Goal: Task Accomplishment & Management: Complete application form

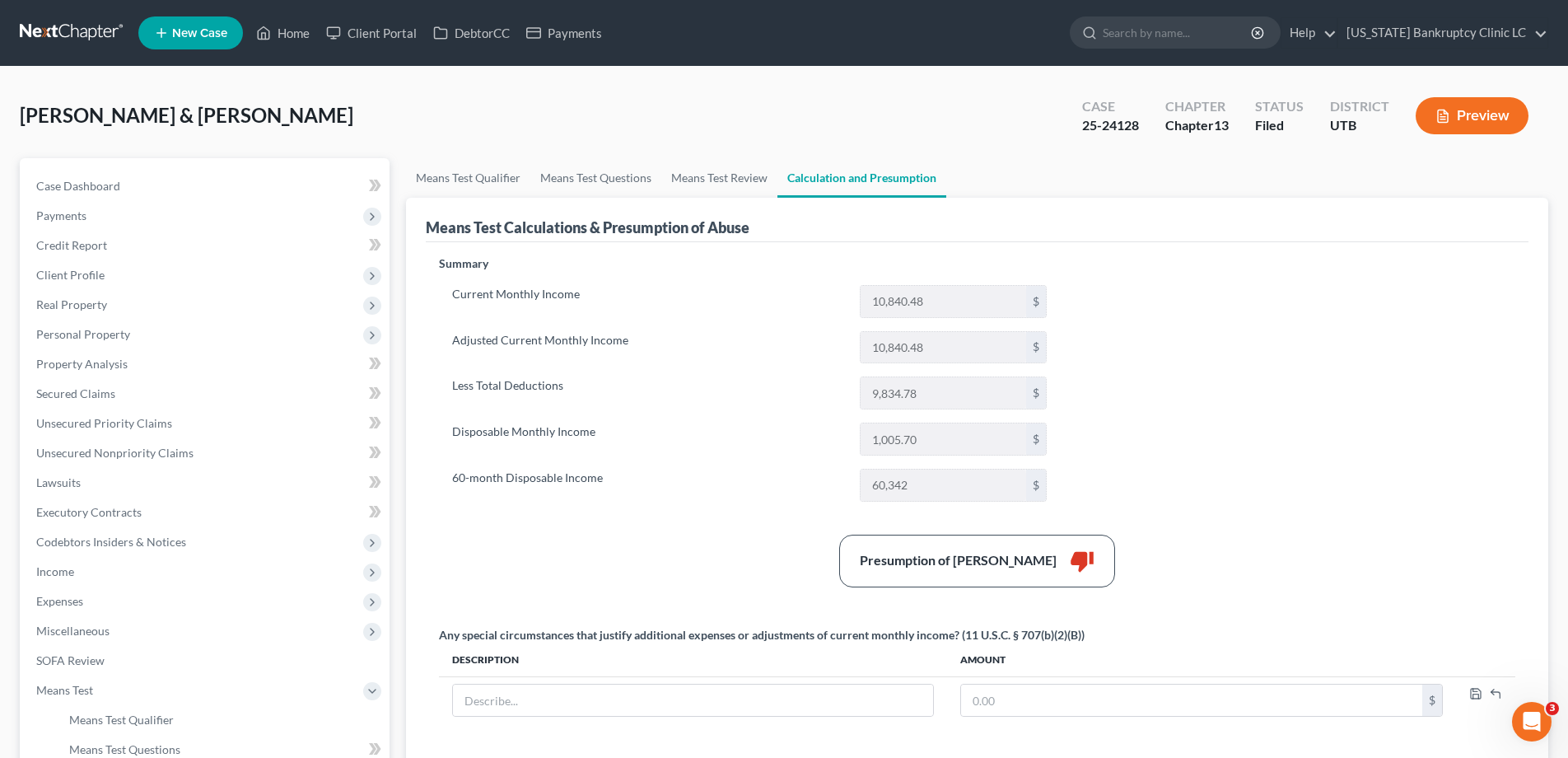
click at [186, 30] on span "New Case" at bounding box center [200, 33] width 55 height 12
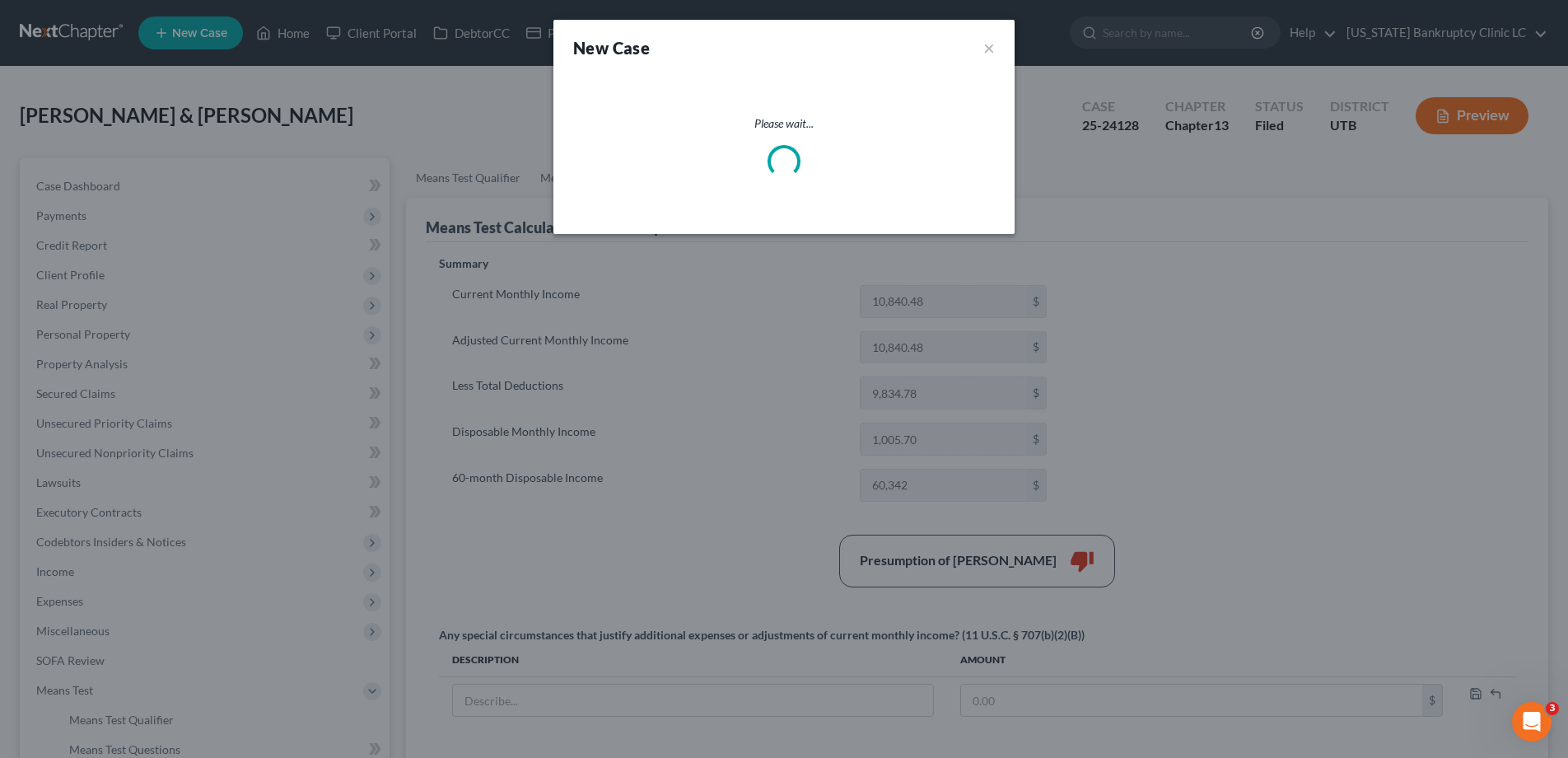
select select "81"
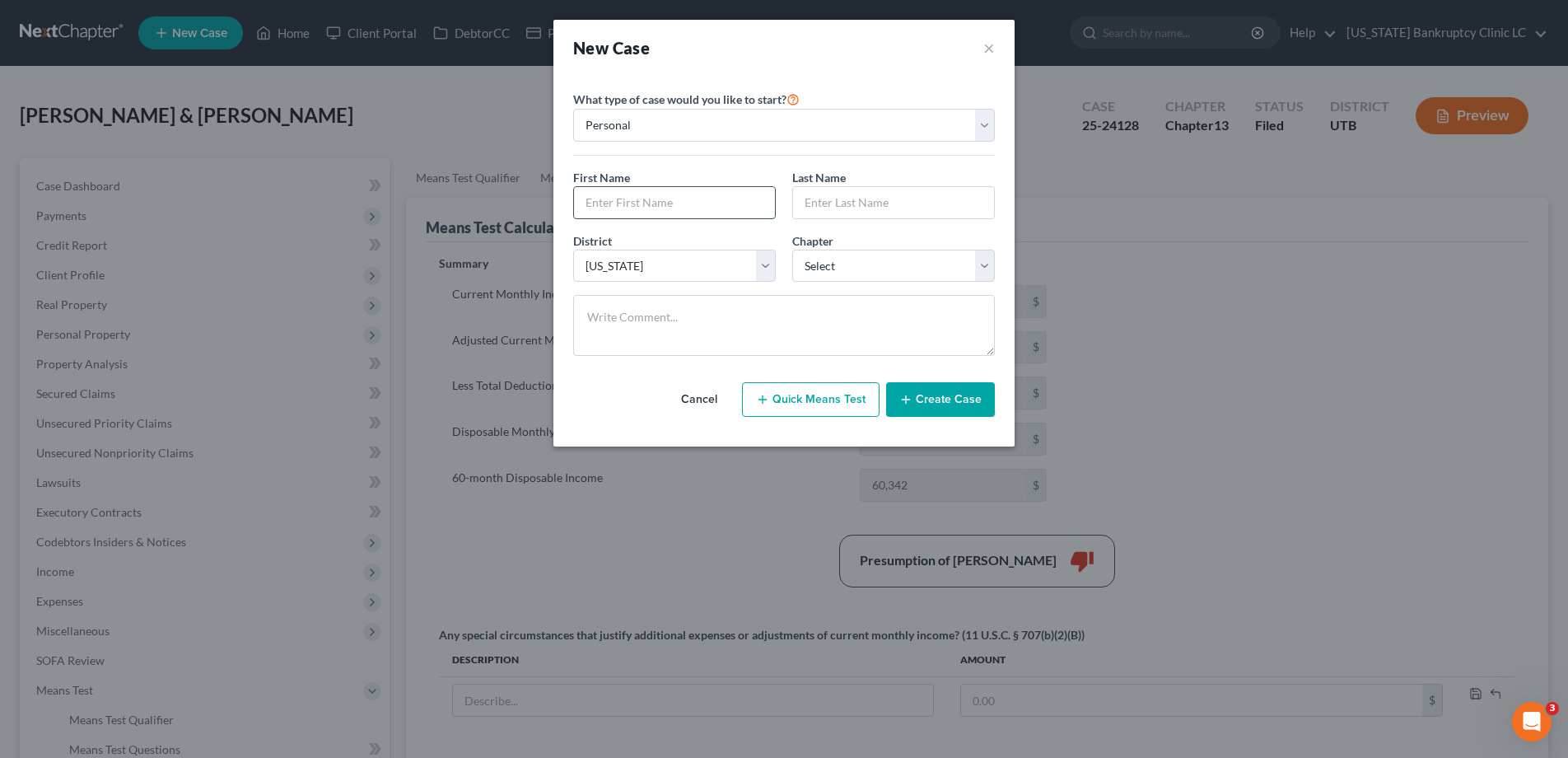
click at [633, 203] on input "text" at bounding box center [674, 202] width 201 height 31
type input "Kenny"
type input "Harvey"
select select "3"
click at [951, 406] on button "Create Case" at bounding box center [941, 400] width 109 height 35
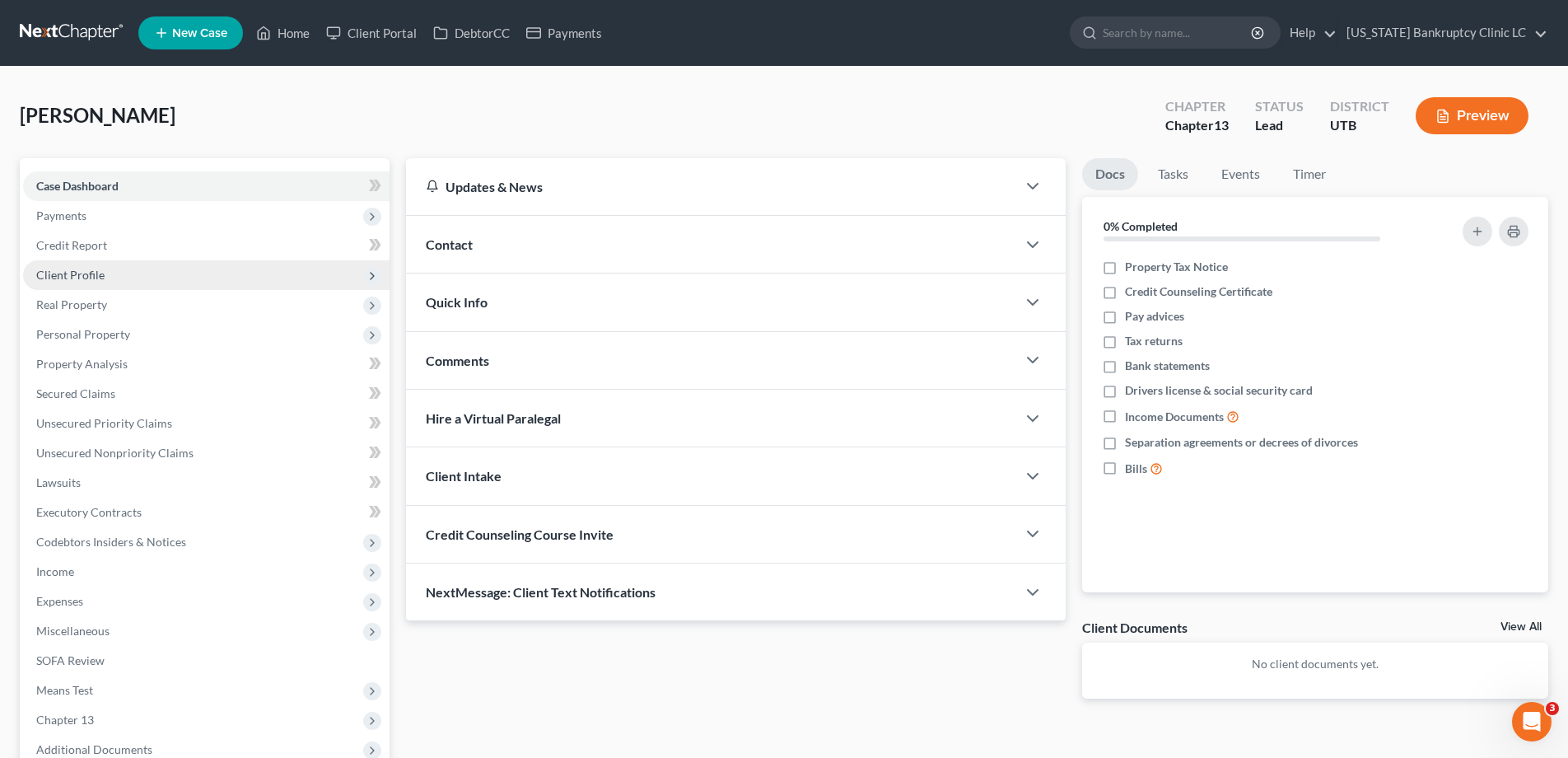
click at [74, 271] on span "Client Profile" at bounding box center [70, 274] width 68 height 14
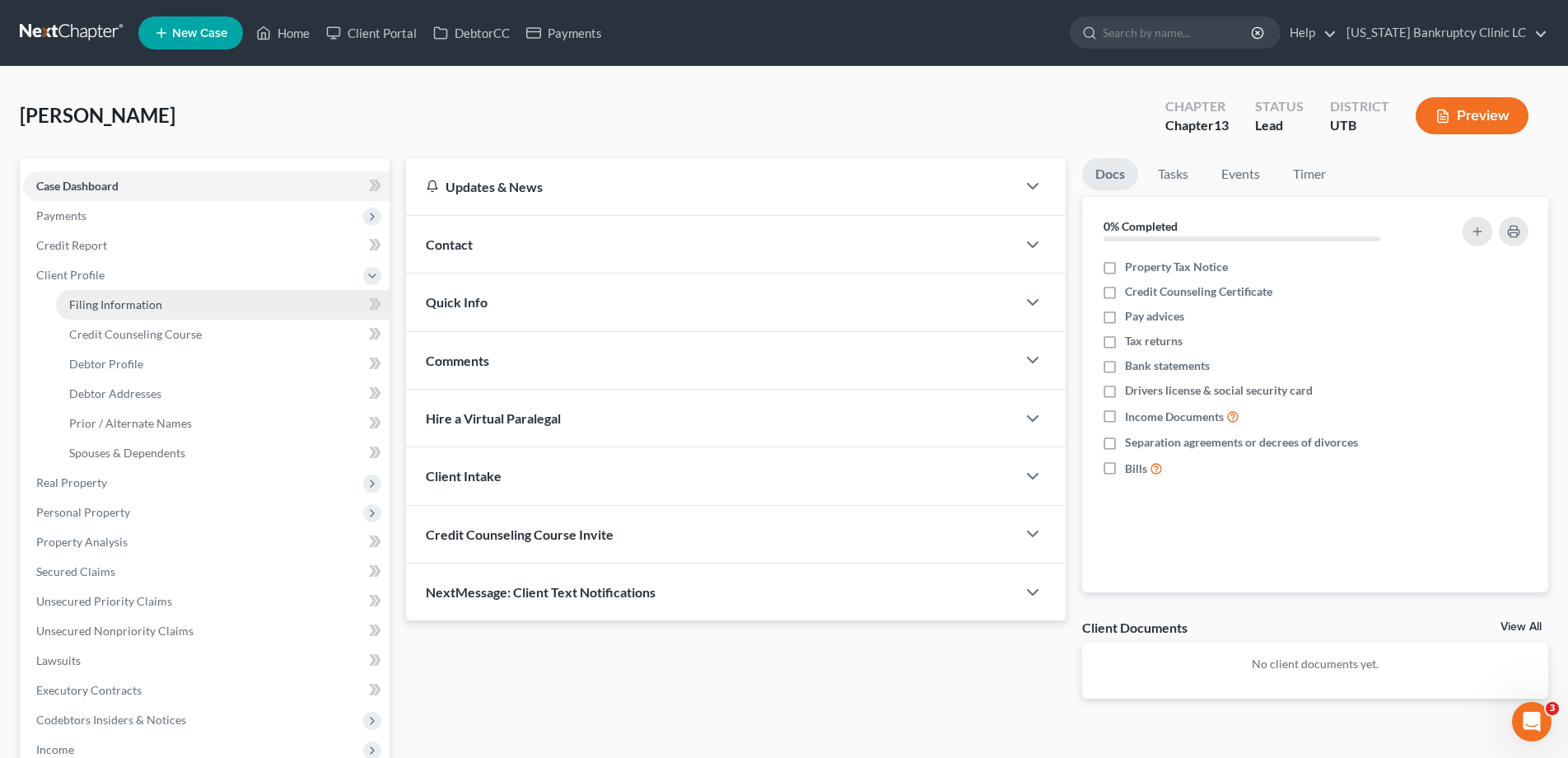
click at [109, 305] on span "Filing Information" at bounding box center [115, 304] width 93 height 14
select select "1"
select select "0"
select select "3"
select select "81"
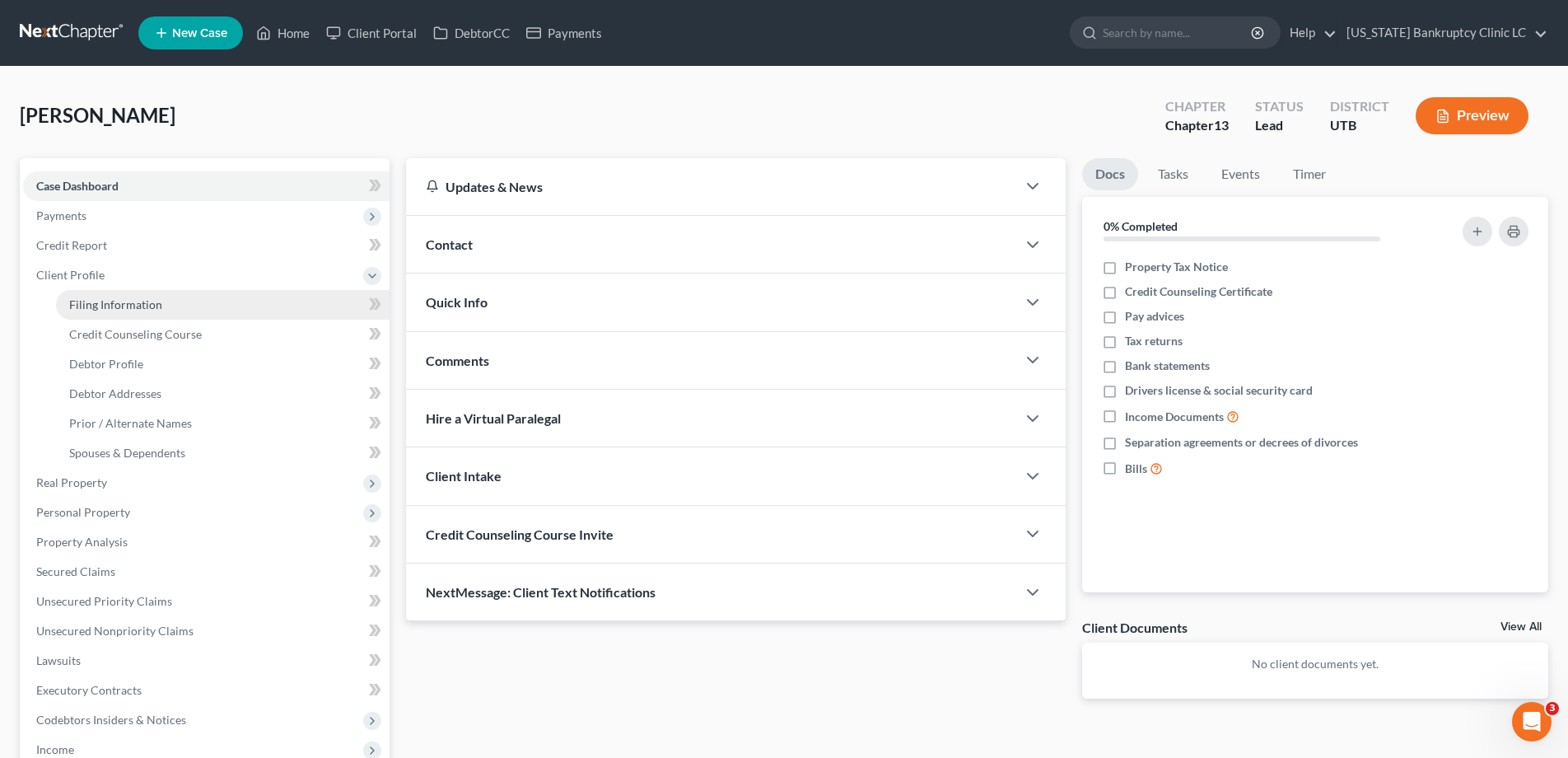
select select "46"
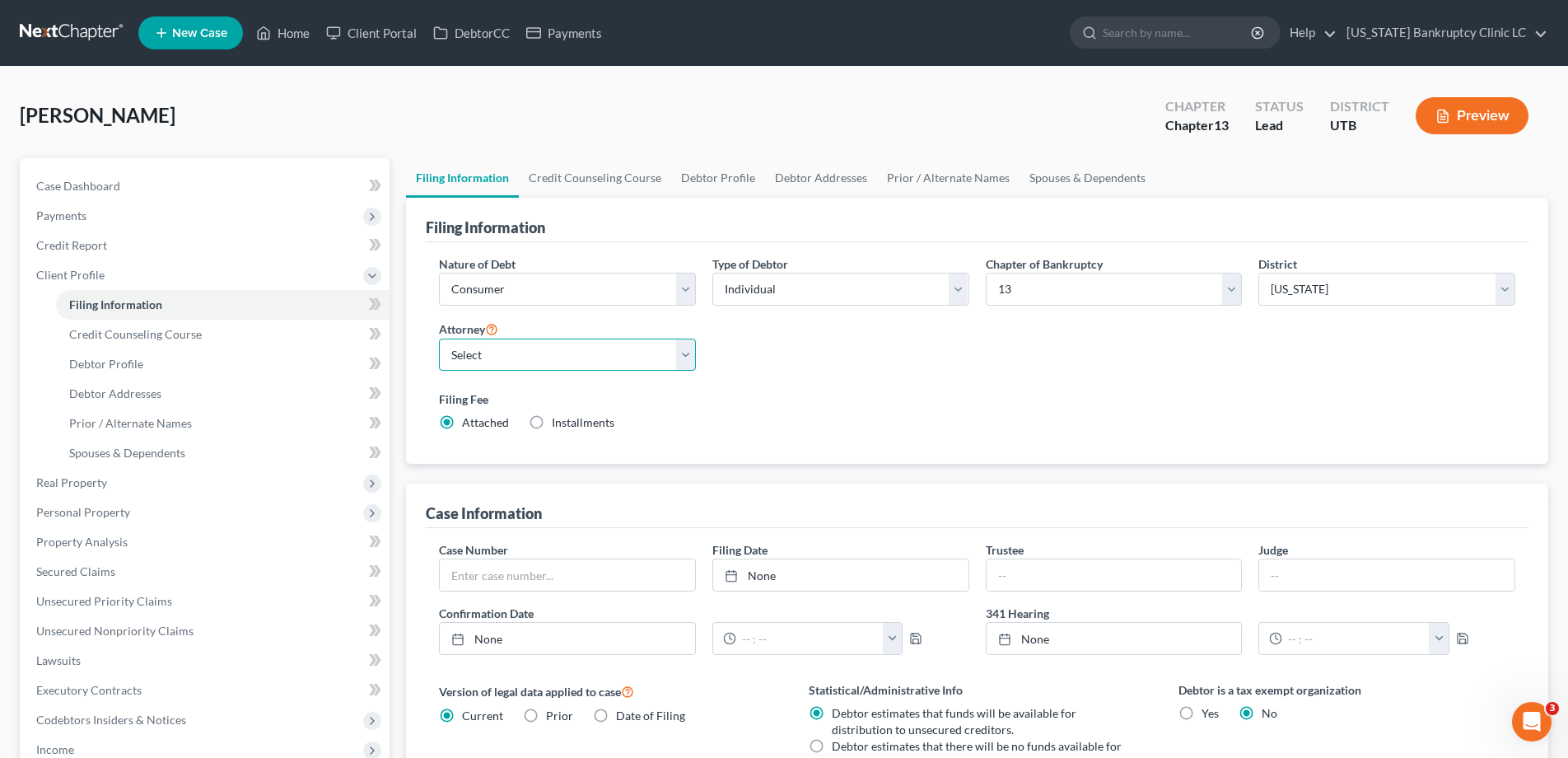
click at [683, 358] on select "Select Aaron Nilsen - UTB Evelyn Shaw - UT" at bounding box center [567, 355] width 257 height 33
select select "0"
click at [439, 339] on select "Select Aaron Nilsen - UTB Evelyn Shaw - UT" at bounding box center [567, 355] width 257 height 33
click at [708, 178] on link "Debtor Profile" at bounding box center [718, 178] width 94 height 40
select select "0"
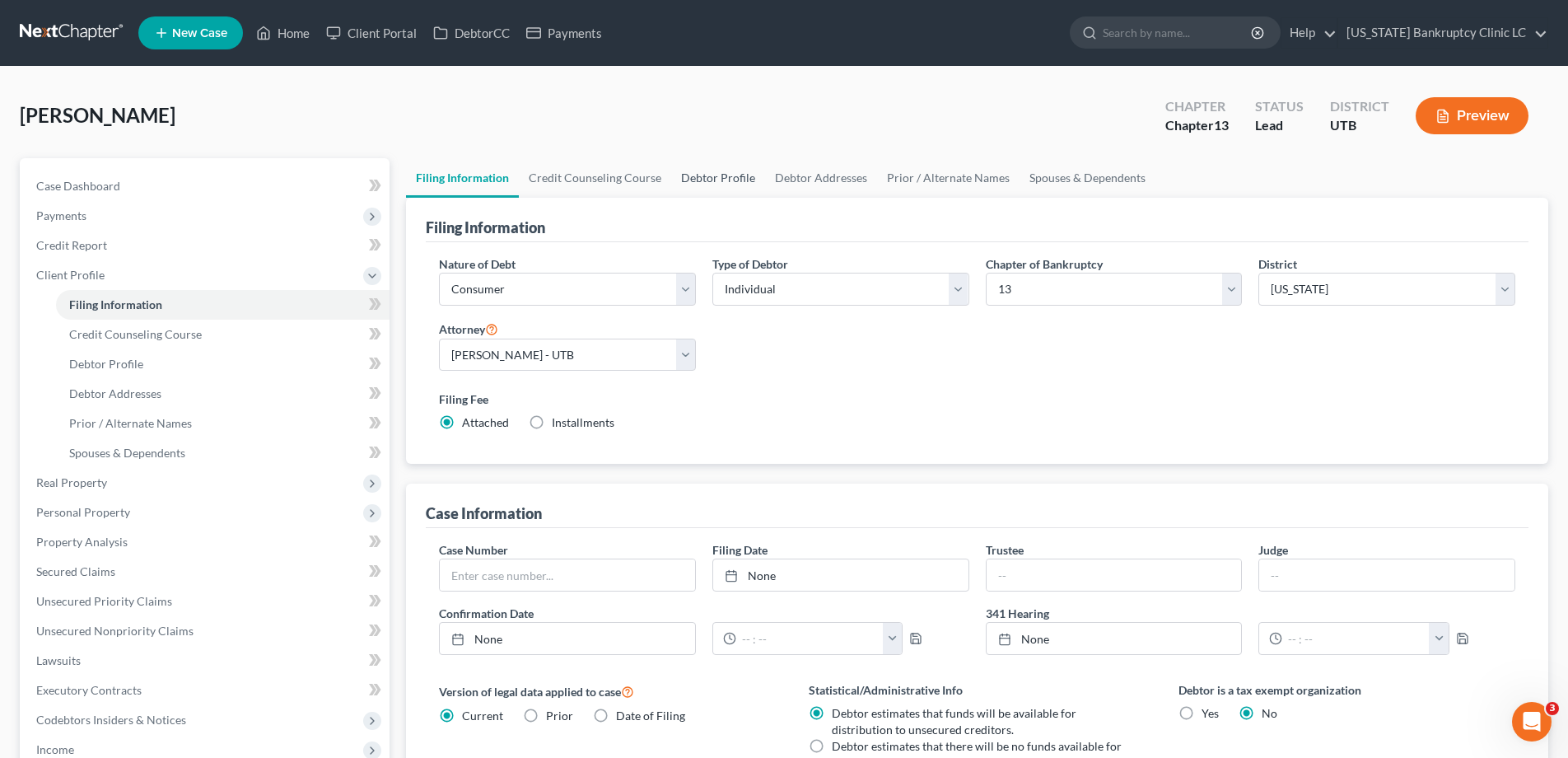
select select "0"
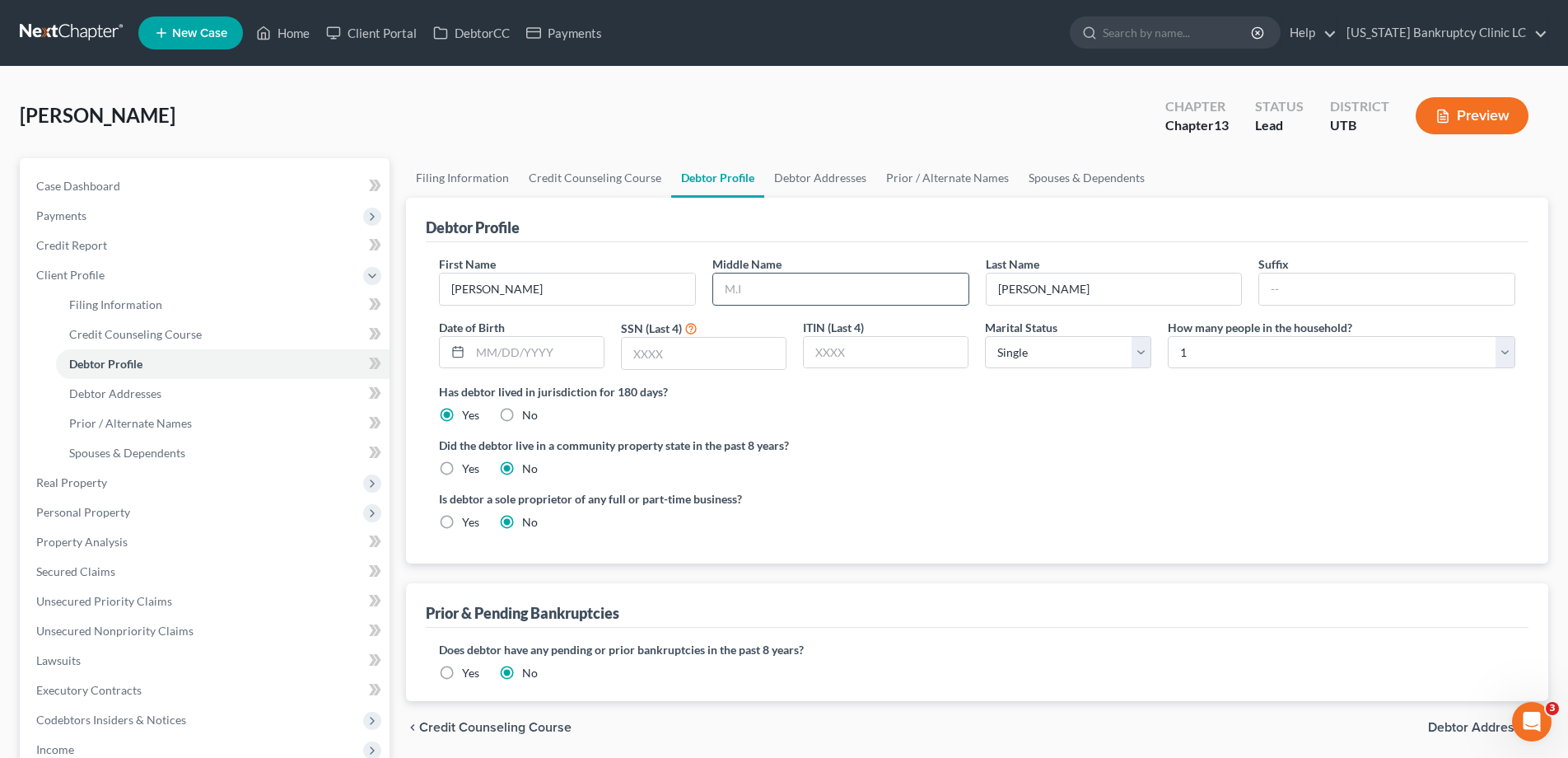
click at [774, 292] on input "text" at bounding box center [841, 289] width 256 height 31
type input "James"
type input "05/31/1966"
type input "5616"
click at [1505, 351] on select "Select 1 2 3 4 5 6 7 8 9 10 11 12 13 14 15 16 17 18 19 20" at bounding box center [1342, 352] width 348 height 33
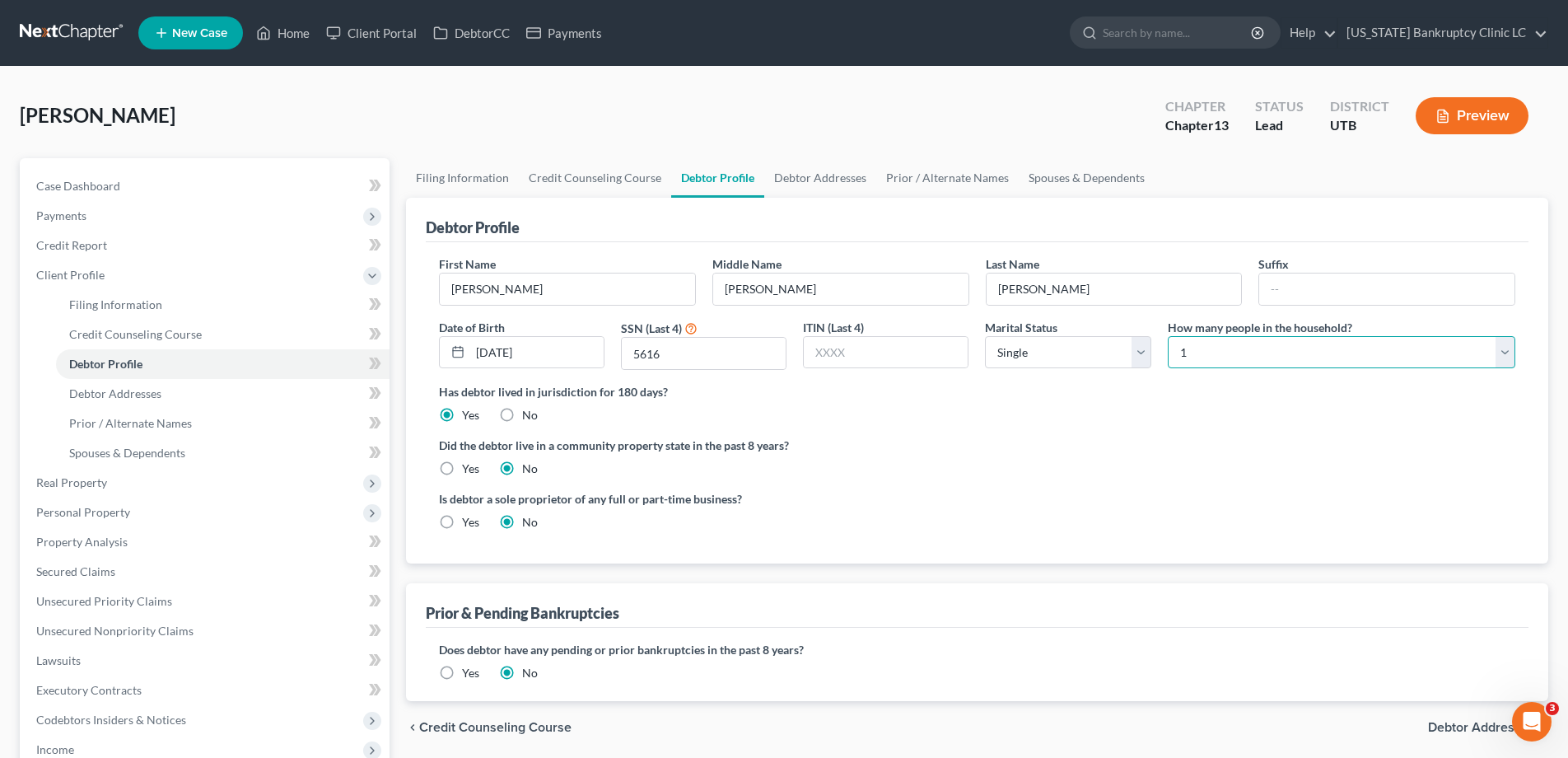
select select "1"
click at [1168, 336] on select "Select 1 2 3 4 5 6 7 8 9 10 11 12 13 14 15 16 17 18 19 20" at bounding box center [1342, 352] width 348 height 33
click at [819, 178] on link "Debtor Addresses" at bounding box center [820, 178] width 112 height 40
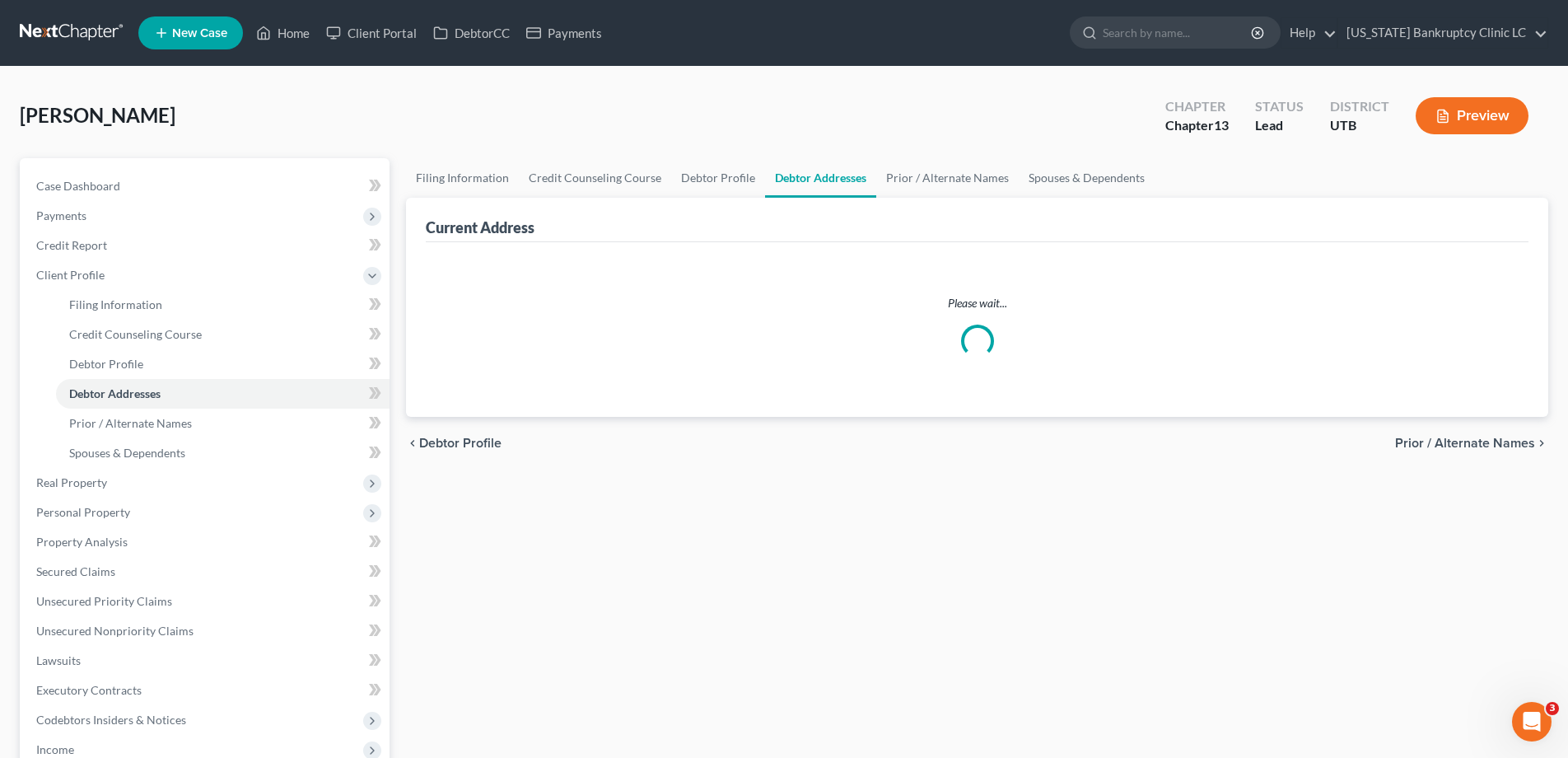
select select "0"
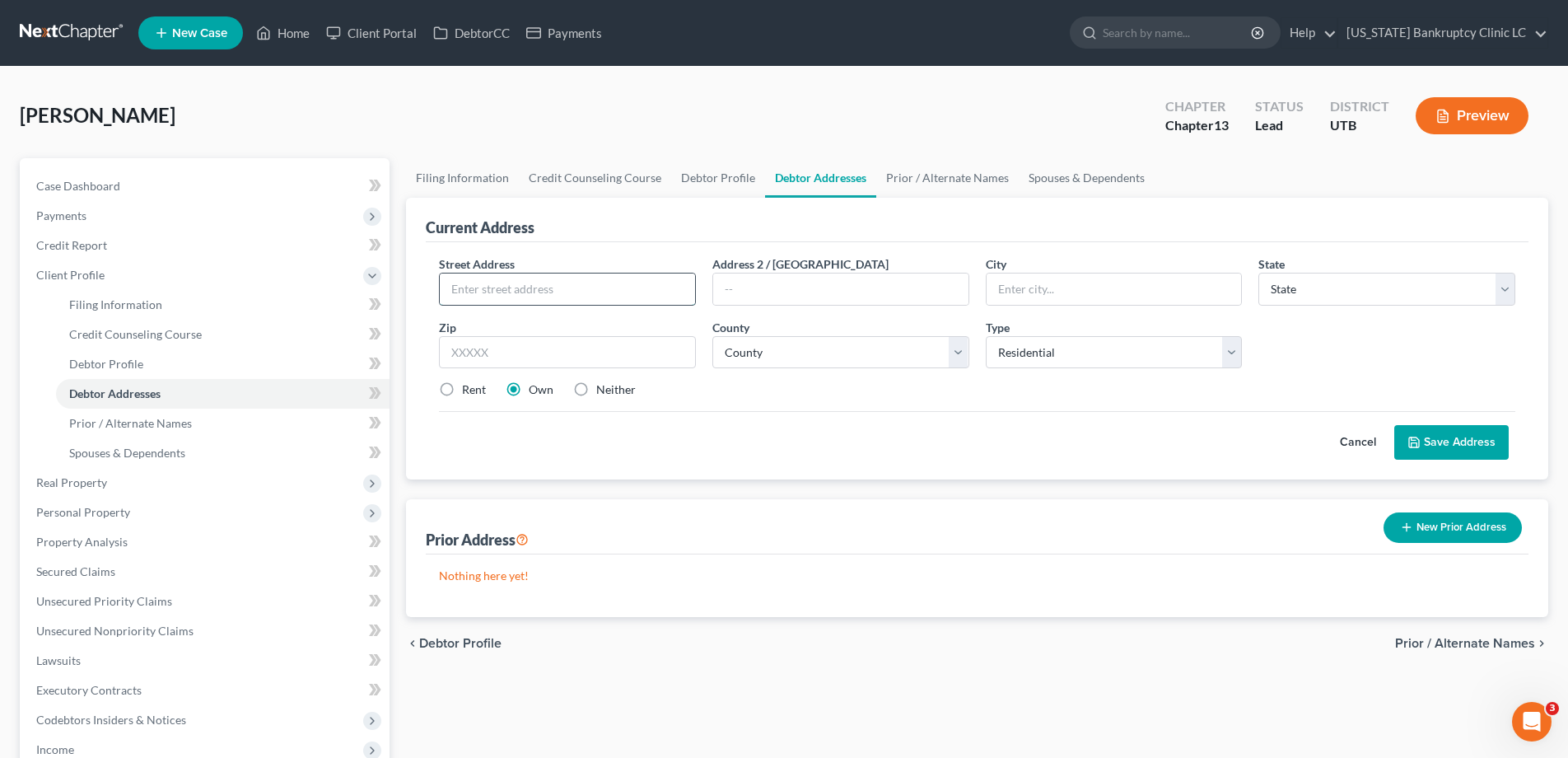
click at [543, 286] on input "text" at bounding box center [567, 289] width 256 height 31
type input "3119 S Relic Ridge Drive"
type input "St George"
select select "46"
type input "84790"
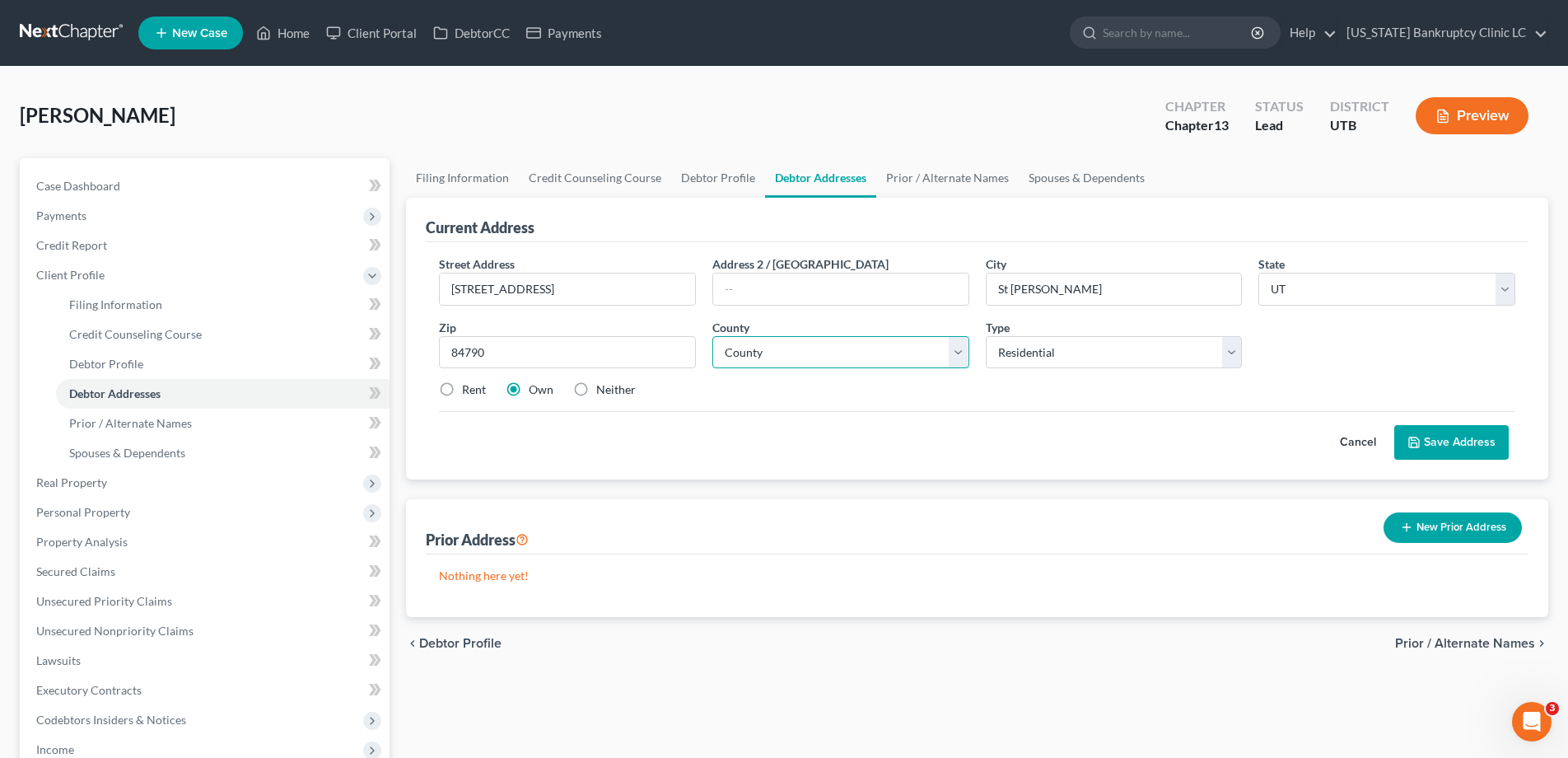
type input "Saint George"
click at [964, 344] on select "County Beaver County Box Elder County Cache County Carbon County Daggett County…" at bounding box center [841, 352] width 257 height 33
select select "26"
click at [713, 336] on select "County Beaver County Box Elder County Cache County Carbon County Daggett County…" at bounding box center [841, 352] width 257 height 33
click at [463, 393] on label "Rent" at bounding box center [475, 390] width 24 height 17
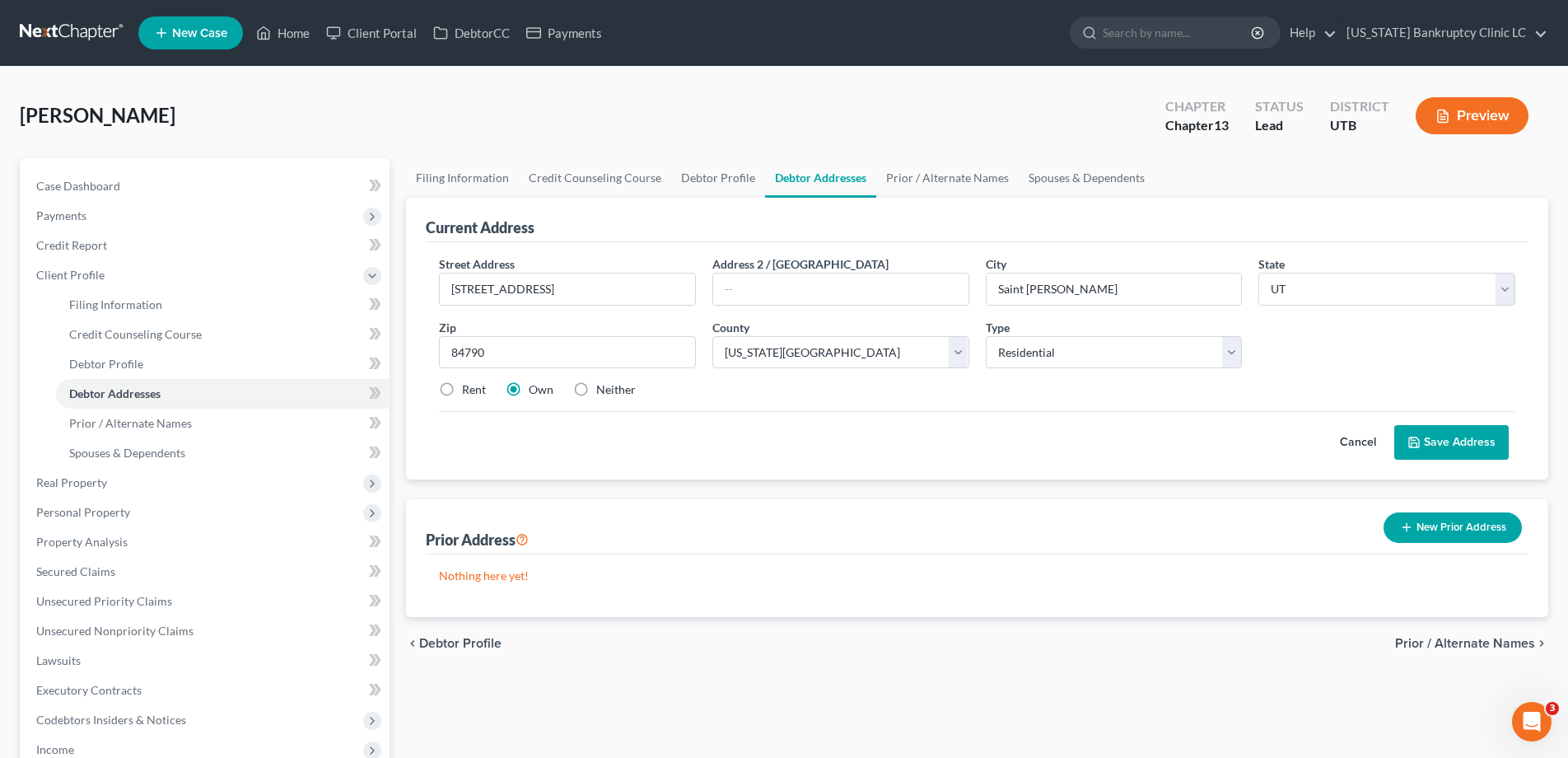
click at [469, 392] on input "Rent" at bounding box center [475, 387] width 11 height 11
radio input "true"
click at [1426, 438] on button "Save Address" at bounding box center [1451, 442] width 115 height 35
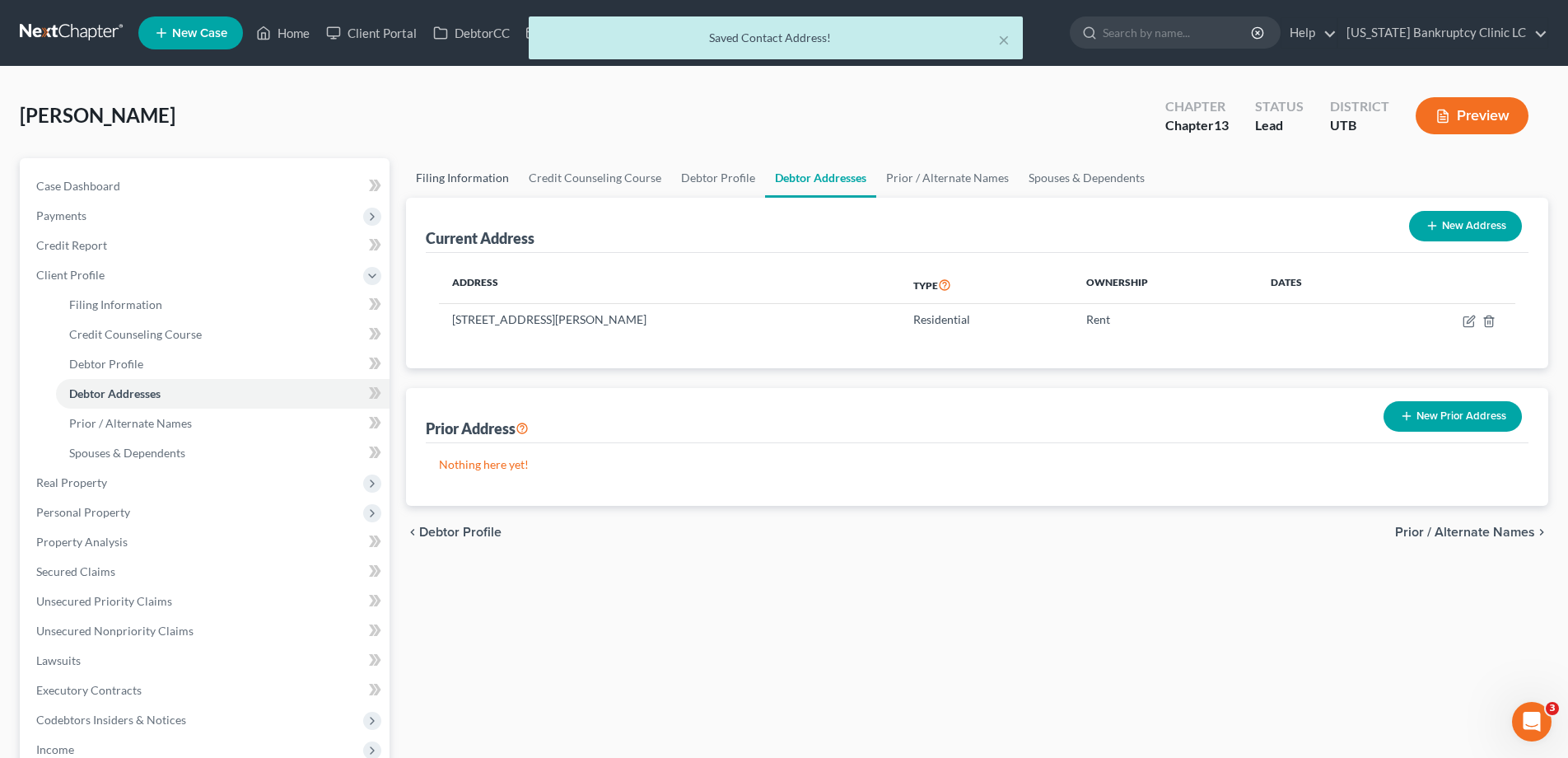
click at [452, 177] on link "Filing Information" at bounding box center [463, 178] width 113 height 40
select select "1"
select select "0"
select select "3"
select select "81"
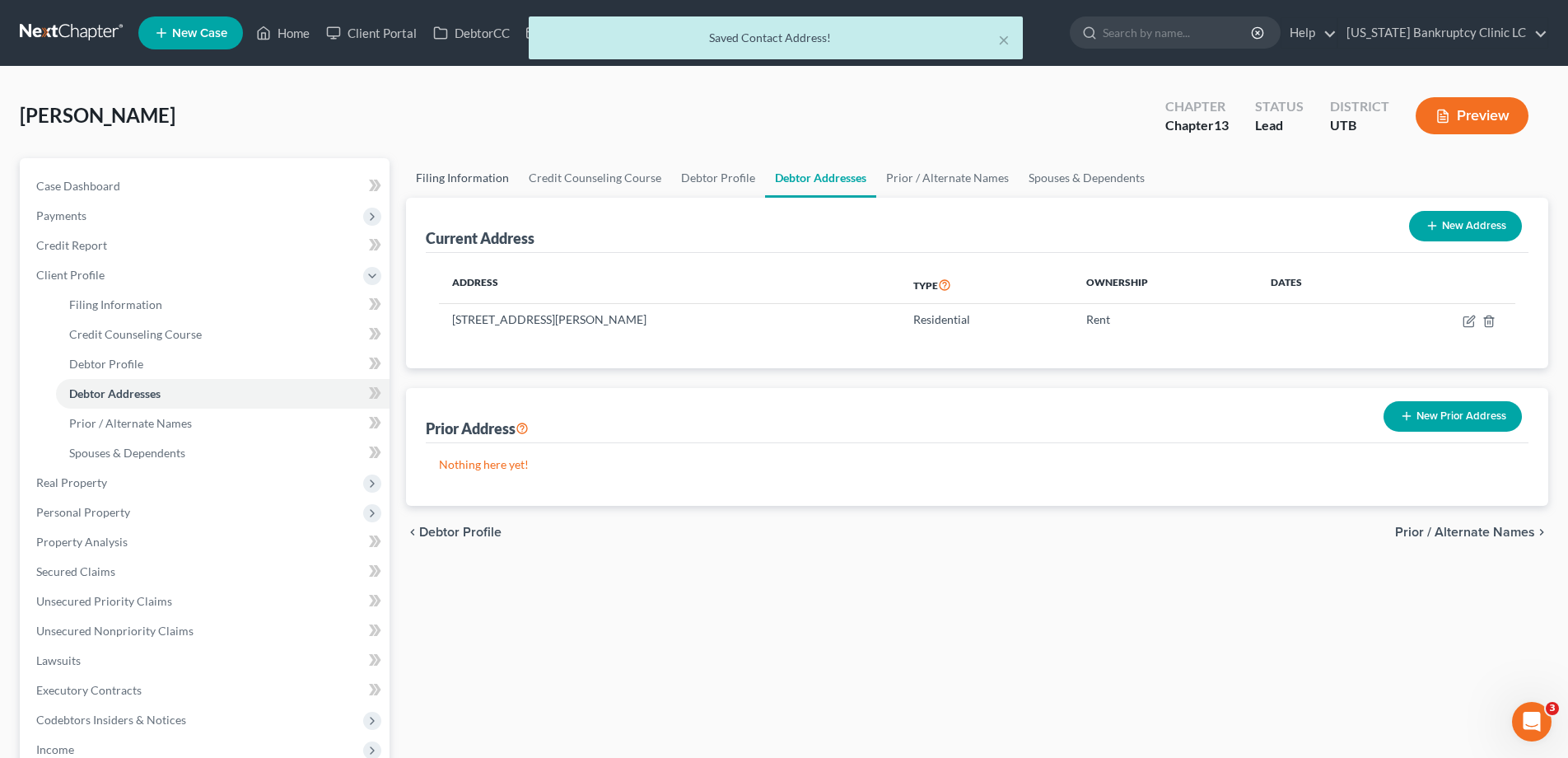
select select "0"
select select "46"
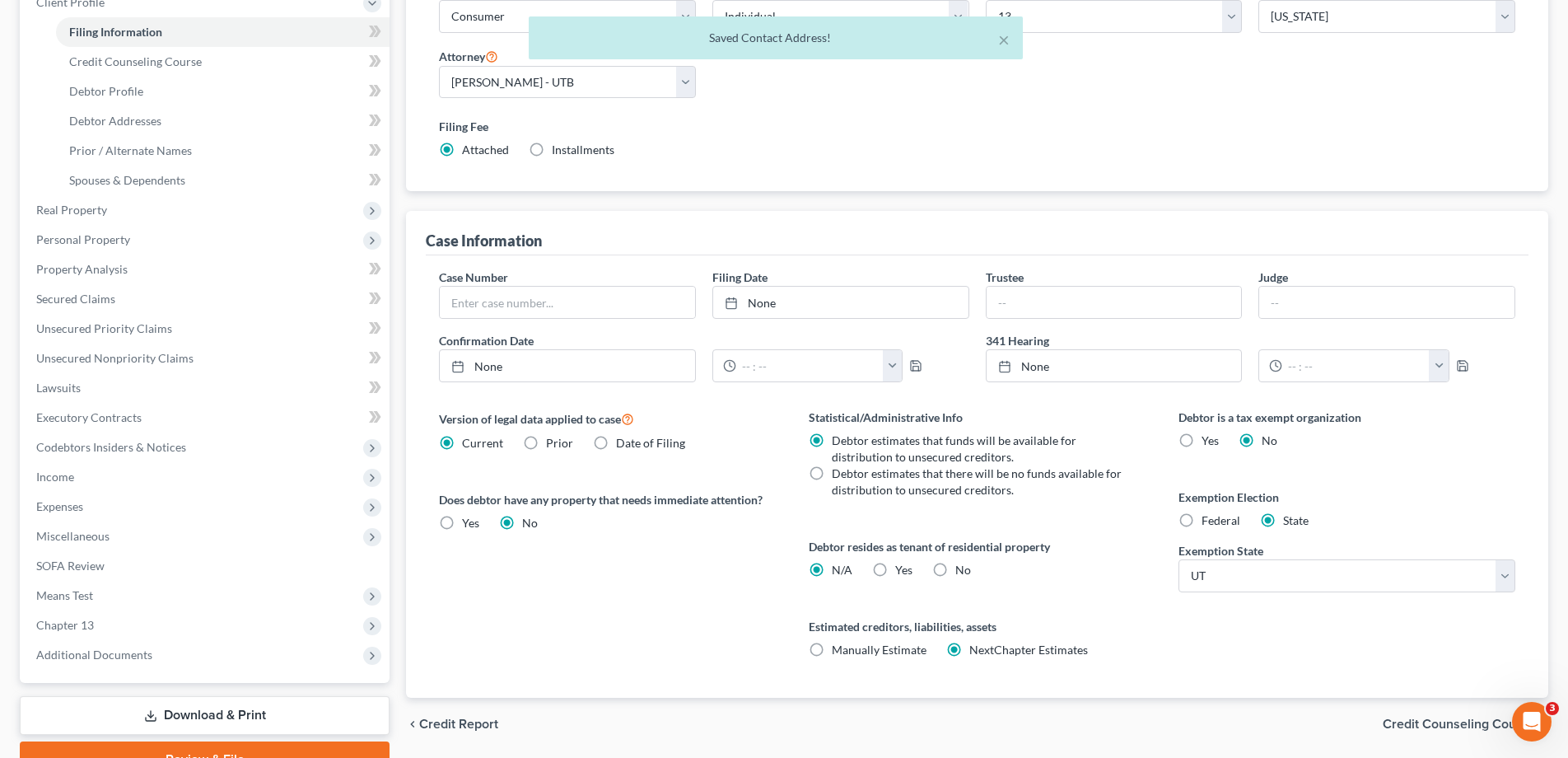
scroll to position [355, 0]
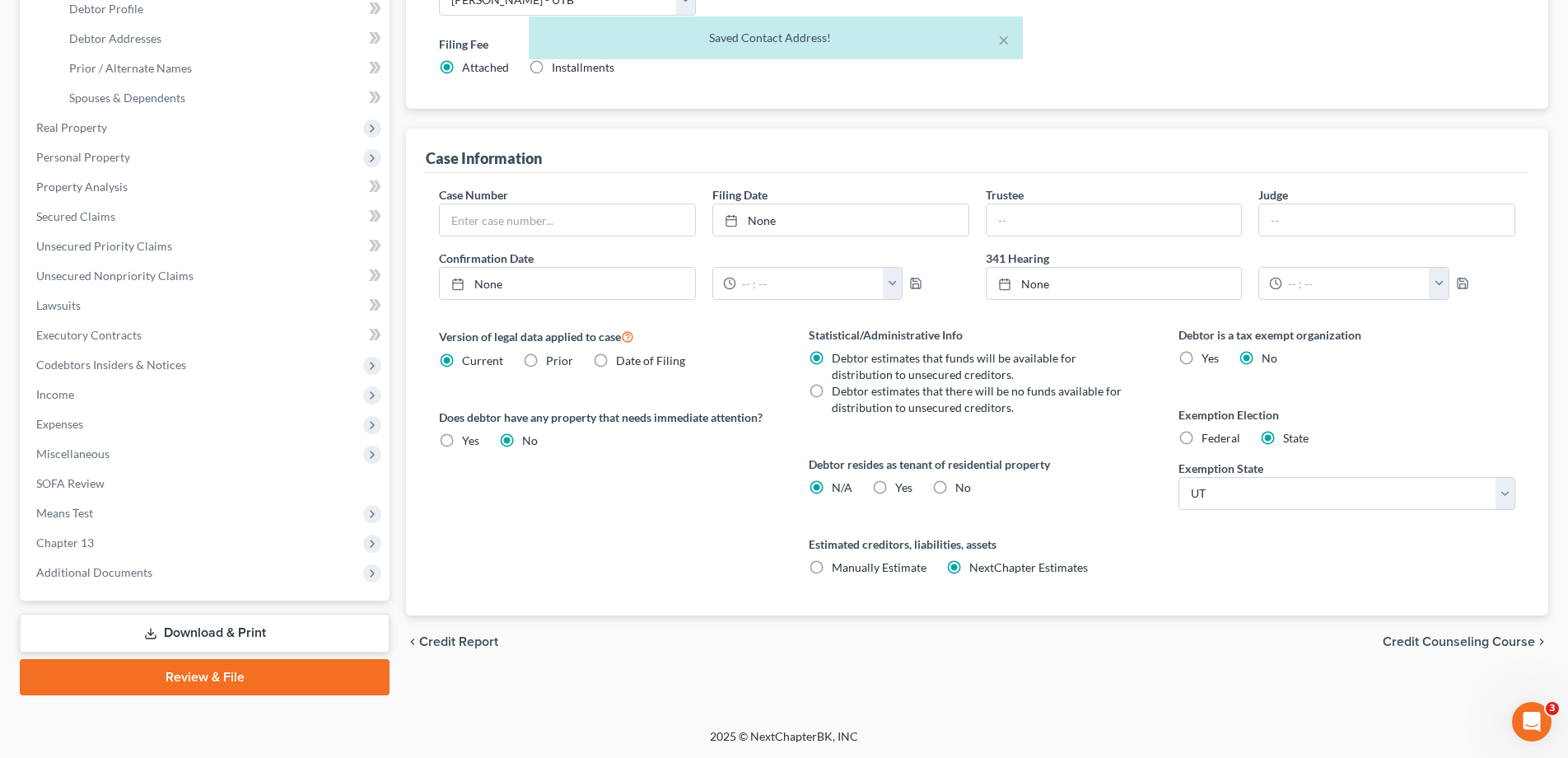
click at [896, 486] on label "Yes Yes" at bounding box center [904, 488] width 17 height 17
click at [902, 486] on input "Yes Yes" at bounding box center [908, 485] width 11 height 11
radio input "true"
radio input "false"
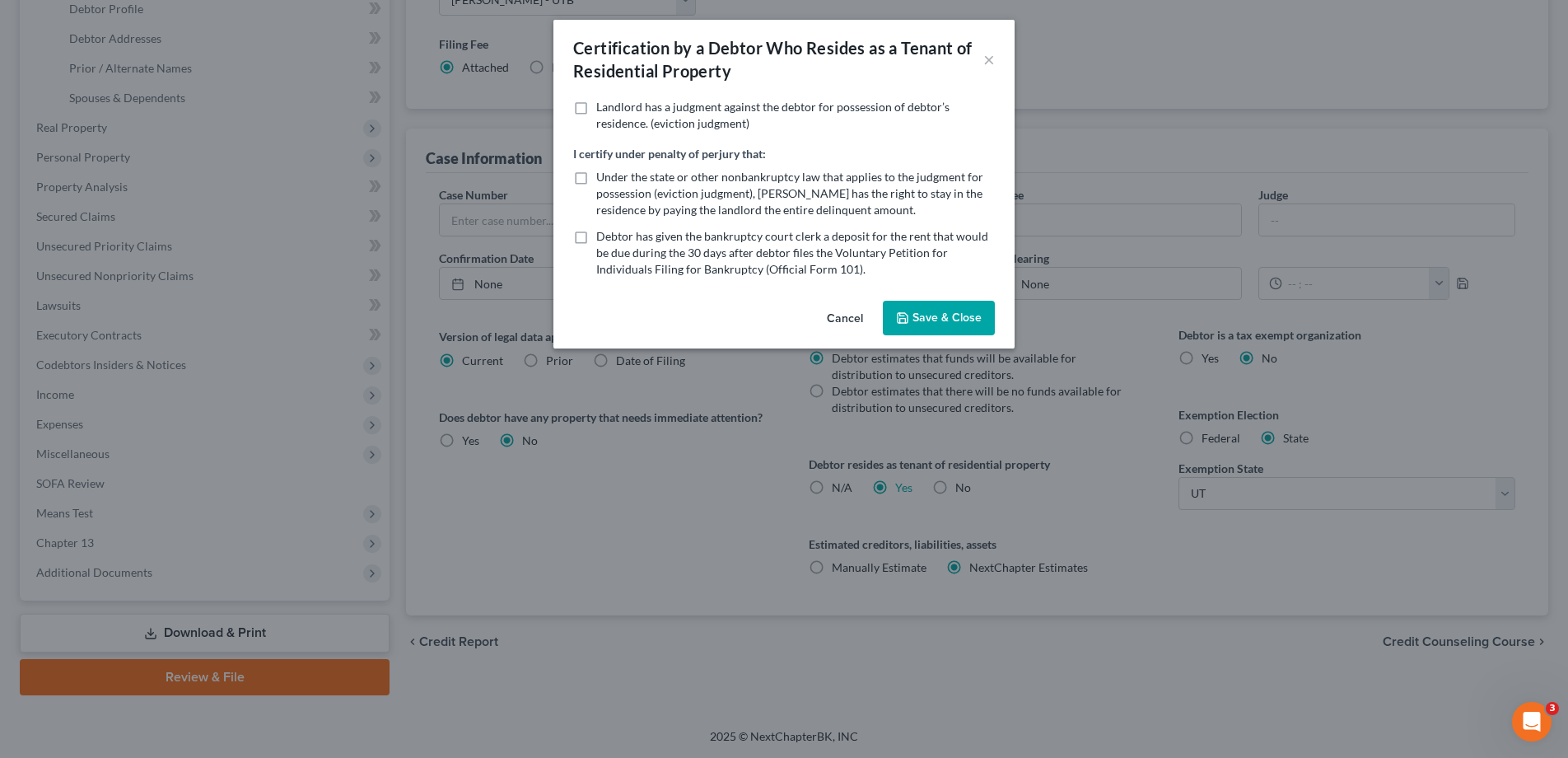
click at [953, 303] on button "Save & Close" at bounding box center [939, 318] width 112 height 35
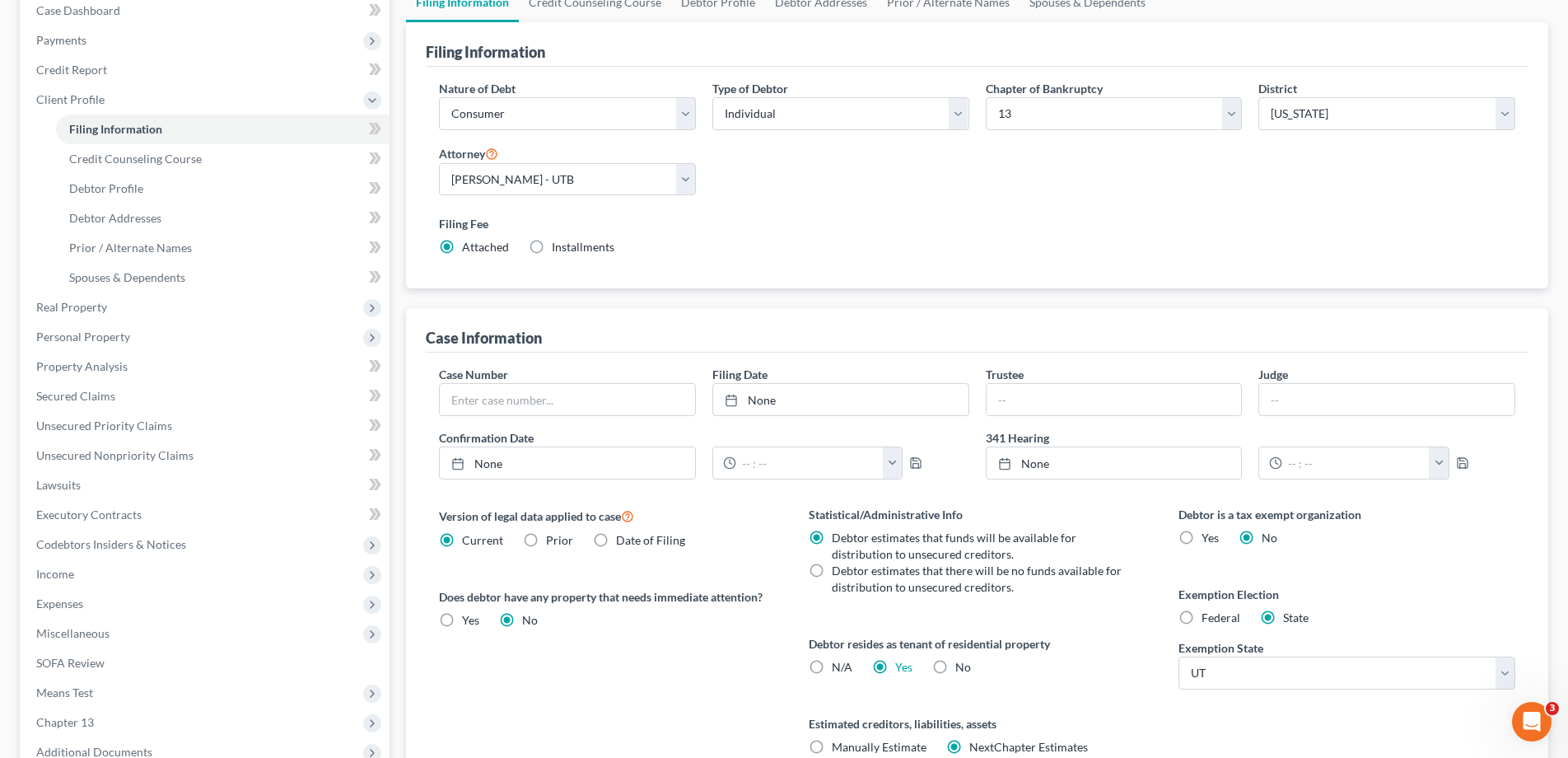
scroll to position [0, 0]
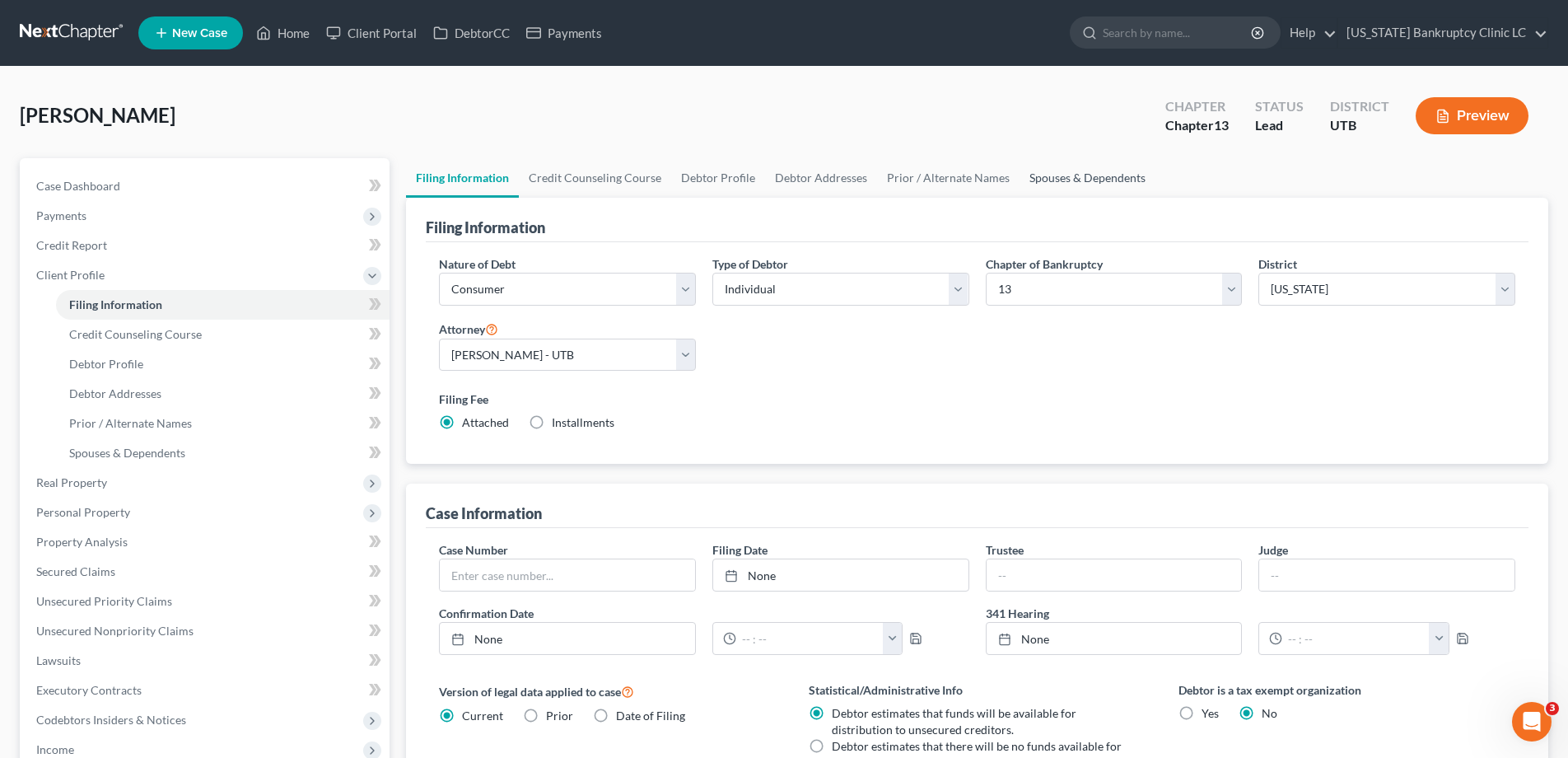
click at [1069, 183] on link "Spouses & Dependents" at bounding box center [1088, 178] width 136 height 40
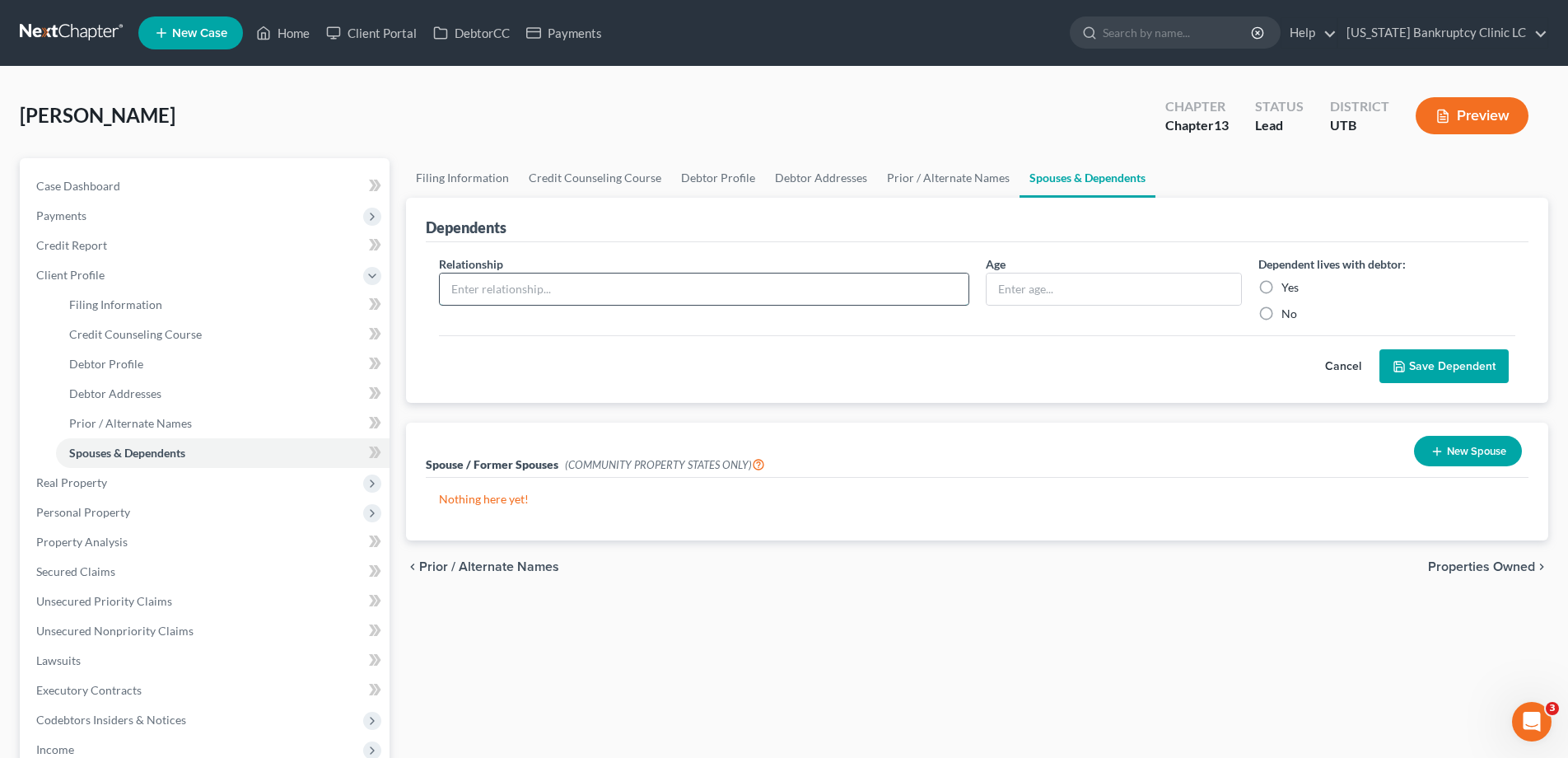
click at [738, 296] on input "text" at bounding box center [704, 289] width 529 height 31
type input "disabled dependent"
type input "27"
click at [1282, 288] on label "Yes" at bounding box center [1290, 288] width 17 height 17
click at [1288, 288] on input "Yes" at bounding box center [1294, 285] width 11 height 11
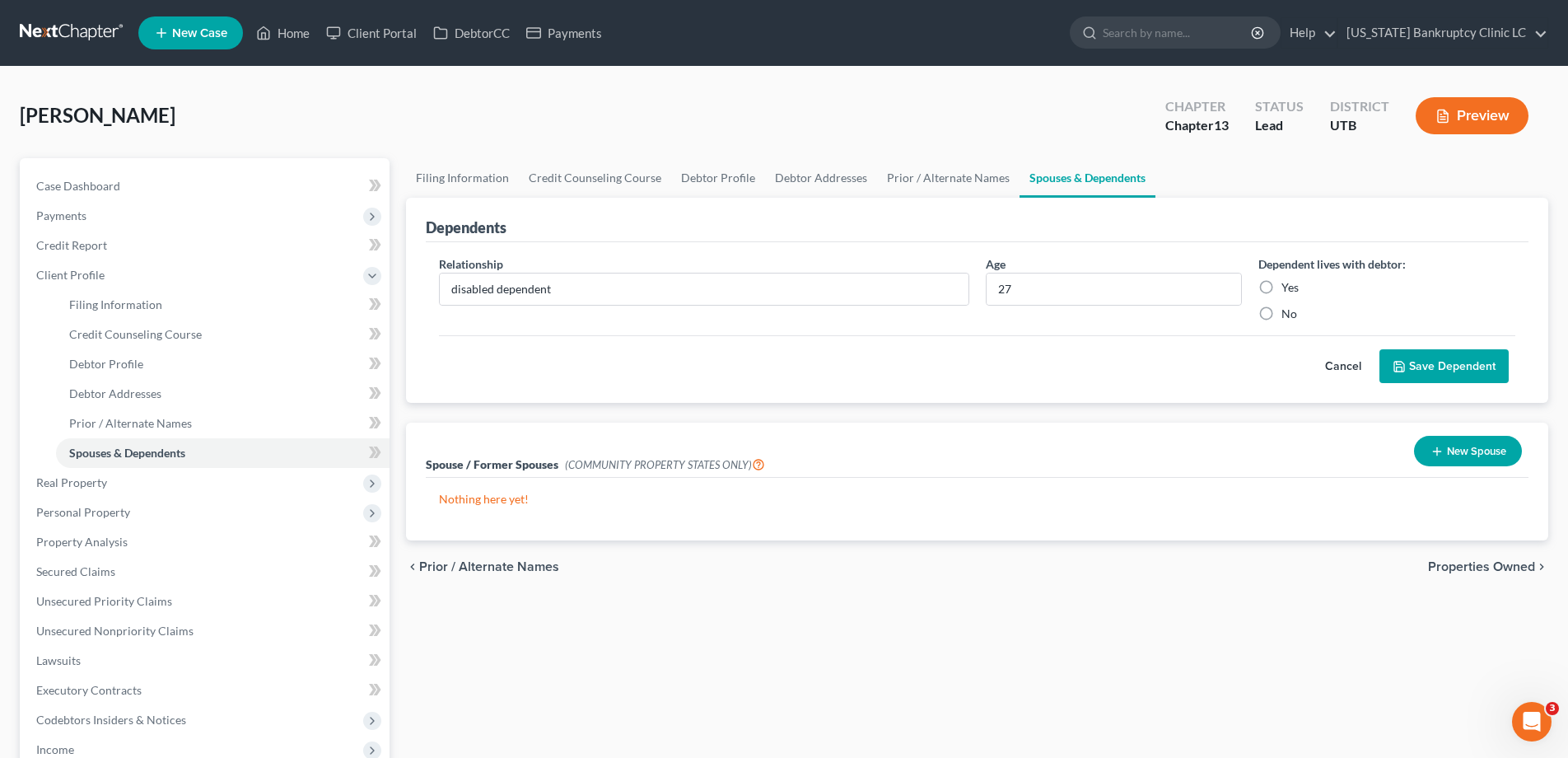
radio input "true"
click at [1429, 367] on button "Save Dependent" at bounding box center [1444, 367] width 130 height 35
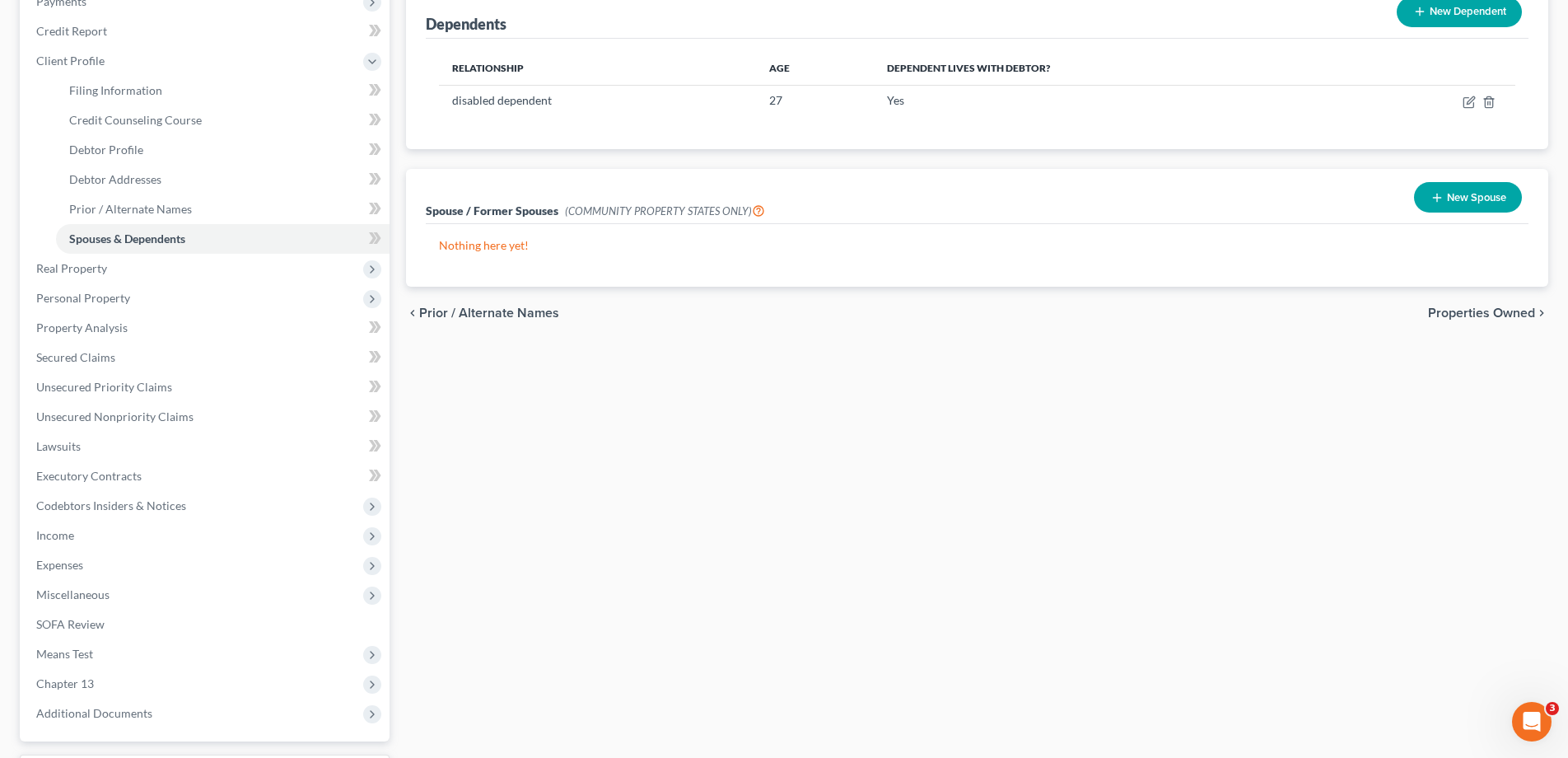
scroll to position [225, 0]
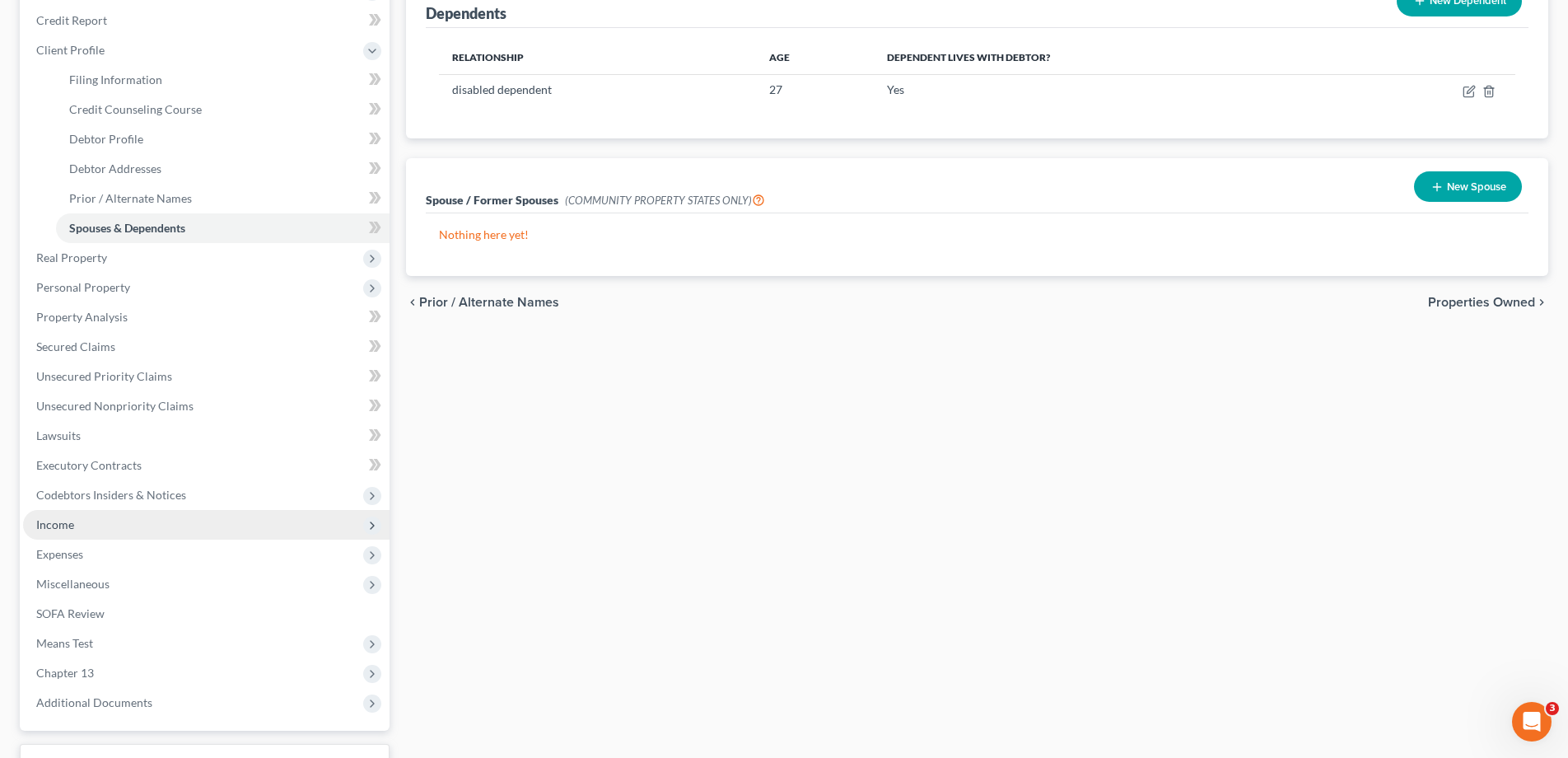
click at [67, 528] on span "Income" at bounding box center [54, 524] width 38 height 14
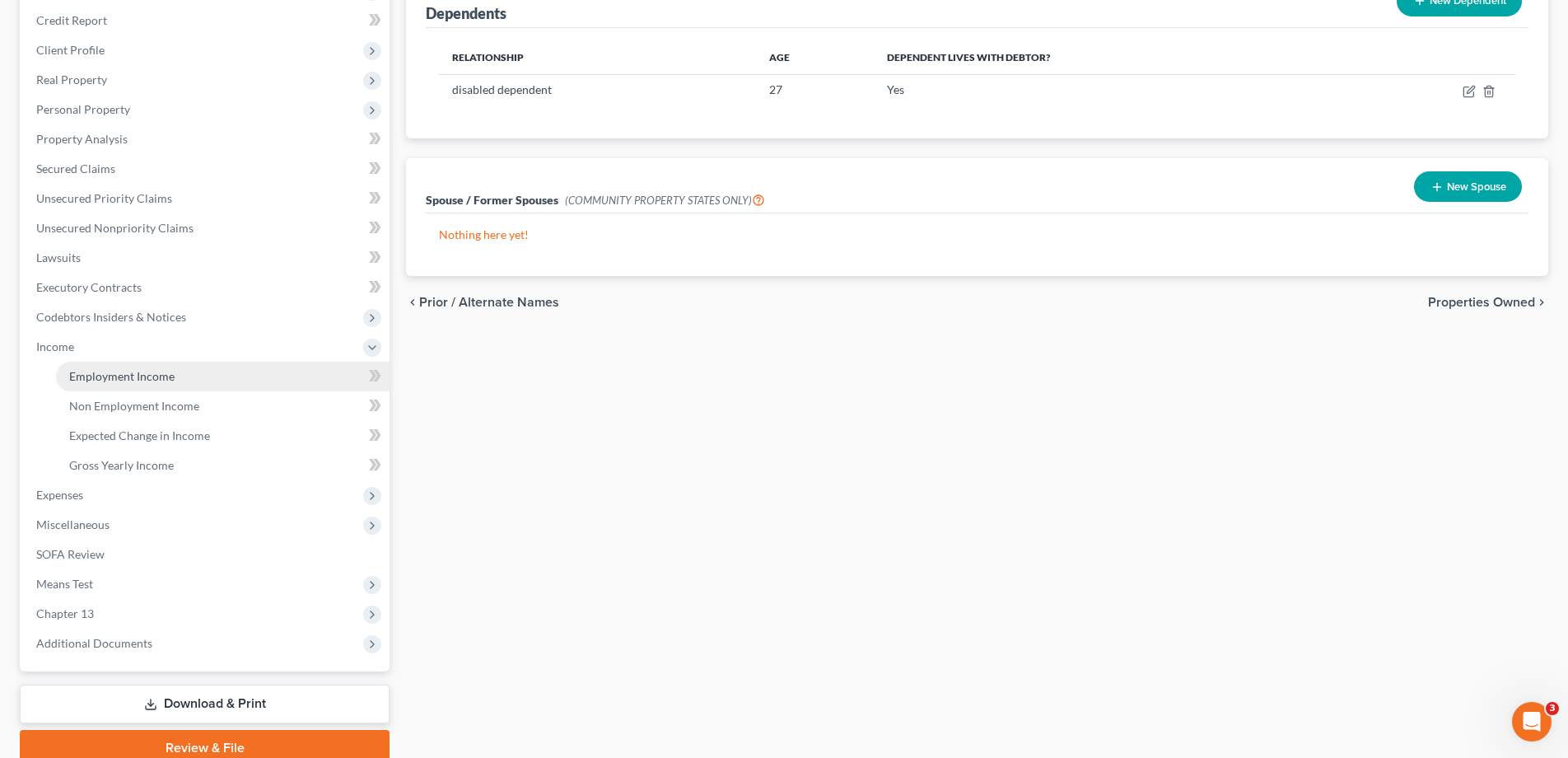
click at [112, 377] on span "Employment Income" at bounding box center [121, 375] width 106 height 14
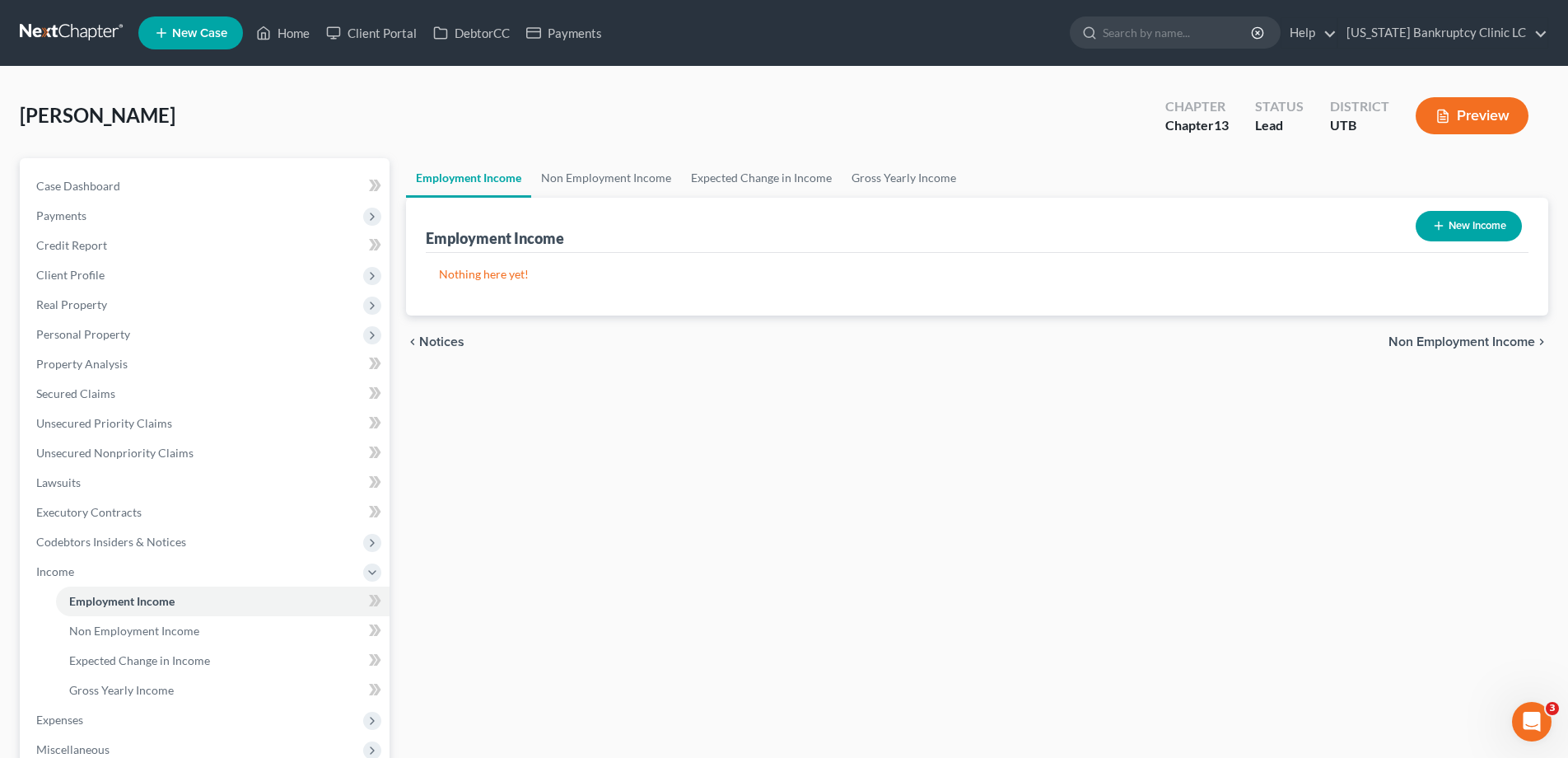
click at [1463, 223] on button "New Income" at bounding box center [1470, 225] width 107 height 30
select select "0"
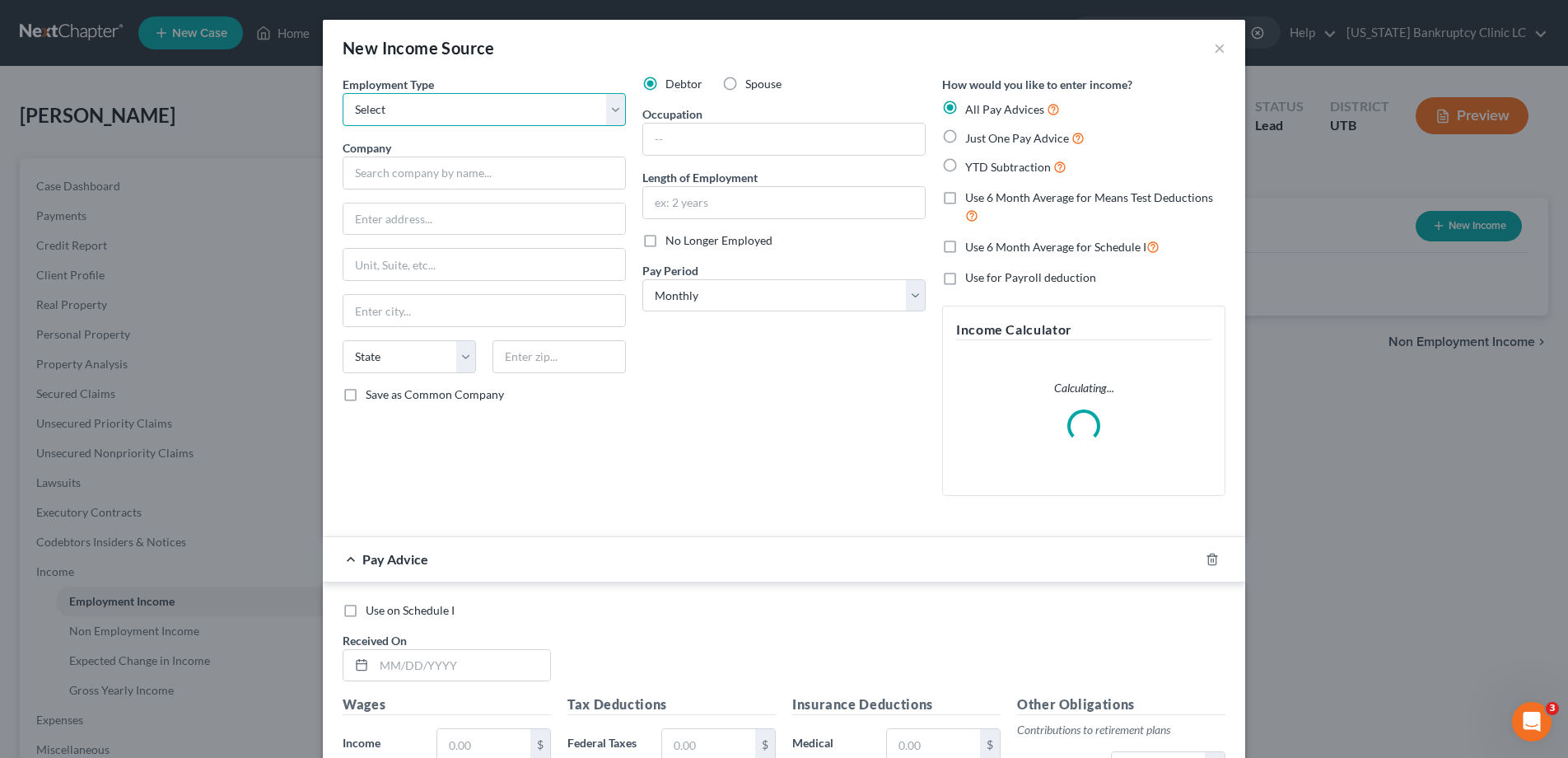
click at [614, 105] on select "Select Full or Part Time Employment Self Employment" at bounding box center [485, 109] width 283 height 33
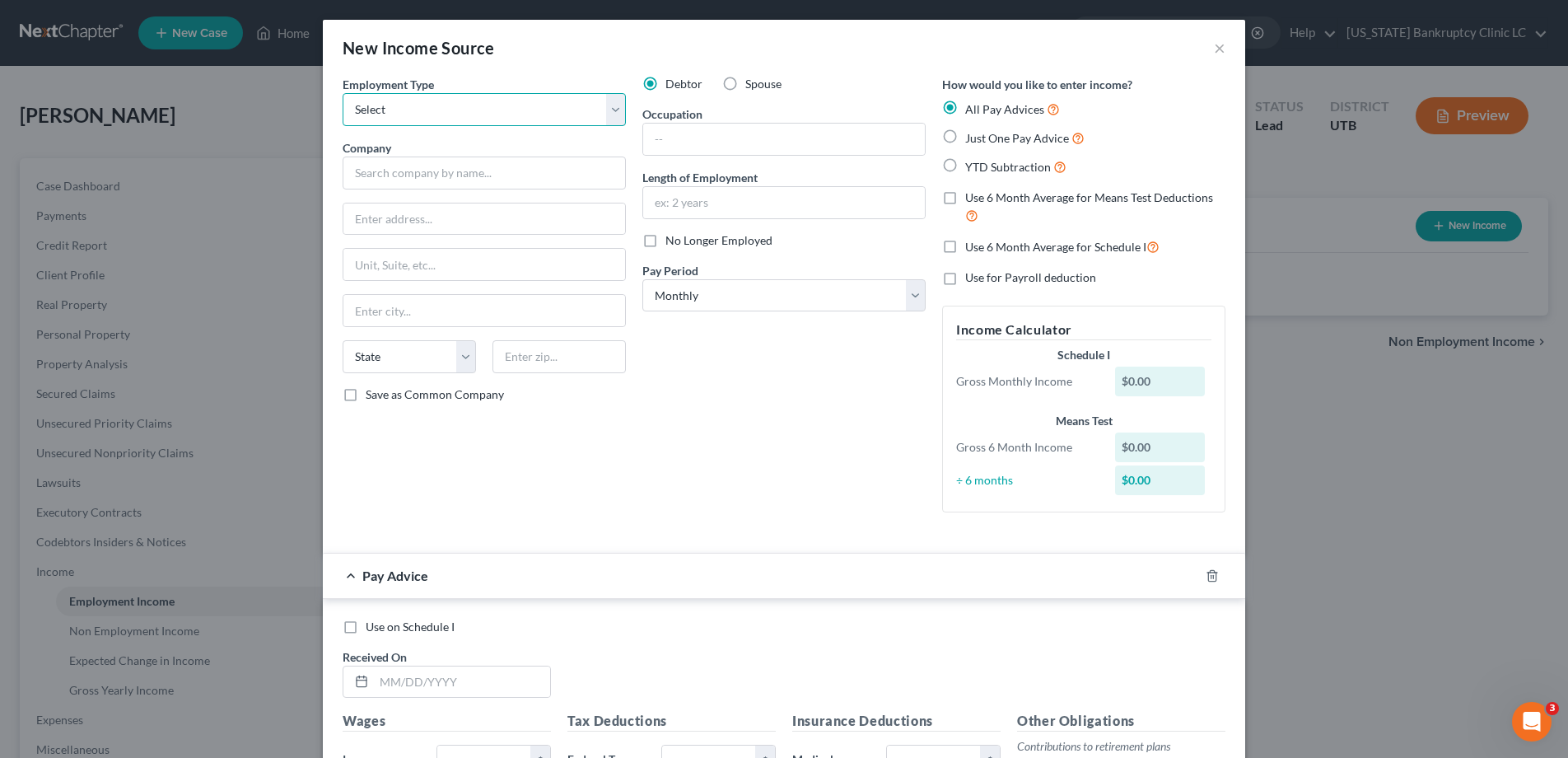
select select "1"
click at [343, 93] on select "Select Full or Part Time Employment Self Employment" at bounding box center [485, 109] width 283 height 33
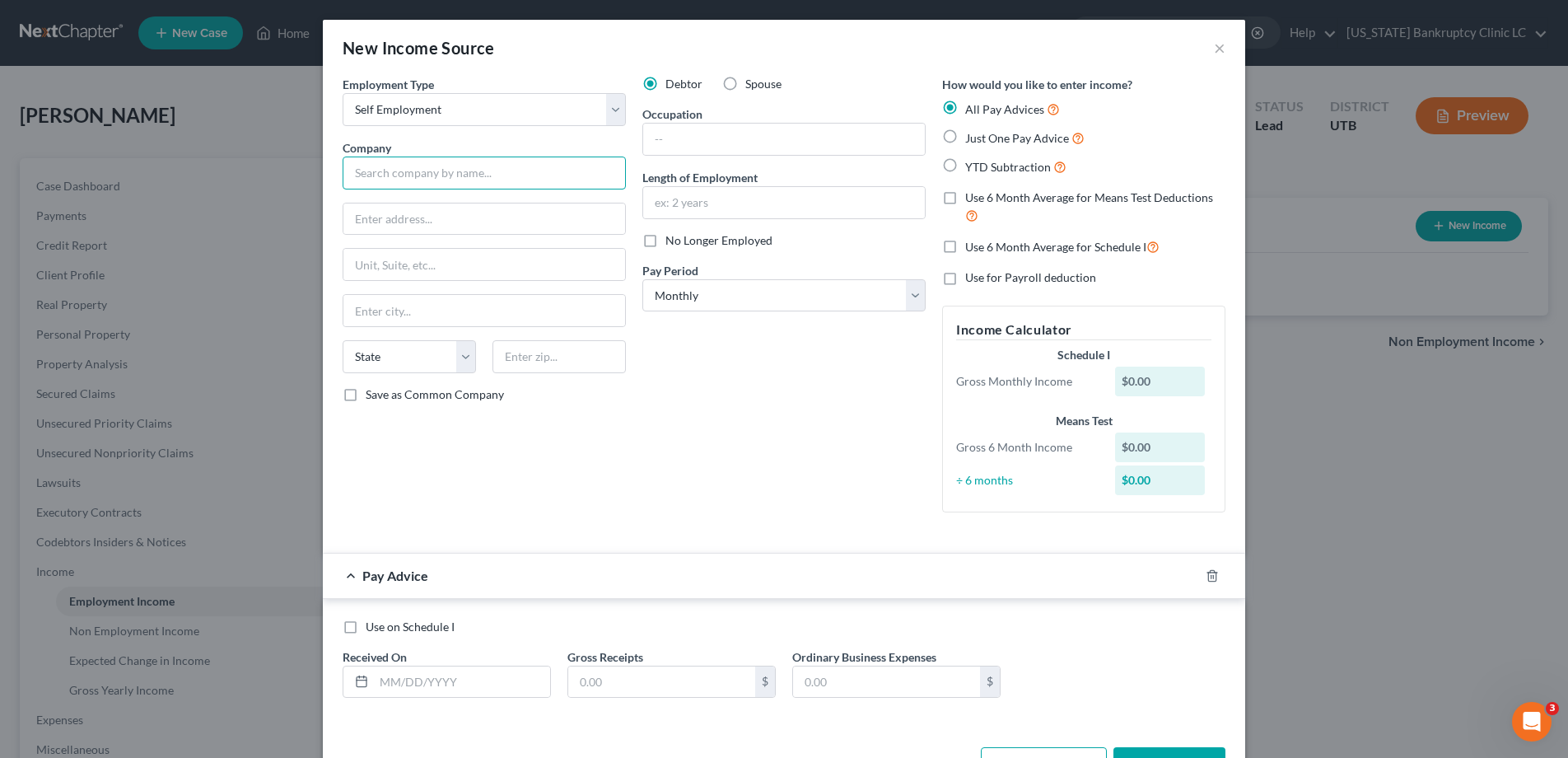
click at [537, 167] on input "text" at bounding box center [485, 173] width 283 height 33
type input "Pacificorp"
click at [744, 133] on input "text" at bounding box center [784, 139] width 281 height 31
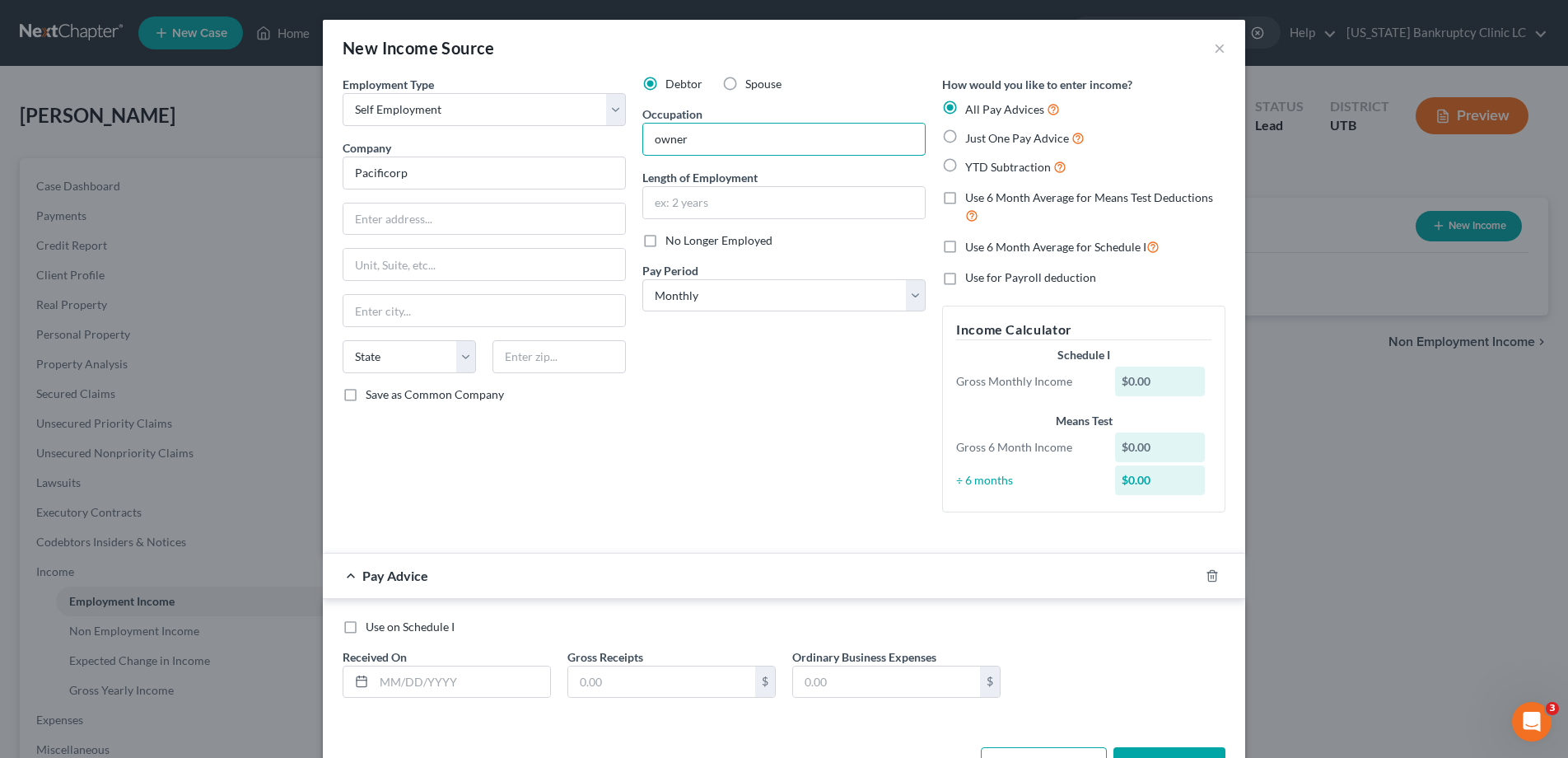
type input "owner"
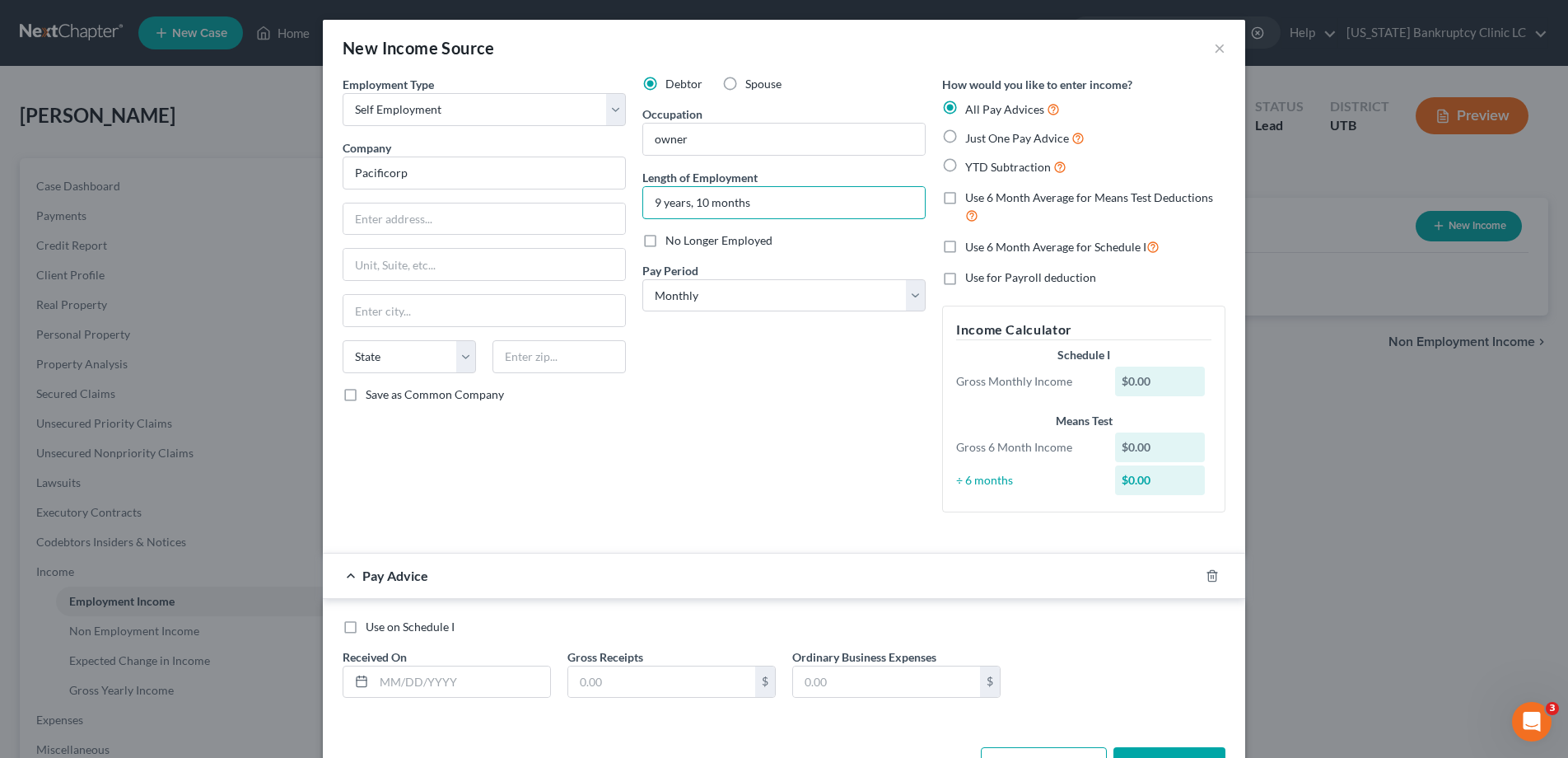
type input "9 years, 10 months"
click at [427, 680] on input "text" at bounding box center [463, 683] width 177 height 31
type input "08/21/25"
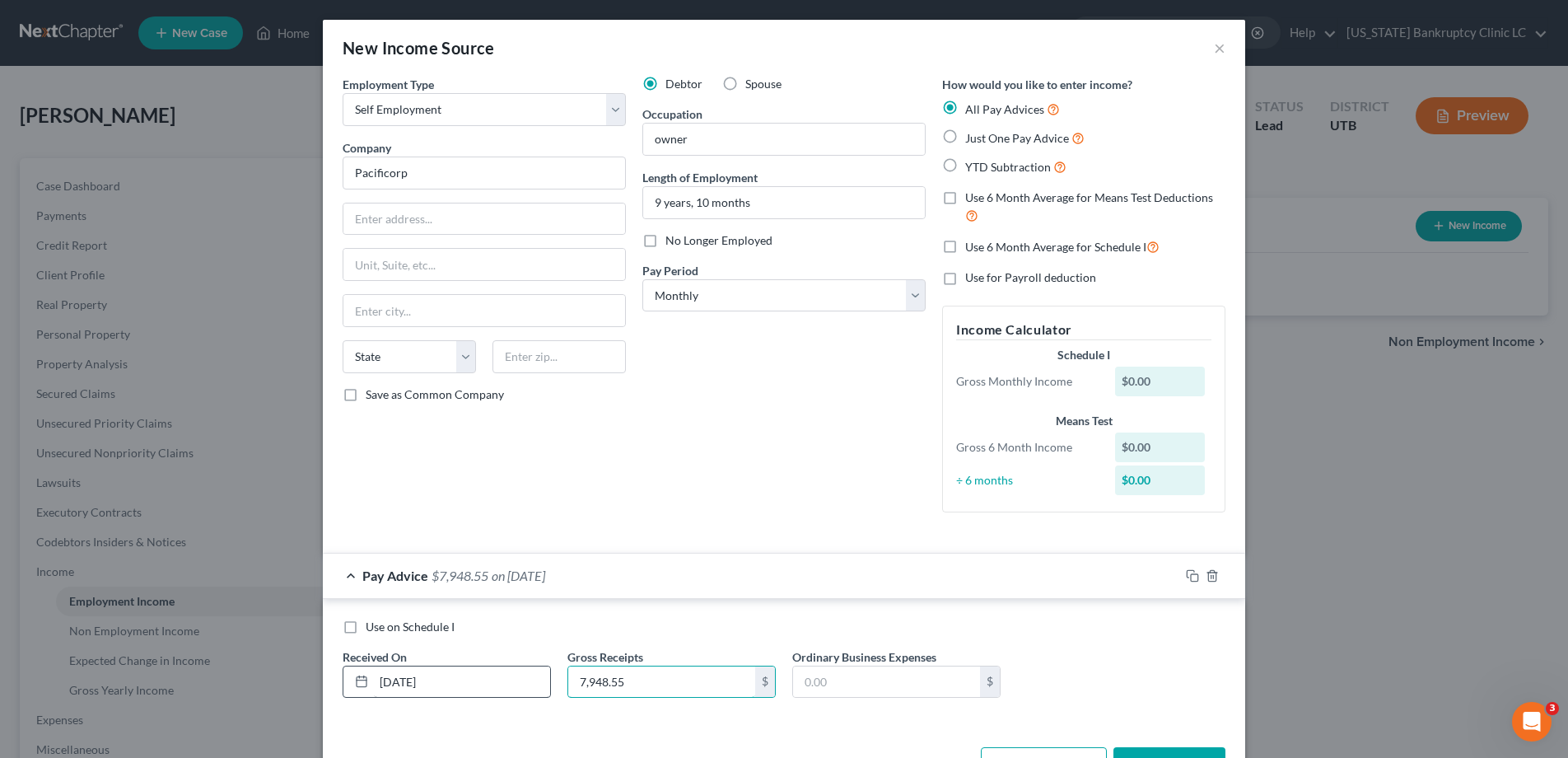
scroll to position [57, 0]
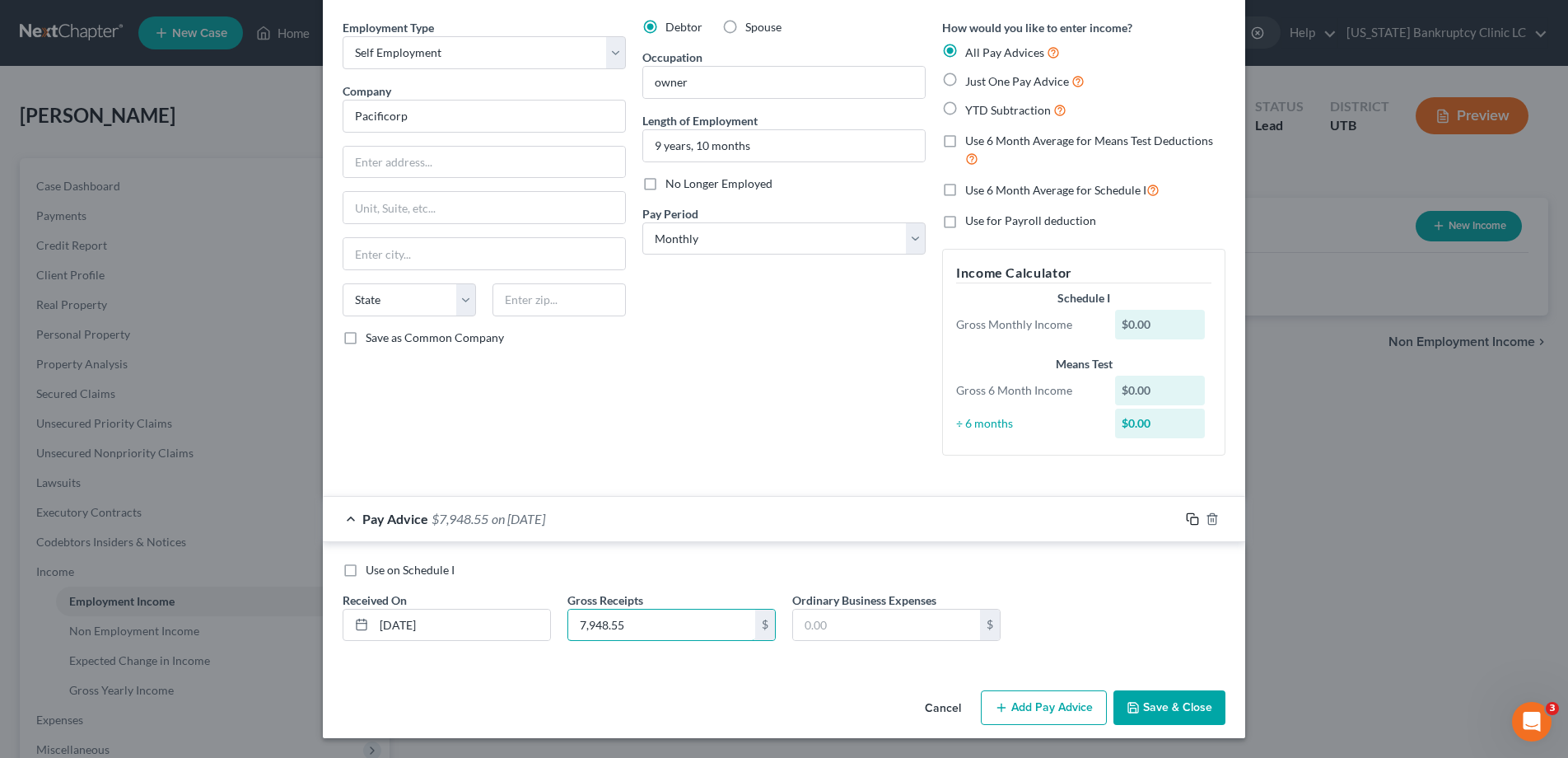
type input "7,948.55"
click at [1196, 520] on icon "button" at bounding box center [1193, 519] width 13 height 13
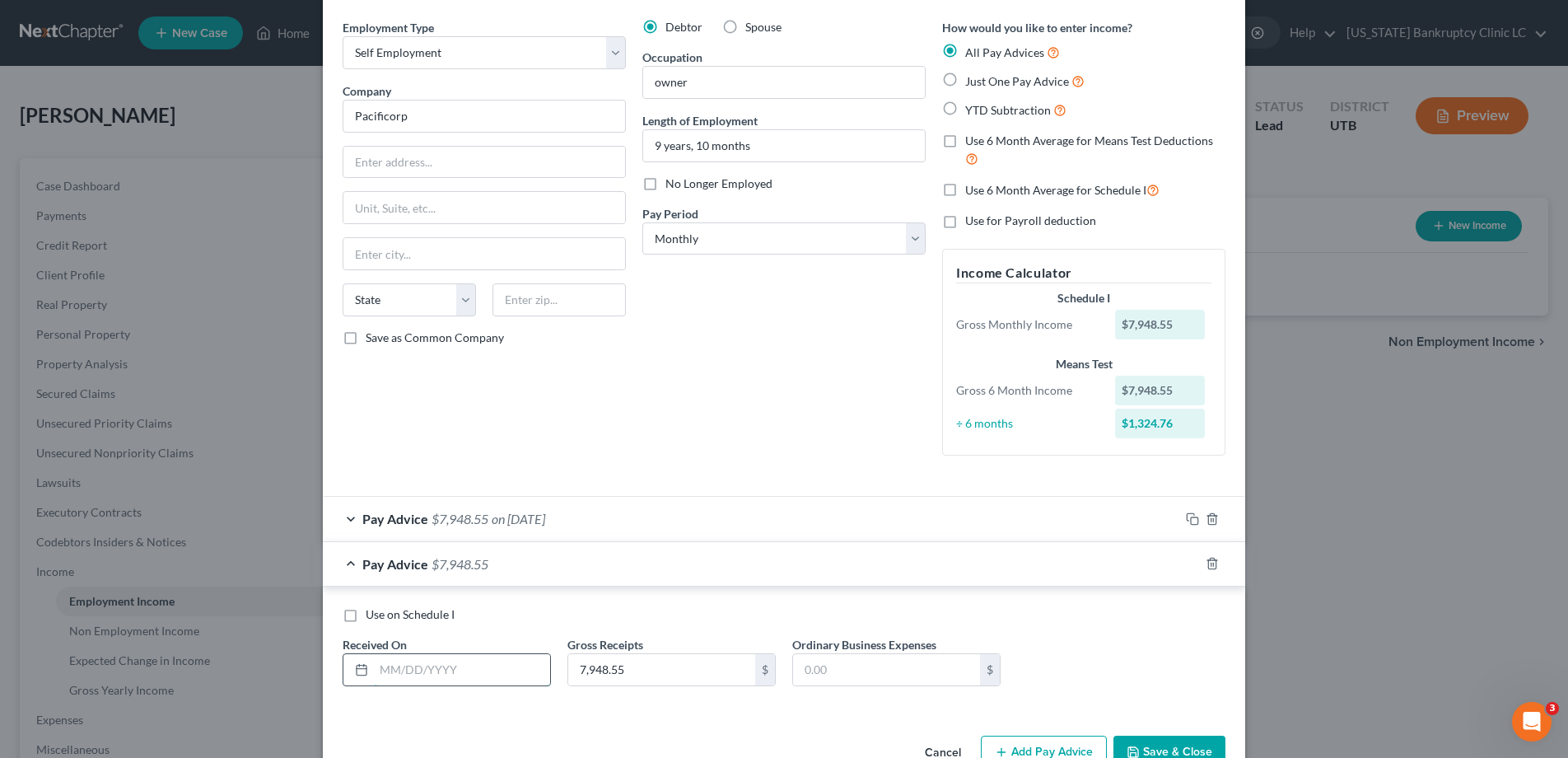
click at [418, 675] on input "text" at bounding box center [463, 670] width 177 height 31
type input "07/21/25"
type input "7,957.72"
click at [1195, 564] on icon "button" at bounding box center [1193, 564] width 13 height 13
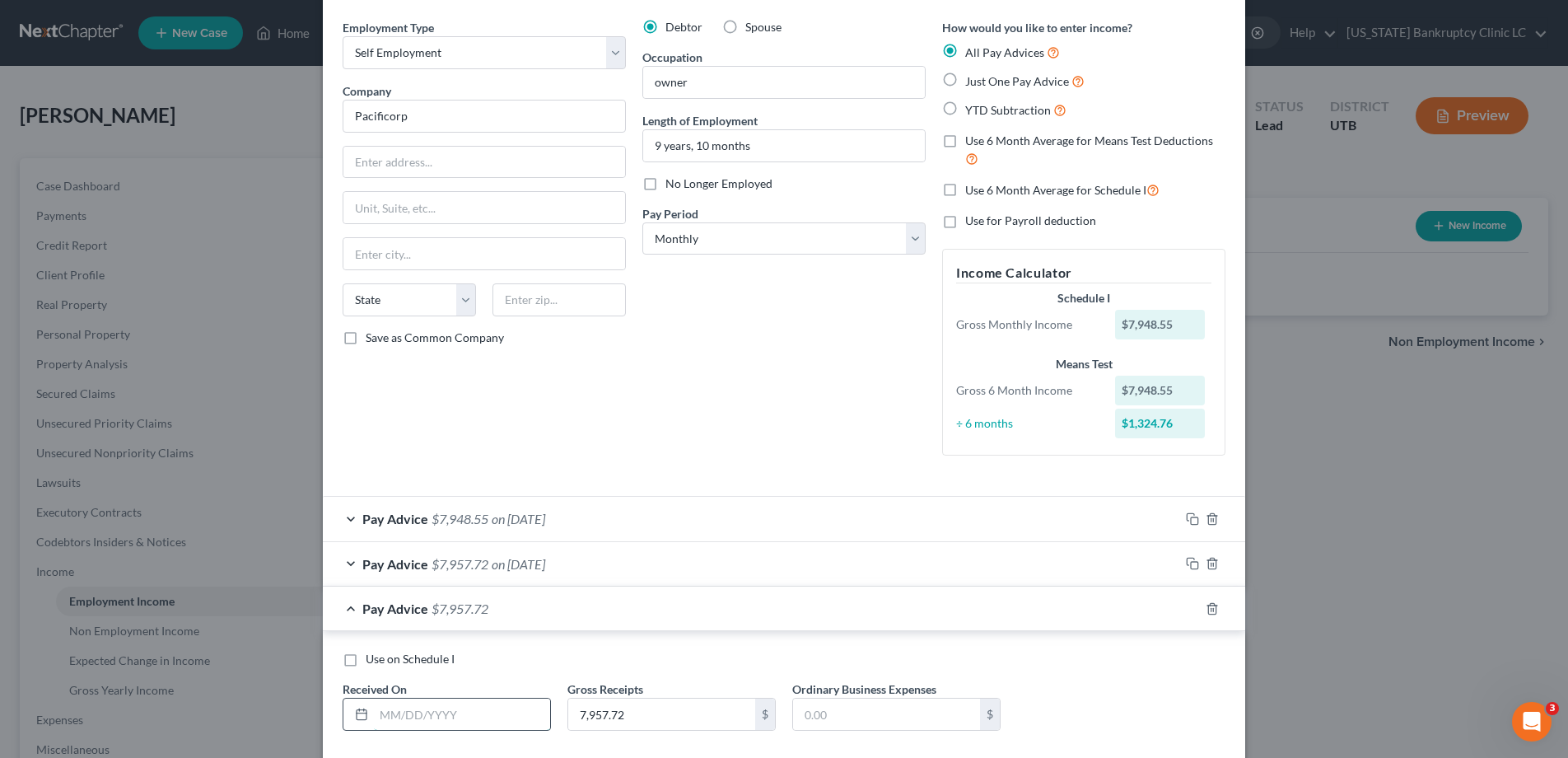
click at [399, 713] on input "text" at bounding box center [463, 715] width 177 height 31
type input "06/20/25"
type input "8,058.80"
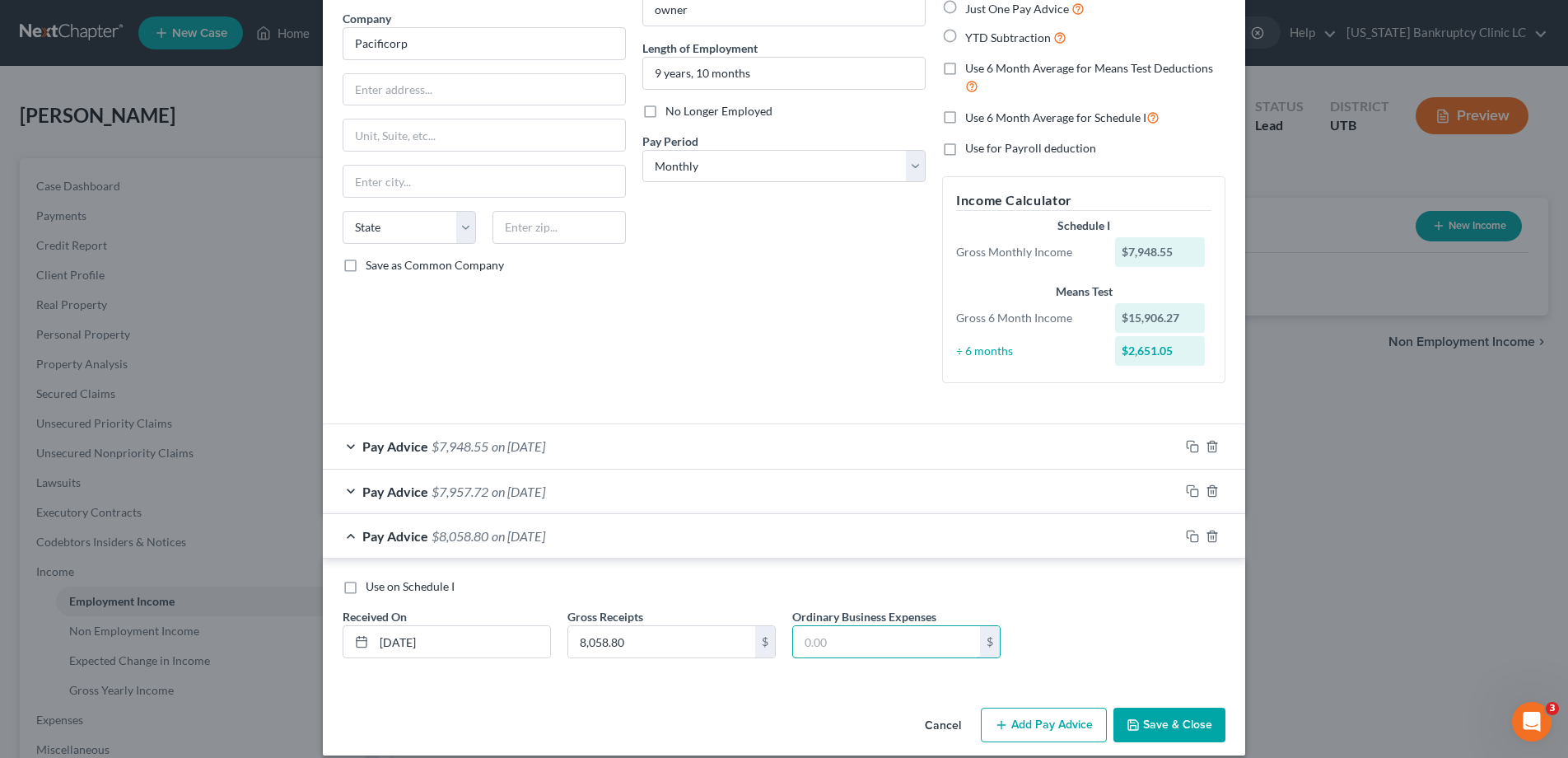
scroll to position [146, 0]
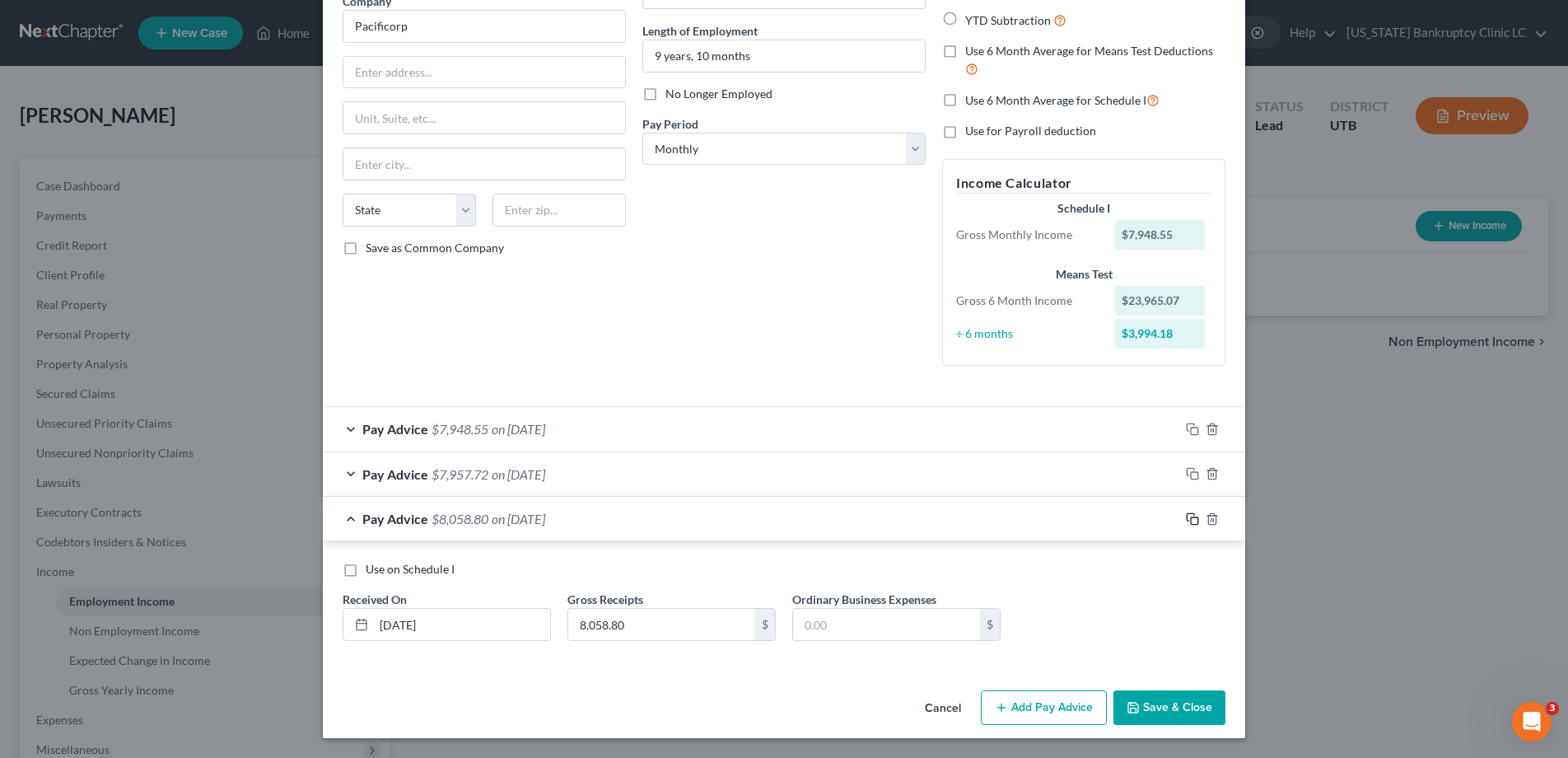
click at [1192, 521] on icon "button" at bounding box center [1193, 519] width 13 height 13
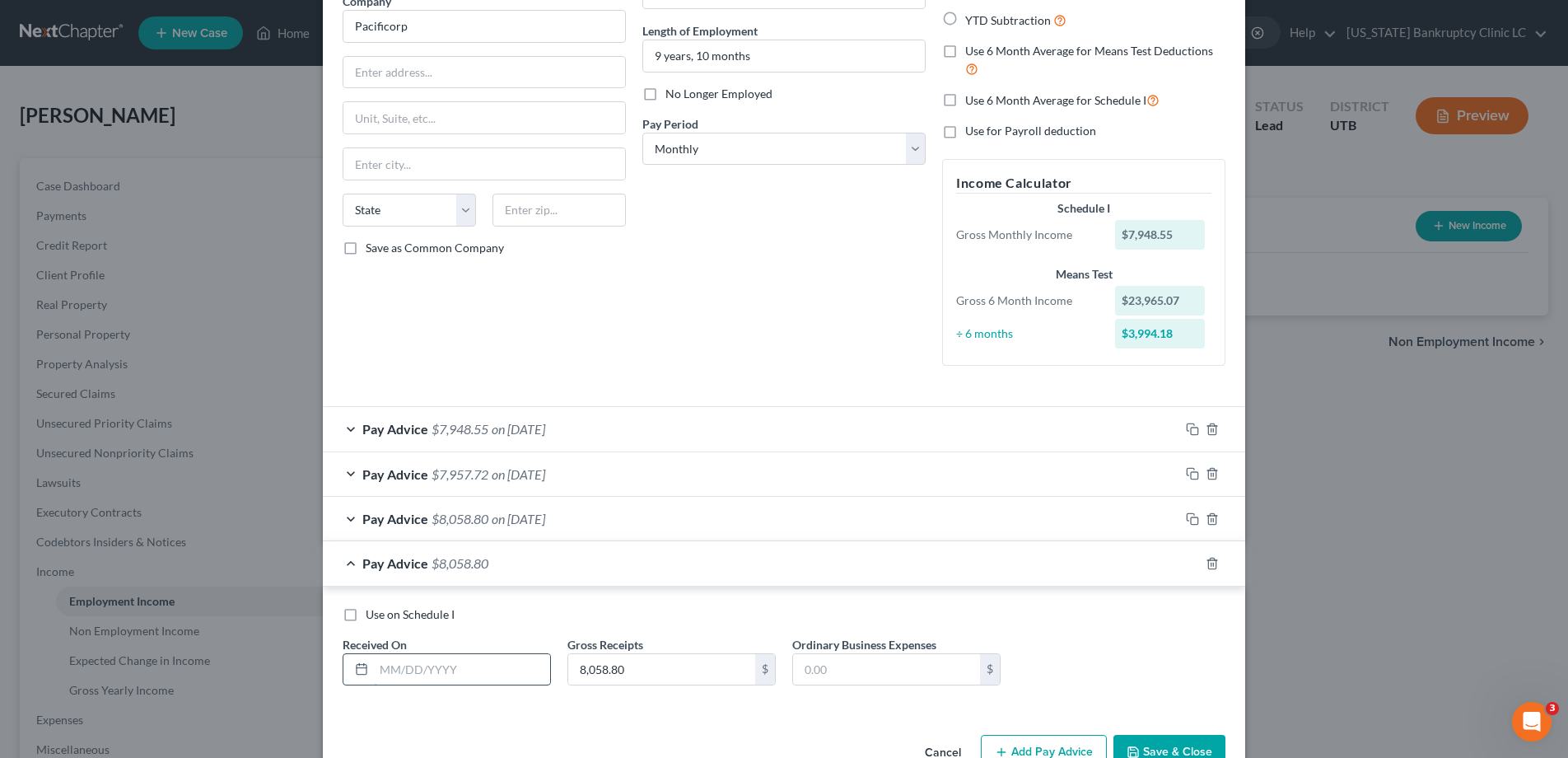
click at [466, 663] on input "text" at bounding box center [463, 670] width 177 height 31
type input "05/21/2025"
type input "7,869.05"
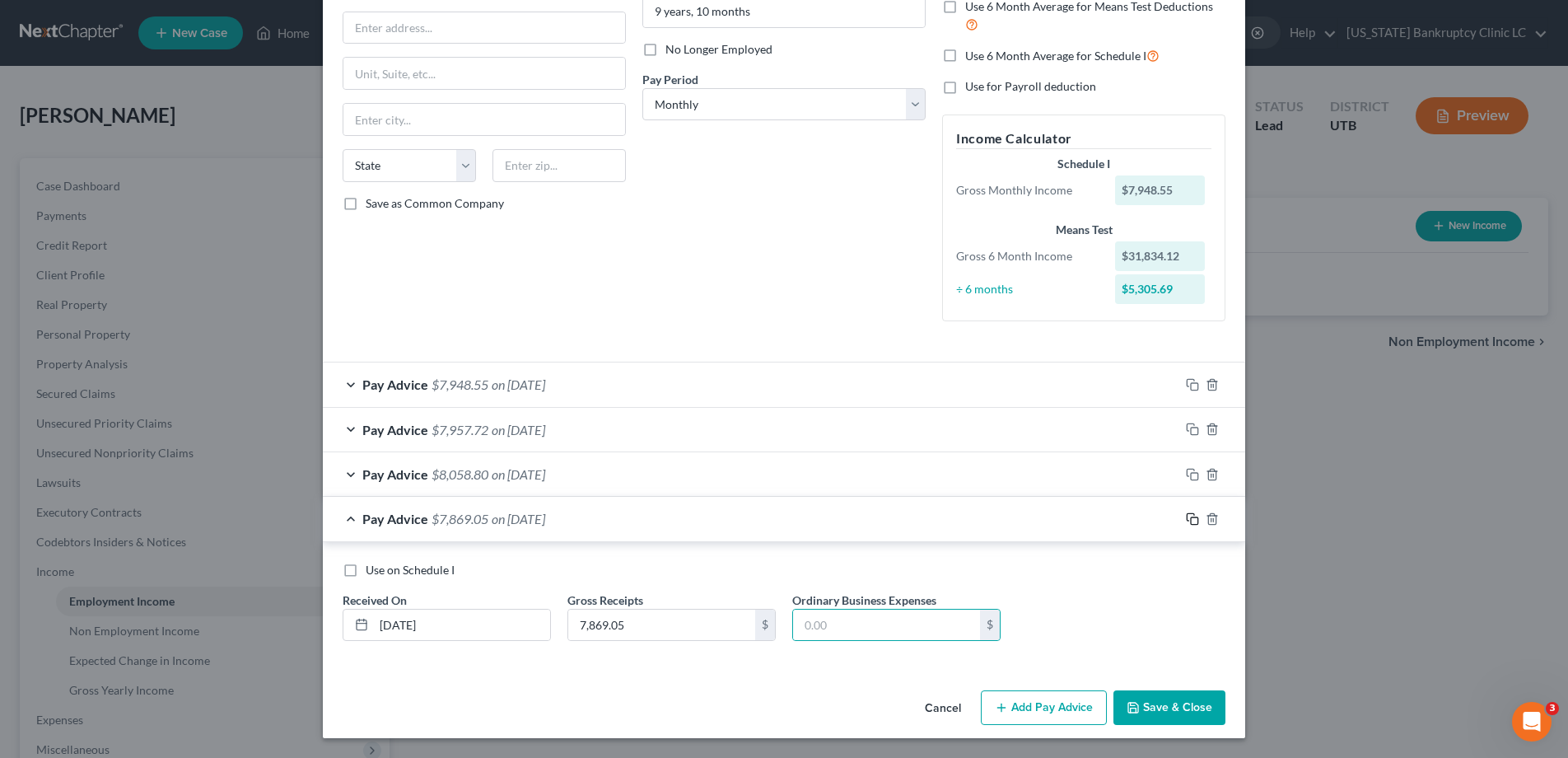
click at [1189, 518] on icon "button" at bounding box center [1193, 519] width 13 height 13
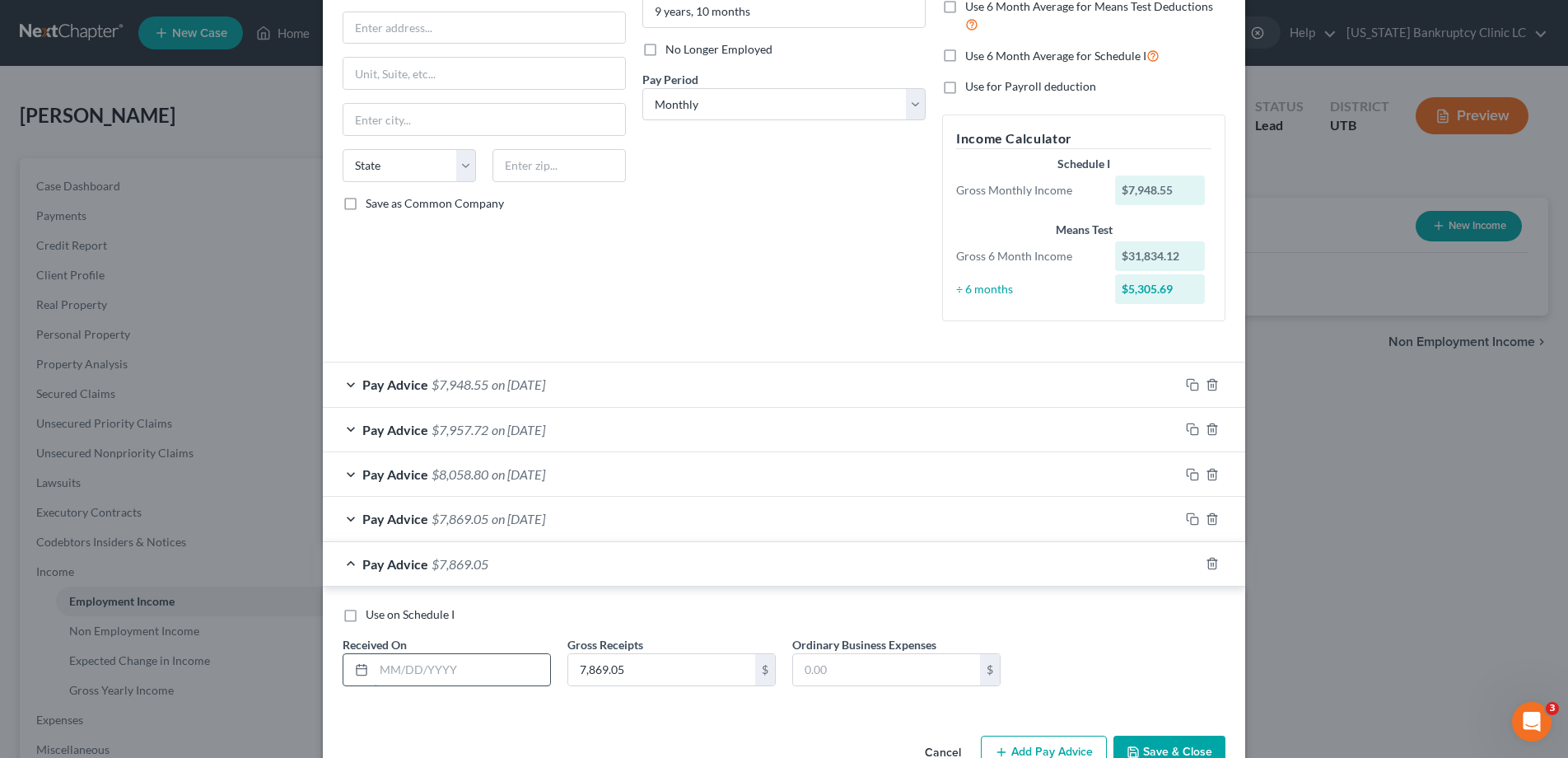
click at [415, 666] on input "text" at bounding box center [463, 670] width 177 height 31
type input "04/24/25"
type input "7,977.23"
click at [1189, 562] on icon "button" at bounding box center [1193, 564] width 13 height 13
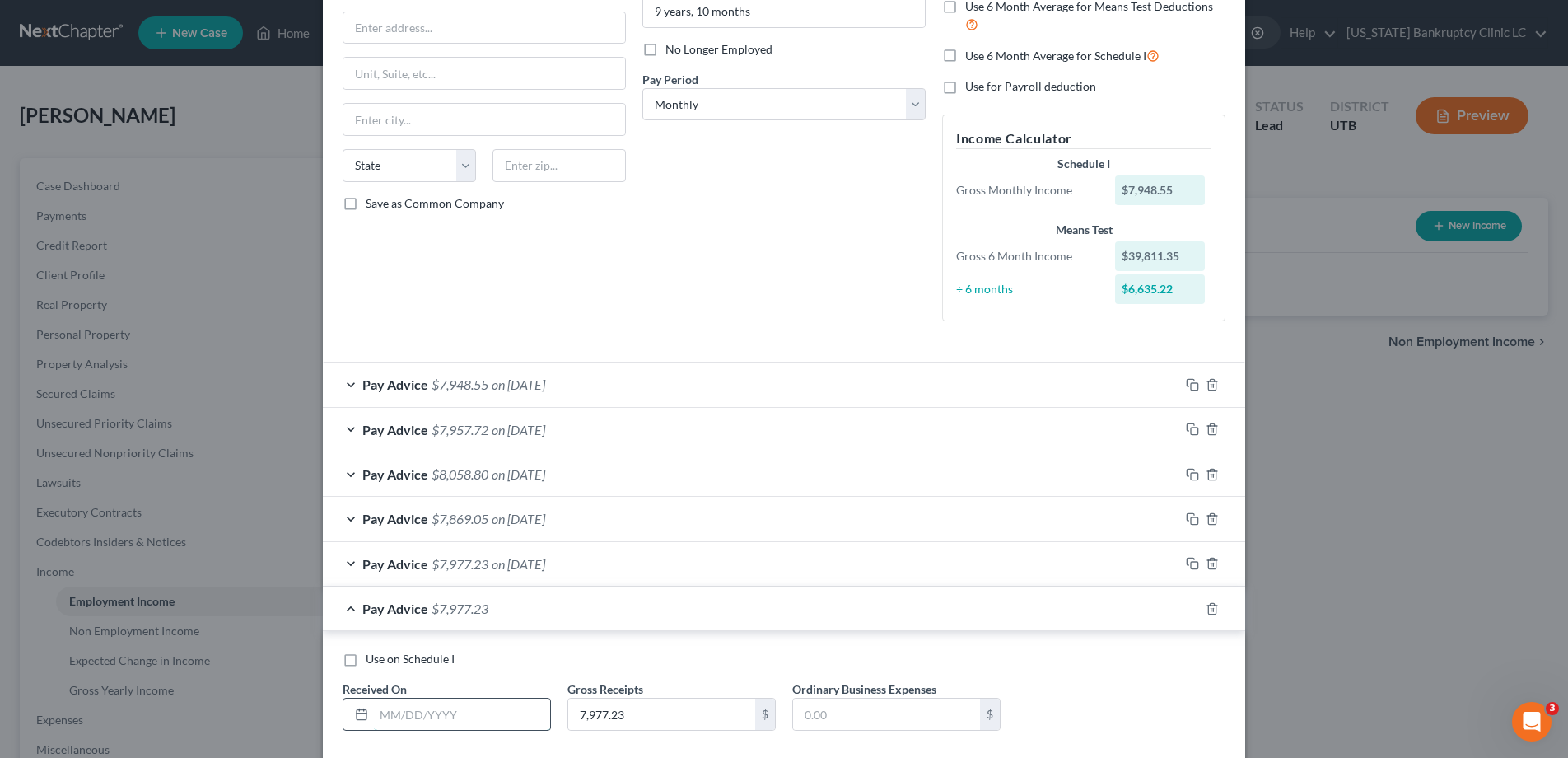
click at [409, 723] on input "text" at bounding box center [463, 715] width 177 height 31
type input "04/14/25"
type input "4,467.75"
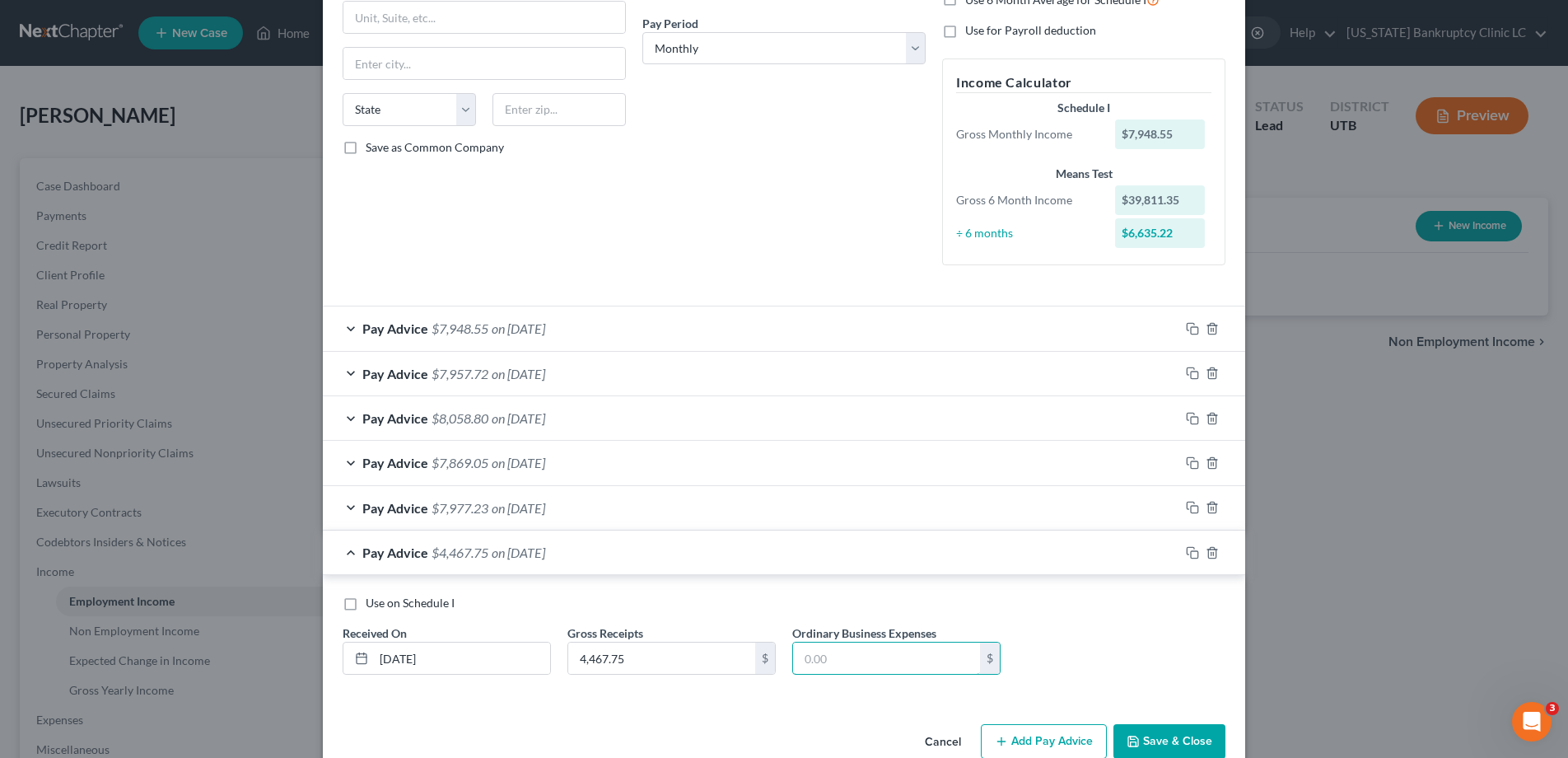
scroll to position [281, 0]
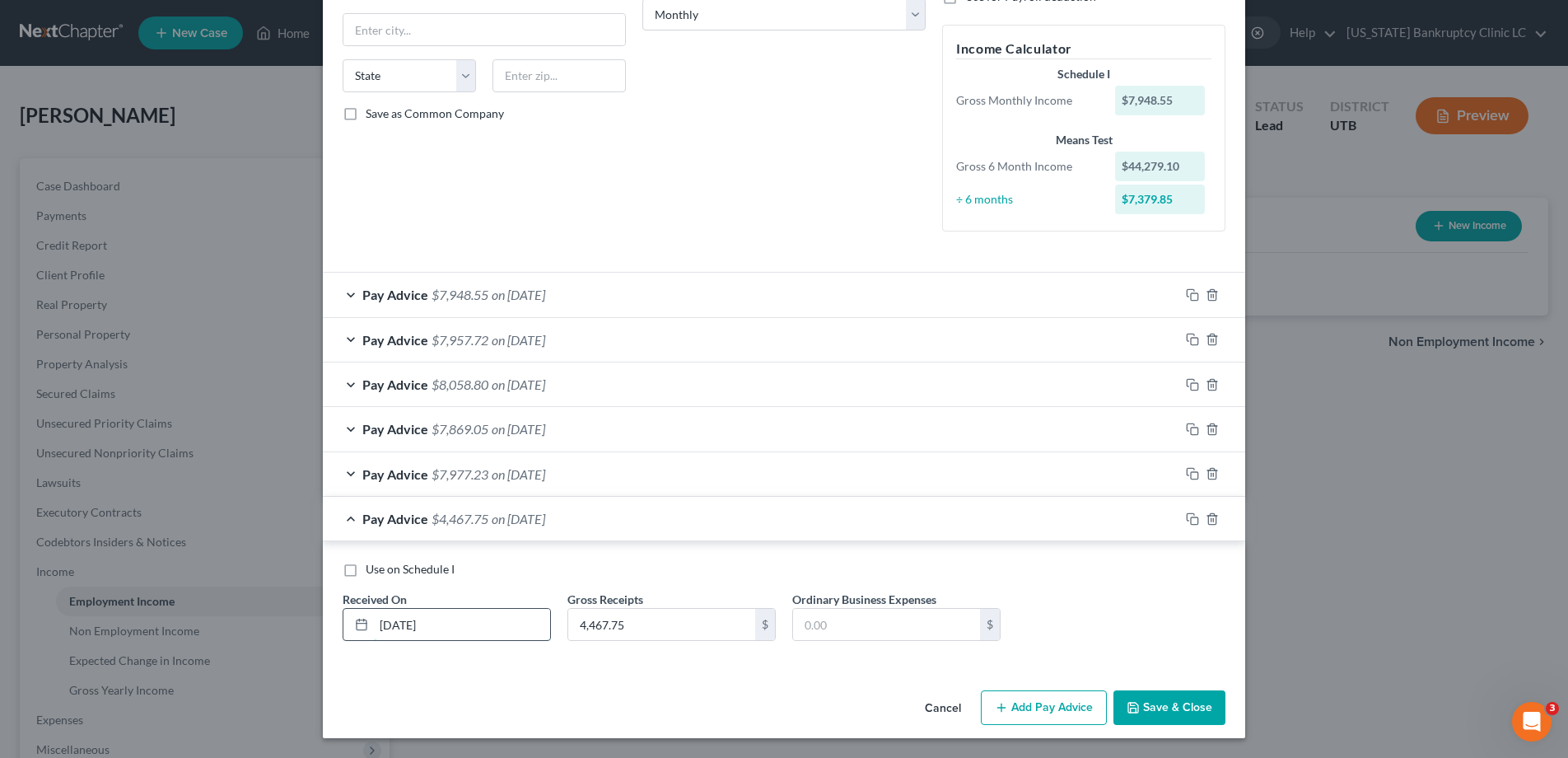
click at [439, 627] on input "04/14/25" at bounding box center [463, 625] width 177 height 31
drag, startPoint x: 483, startPoint y: 621, endPoint x: 384, endPoint y: 614, distance: 99.2
click at [384, 614] on input "04/14/25" at bounding box center [463, 625] width 177 height 31
type input "03/21/25"
type input "7,802.75"
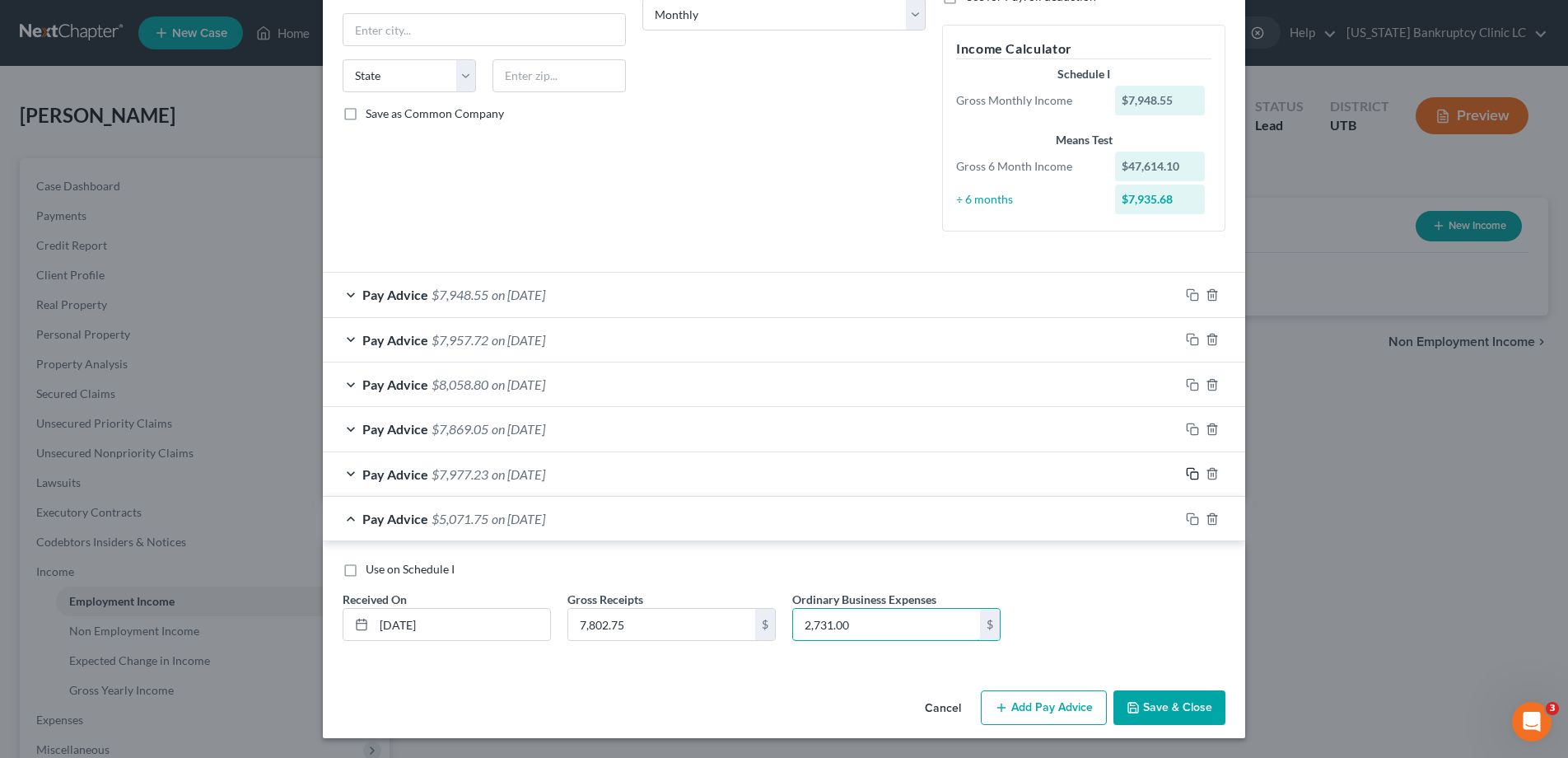
type input "2,731.00"
click at [1192, 472] on rect "button" at bounding box center [1195, 476] width 7 height 7
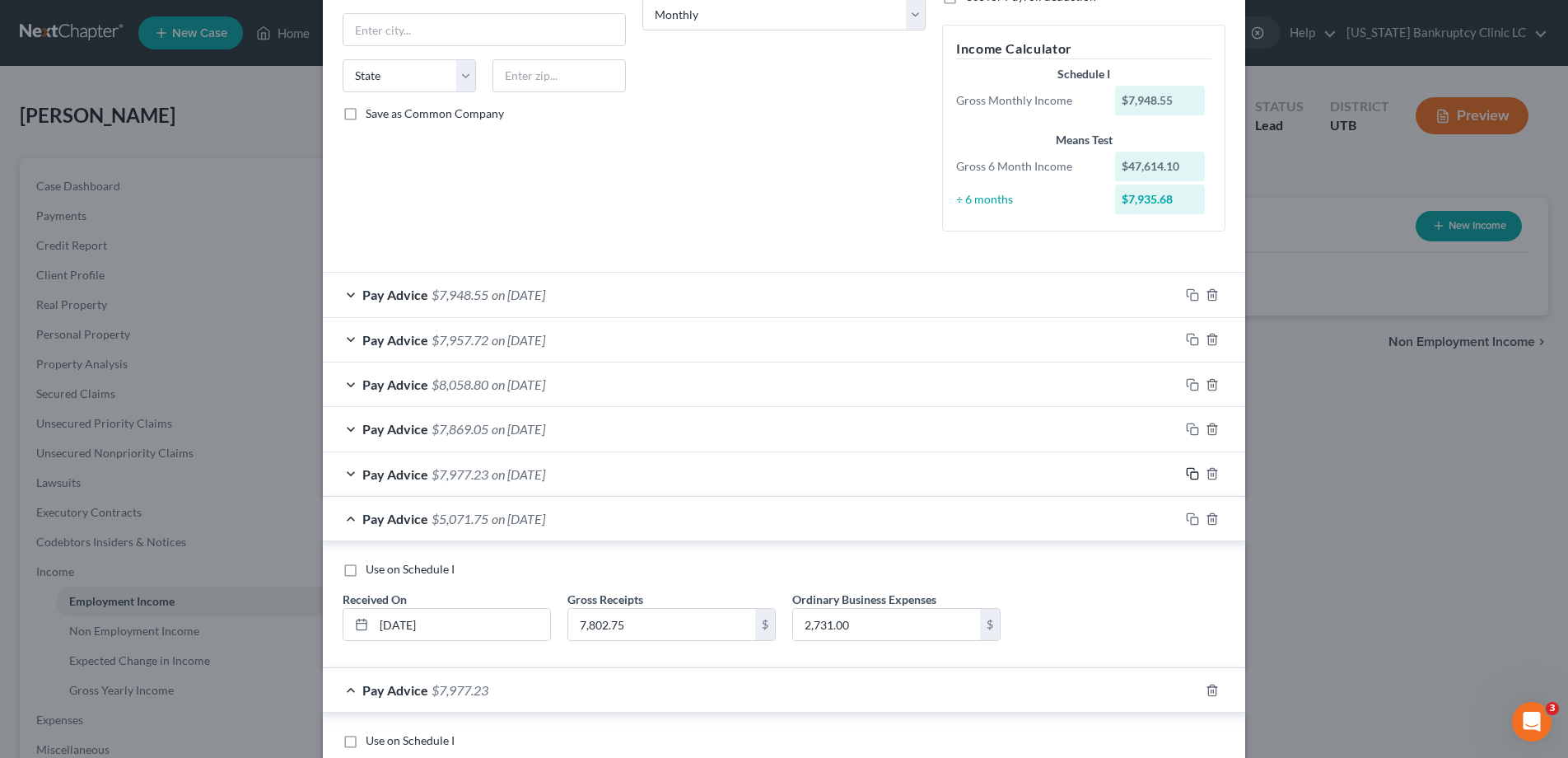
scroll to position [453, 0]
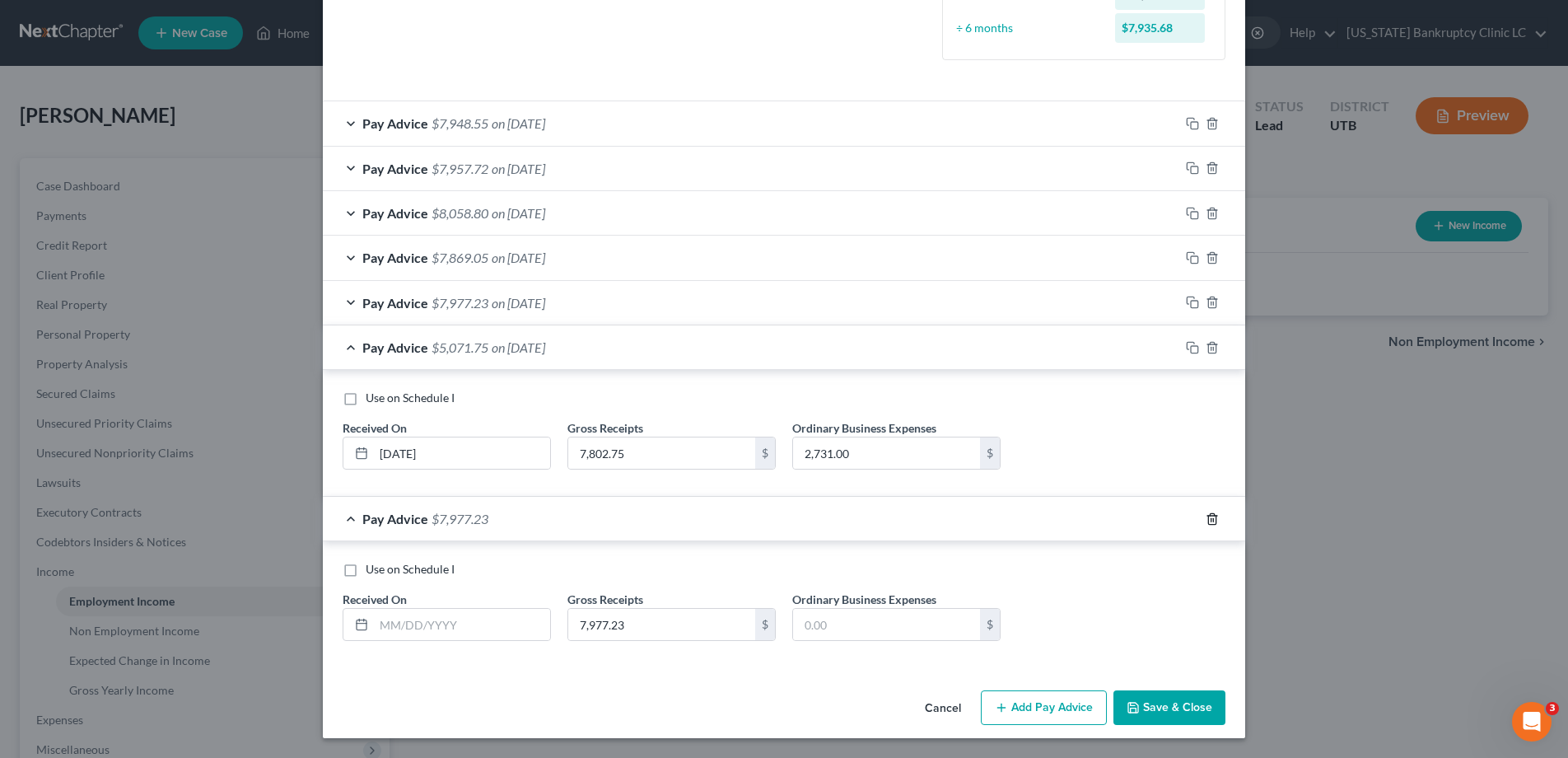
click at [1209, 518] on icon "button" at bounding box center [1212, 519] width 13 height 13
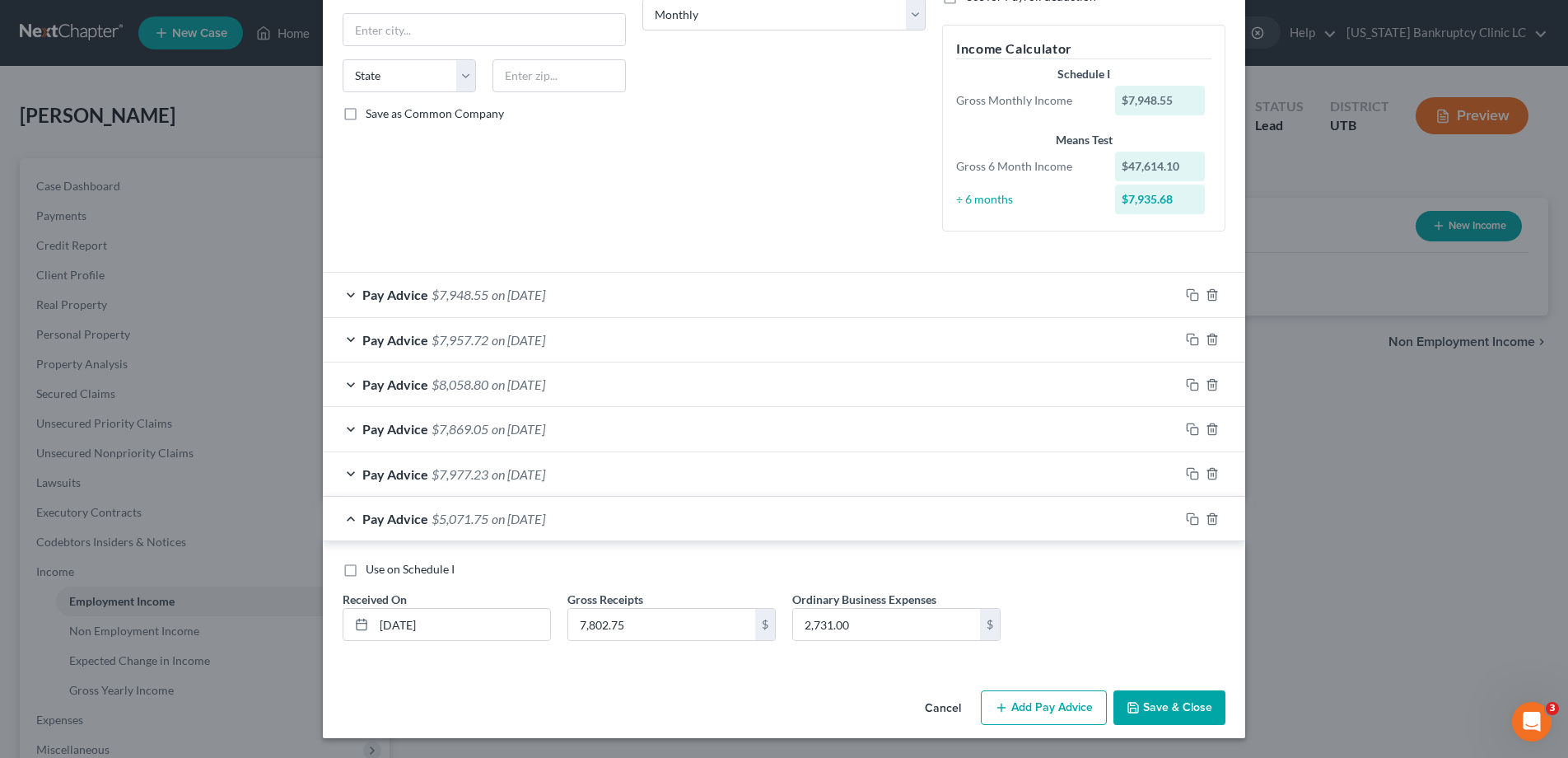
scroll to position [281, 0]
click at [352, 472] on div "Pay Advice $7,977.23 on 04/24/2025" at bounding box center [751, 474] width 857 height 43
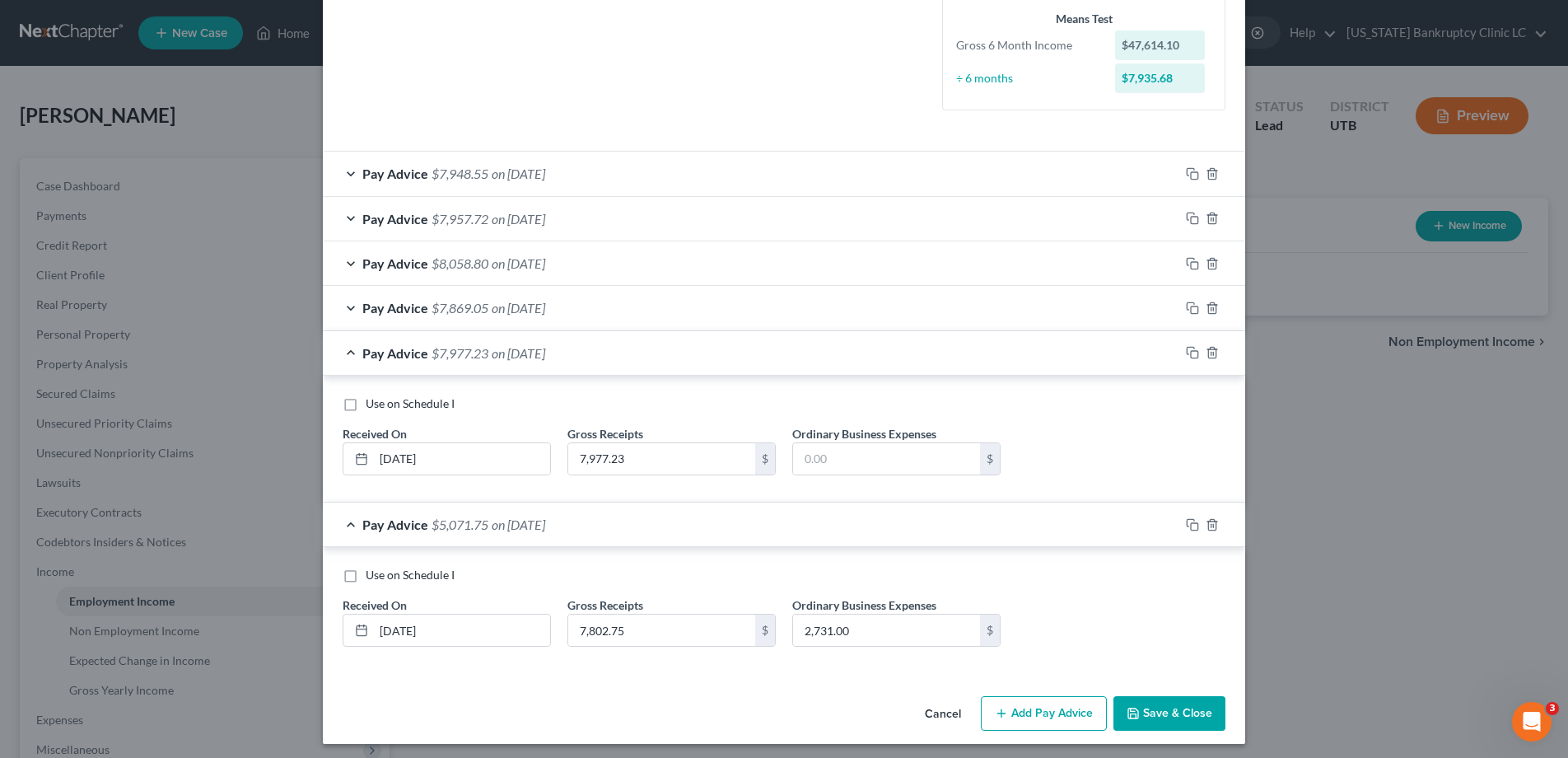
scroll to position [407, 0]
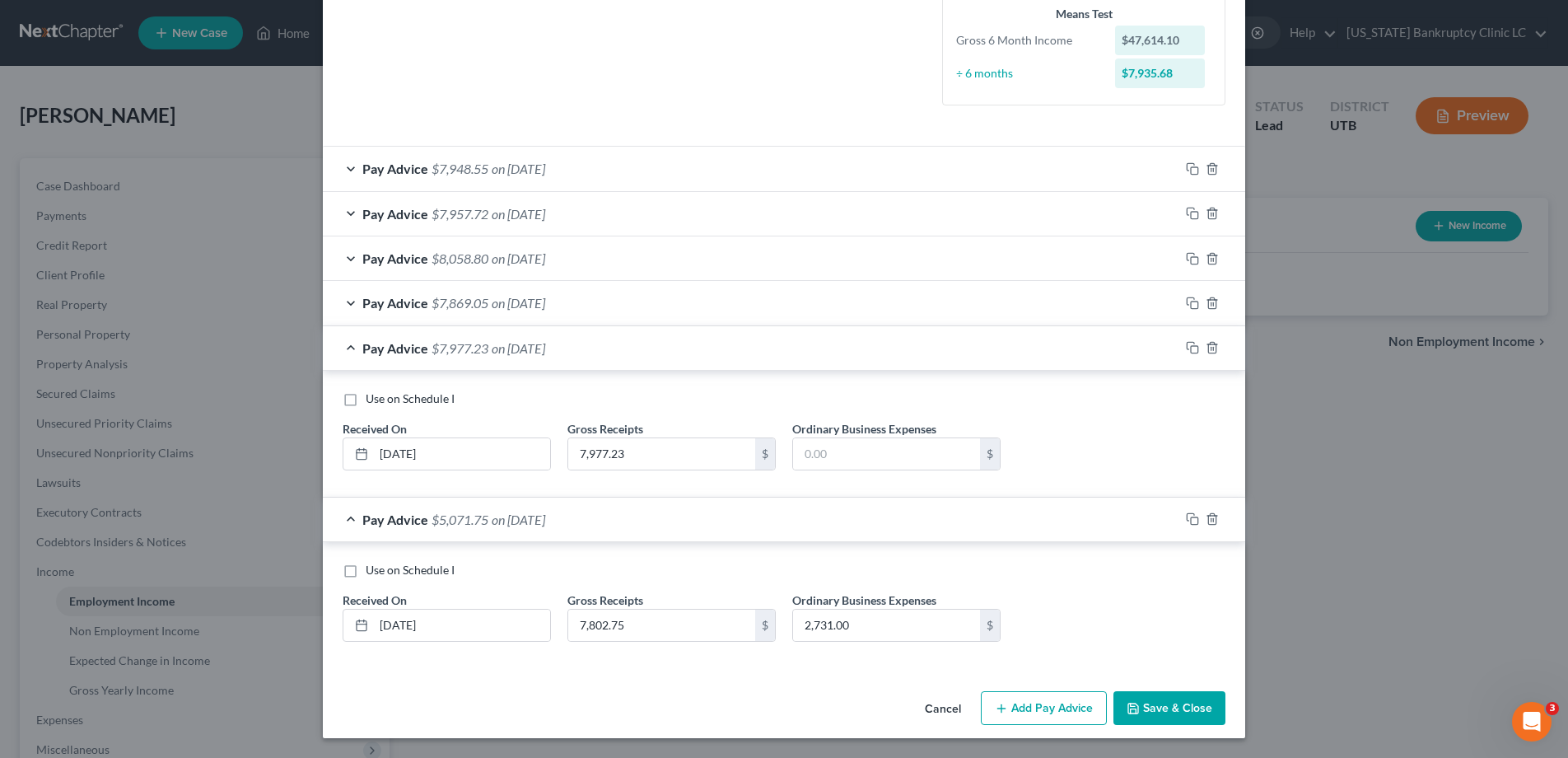
click at [355, 300] on div "Pay Advice $7,869.05 on 05/21/2025" at bounding box center [751, 302] width 857 height 43
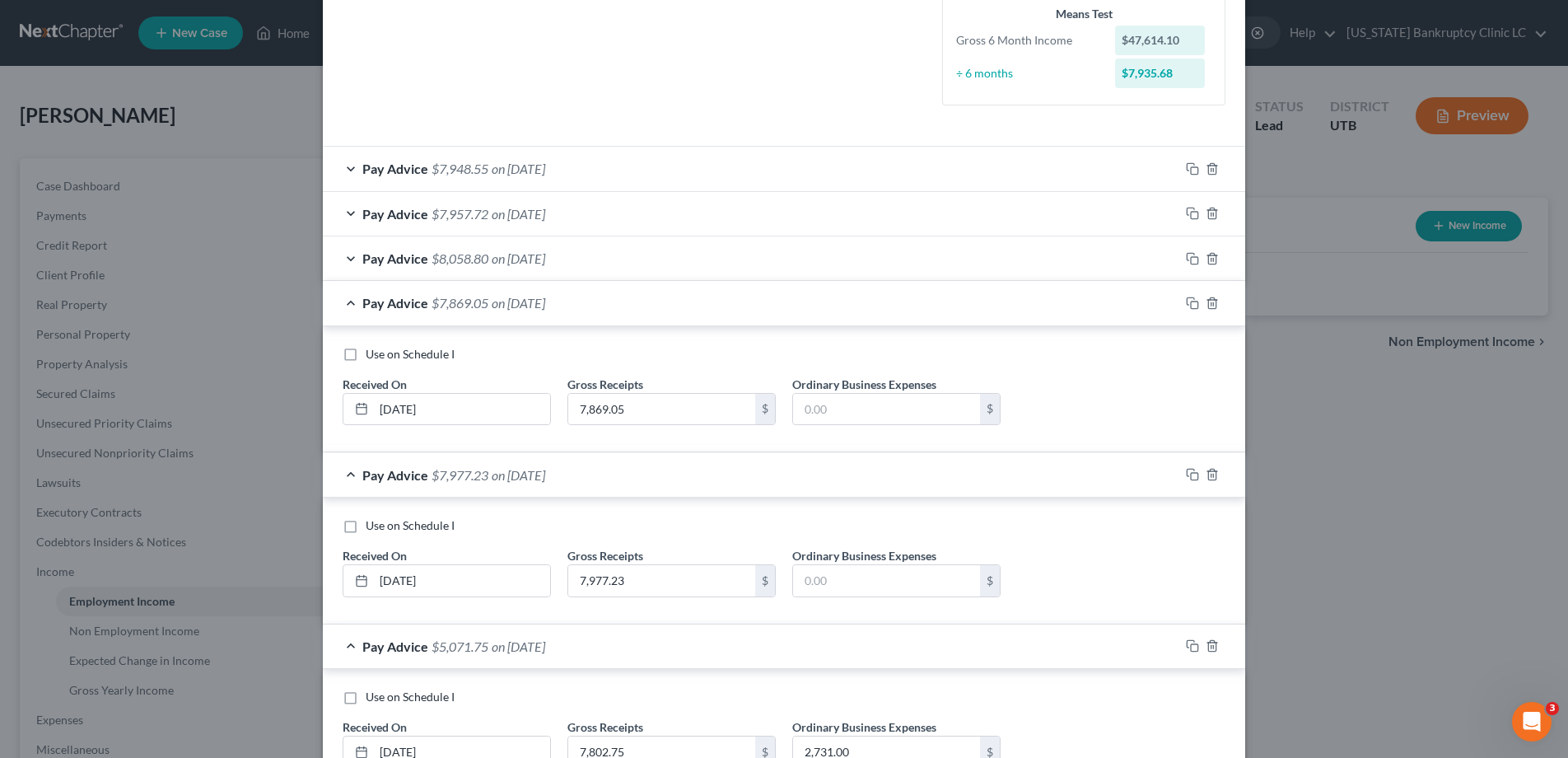
scroll to position [453, 0]
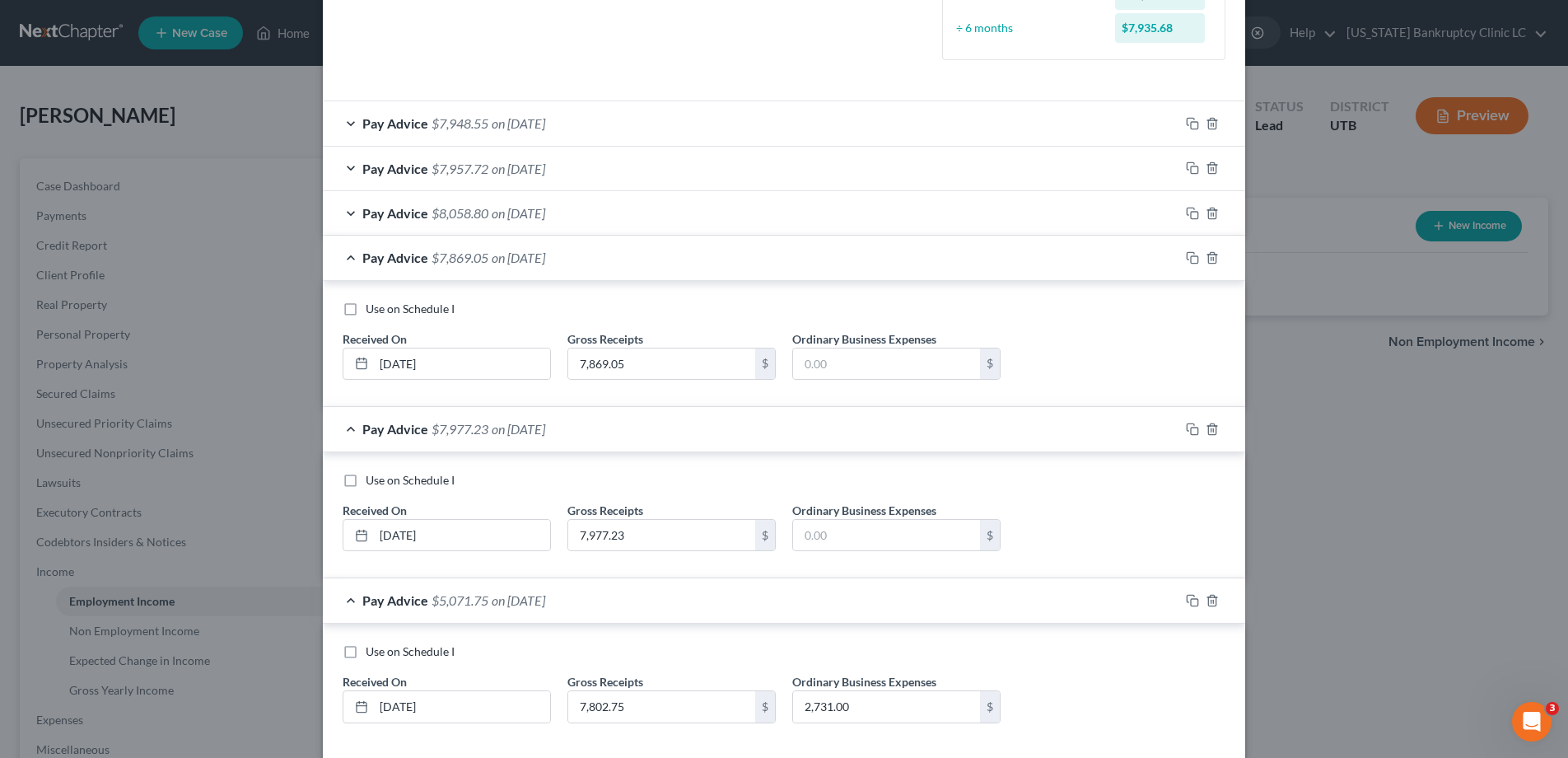
click at [355, 212] on div "Pay Advice $8,058.80 on 06/20/2025" at bounding box center [751, 212] width 857 height 43
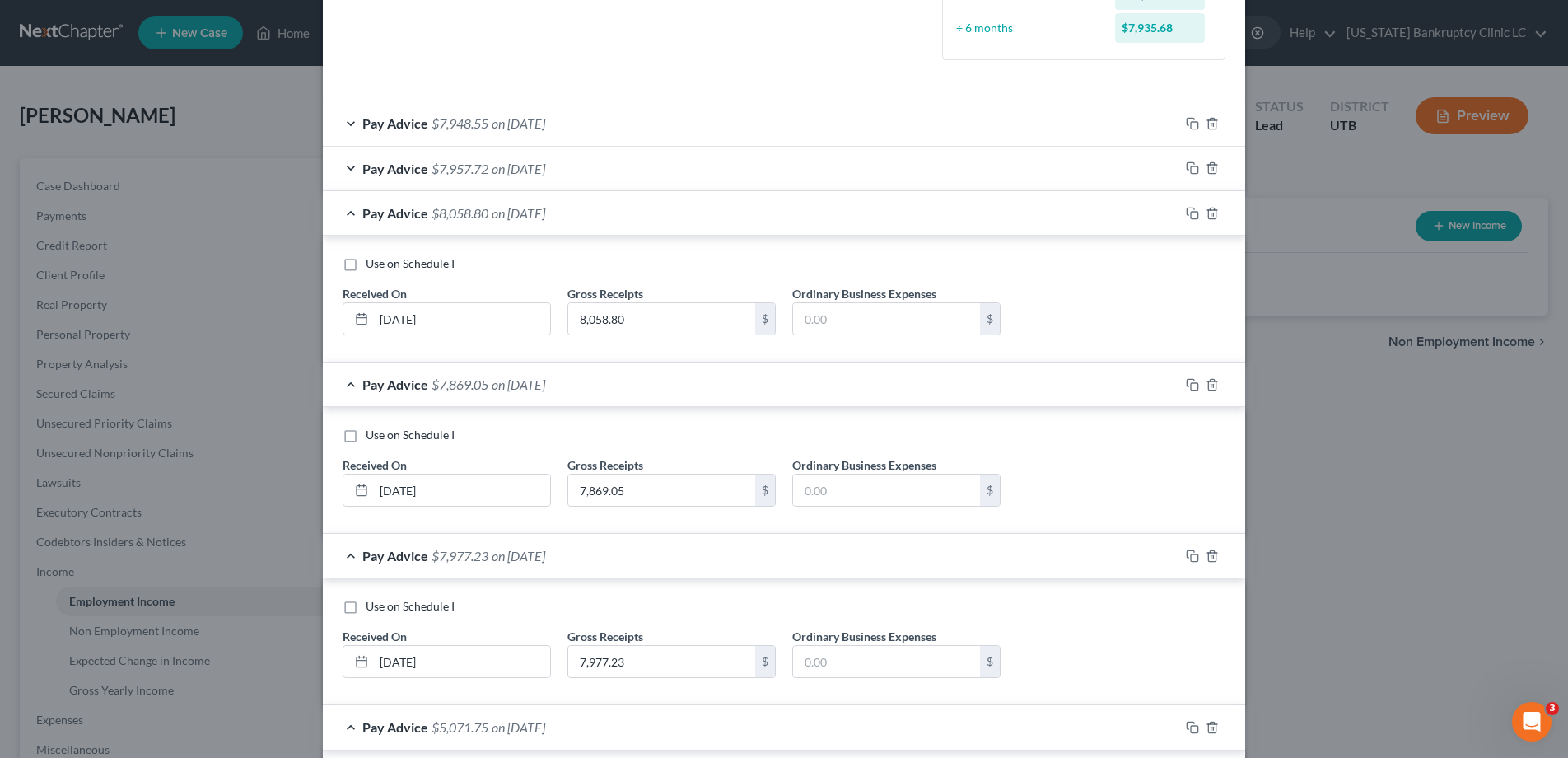
click at [352, 164] on div "Pay Advice $7,957.72 on 07/21/2025" at bounding box center [751, 167] width 857 height 43
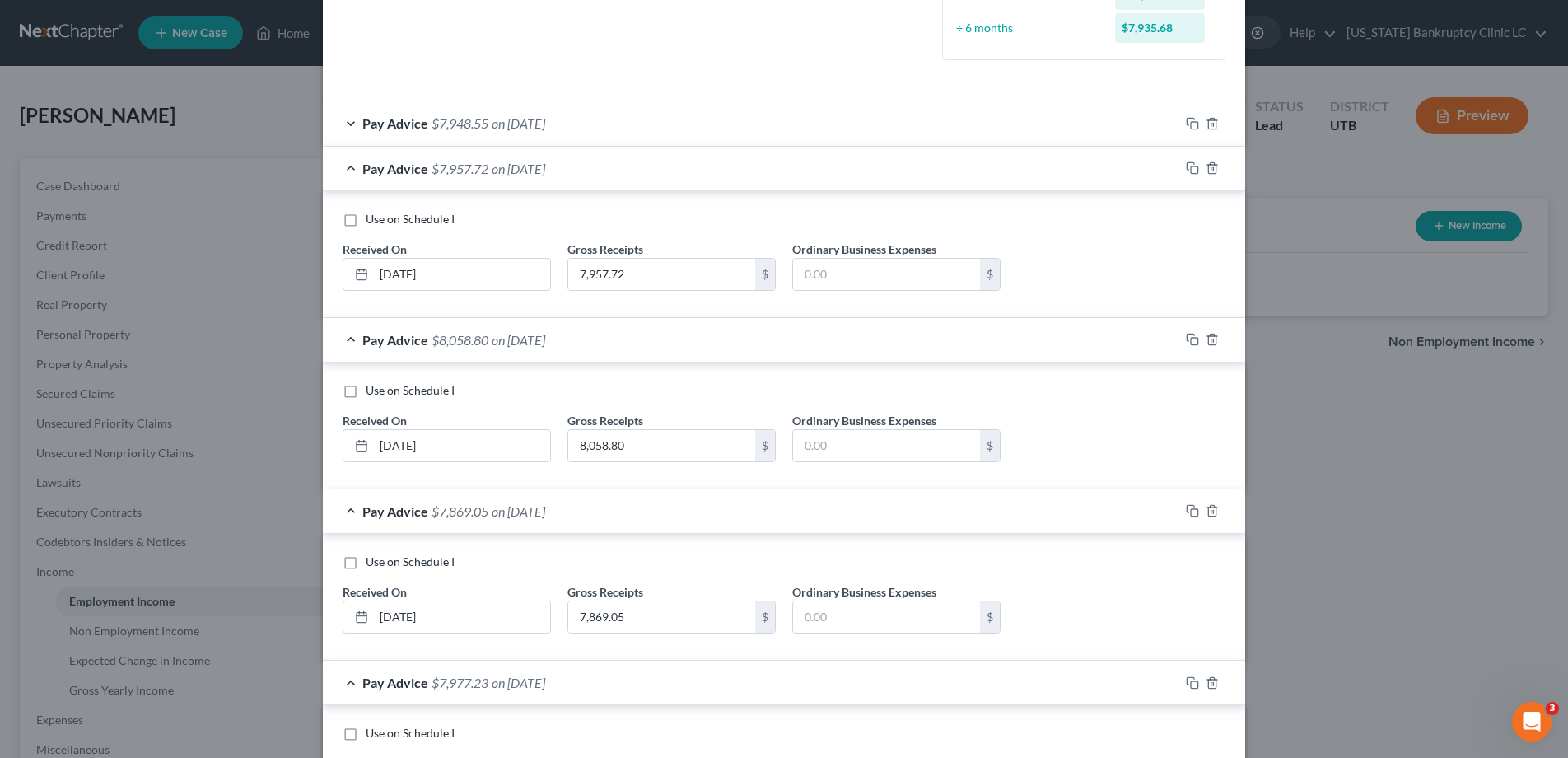
click at [353, 123] on div "Pay Advice $7,948.55 on 08/21/2025" at bounding box center [751, 122] width 857 height 43
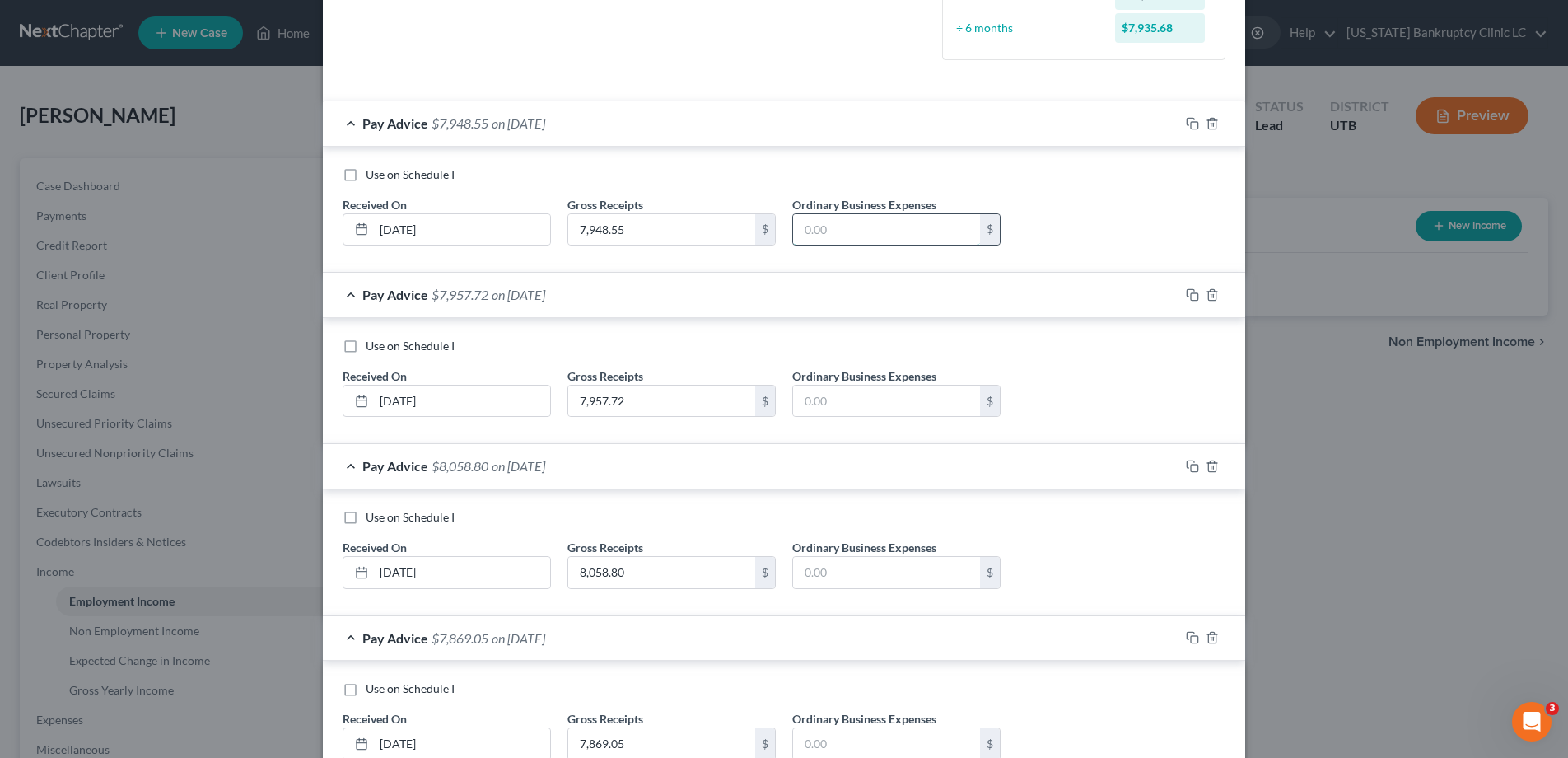
click at [865, 228] on input "text" at bounding box center [887, 230] width 187 height 31
type input "2,731"
click at [838, 408] on input "text" at bounding box center [887, 401] width 187 height 31
type input "2,731"
click at [818, 576] on input "text" at bounding box center [887, 573] width 187 height 31
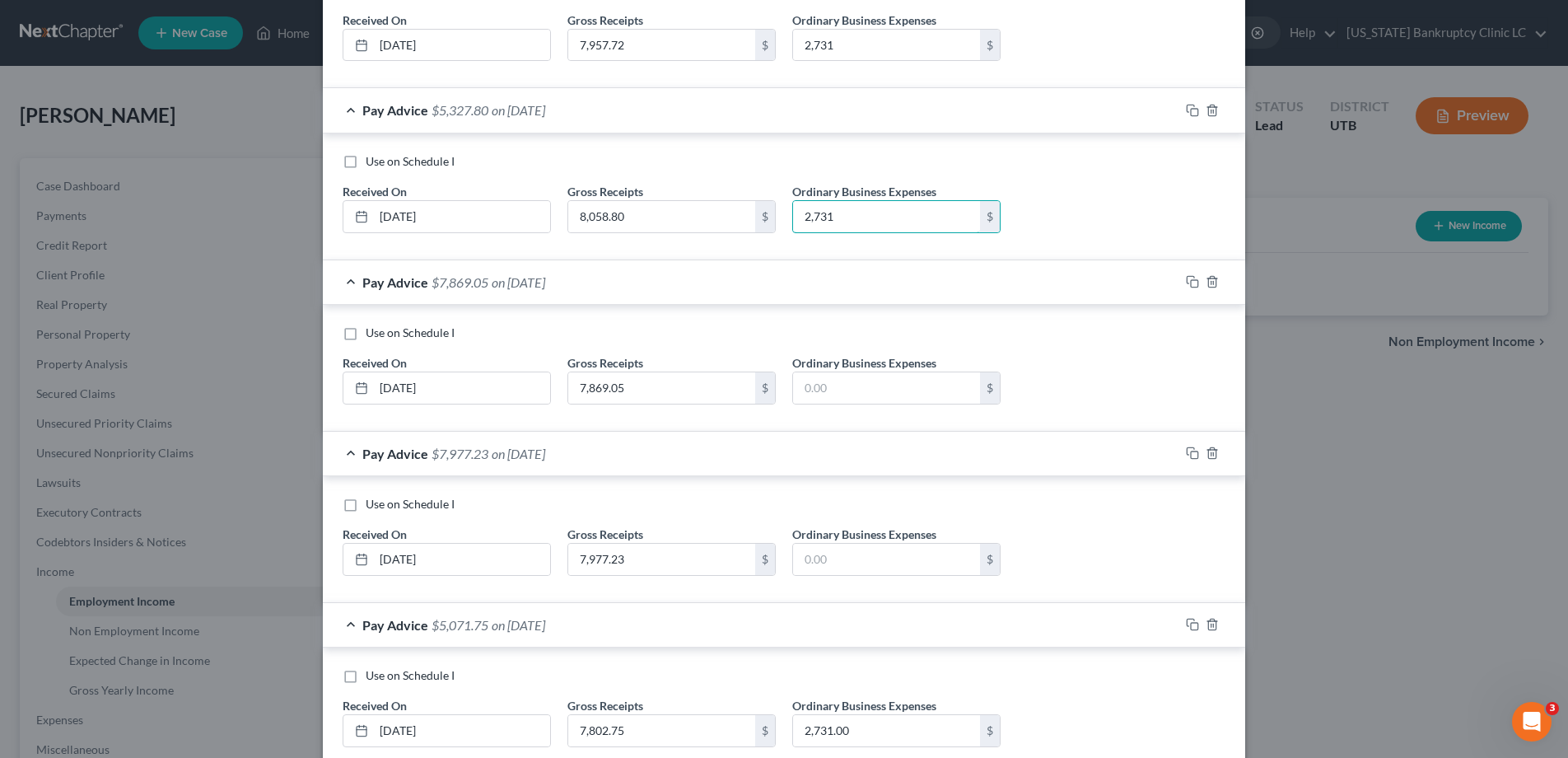
scroll to position [814, 0]
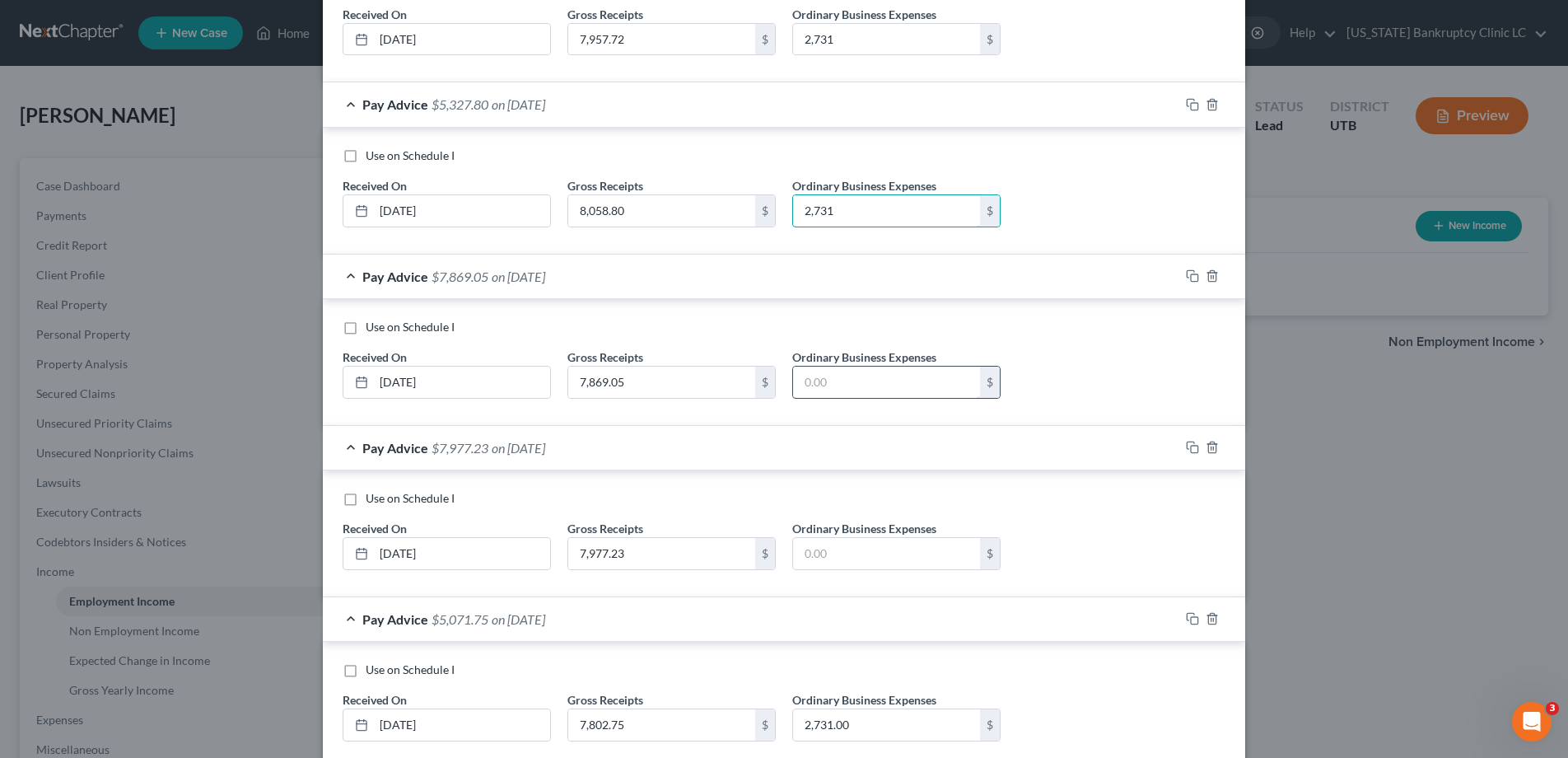
type input "2,731"
click at [841, 374] on input "text" at bounding box center [887, 383] width 187 height 31
type input "2,731"
click at [834, 556] on input "text" at bounding box center [887, 554] width 187 height 31
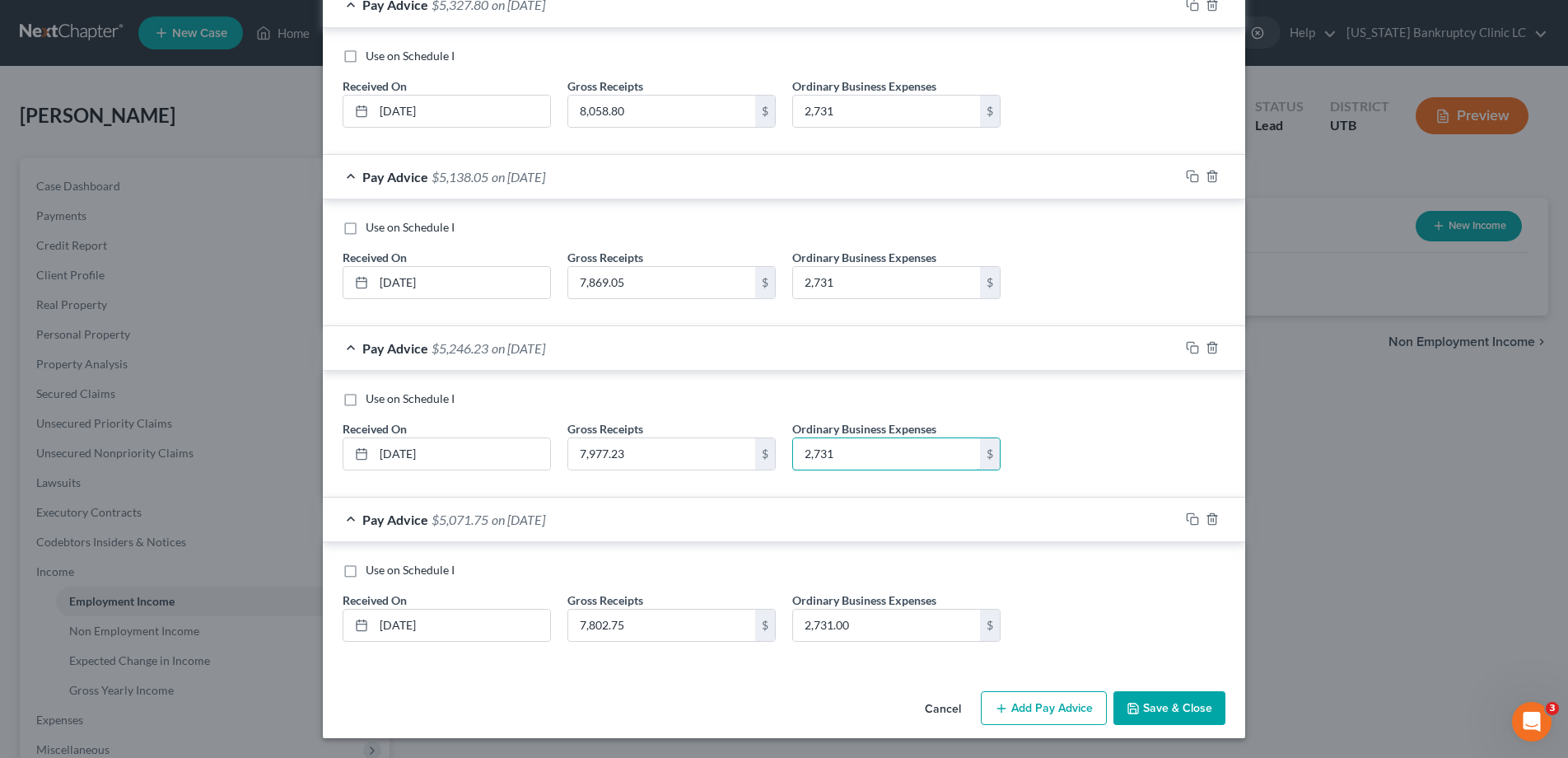
type input "2,731"
click at [1150, 709] on button "Save & Close" at bounding box center [1170, 709] width 112 height 35
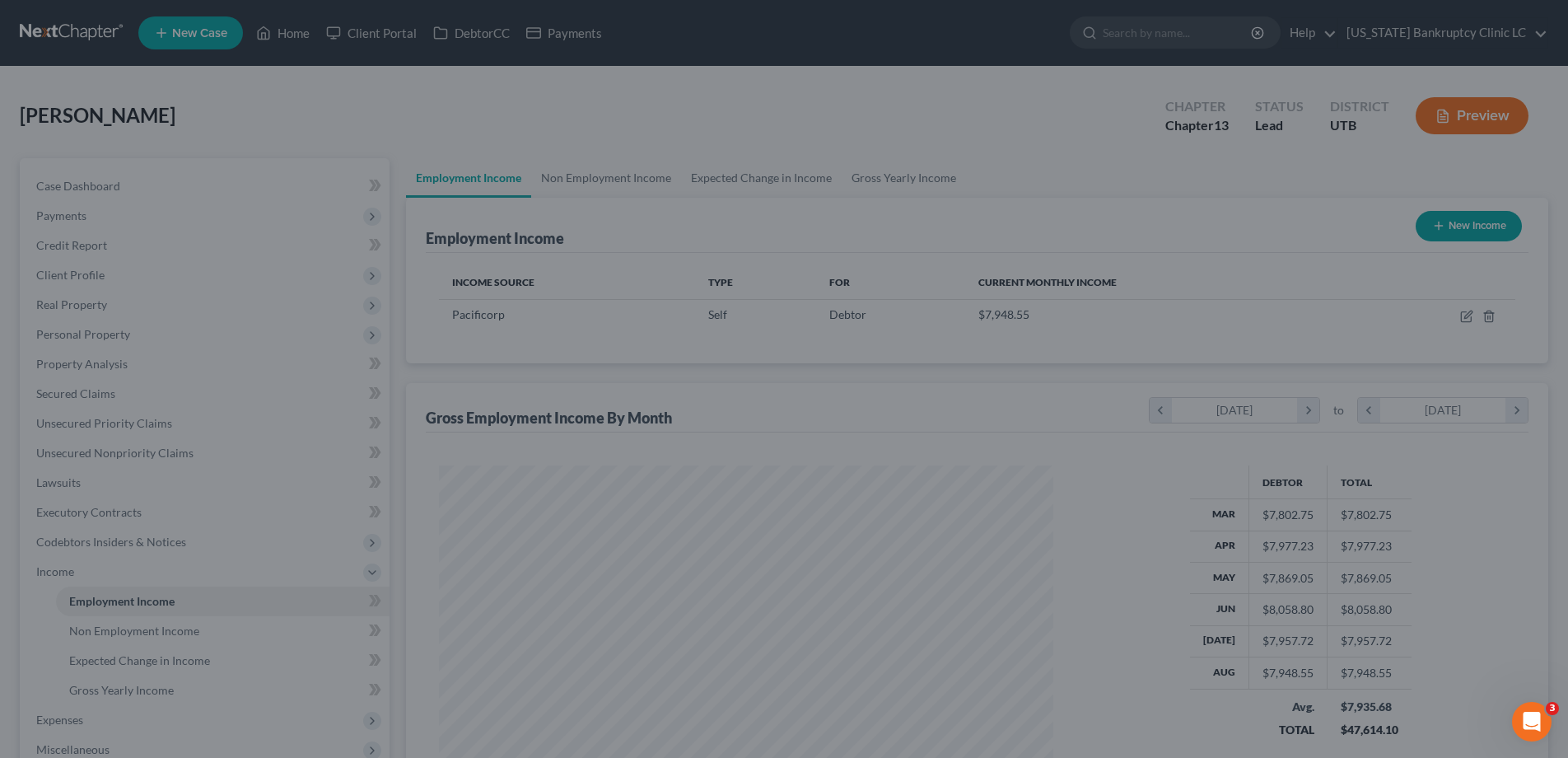
scroll to position [307, 647]
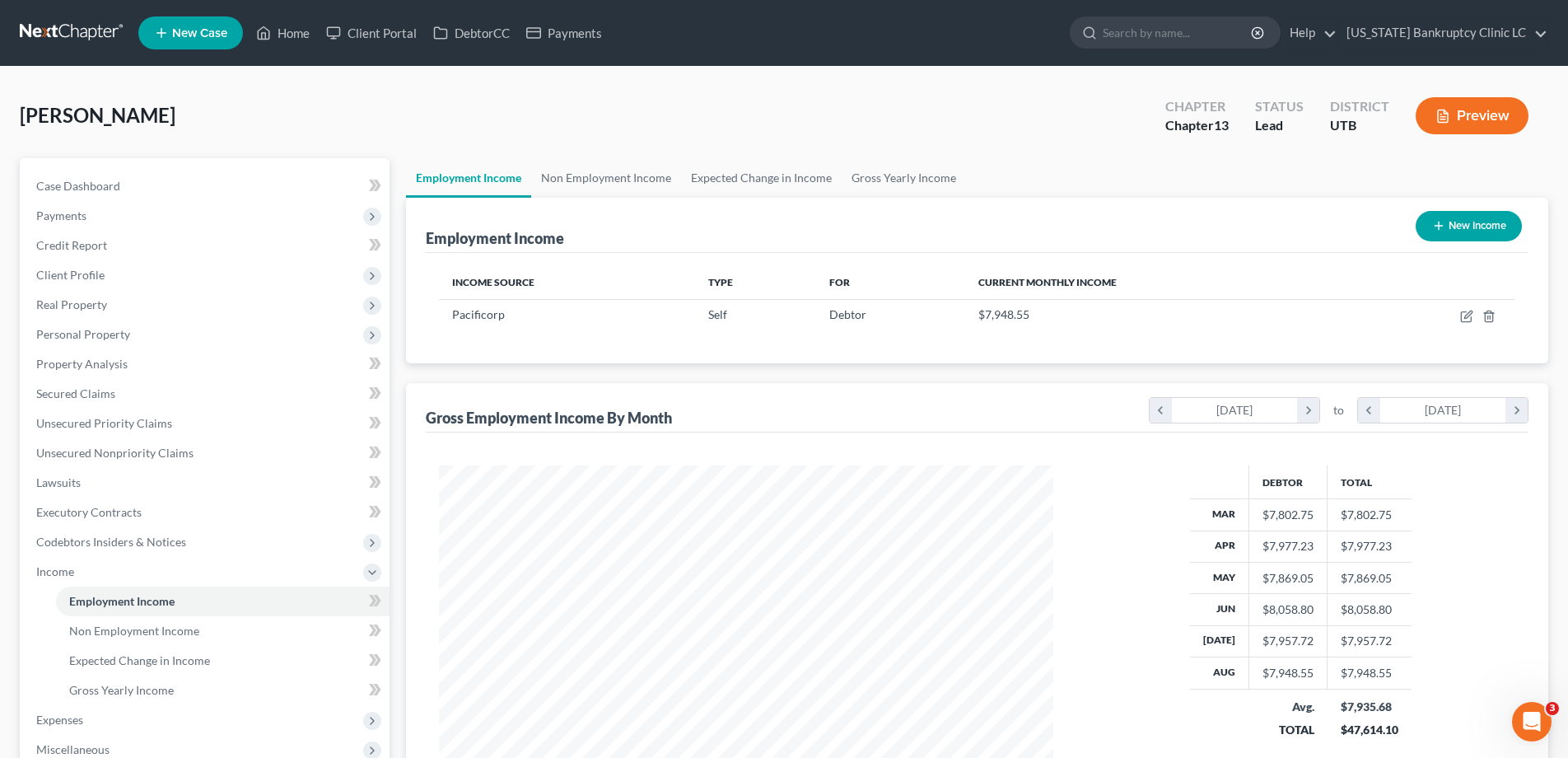
click at [1466, 223] on button "New Income" at bounding box center [1470, 225] width 107 height 30
select select "0"
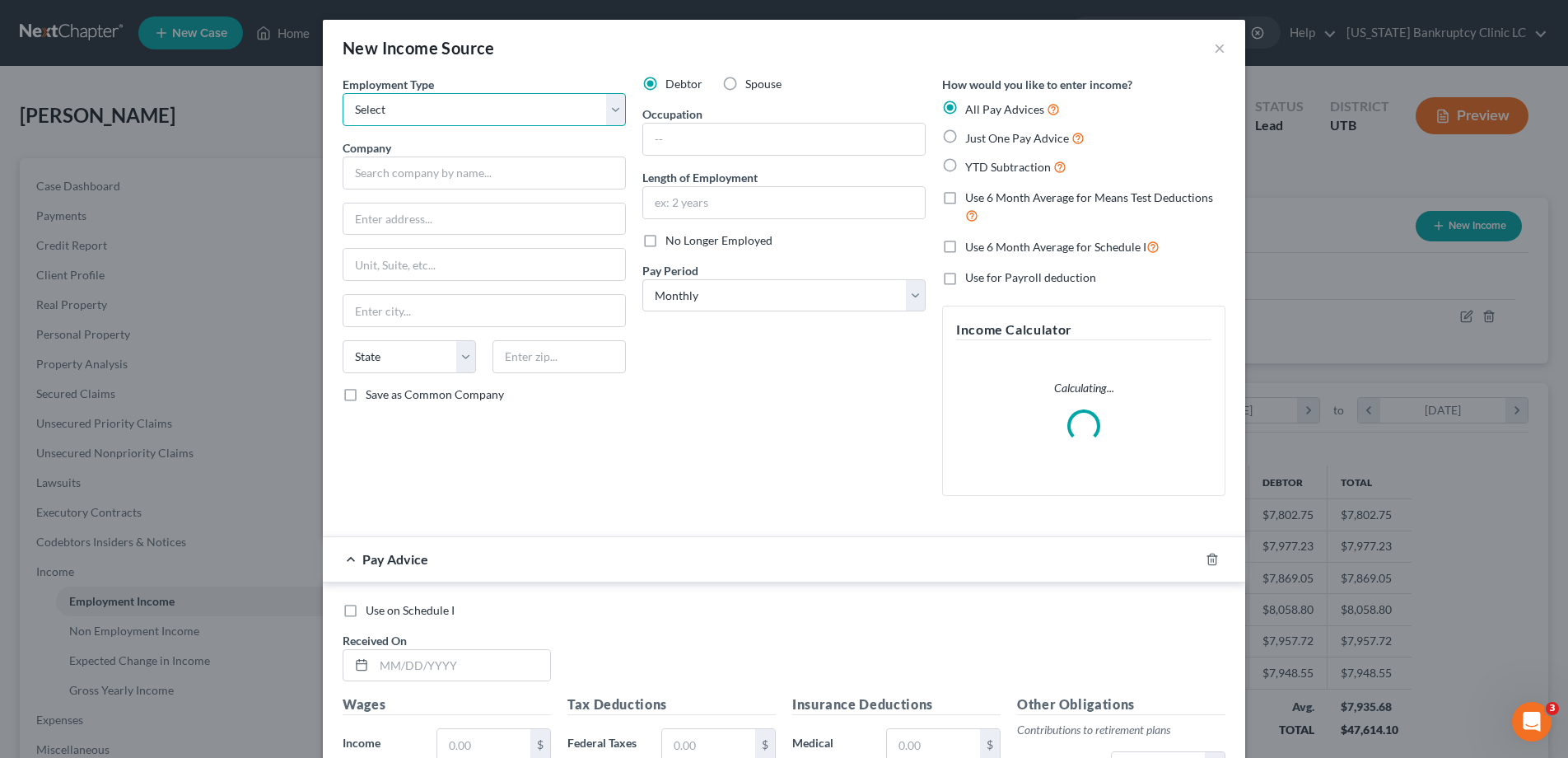
click at [614, 101] on select "Select Full or Part Time Employment Self Employment" at bounding box center [485, 109] width 283 height 33
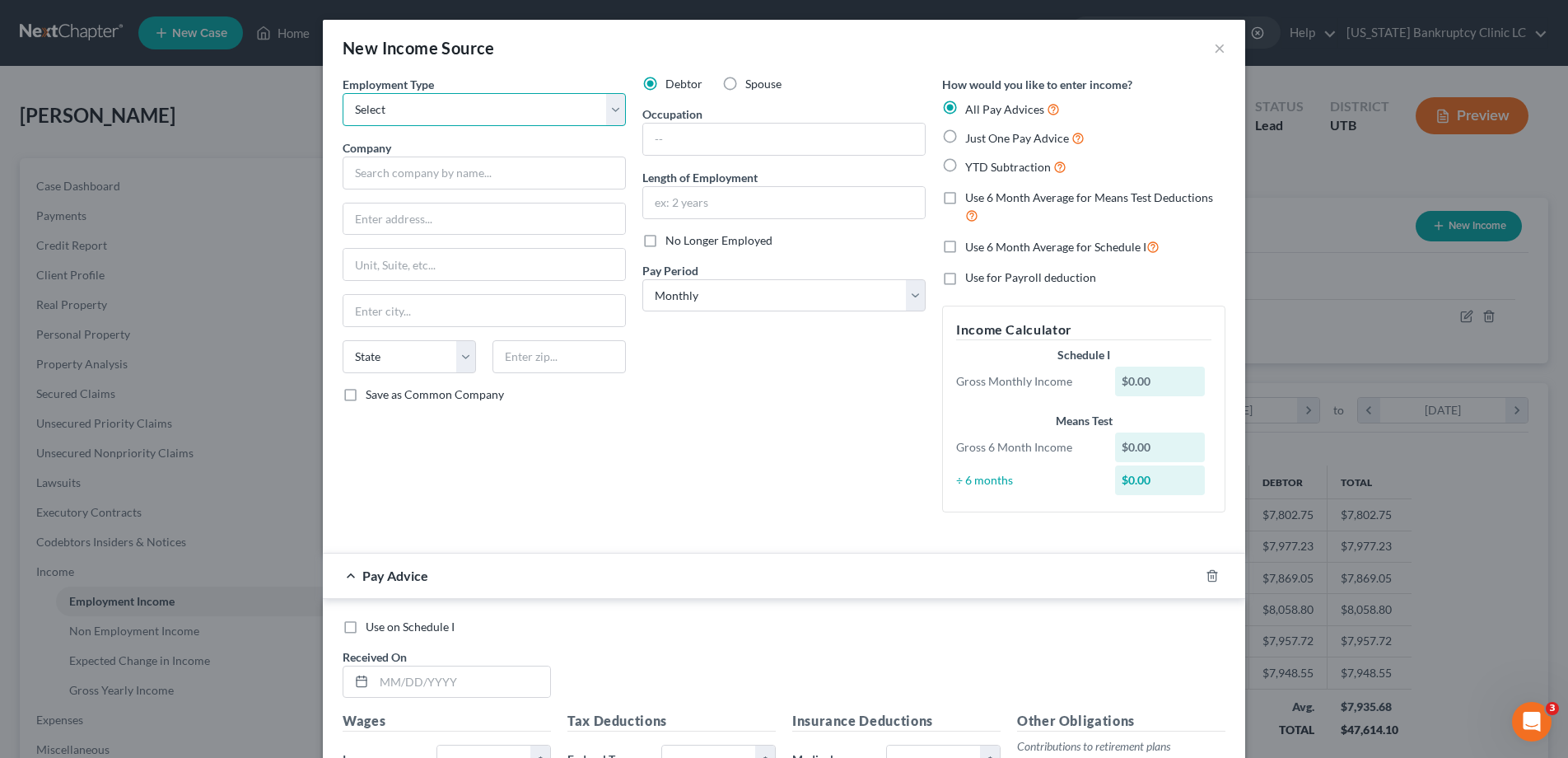
select select "1"
click at [343, 93] on select "Select Full or Part Time Employment Self Employment" at bounding box center [485, 109] width 283 height 33
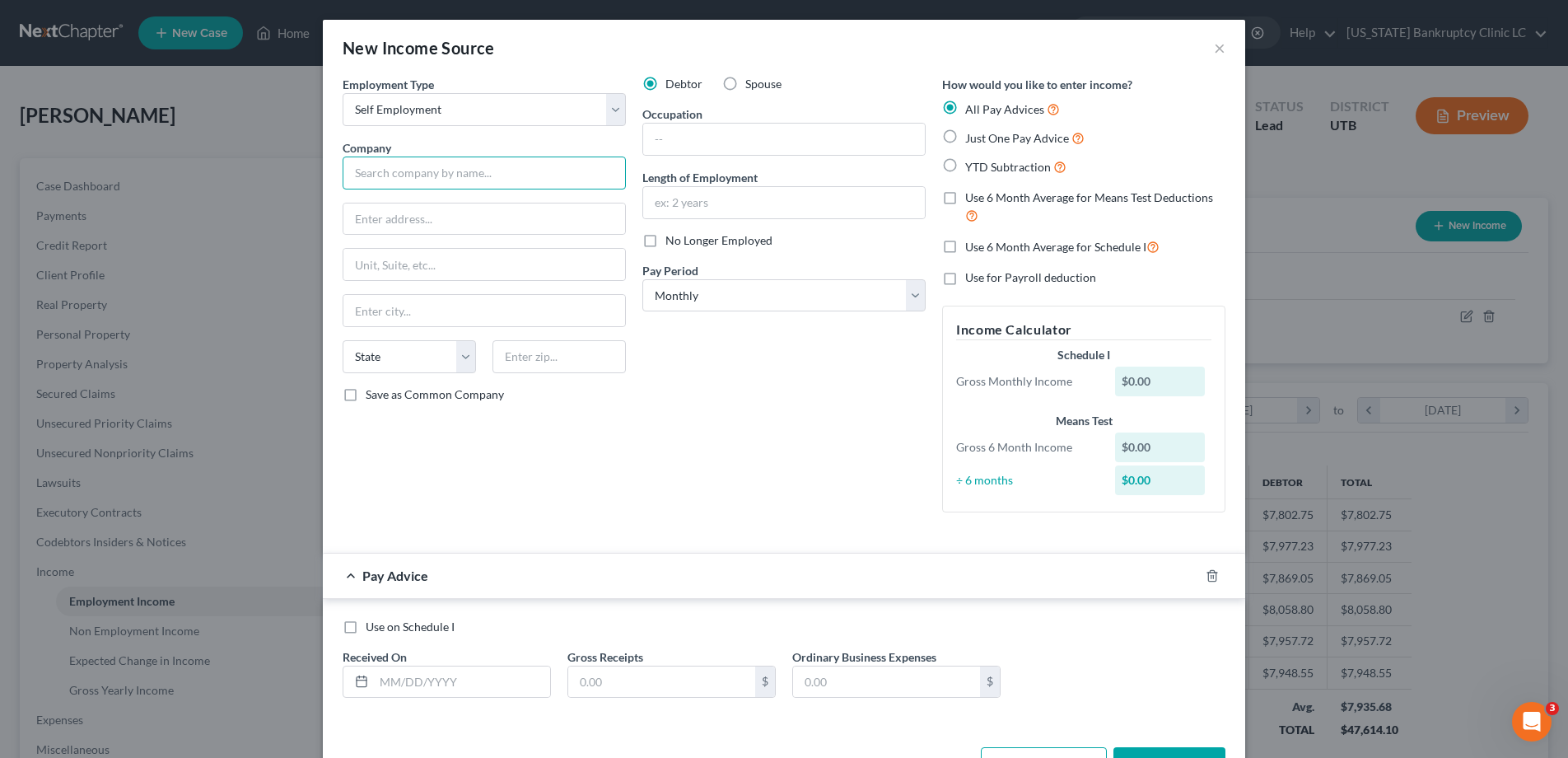
click at [544, 176] on input "text" at bounding box center [485, 173] width 283 height 33
click at [666, 241] on label "No Longer Employed" at bounding box center [719, 241] width 107 height 17
click at [672, 241] on input "No Longer Employed" at bounding box center [678, 238] width 11 height 11
checkbox input "true"
click at [397, 178] on input "text" at bounding box center [485, 173] width 283 height 33
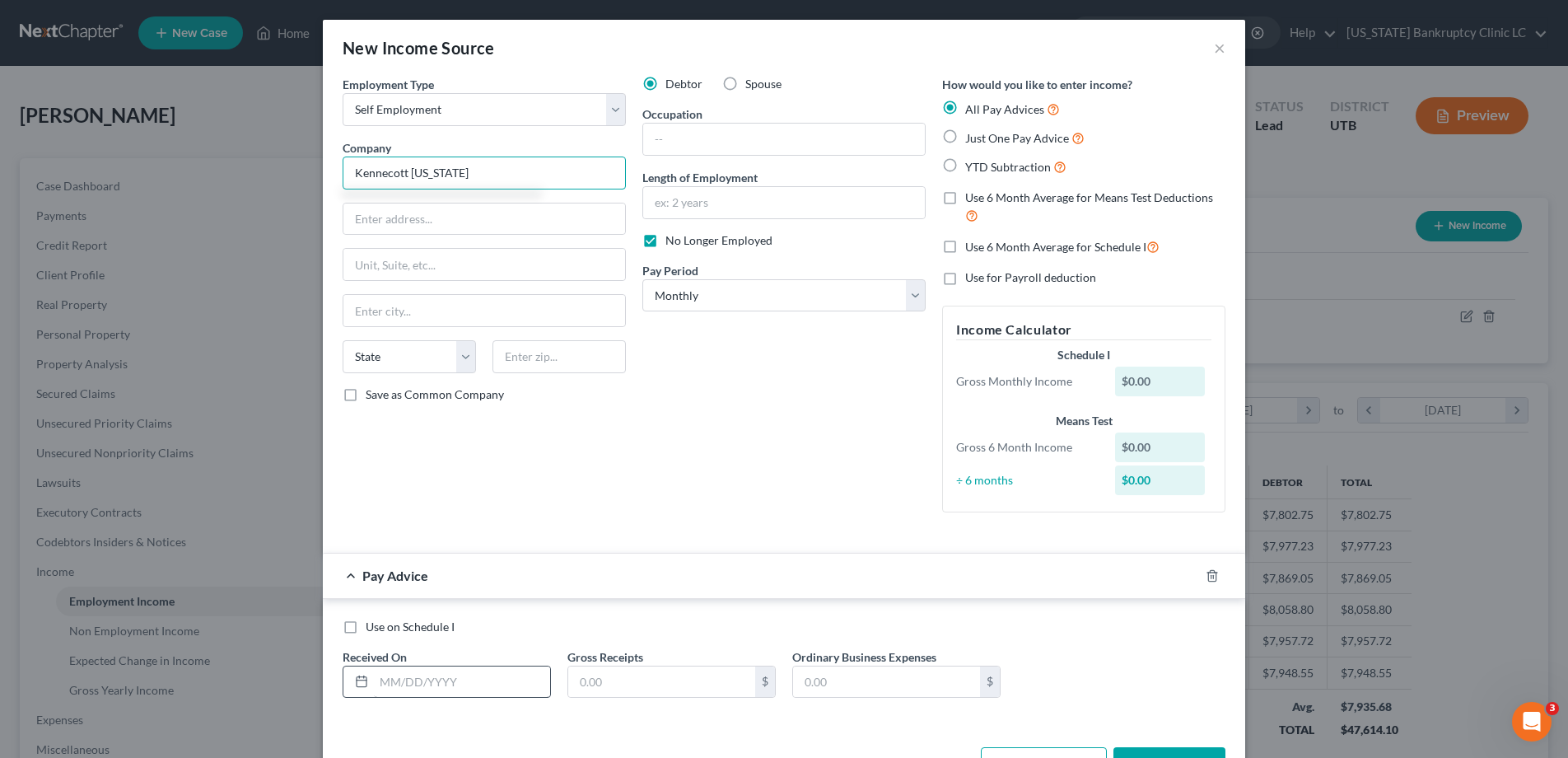
type input "Kennecott Utah"
click at [442, 677] on input "text" at bounding box center [463, 683] width 177 height 31
type input "03/18/25"
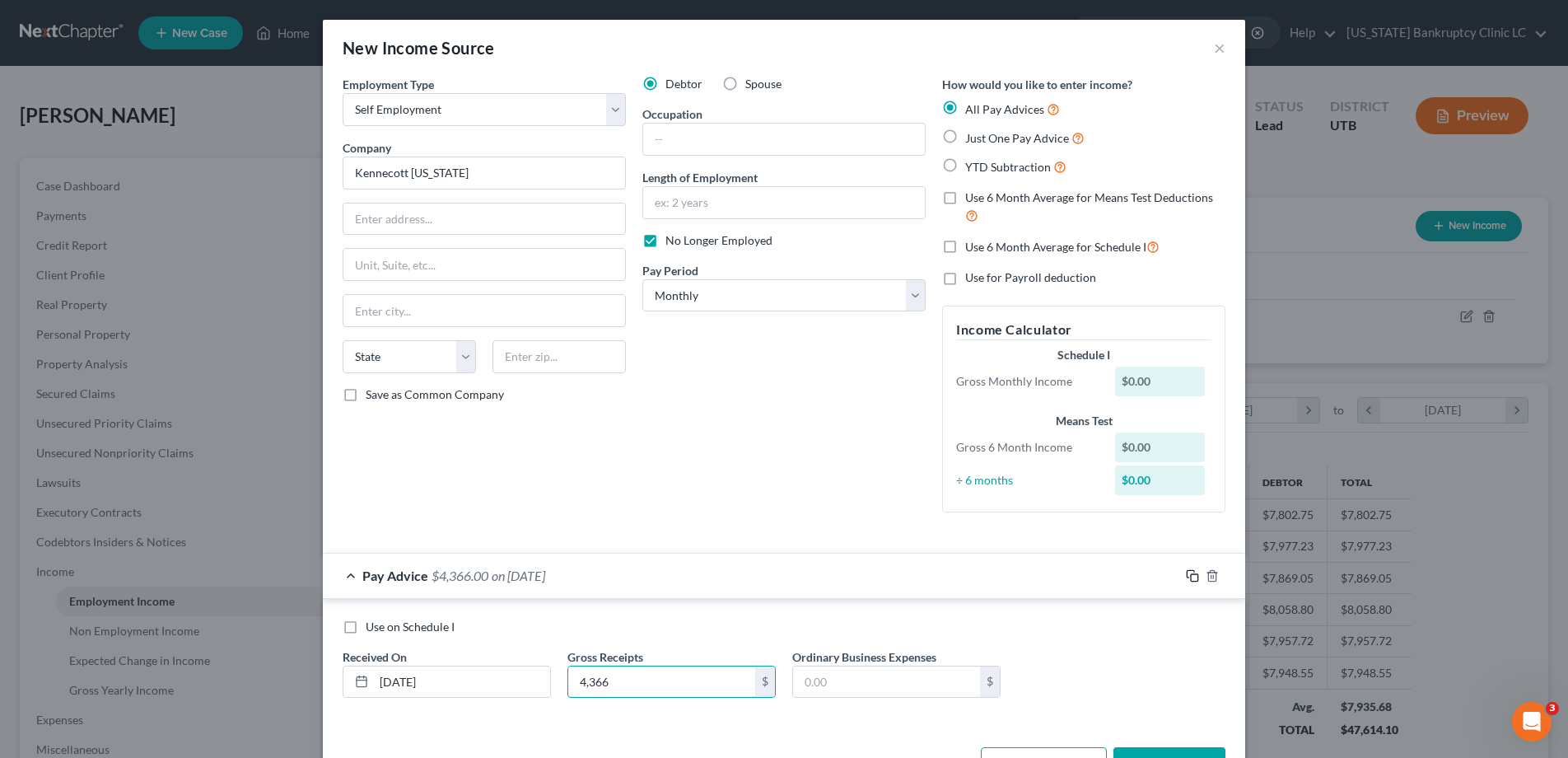
type input "4,366"
click at [1192, 578] on icon "button" at bounding box center [1193, 576] width 13 height 13
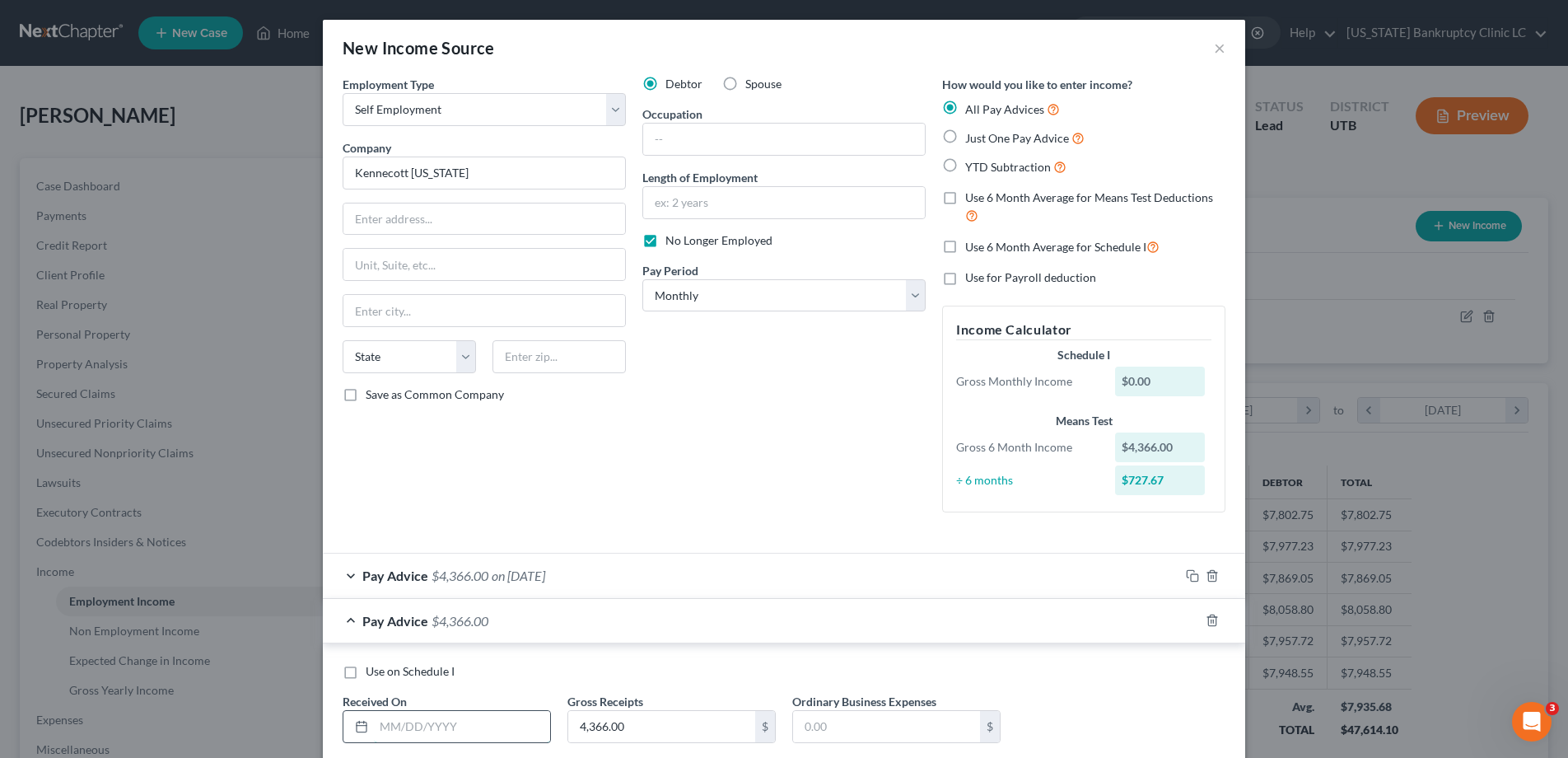
click at [418, 714] on input "text" at bounding box center [463, 727] width 177 height 31
type input "04/14/25"
type input "4,467.75"
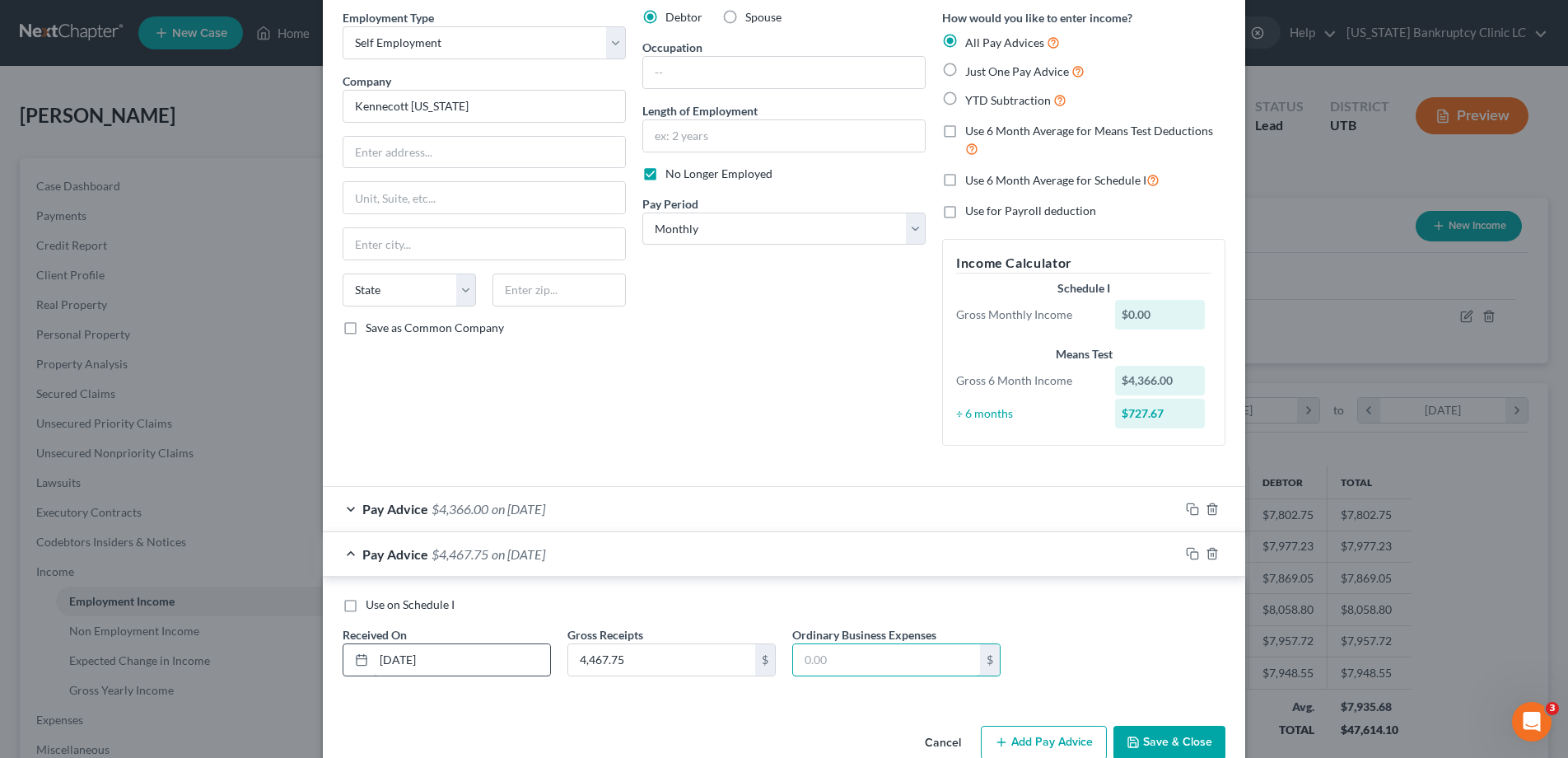
scroll to position [101, 0]
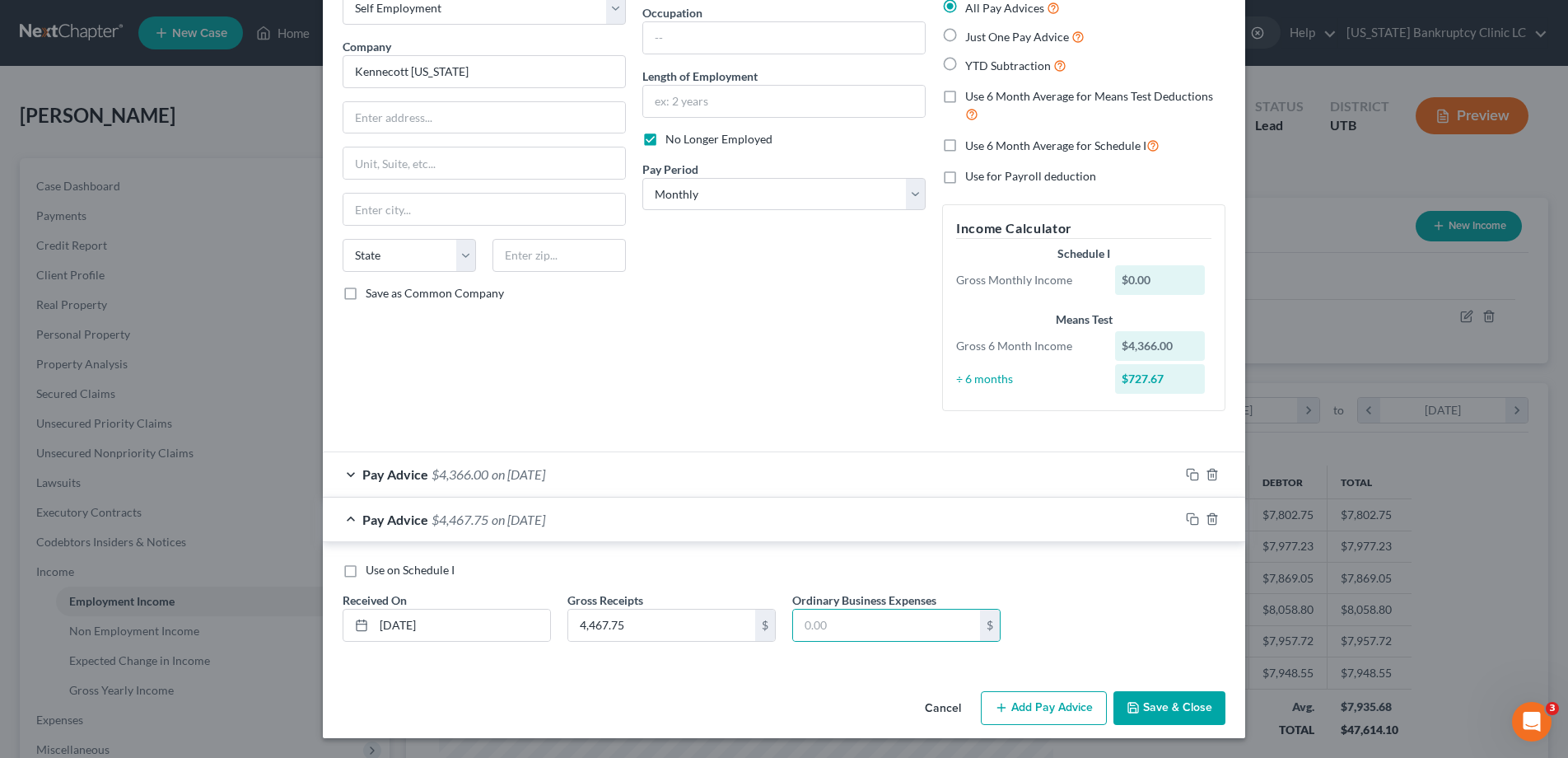
click at [1159, 706] on button "Save & Close" at bounding box center [1170, 709] width 112 height 35
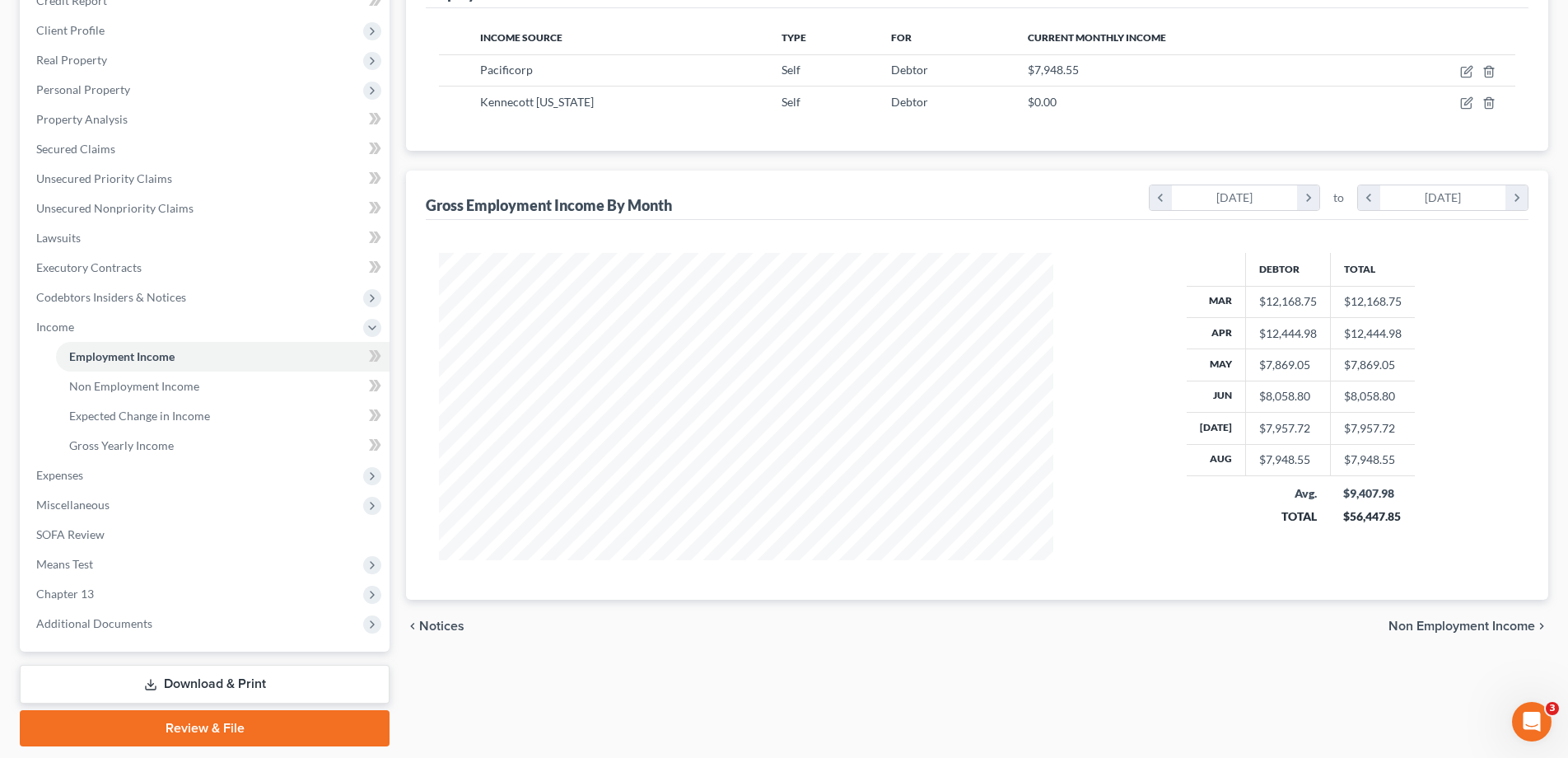
scroll to position [296, 0]
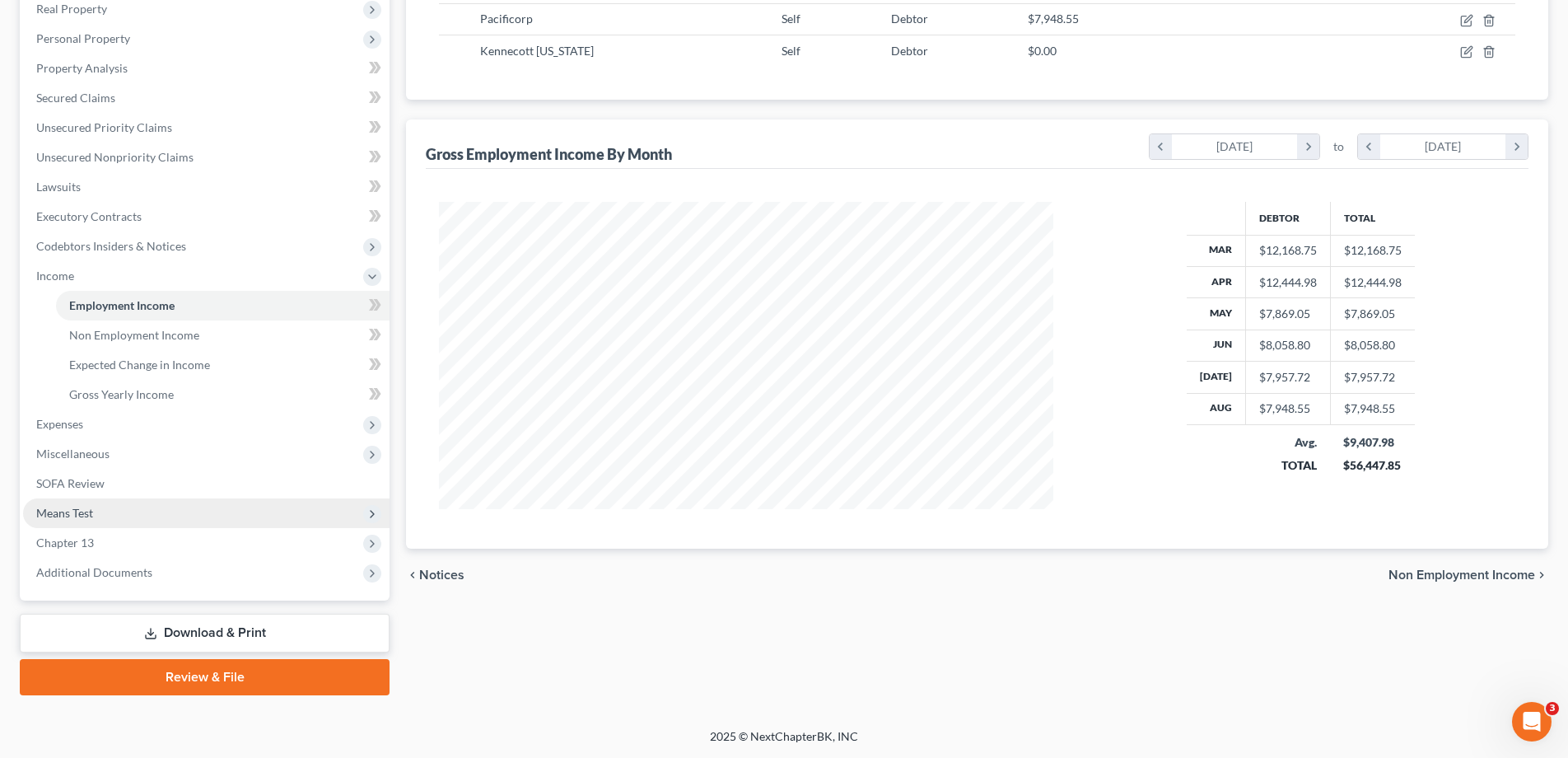
click at [87, 511] on span "Means Test" at bounding box center [64, 512] width 57 height 14
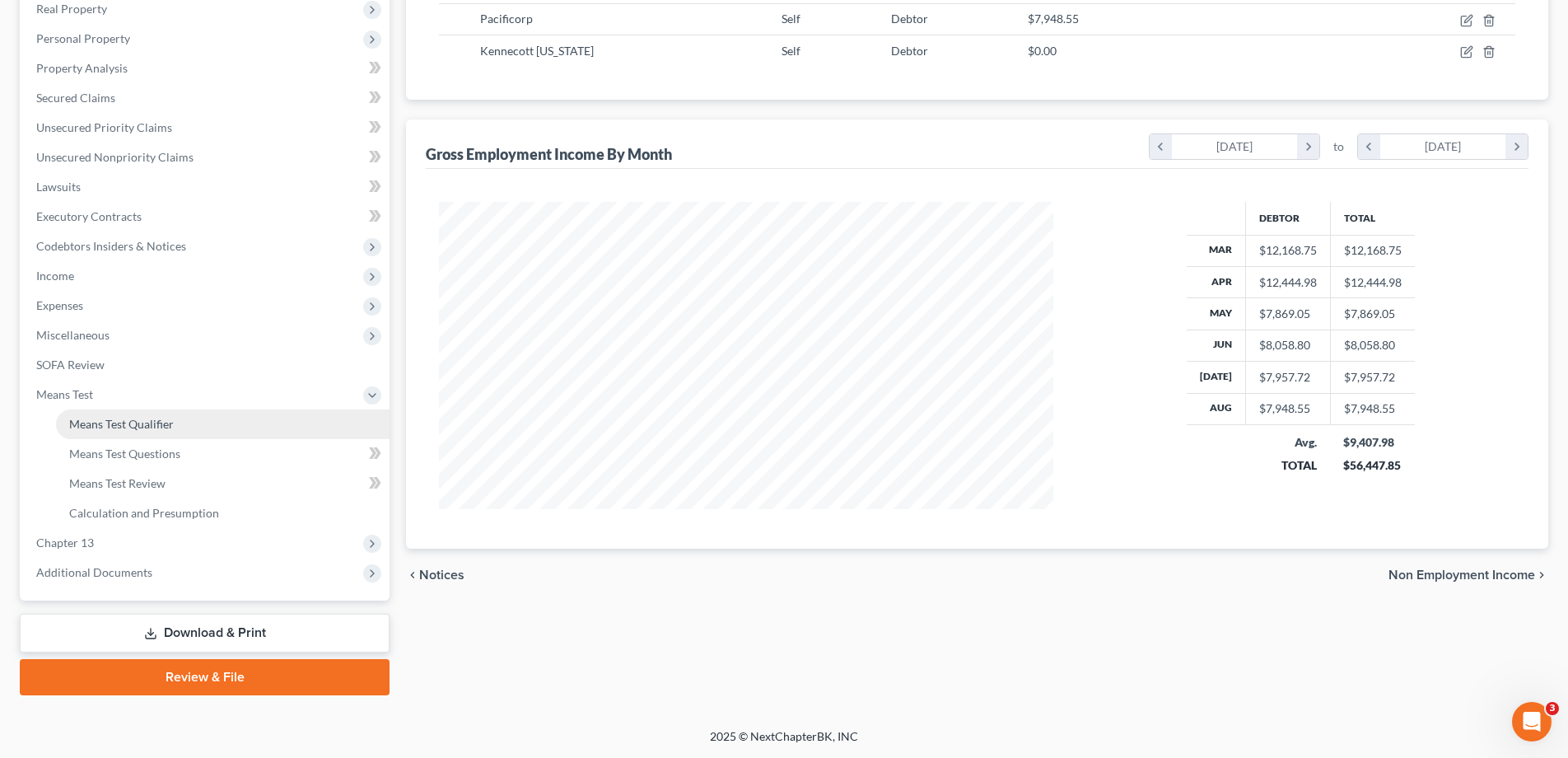
click at [119, 423] on span "Means Test Qualifier" at bounding box center [121, 423] width 105 height 14
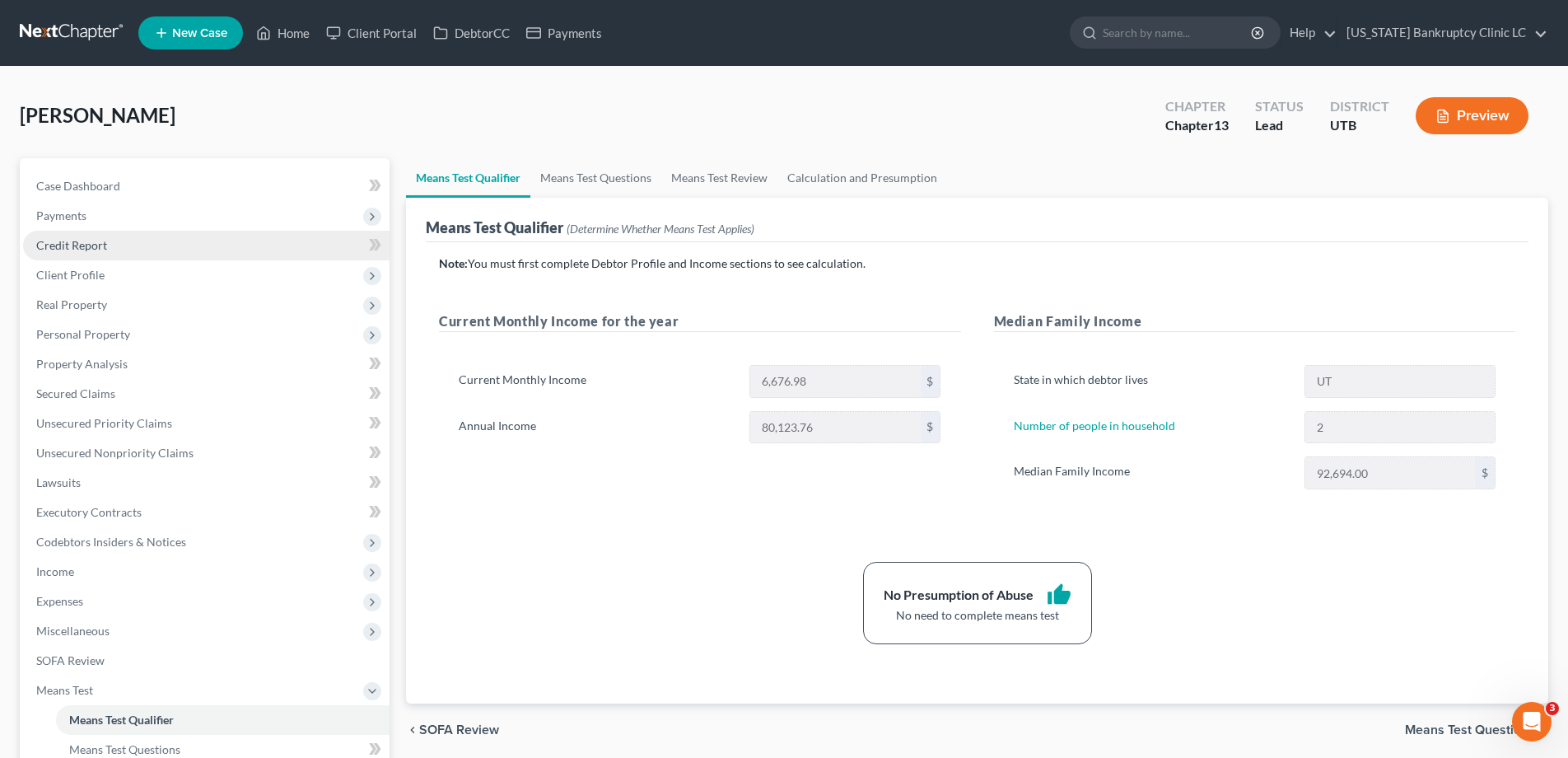
click at [93, 248] on span "Credit Report" at bounding box center [71, 245] width 71 height 14
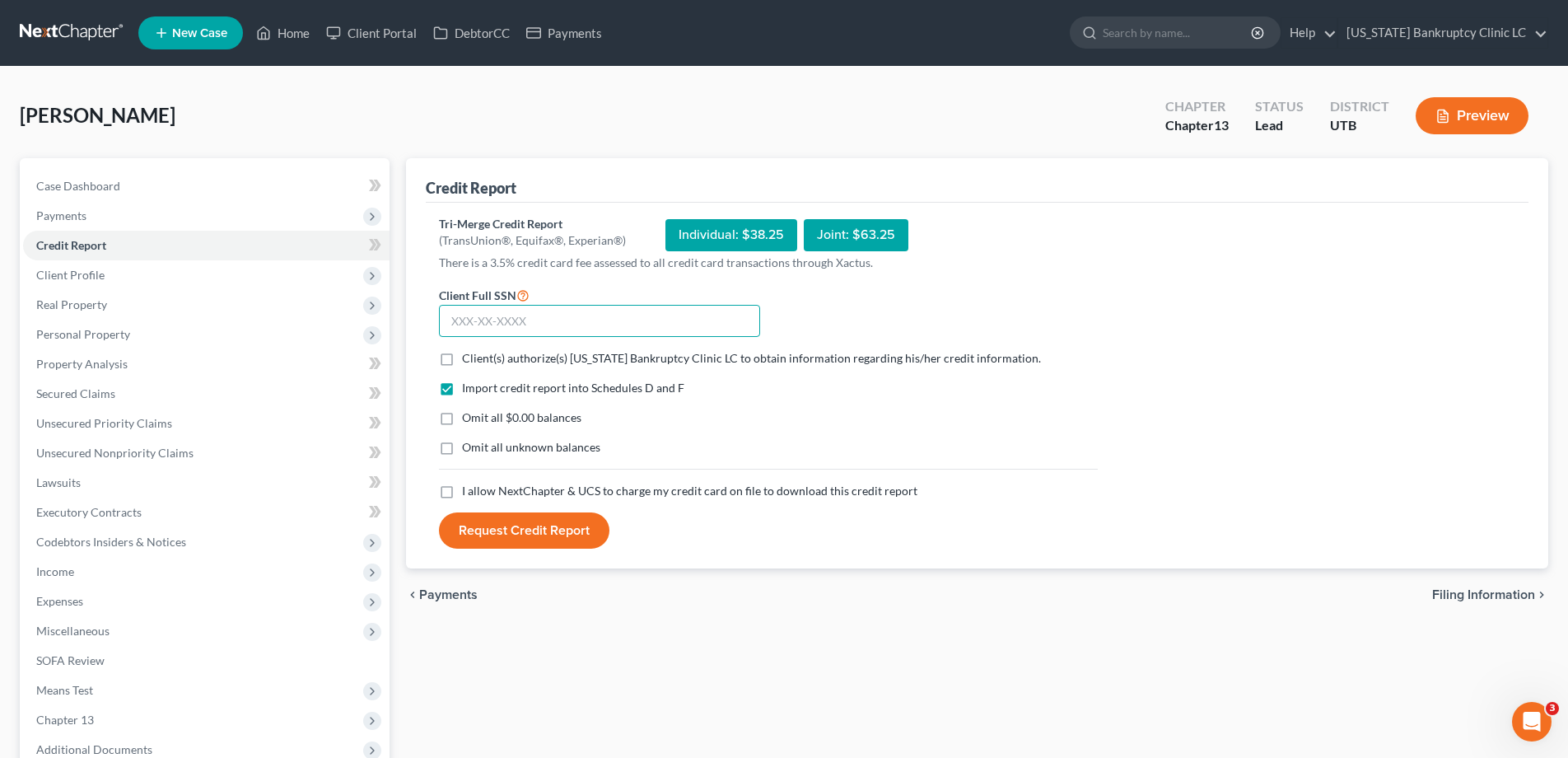
click at [538, 318] on input "text" at bounding box center [599, 321] width 321 height 33
type input "529-41-5616"
click at [463, 361] on label "Client(s) authorize(s) Utah Bankruptcy Clinic LC to obtain information regardin…" at bounding box center [752, 359] width 579 height 17
click at [469, 361] on input "Client(s) authorize(s) Utah Bankruptcy Clinic LC to obtain information regardin…" at bounding box center [475, 356] width 11 height 11
checkbox input "true"
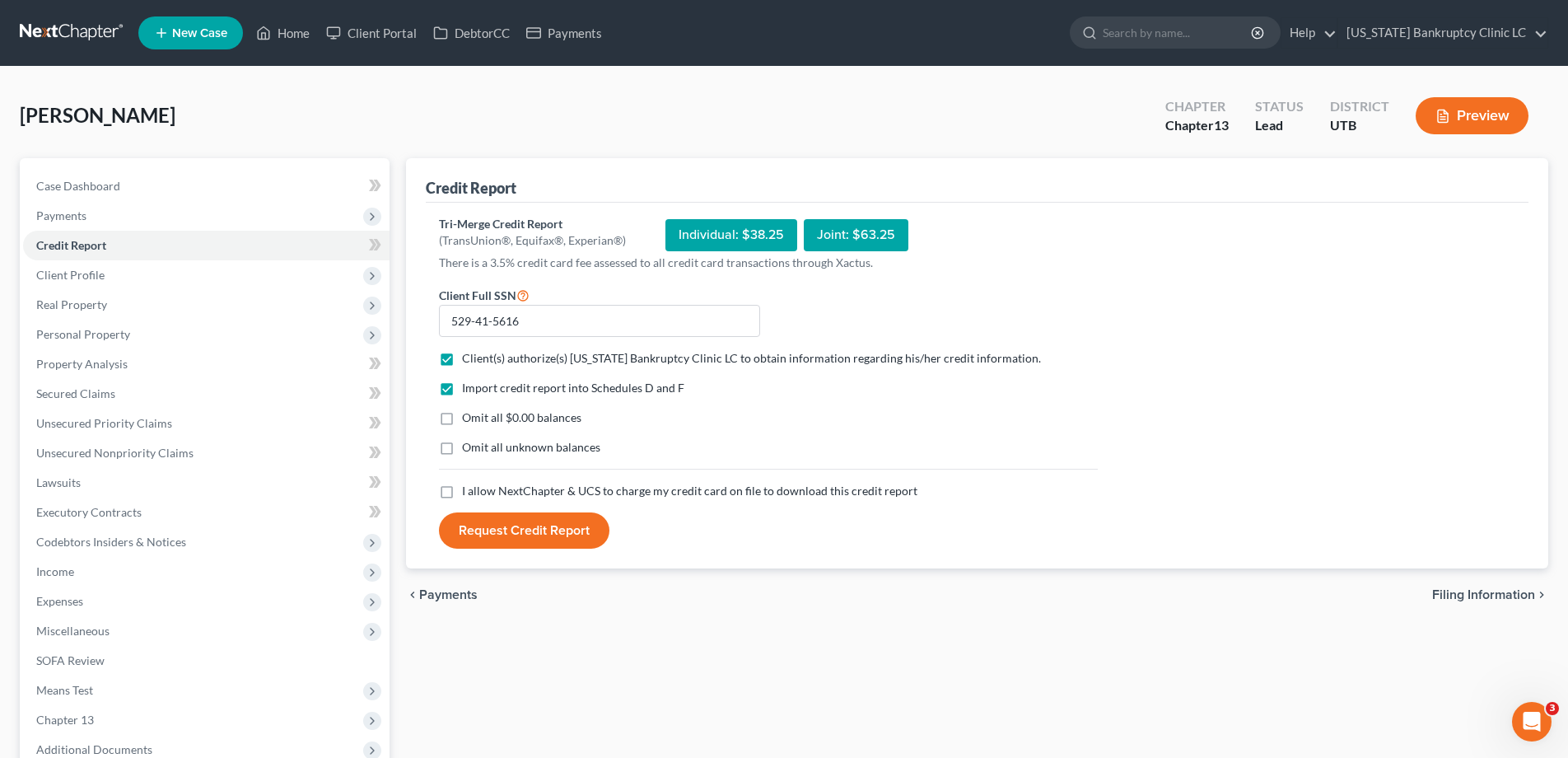
drag, startPoint x: 444, startPoint y: 419, endPoint x: 444, endPoint y: 431, distance: 12.0
click at [463, 419] on label "Omit all $0.00 balances" at bounding box center [522, 418] width 120 height 17
click at [469, 419] on input "Omit all $0.00 balances" at bounding box center [475, 415] width 11 height 11
checkbox input "true"
click at [463, 448] on label "Omit all unknown balances" at bounding box center [532, 447] width 138 height 17
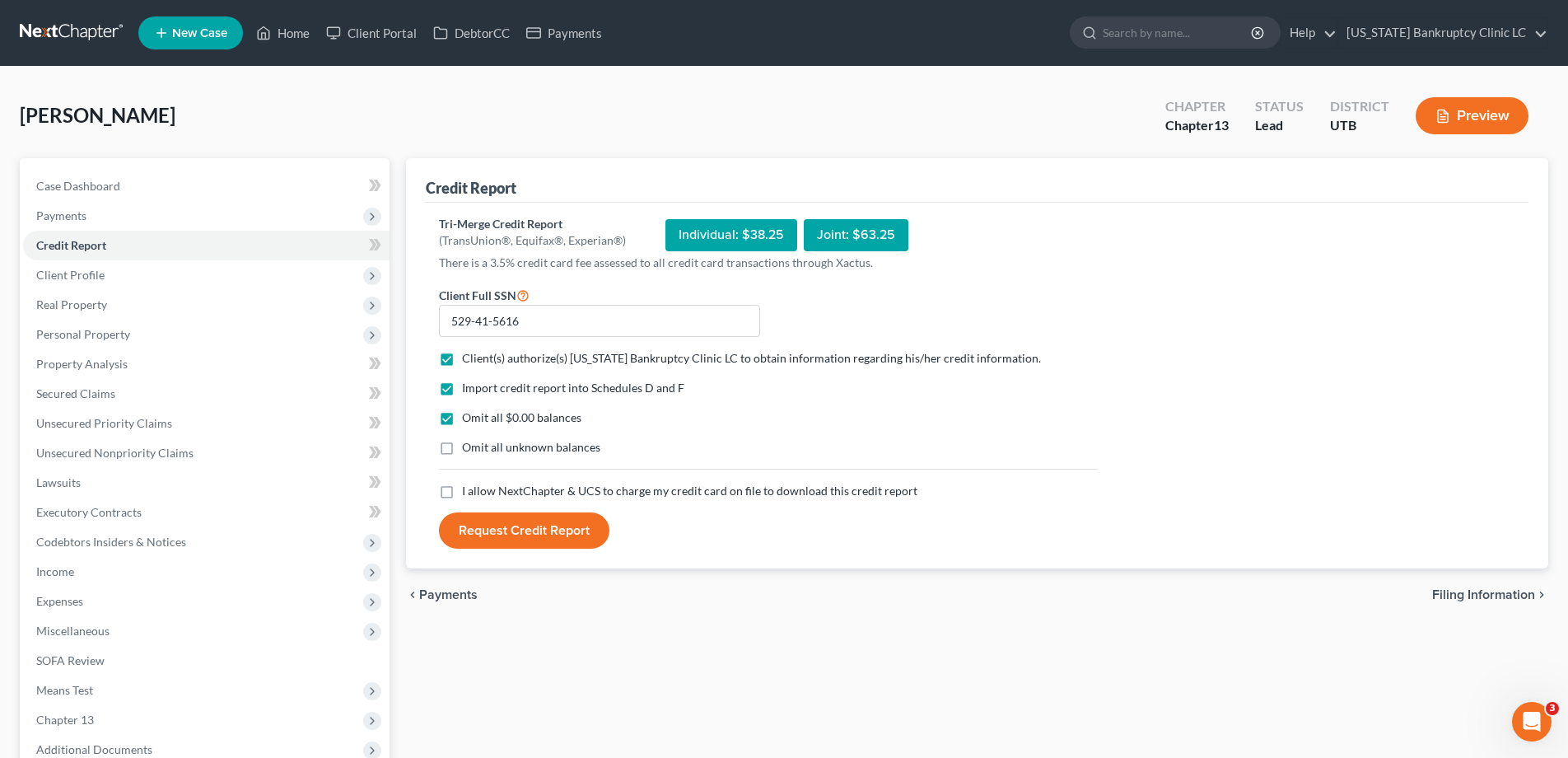
click at [469, 448] on input "Omit all unknown balances" at bounding box center [475, 444] width 11 height 11
checkbox input "true"
click at [463, 494] on label "I allow NextChapter & UCS to charge my credit card on file to download this cre…" at bounding box center [690, 491] width 455 height 17
click at [469, 494] on input "I allow NextChapter & UCS to charge my credit card on file to download this cre…" at bounding box center [475, 488] width 11 height 11
checkbox input "true"
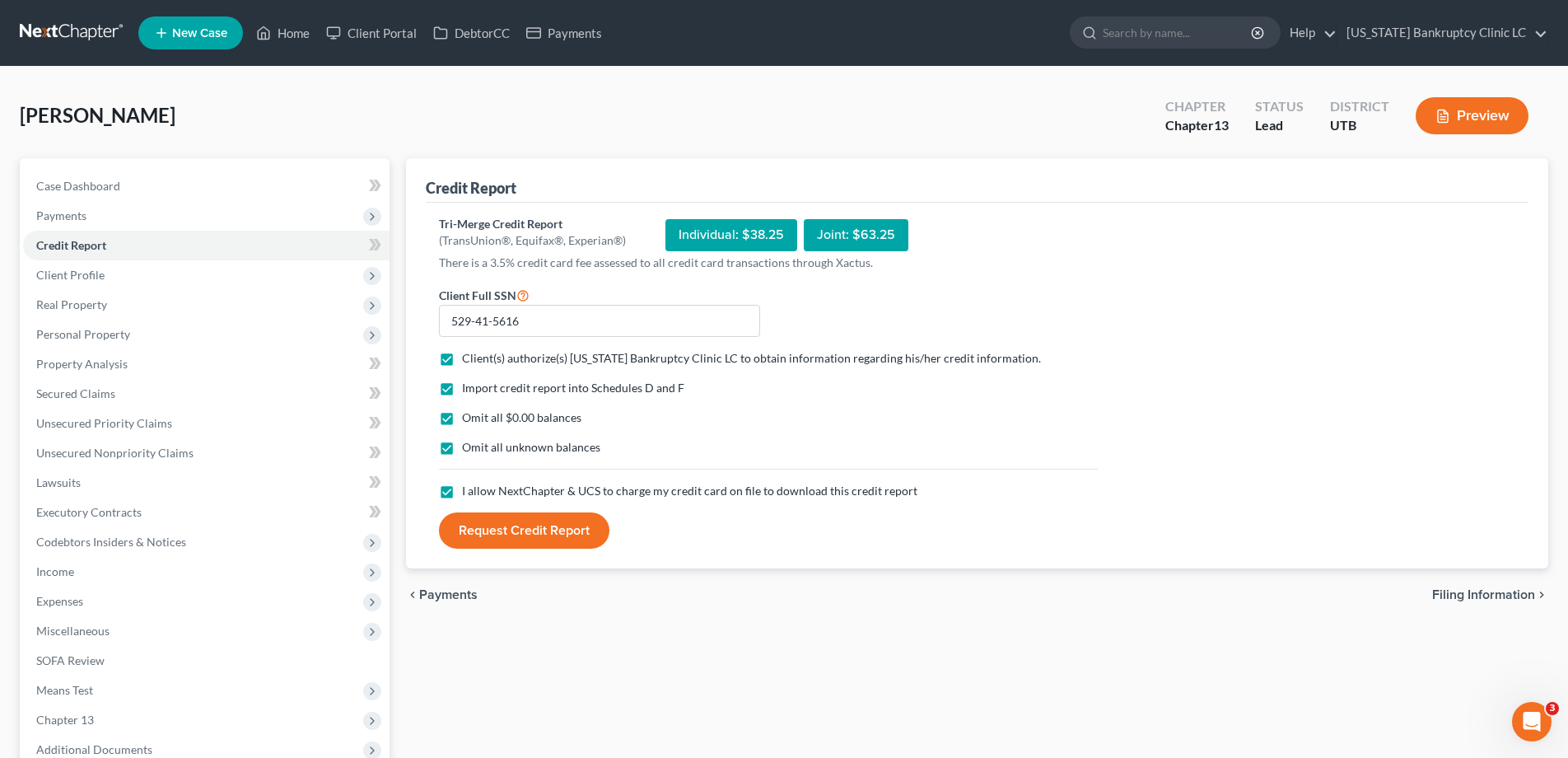
click at [493, 538] on button "Request Credit Report" at bounding box center [523, 530] width 170 height 36
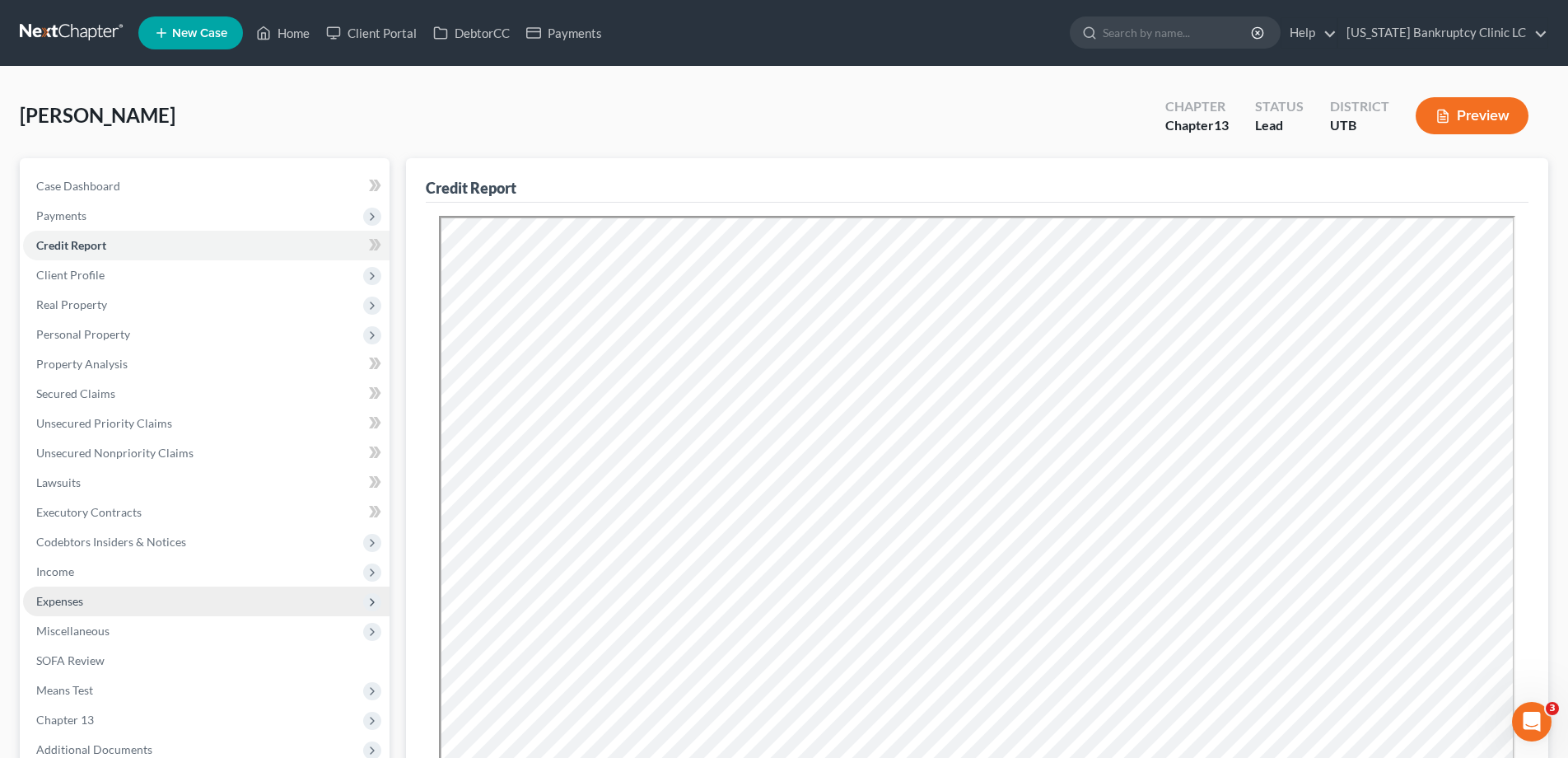
click at [79, 603] on span "Expenses" at bounding box center [59, 601] width 47 height 14
click at [80, 639] on link "Home" at bounding box center [223, 631] width 334 height 29
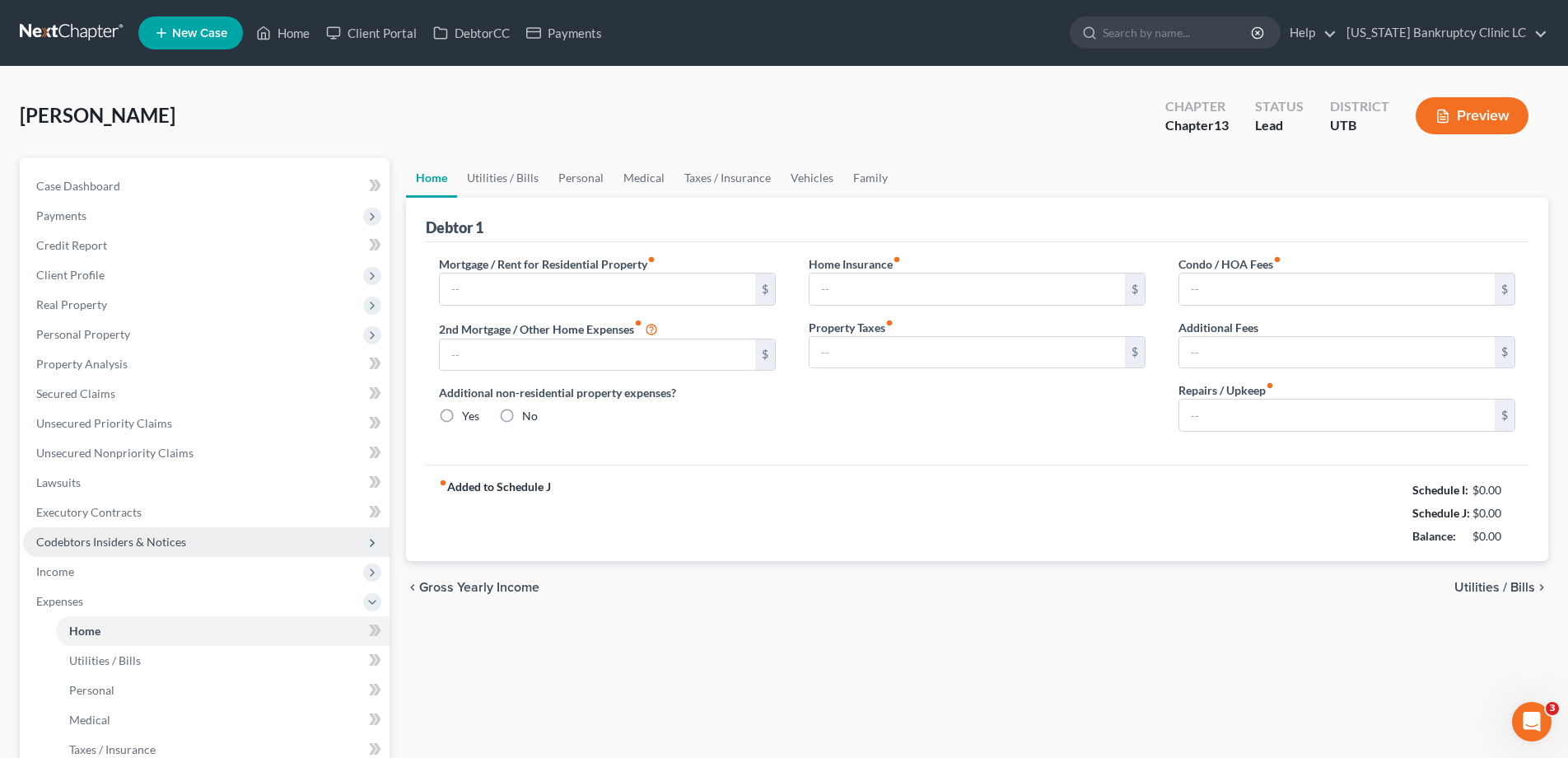
type input "0.00"
radio input "true"
type input "0.00"
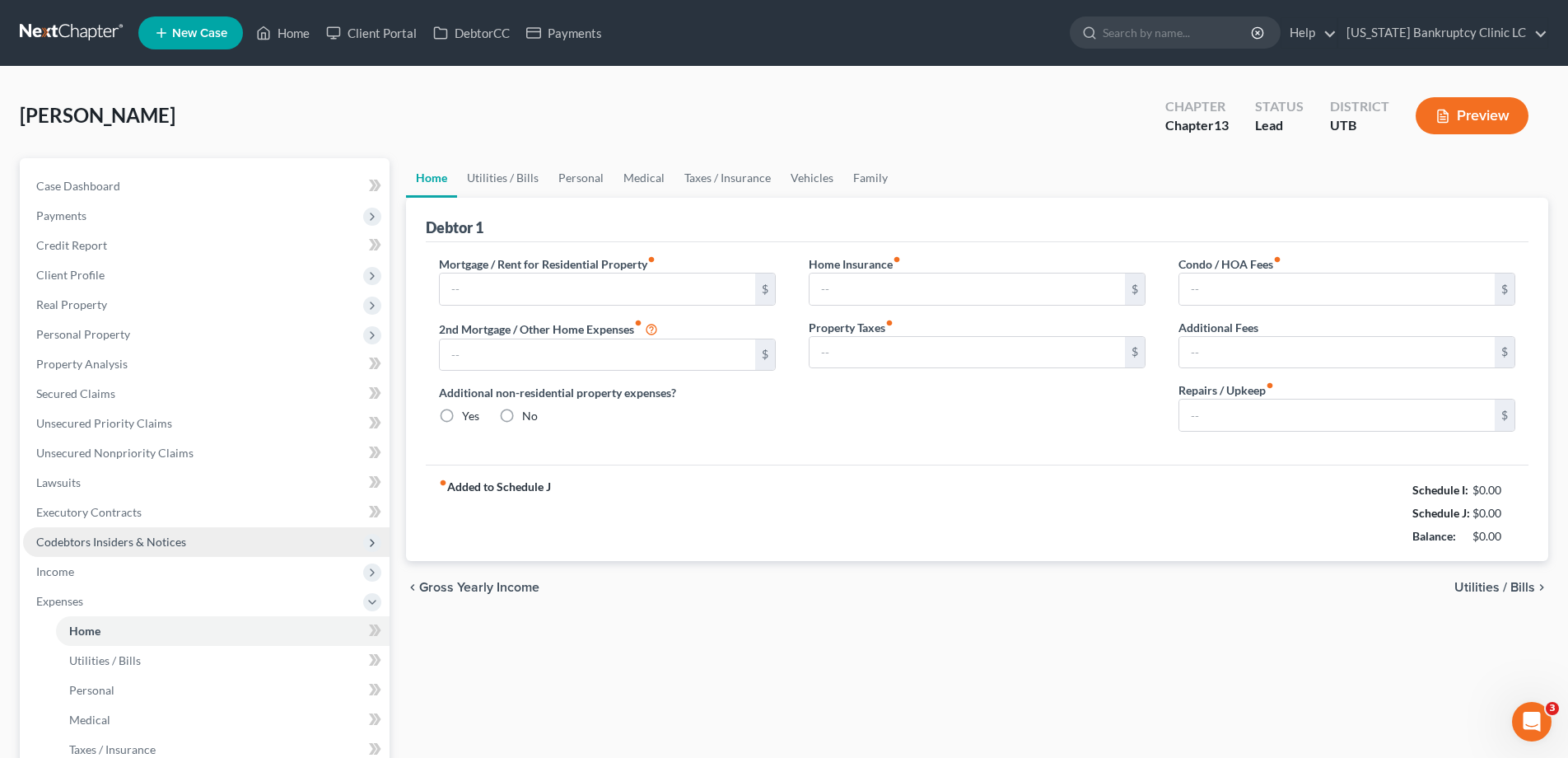
type input "0.00"
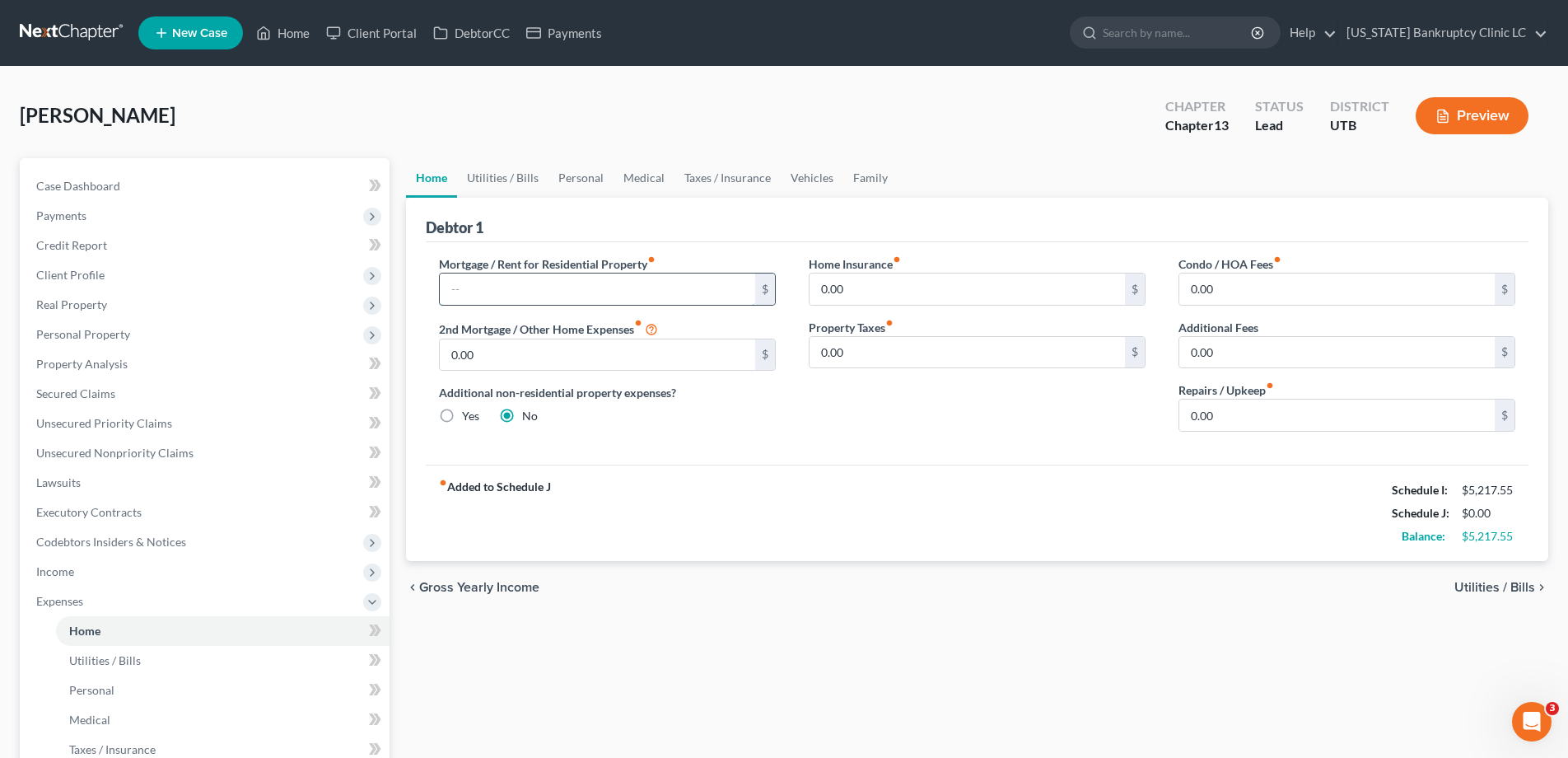
click at [544, 285] on input "text" at bounding box center [597, 289] width 315 height 31
type input "1,875"
click at [502, 177] on link "Utilities / Bills" at bounding box center [502, 178] width 91 height 40
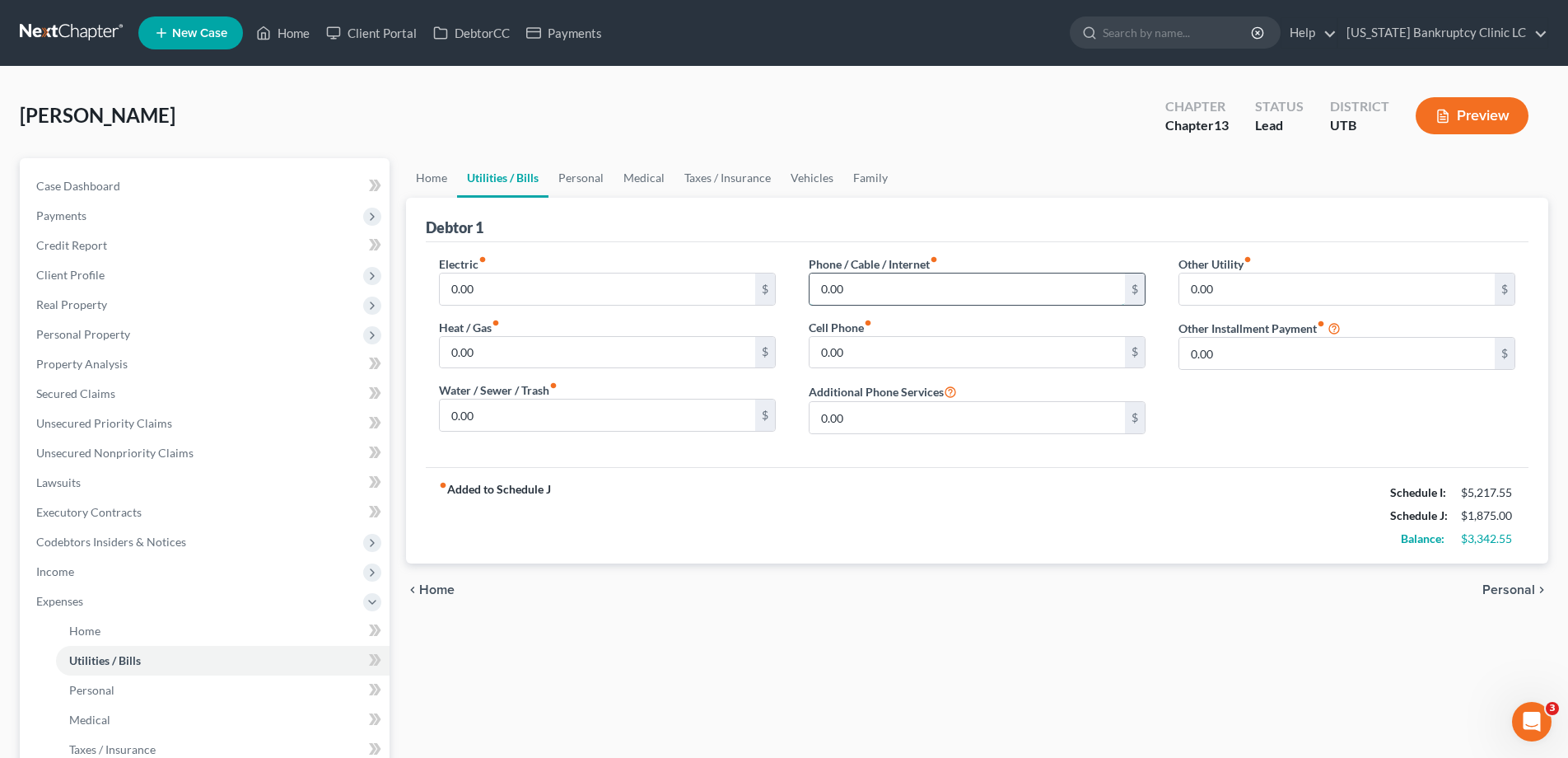
click at [872, 292] on input "0.00" at bounding box center [967, 289] width 315 height 31
type input "217"
type input "180"
click at [509, 303] on input "0.00" at bounding box center [597, 289] width 315 height 31
type input "200"
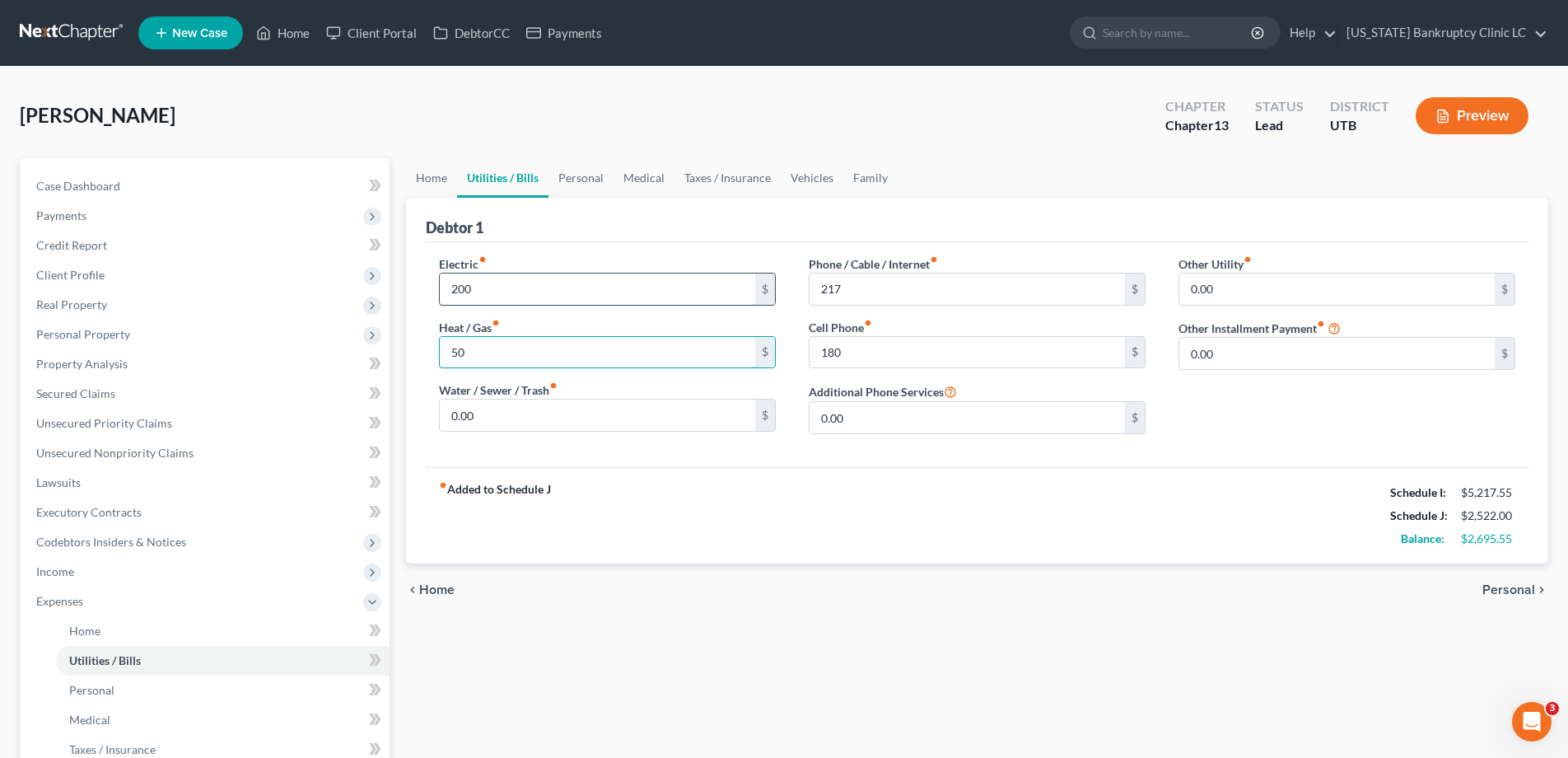
type input "50"
type input "150"
drag, startPoint x: 584, startPoint y: 181, endPoint x: 570, endPoint y: 192, distance: 17.8
click at [584, 181] on link "Personal" at bounding box center [581, 178] width 65 height 40
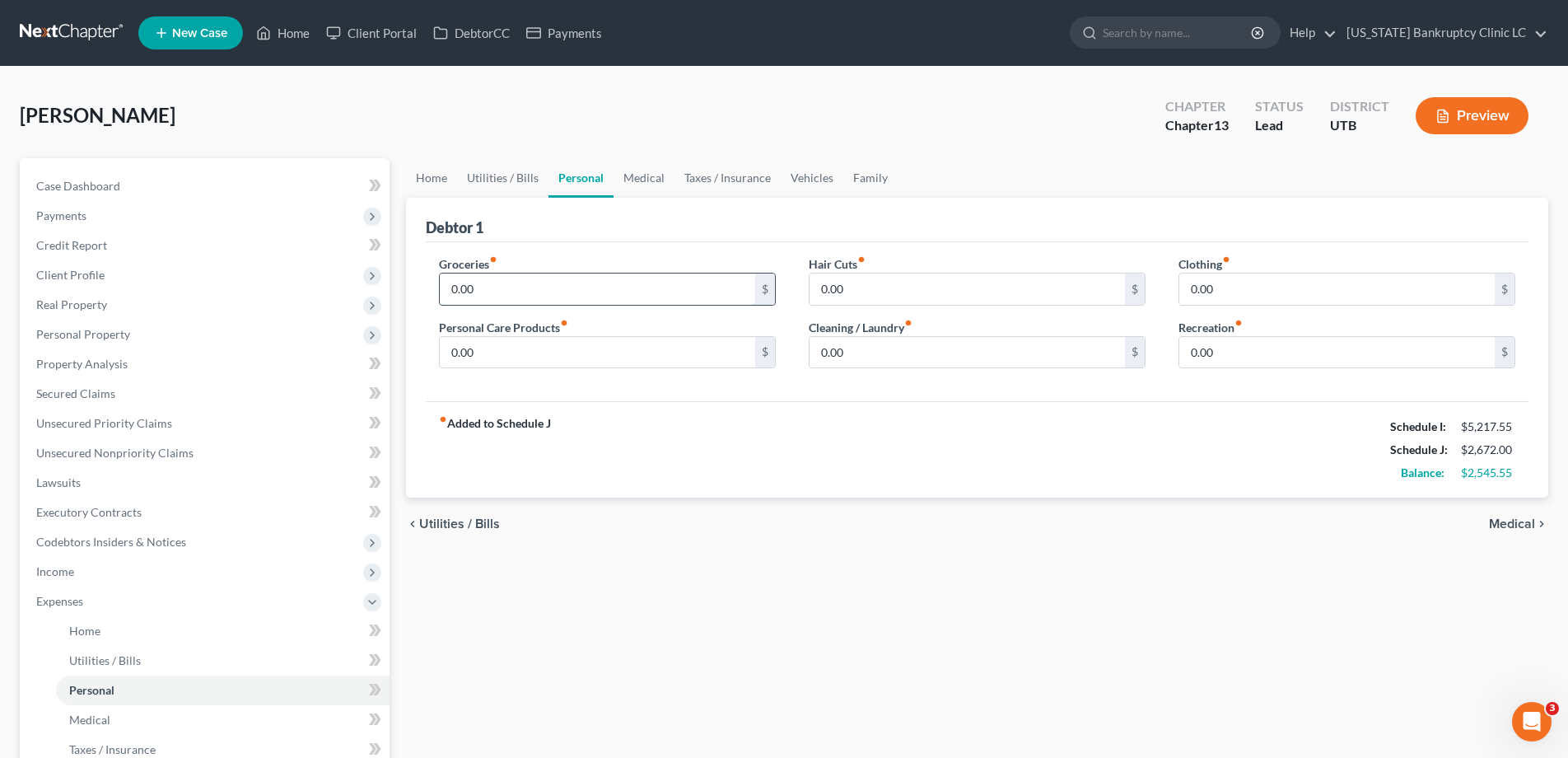
click at [529, 304] on input "0.00" at bounding box center [597, 289] width 315 height 31
type input "750.00"
type input "50"
click at [647, 184] on link "Medical" at bounding box center [644, 178] width 61 height 40
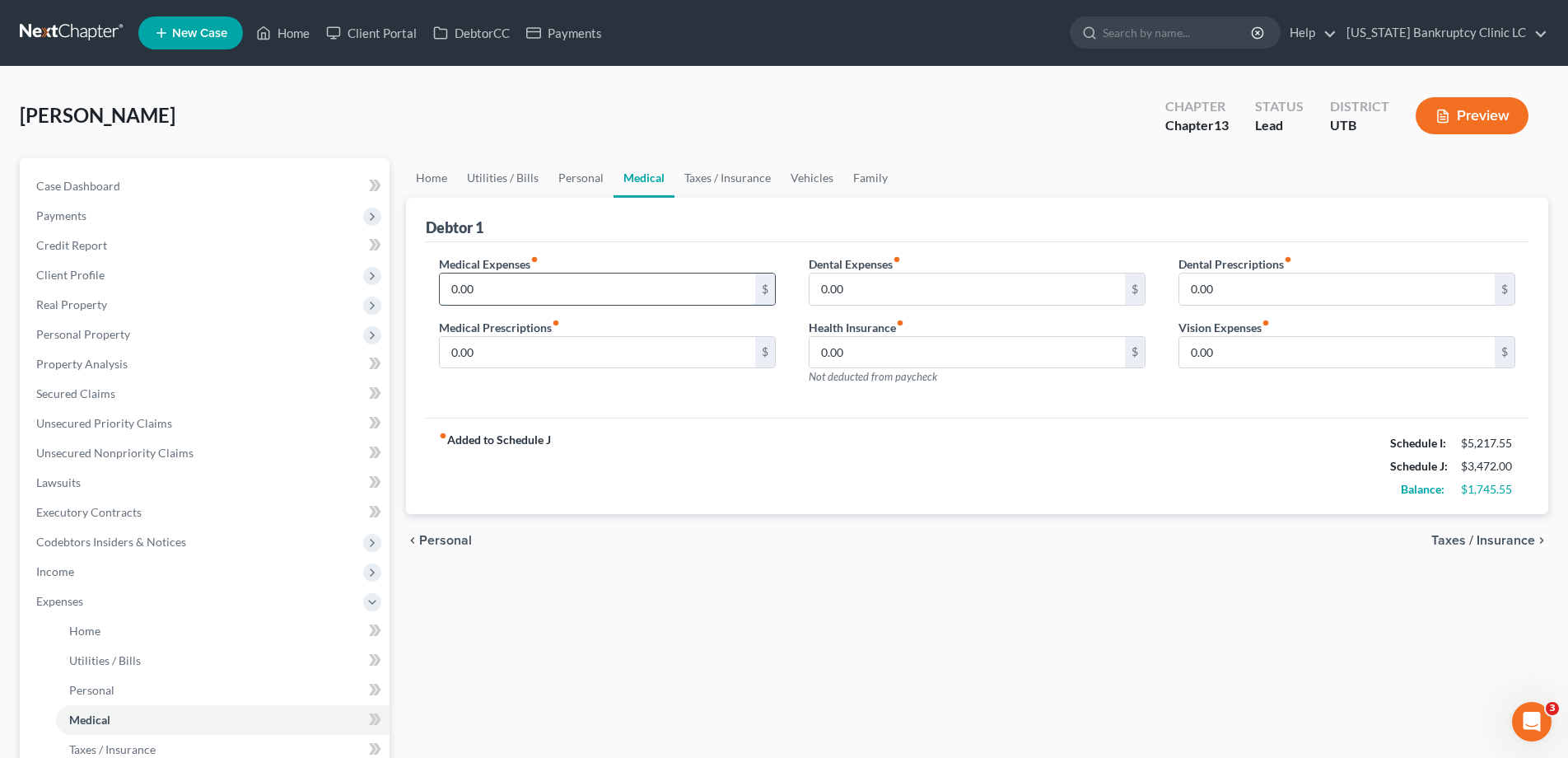
click at [543, 288] on input "0.00" at bounding box center [597, 289] width 315 height 31
type input "140.00"
type input "50"
click at [818, 179] on link "Vehicles" at bounding box center [812, 178] width 63 height 40
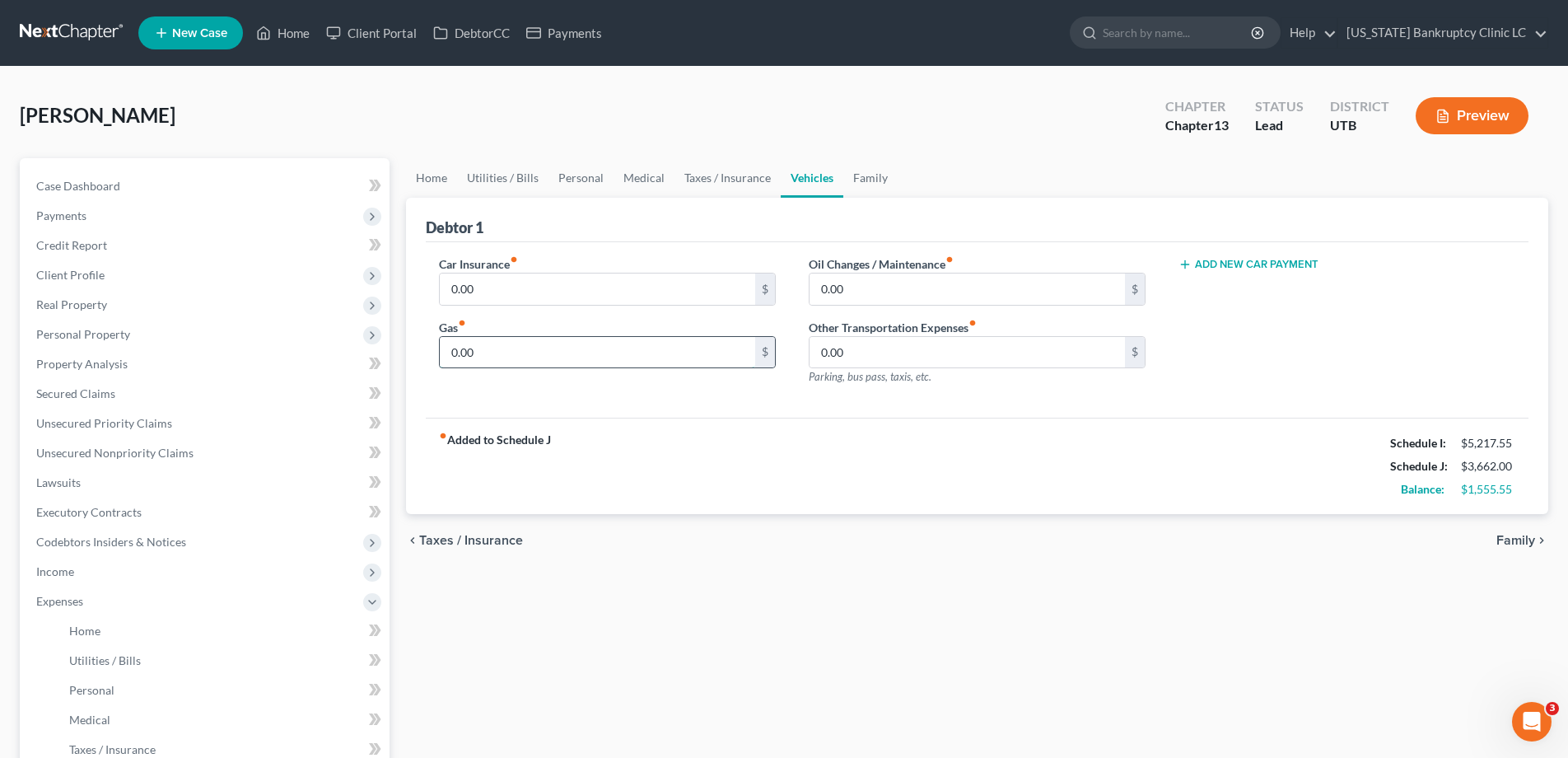
click at [545, 351] on input "0.00" at bounding box center [597, 352] width 315 height 31
type input "700.00"
type input "75"
click at [505, 300] on input "0.00" at bounding box center [597, 289] width 315 height 31
type input "145.00"
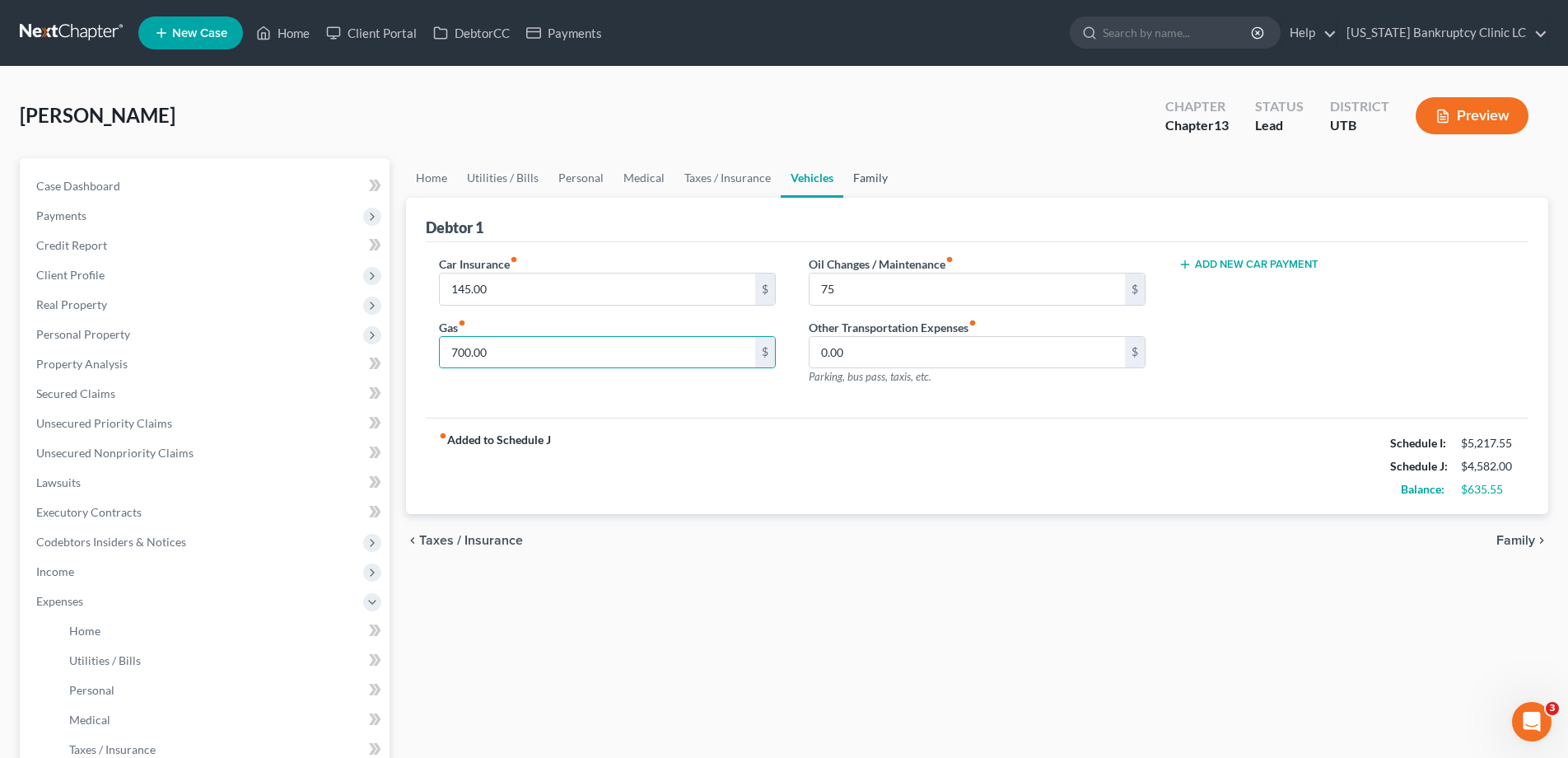
click at [873, 182] on link "Family" at bounding box center [870, 178] width 54 height 40
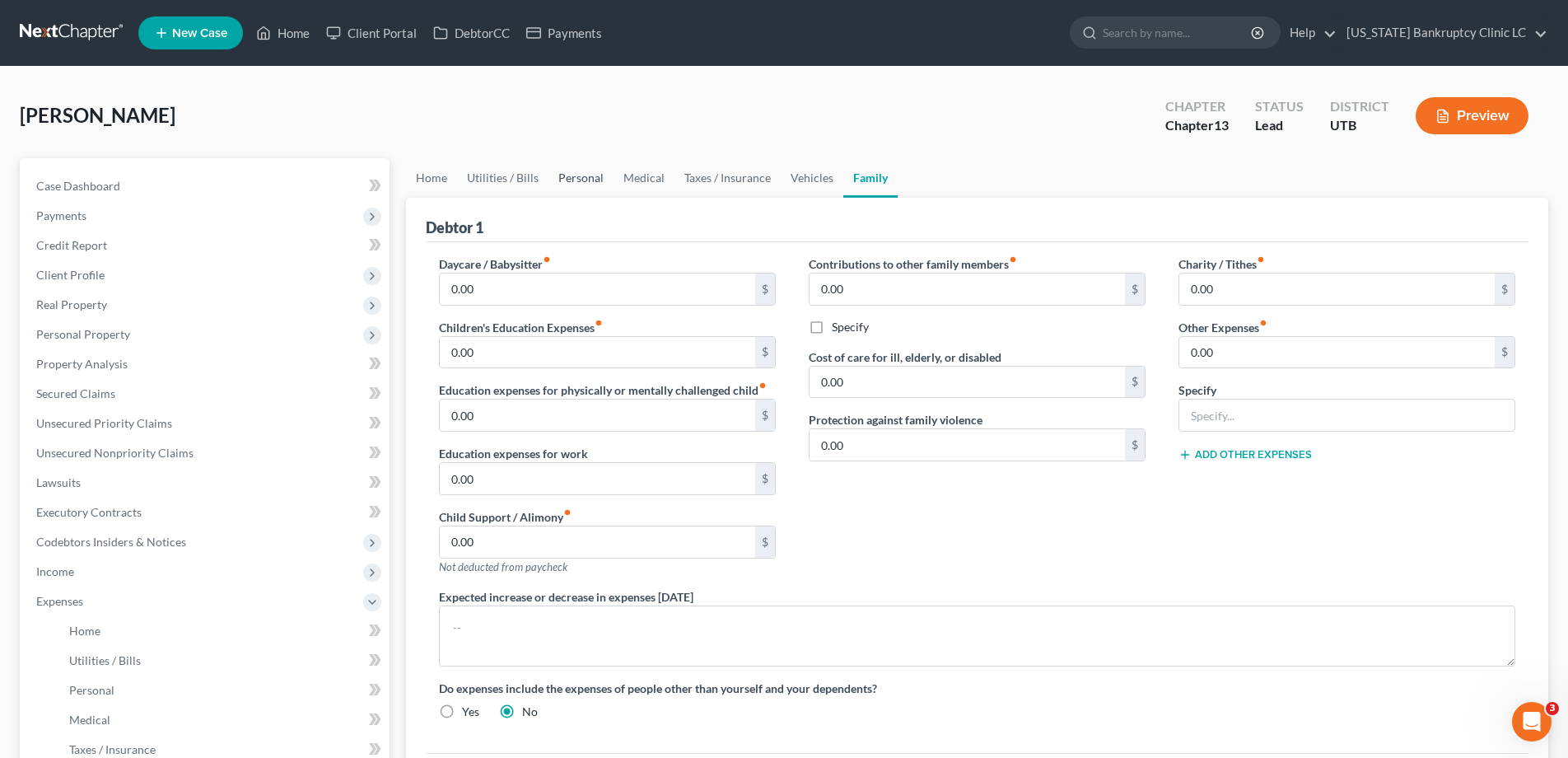
click at [565, 181] on link "Personal" at bounding box center [581, 178] width 65 height 40
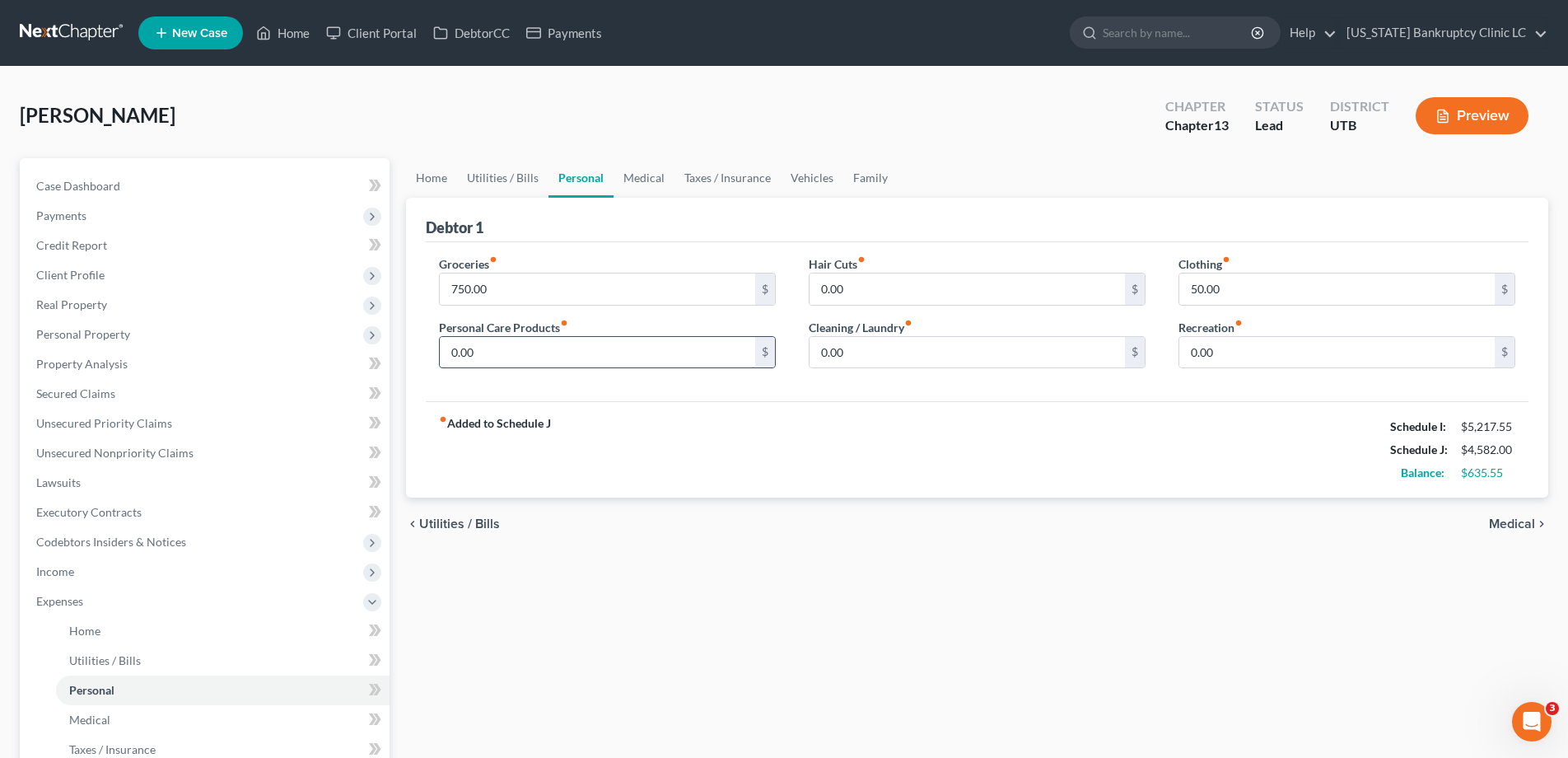
click at [495, 350] on input "0.00" at bounding box center [597, 352] width 315 height 31
type input "50.00"
click at [132, 423] on span "Unsecured Priority Claims" at bounding box center [104, 422] width 136 height 14
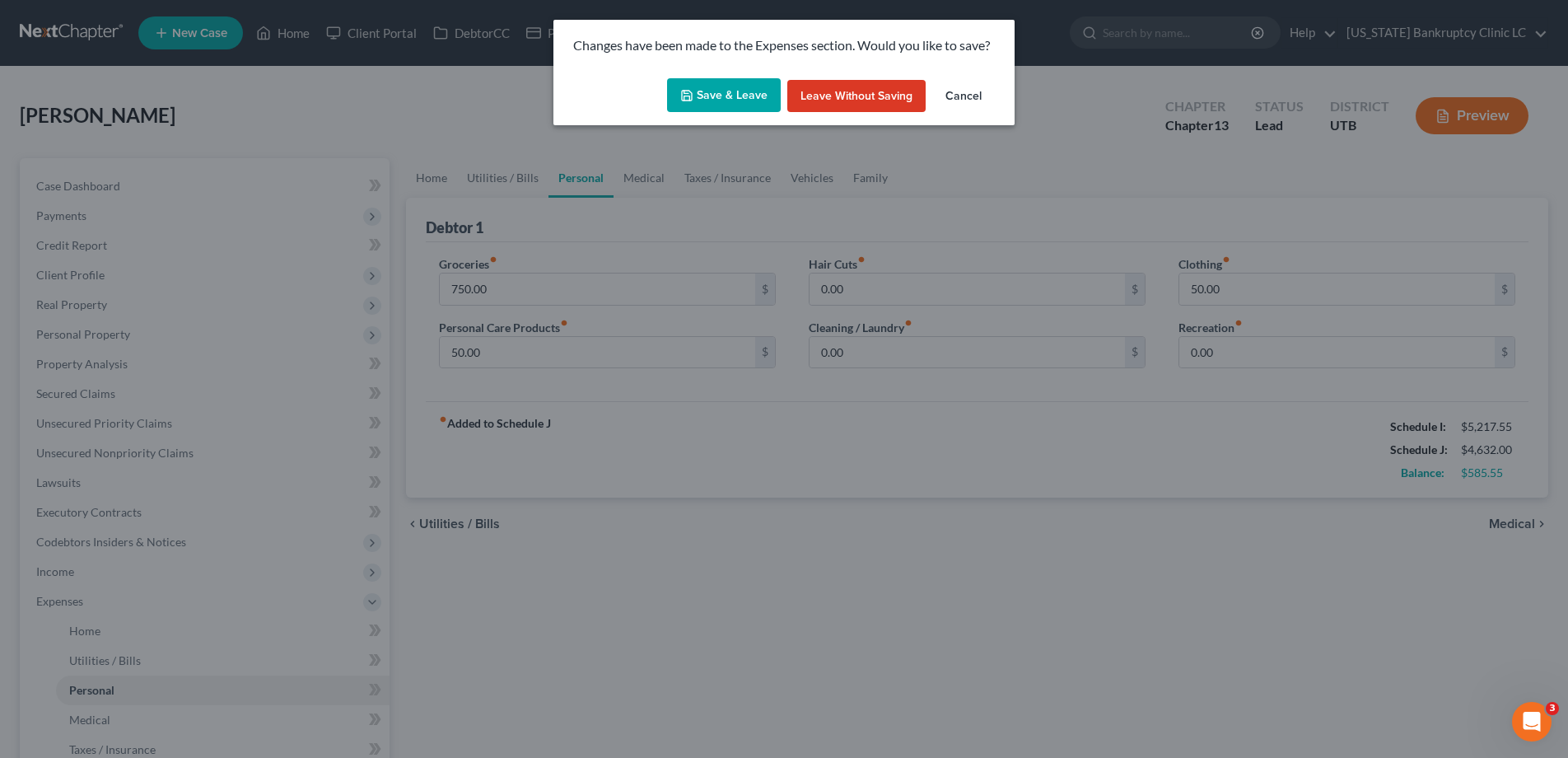
click at [730, 96] on button "Save & Leave" at bounding box center [725, 96] width 114 height 35
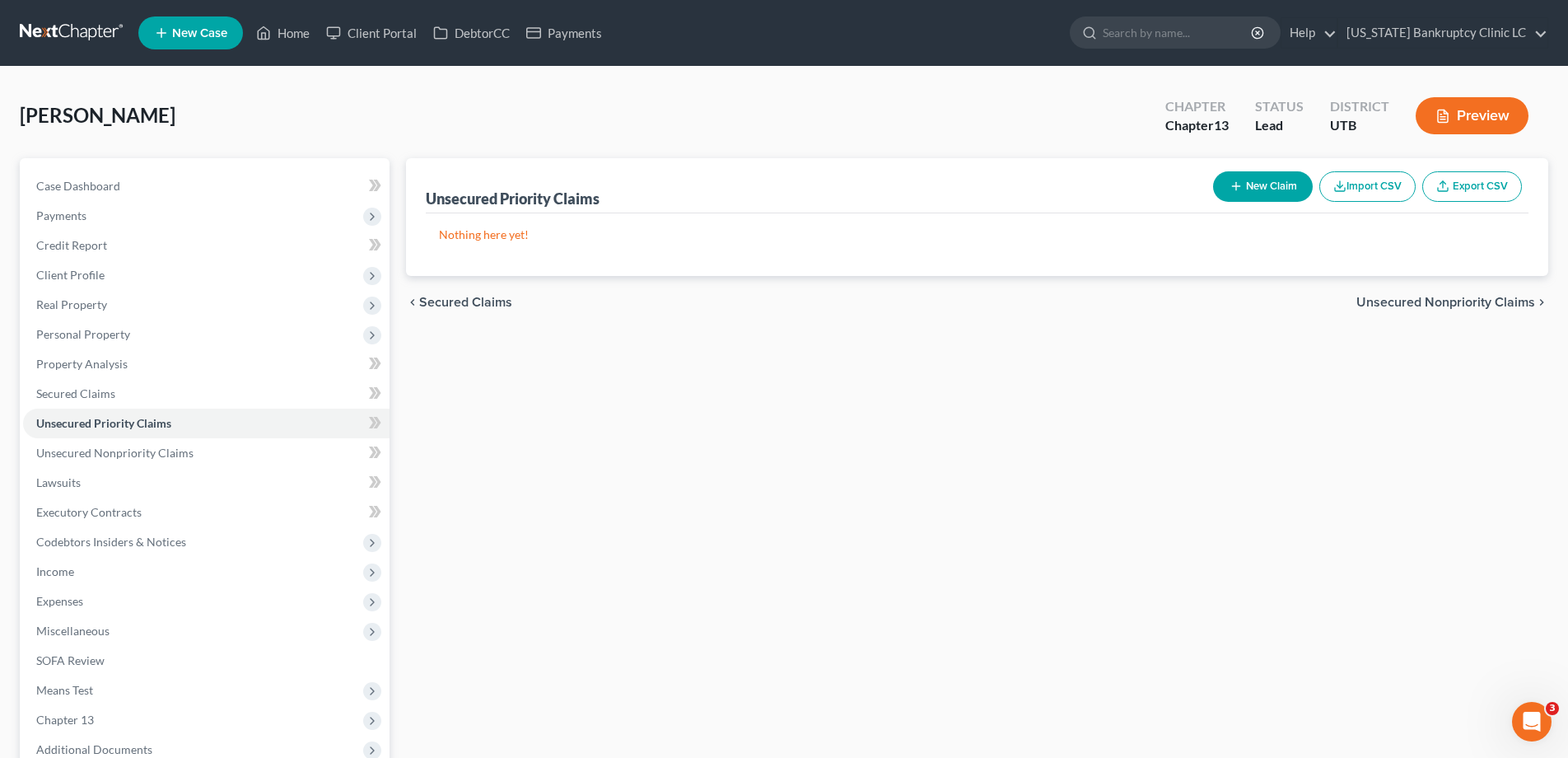
click at [1274, 185] on button "New Claim" at bounding box center [1263, 186] width 99 height 30
select select "0"
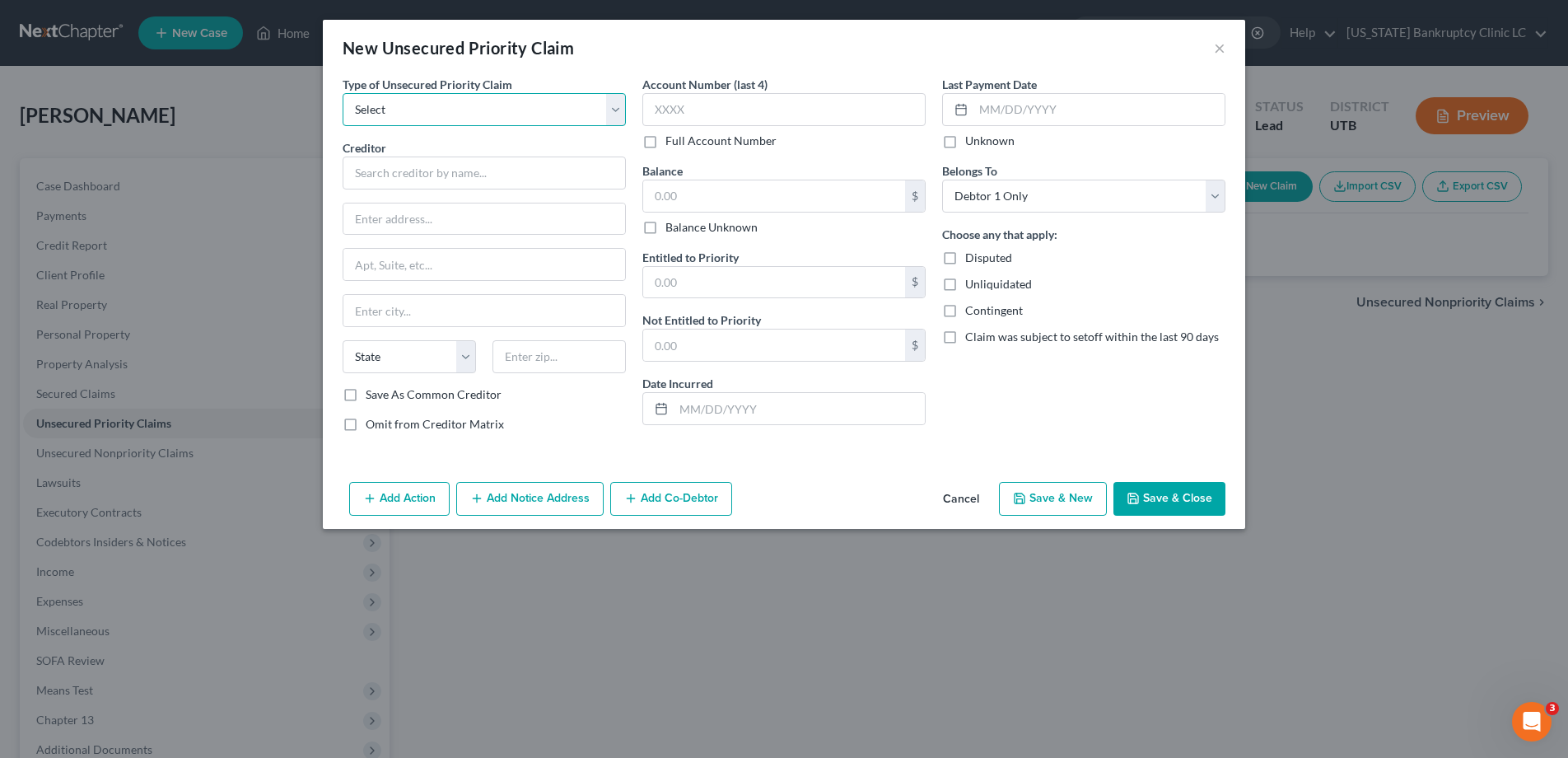
click at [617, 105] on select "Select Taxes & Other Government Units Domestic Support Obligations Extensions o…" at bounding box center [485, 109] width 283 height 33
select select "0"
click at [343, 93] on select "Select Taxes & Other Government Units Domestic Support Obligations Extensions o…" at bounding box center [485, 109] width 283 height 33
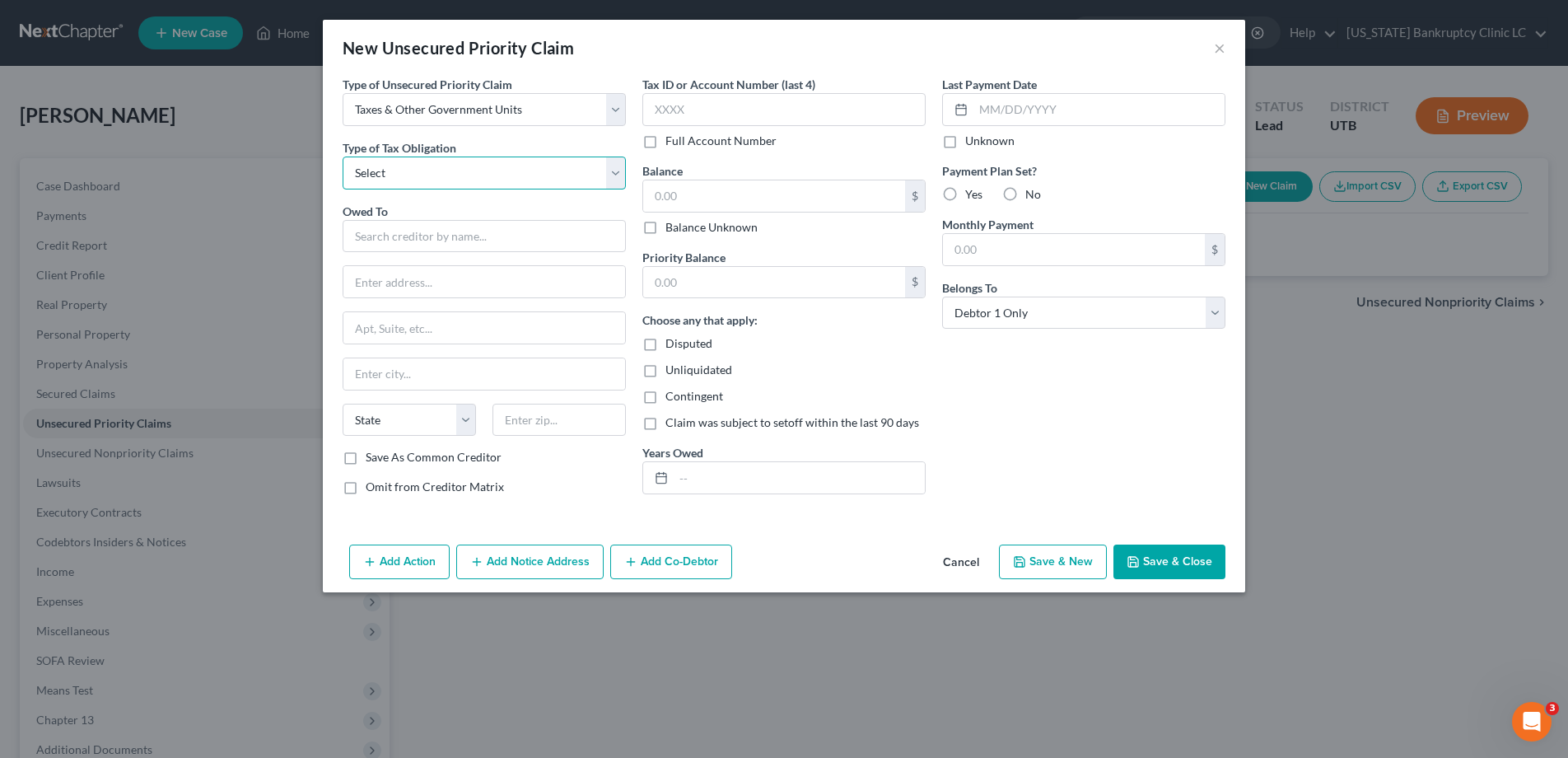
click at [612, 173] on select "Select Federal City State Franchise Tax Board Other" at bounding box center [485, 173] width 283 height 33
select select "0"
click at [343, 156] on select "Select Federal City State Franchise Tax Board Other" at bounding box center [485, 173] width 283 height 33
click at [549, 235] on input "text" at bounding box center [485, 236] width 283 height 33
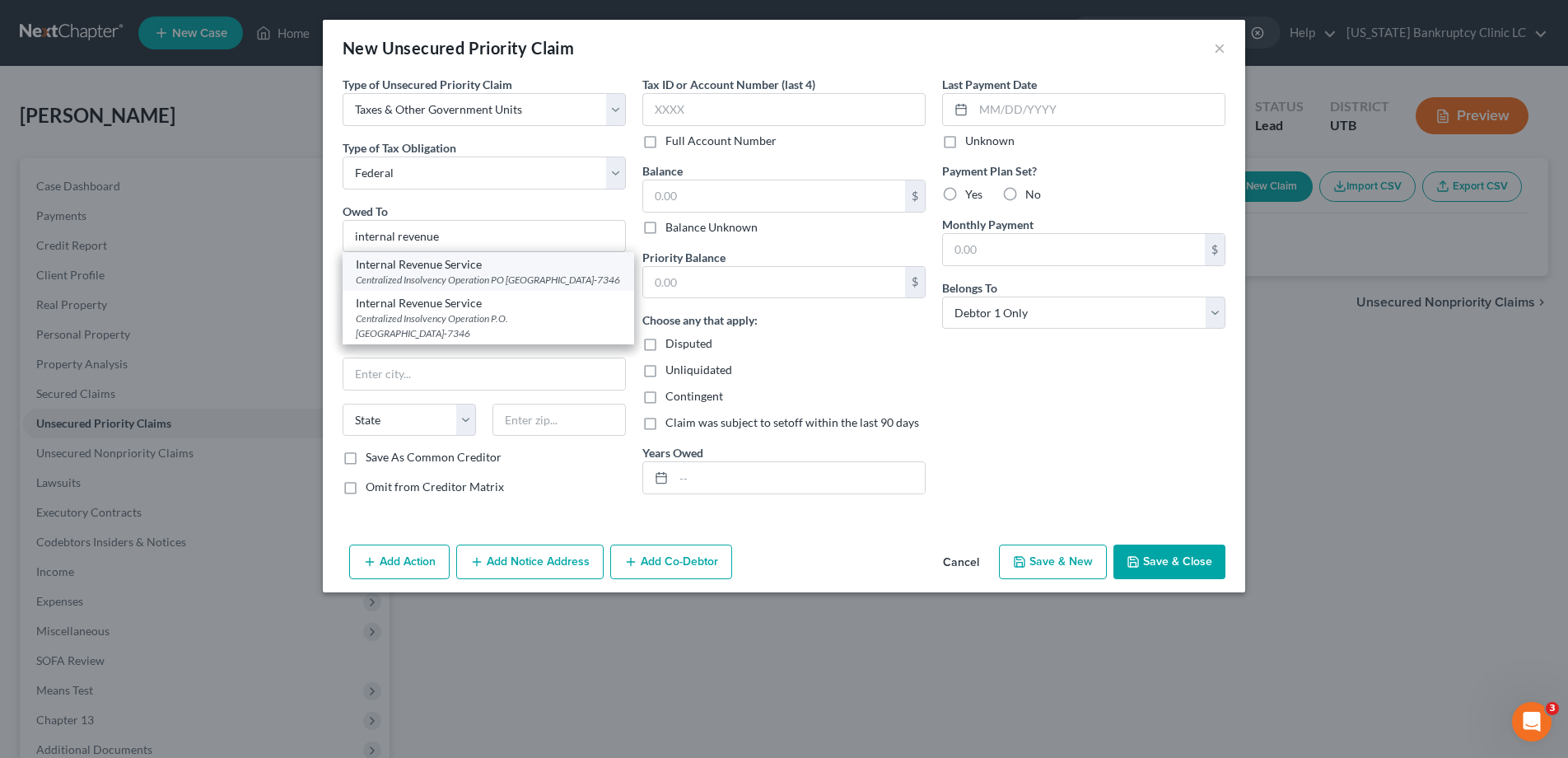
click at [546, 271] on div "Internal Revenue Service" at bounding box center [488, 265] width 265 height 17
type input "Internal Revenue Service"
type input "Centralized Insolvency Operation"
type input "PO Box 7346"
type input "Philadelphia"
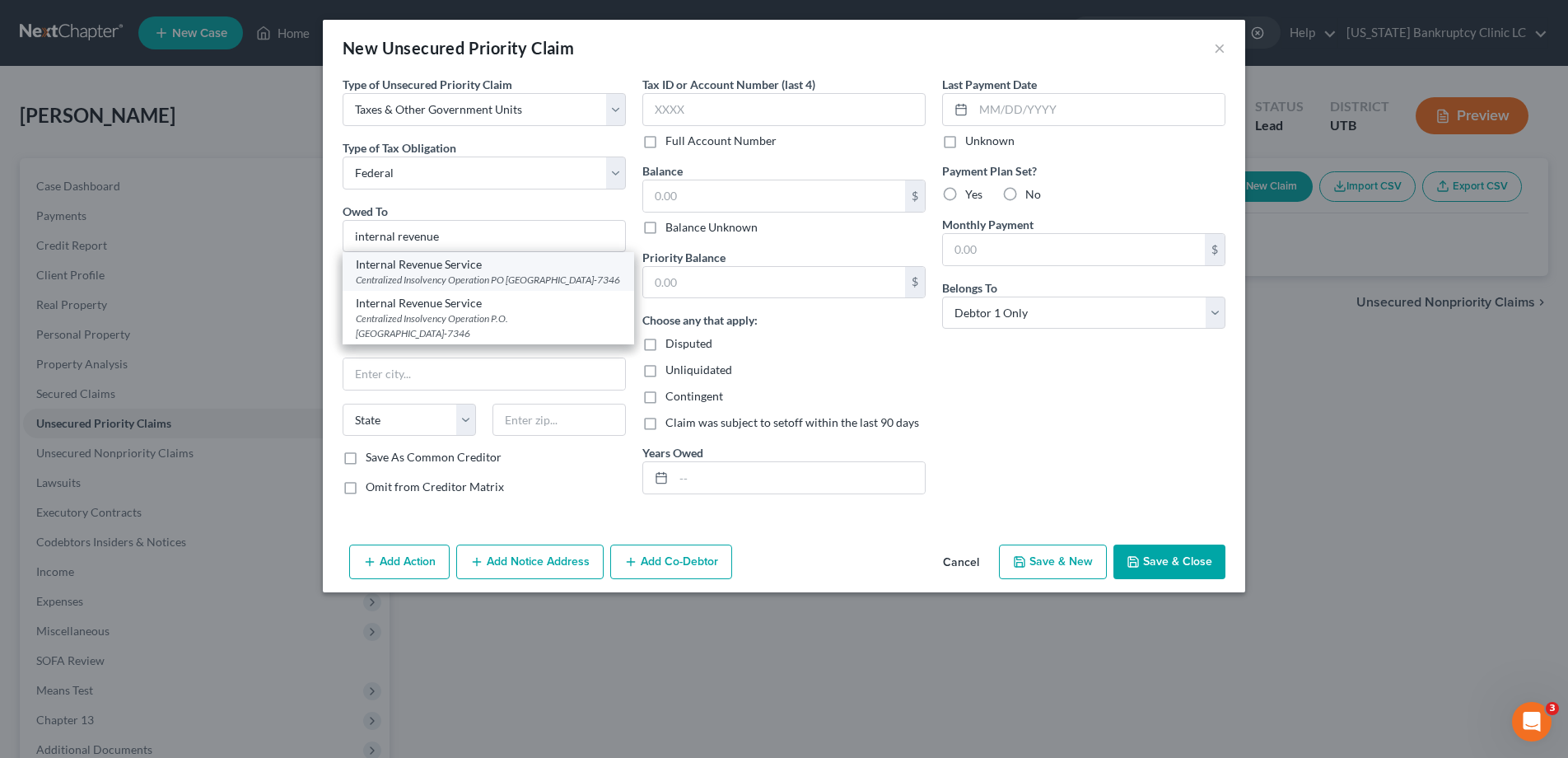
select select "39"
type input "19101-7346"
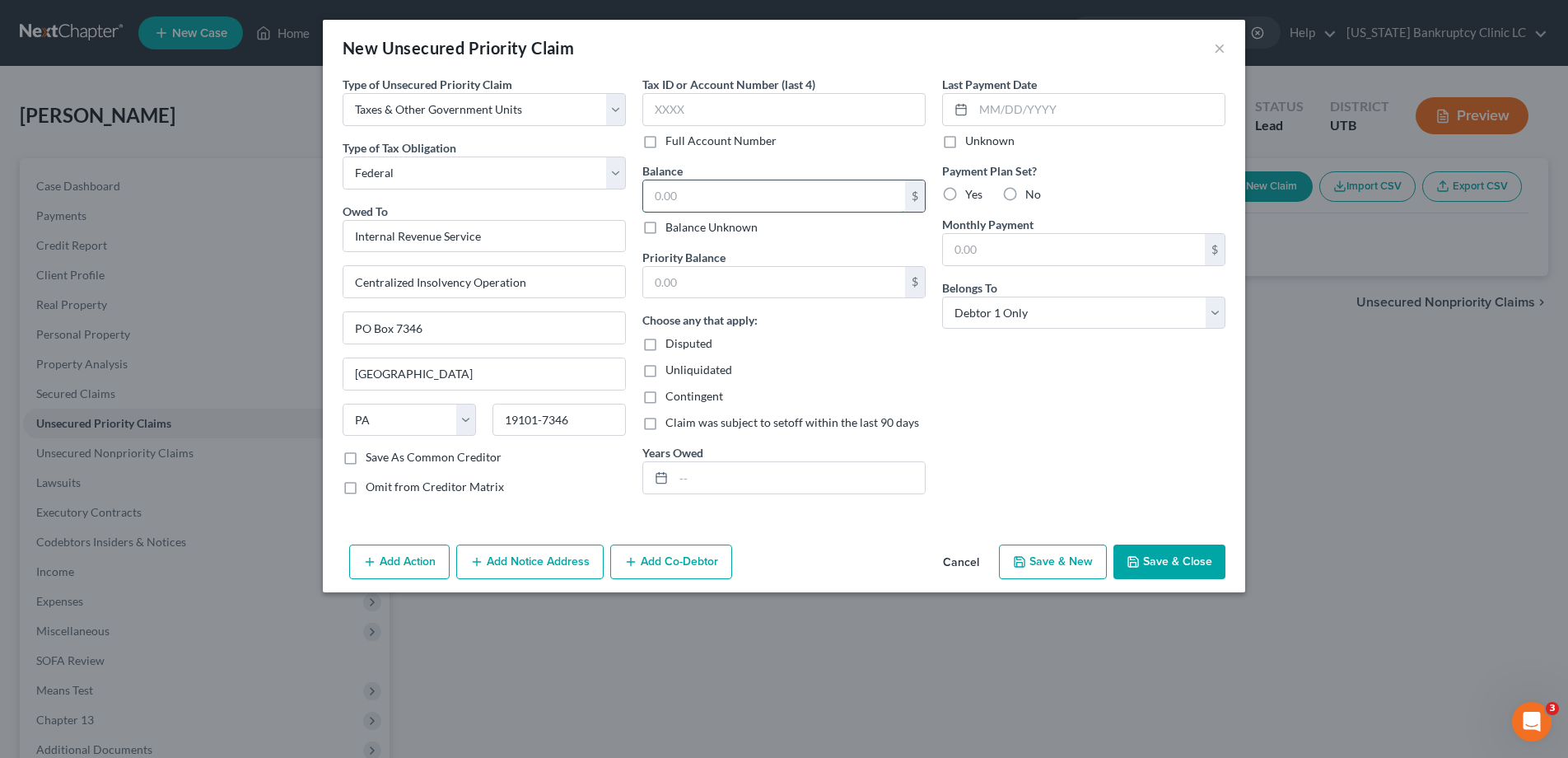
click at [723, 198] on input "text" at bounding box center [774, 196] width 262 height 31
type input "45,000"
click at [1060, 559] on button "Save & New" at bounding box center [1053, 562] width 108 height 35
select select "0"
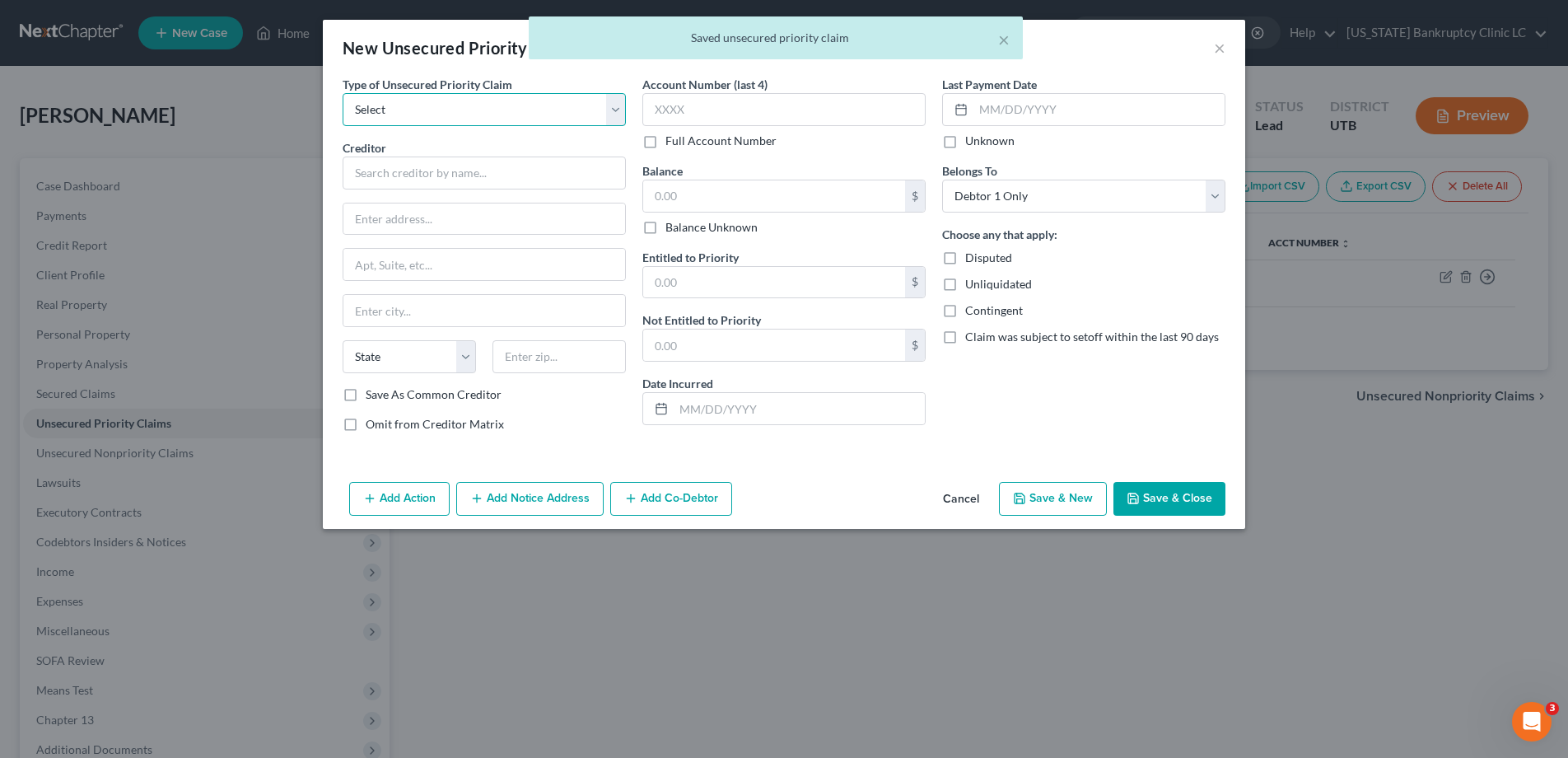
click at [619, 103] on select "Select Taxes & Other Government Units Domestic Support Obligations Extensions o…" at bounding box center [485, 109] width 283 height 33
select select "0"
click at [343, 93] on select "Select Taxes & Other Government Units Domestic Support Obligations Extensions o…" at bounding box center [485, 109] width 283 height 33
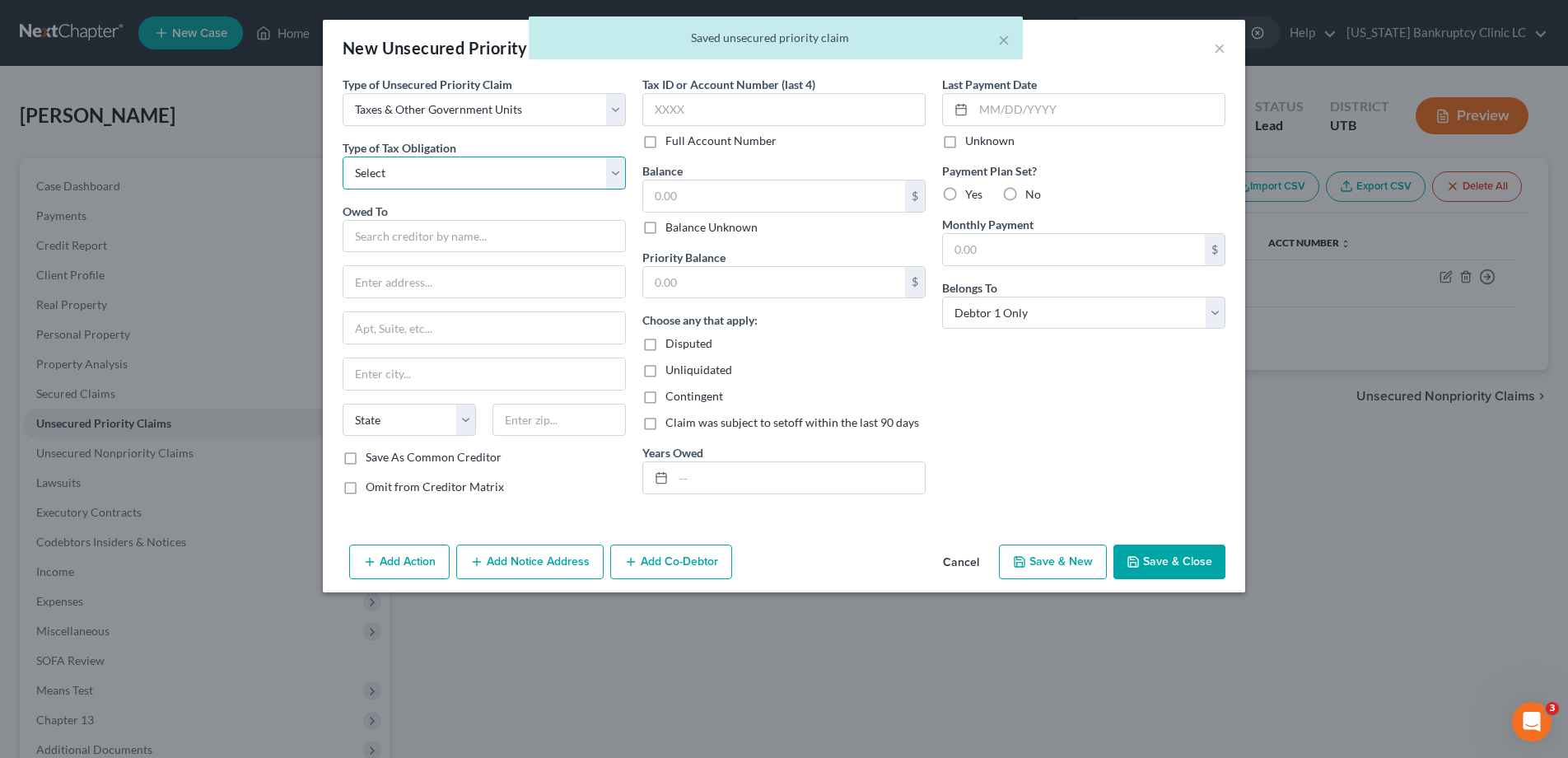
click at [567, 164] on select "Select Federal City State Franchise Tax Board Other" at bounding box center [485, 173] width 283 height 33
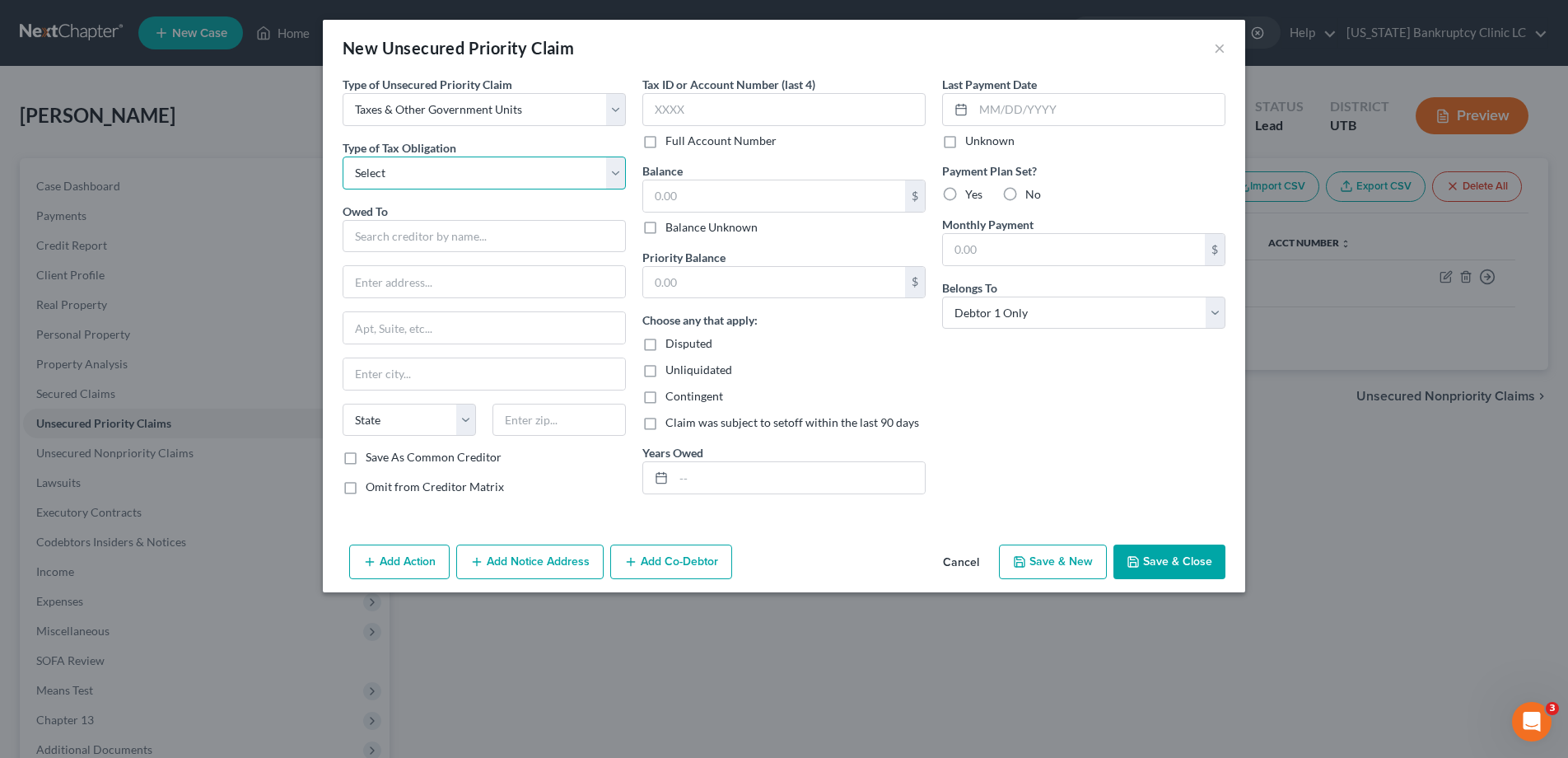
select select "2"
click at [343, 156] on select "Select Federal City State Franchise Tax Board Other" at bounding box center [485, 173] width 283 height 33
click at [494, 241] on input "text" at bounding box center [485, 236] width 283 height 33
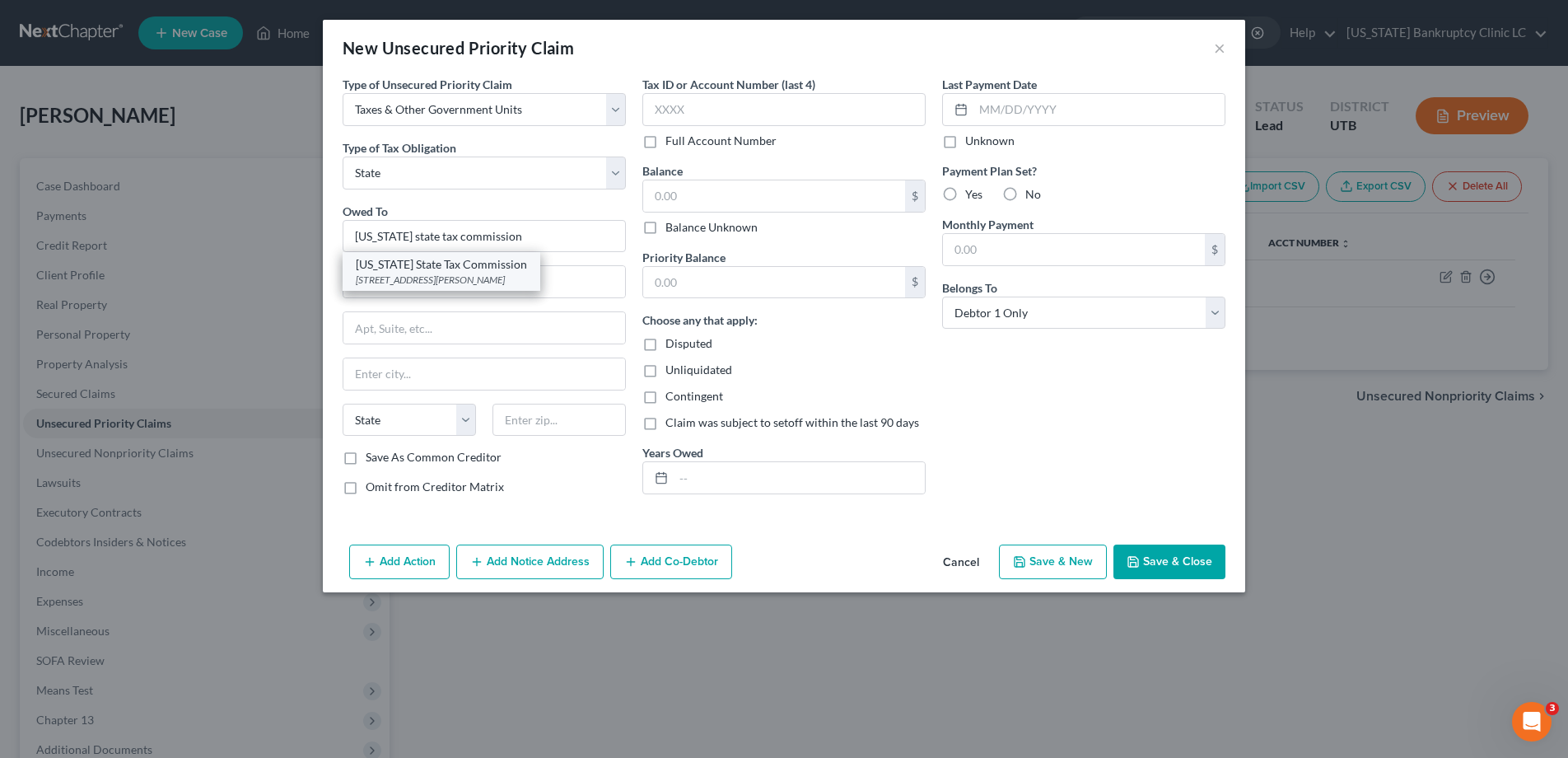
click at [463, 270] on div "Utah State Tax Commission" at bounding box center [441, 265] width 171 height 17
type input "Utah State Tax Commission"
type input "210 North 1950 West"
type input "Special Services Division, Michelle Riggs"
type input "Salt Lake City"
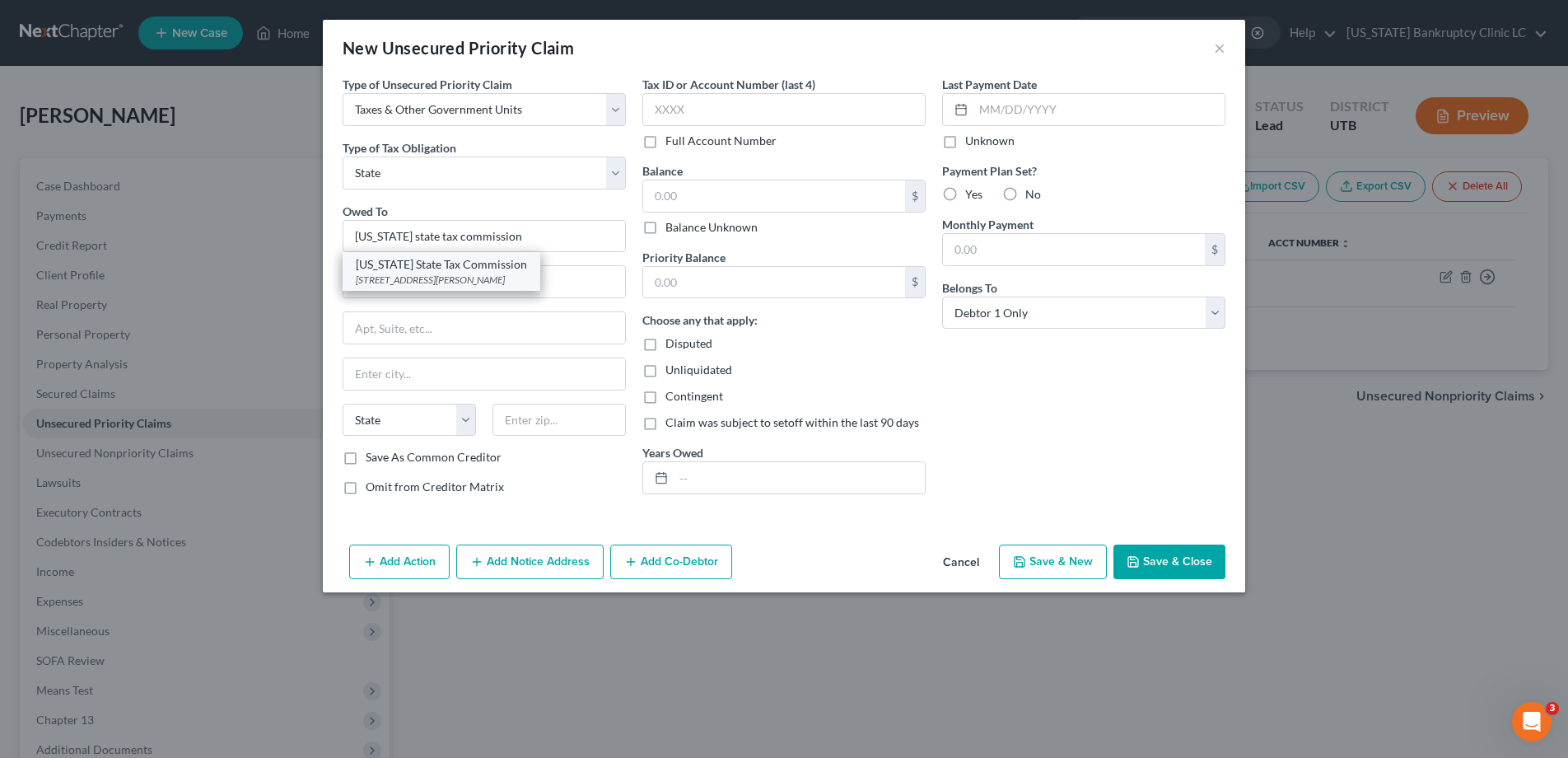
select select "46"
type input "84134"
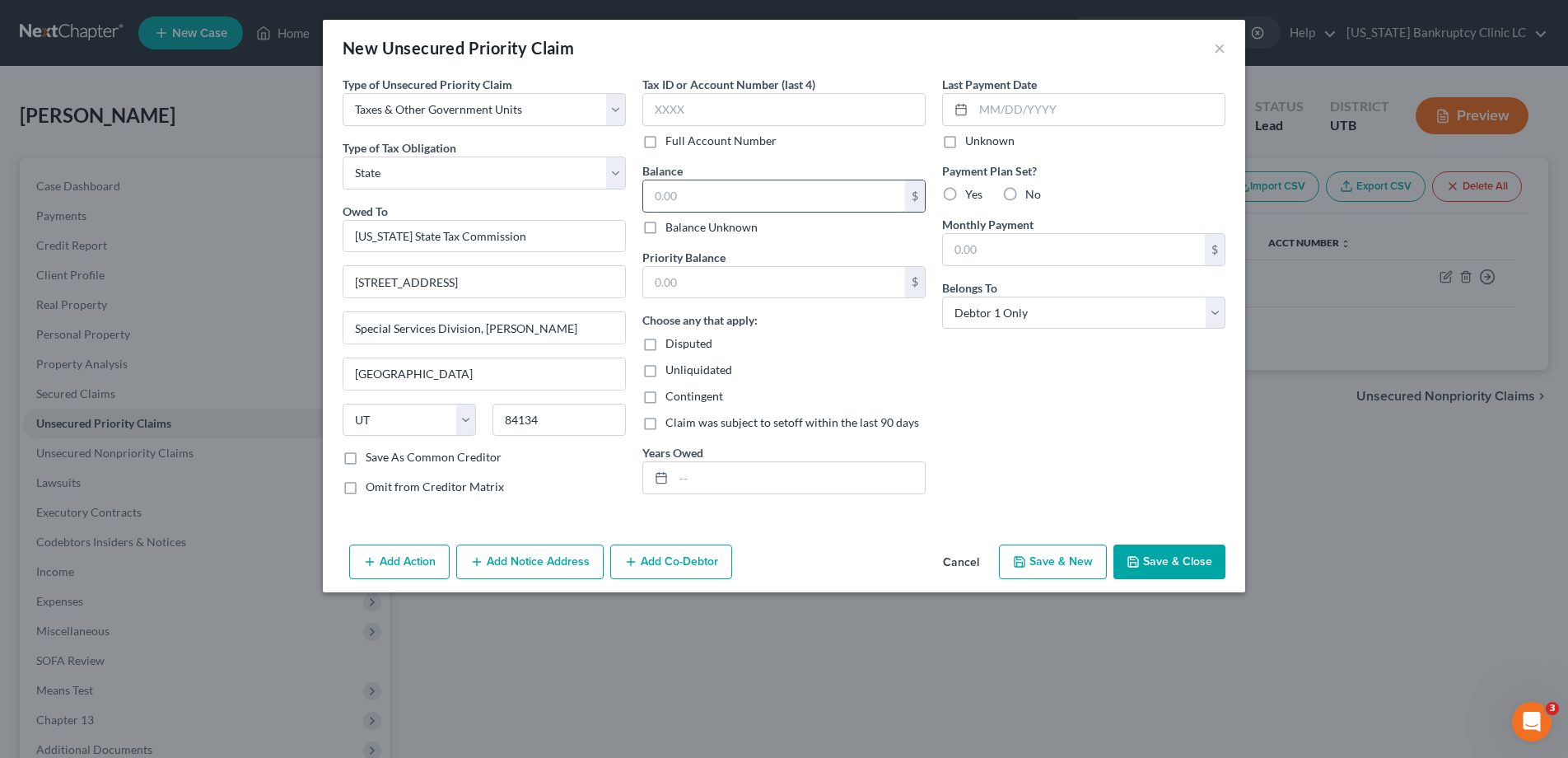
click at [691, 199] on input "text" at bounding box center [774, 196] width 262 height 31
type input "400.00"
click at [1181, 557] on button "Save & Close" at bounding box center [1170, 562] width 112 height 35
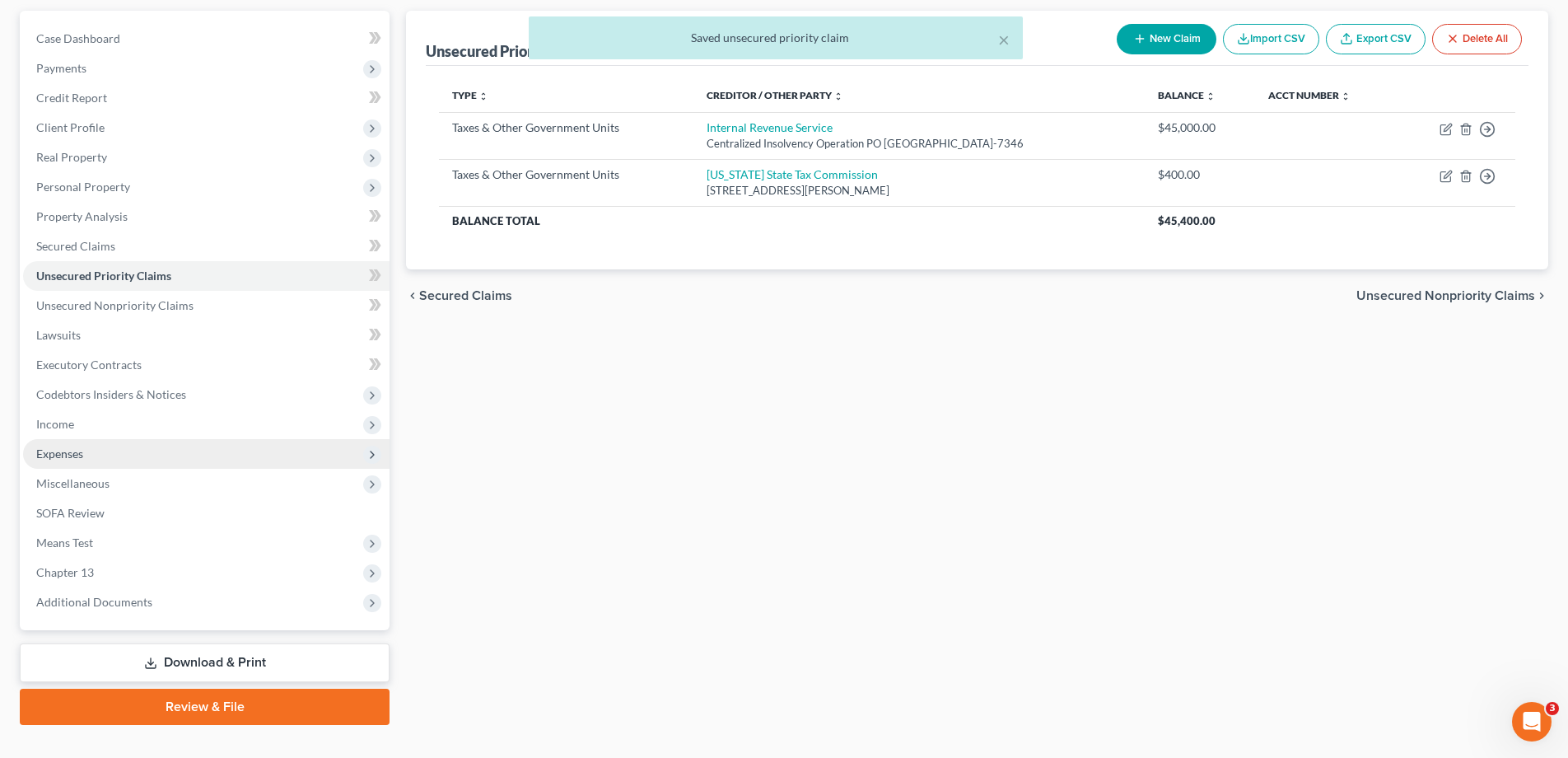
scroll to position [178, 0]
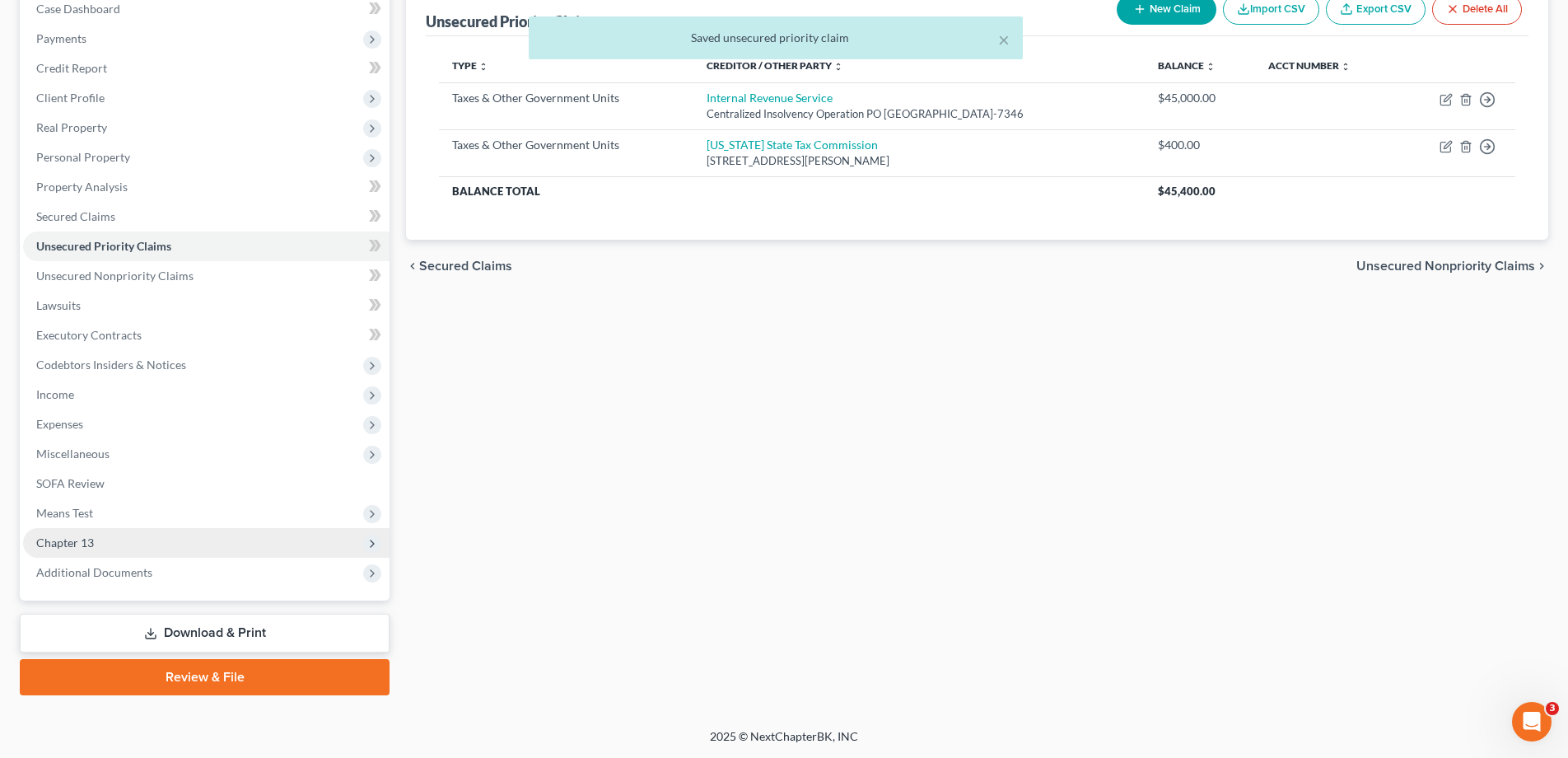
click at [63, 540] on span "Chapter 13" at bounding box center [64, 542] width 58 height 14
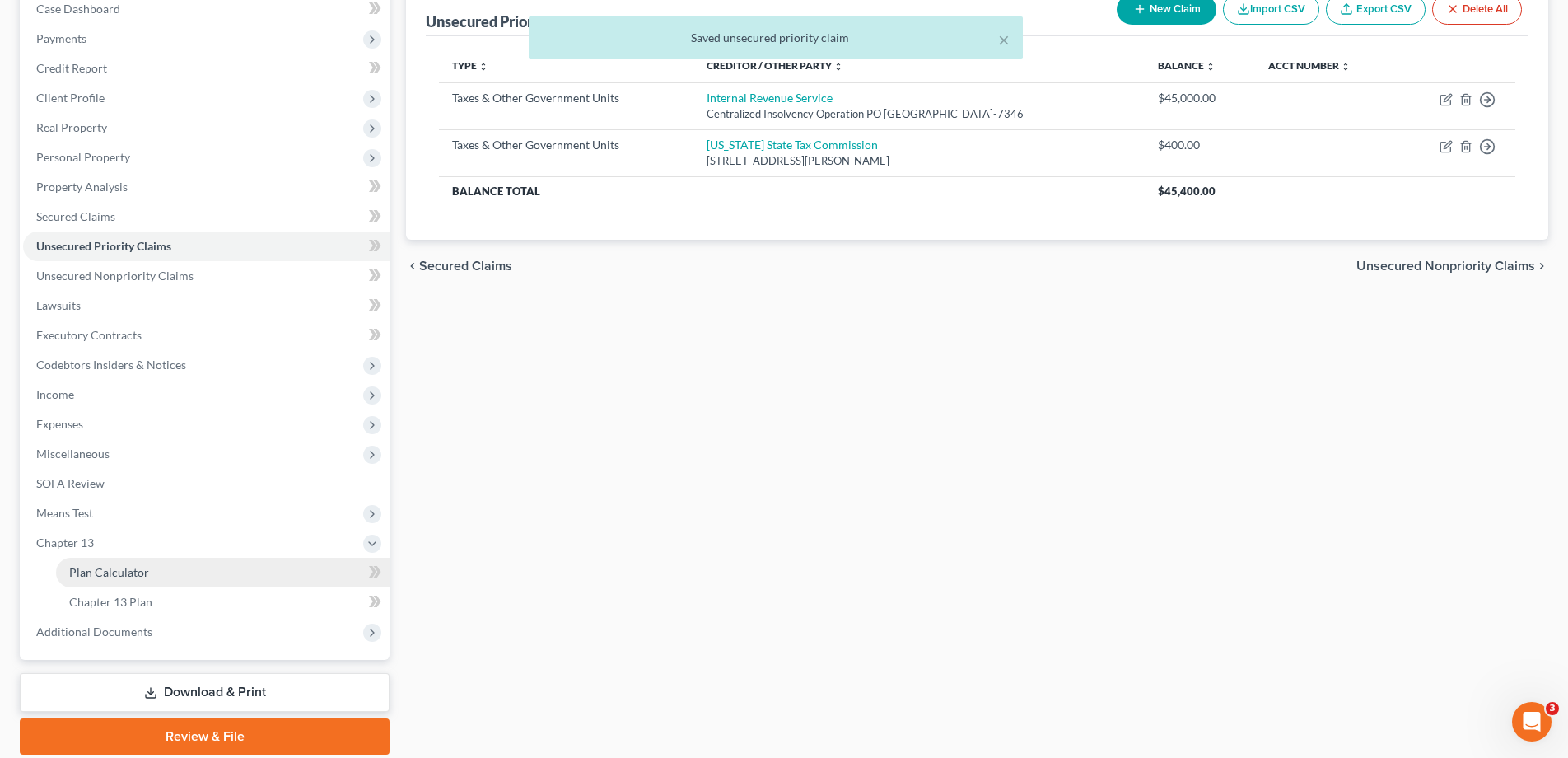
click at [100, 578] on span "Plan Calculator" at bounding box center [109, 571] width 80 height 14
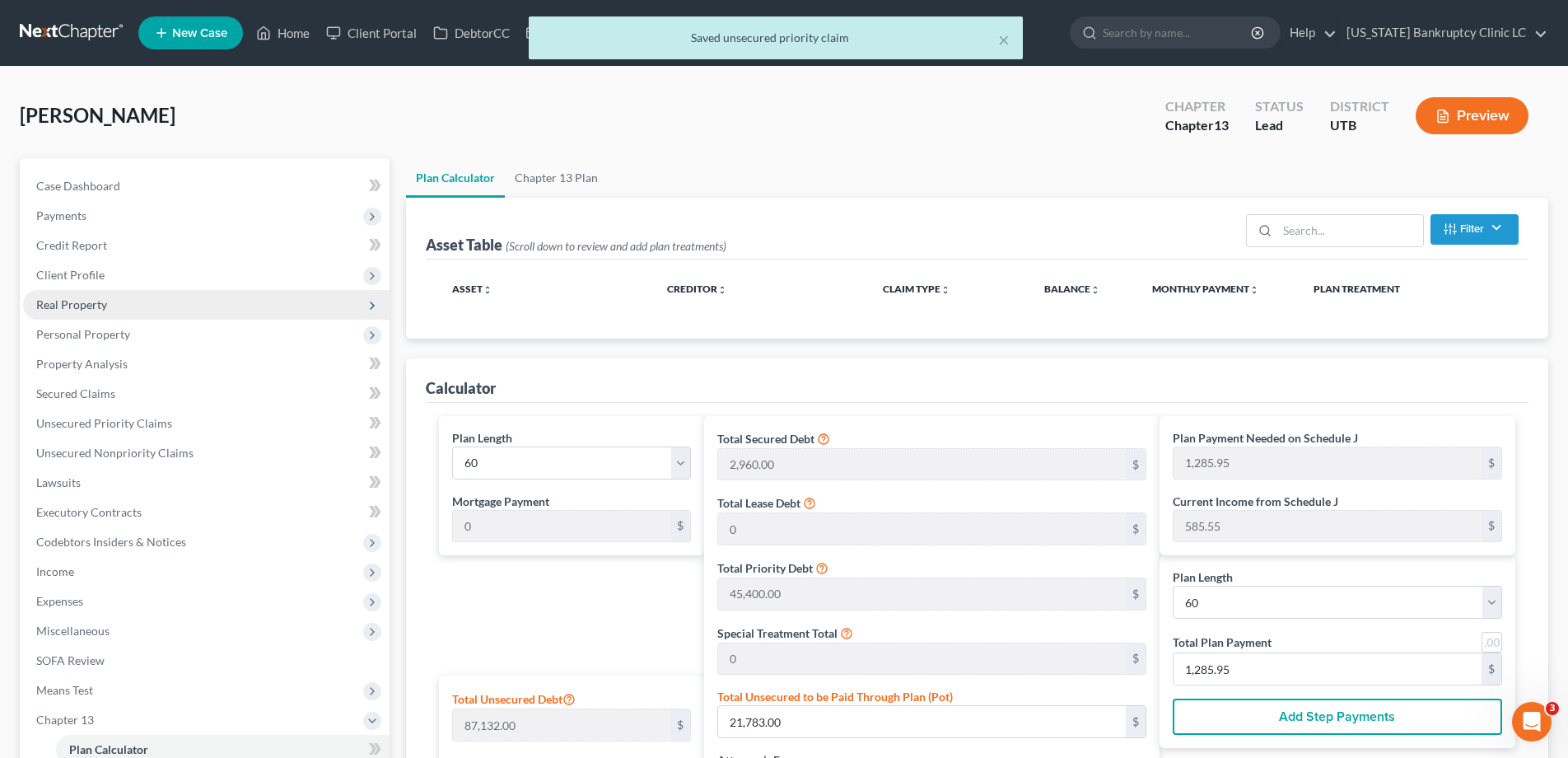
select select "59"
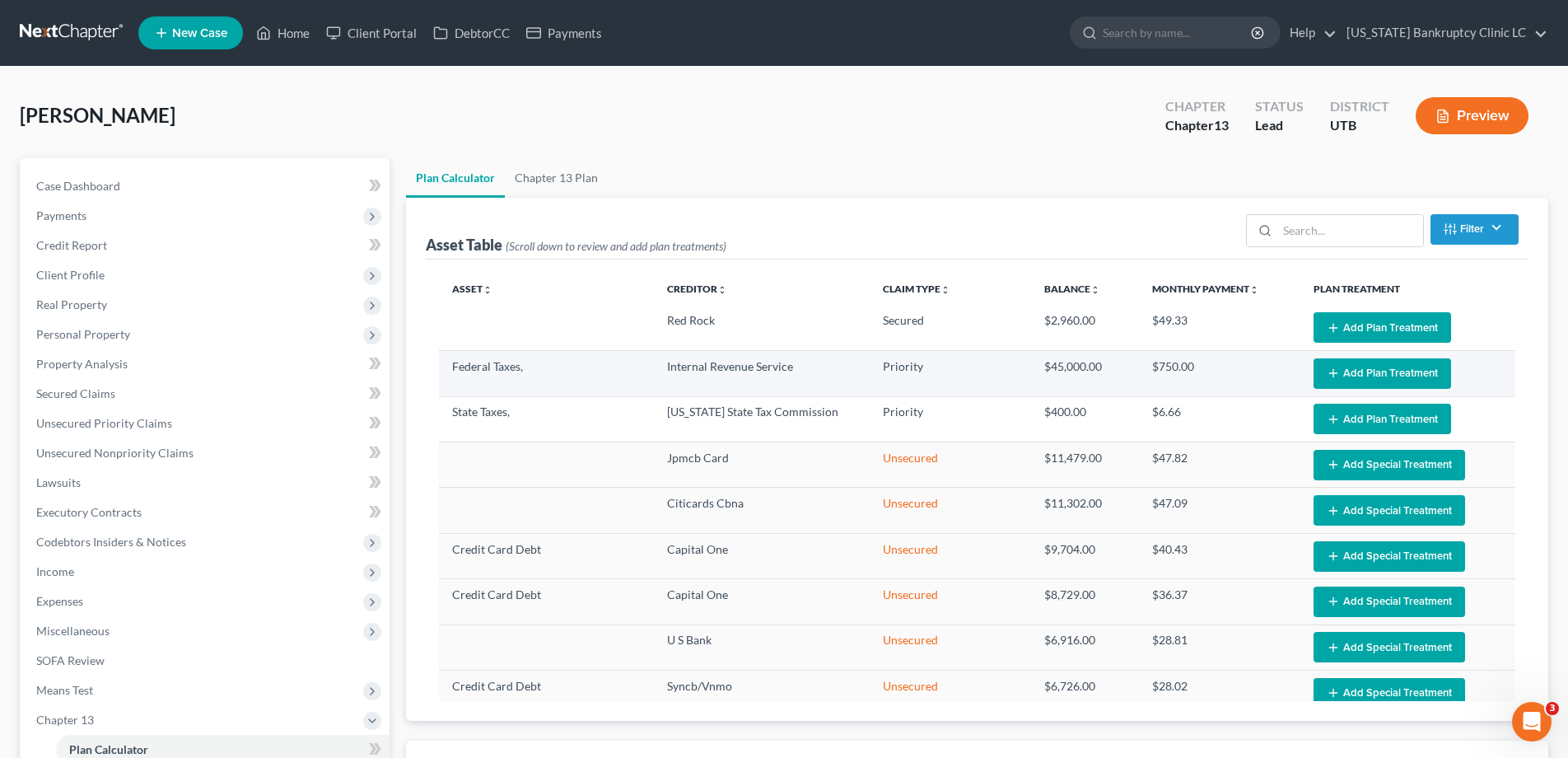
click at [1408, 376] on button "Add Plan Treatment" at bounding box center [1383, 373] width 138 height 30
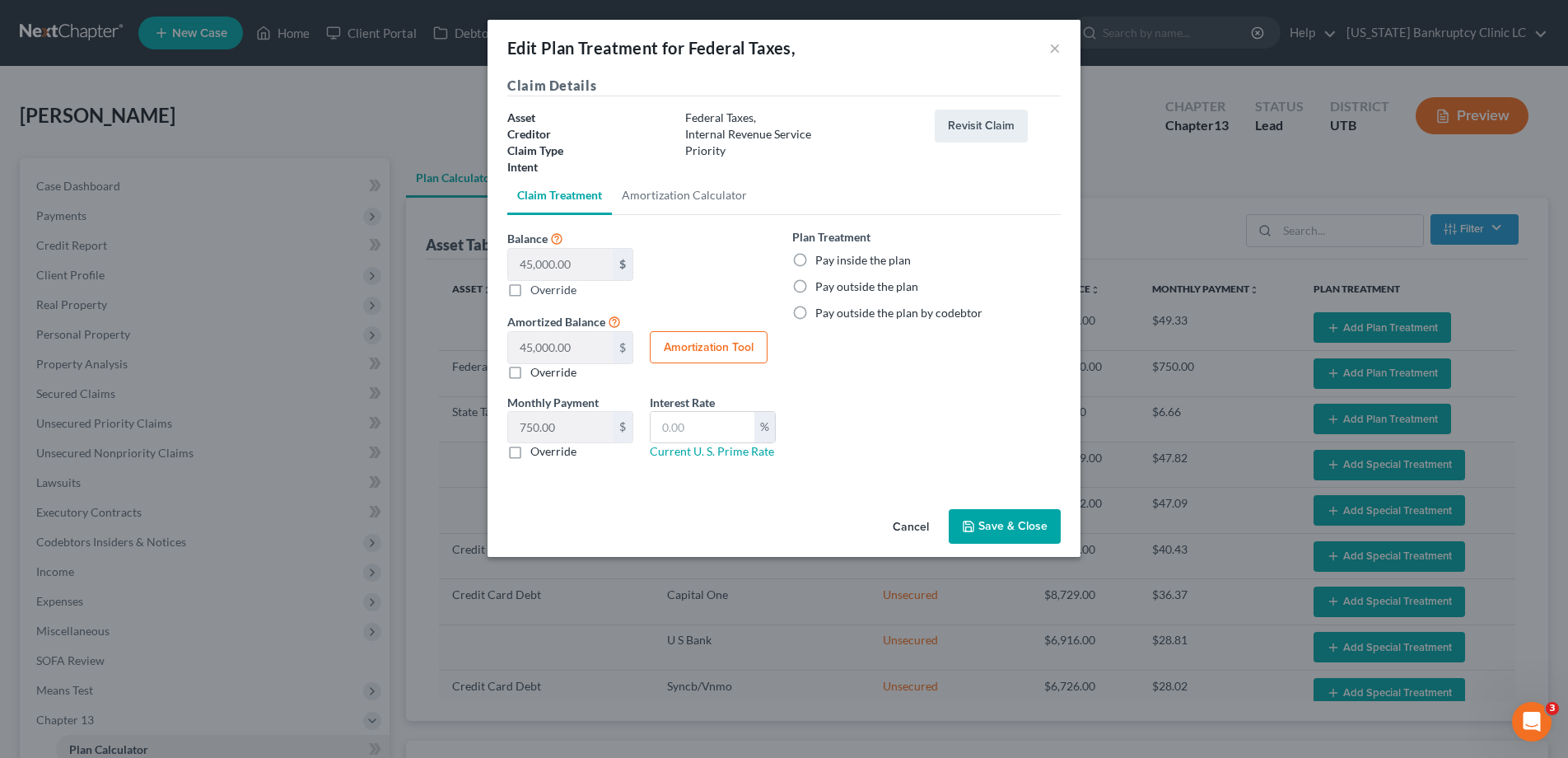
click at [816, 258] on label "Pay inside the plan" at bounding box center [864, 260] width 96 height 17
click at [822, 258] on input "Pay inside the plan" at bounding box center [828, 258] width 11 height 11
radio input "true"
click at [684, 435] on input "text" at bounding box center [703, 428] width 104 height 31
type input "7.00"
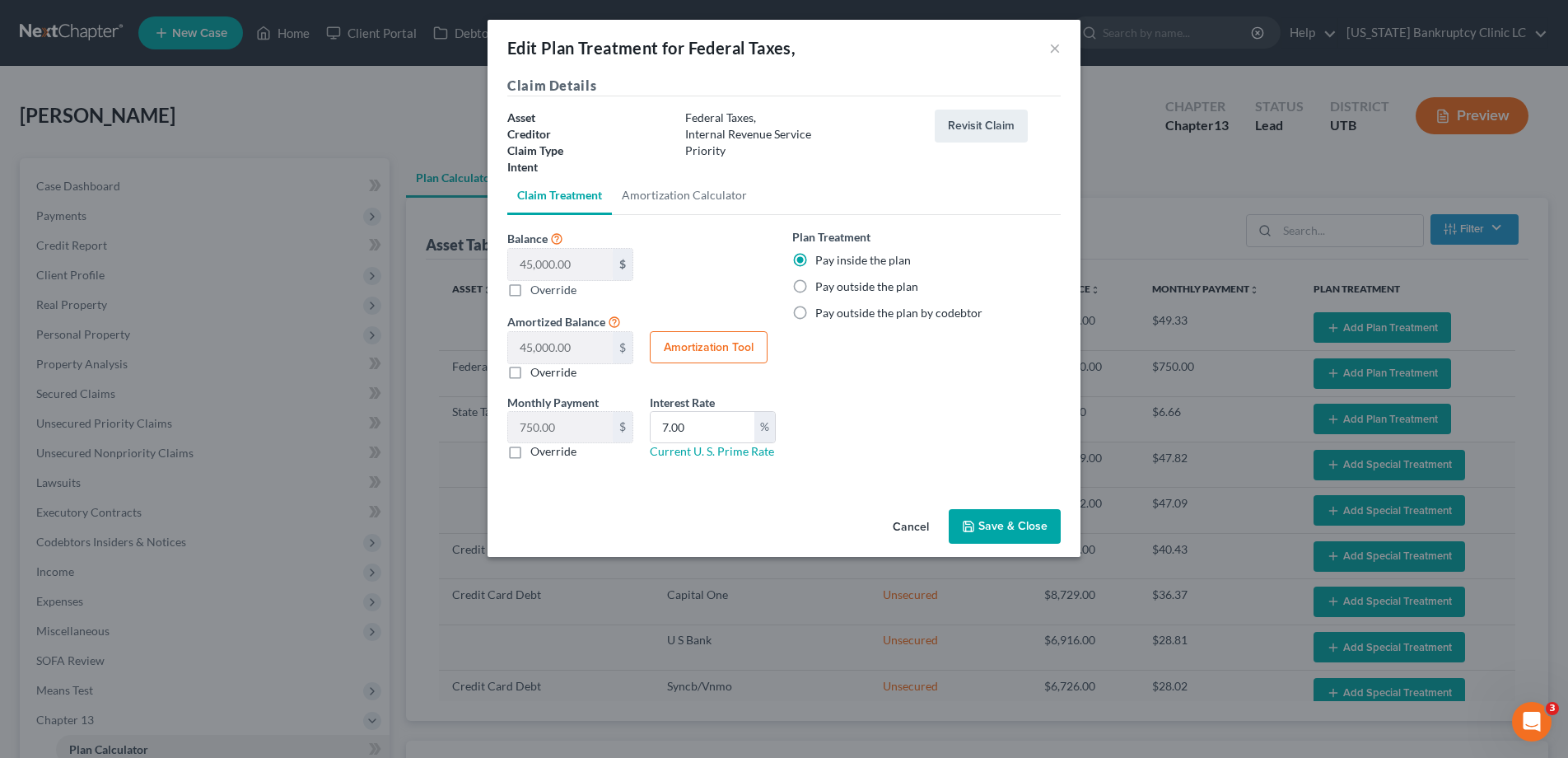
click at [716, 339] on button "Amortization Tool" at bounding box center [709, 348] width 118 height 33
type input "45,000.00"
type input "7.00"
type input "60"
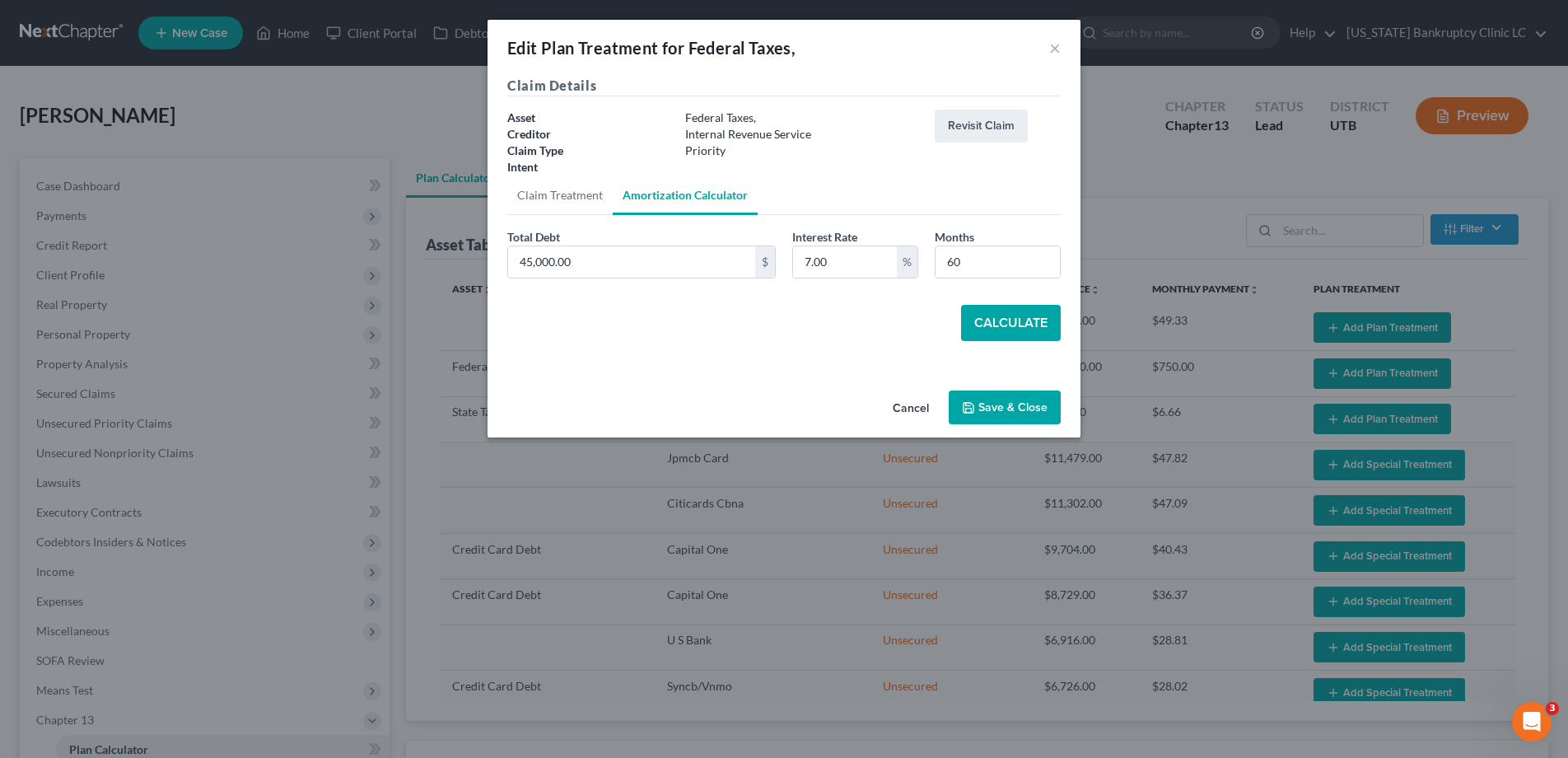
click at [1013, 320] on button "Calculate" at bounding box center [1011, 322] width 99 height 36
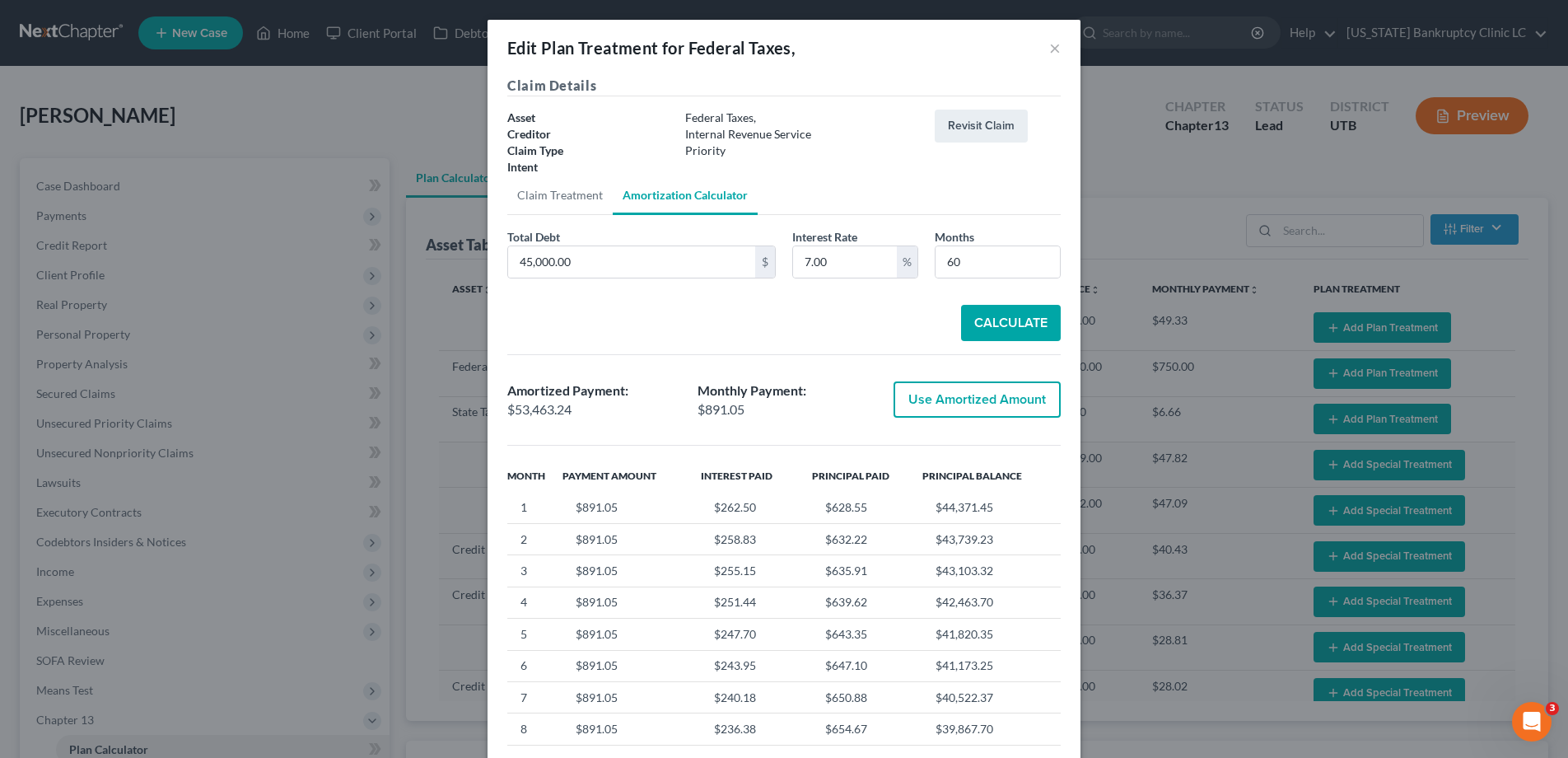
click at [993, 399] on button "Use Amortized Amount" at bounding box center [978, 399] width 167 height 36
type input "53,463.23"
checkbox input "true"
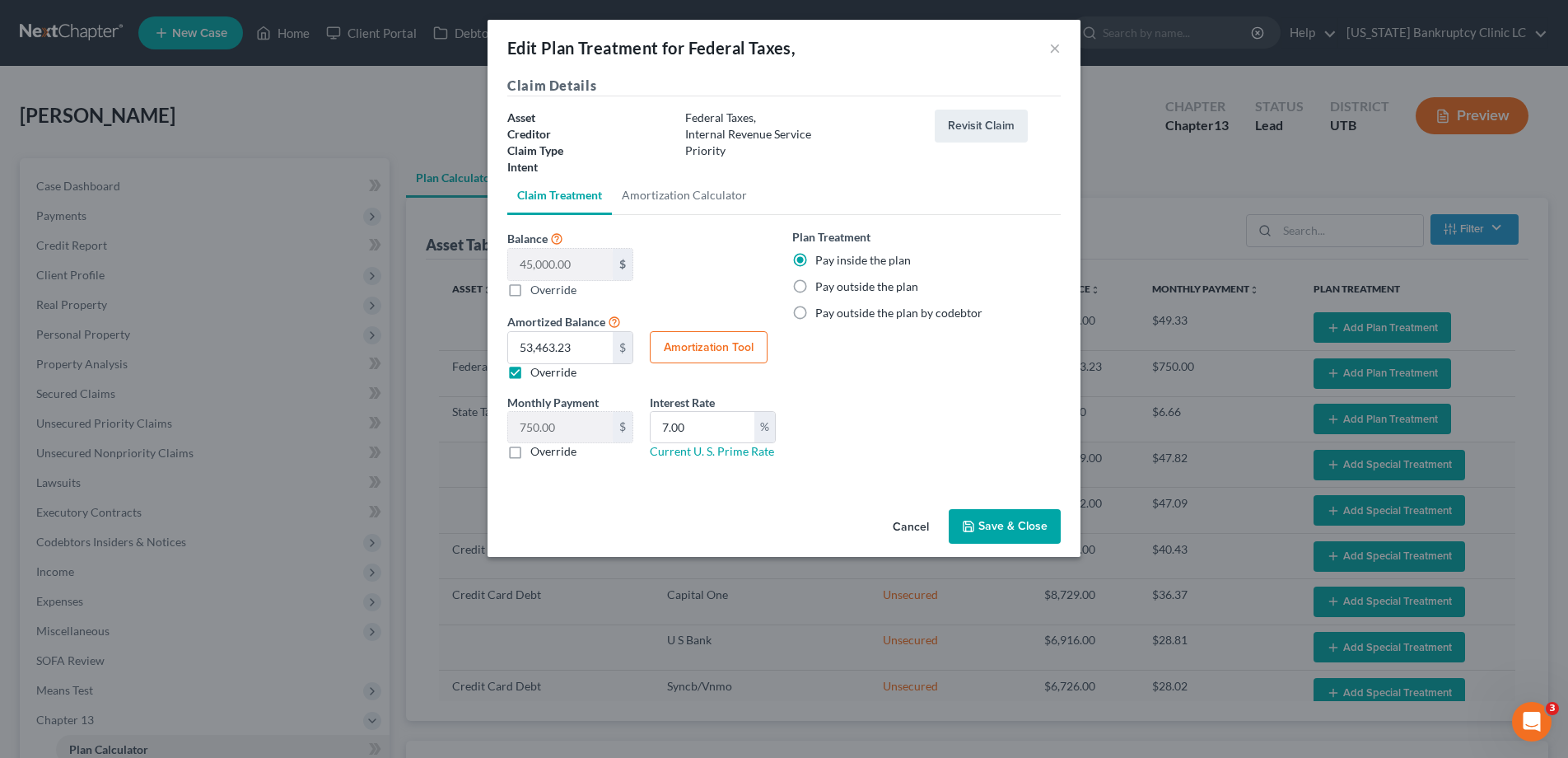
click at [990, 525] on button "Save & Close" at bounding box center [1005, 527] width 112 height 35
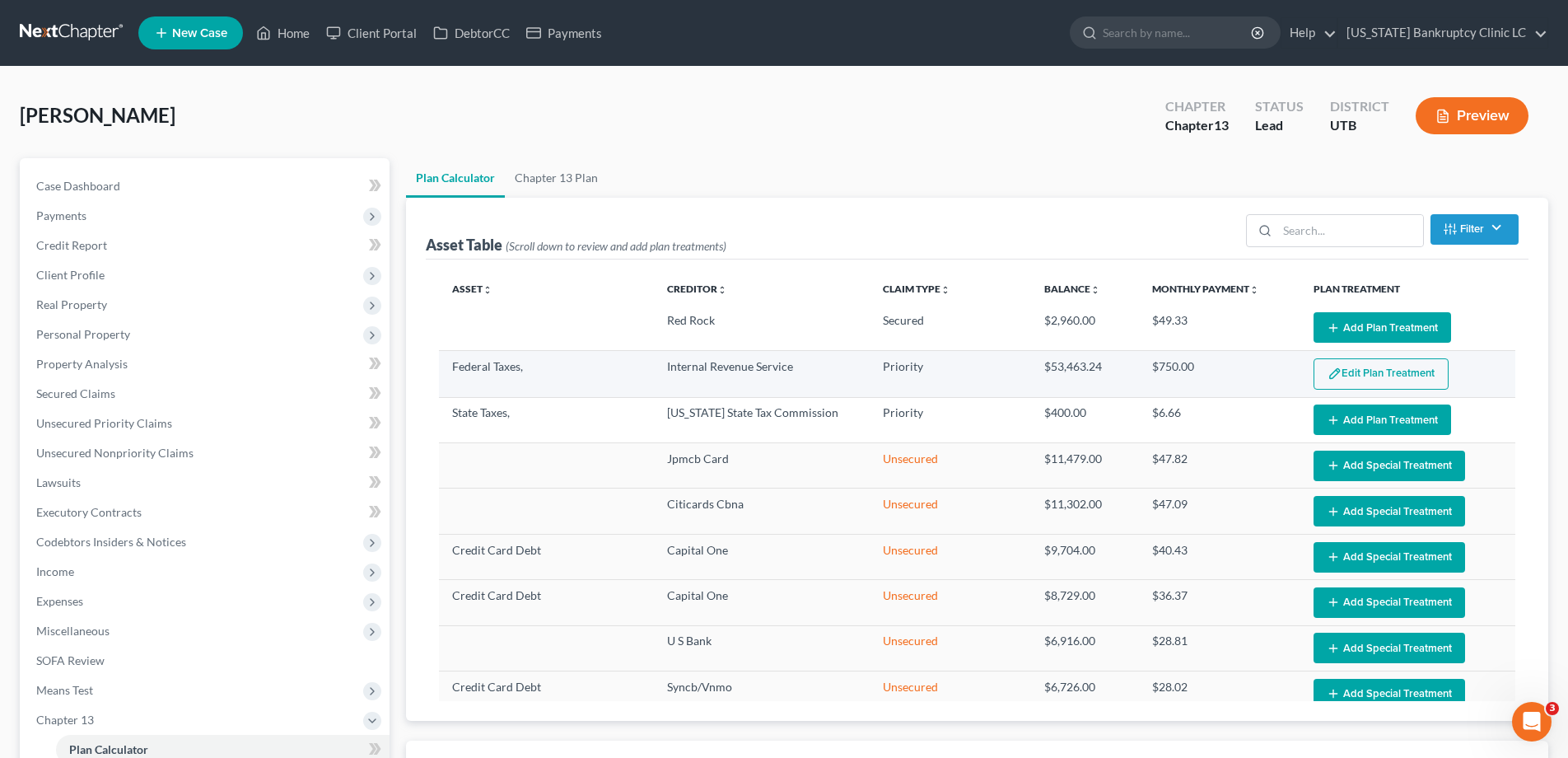
select select "59"
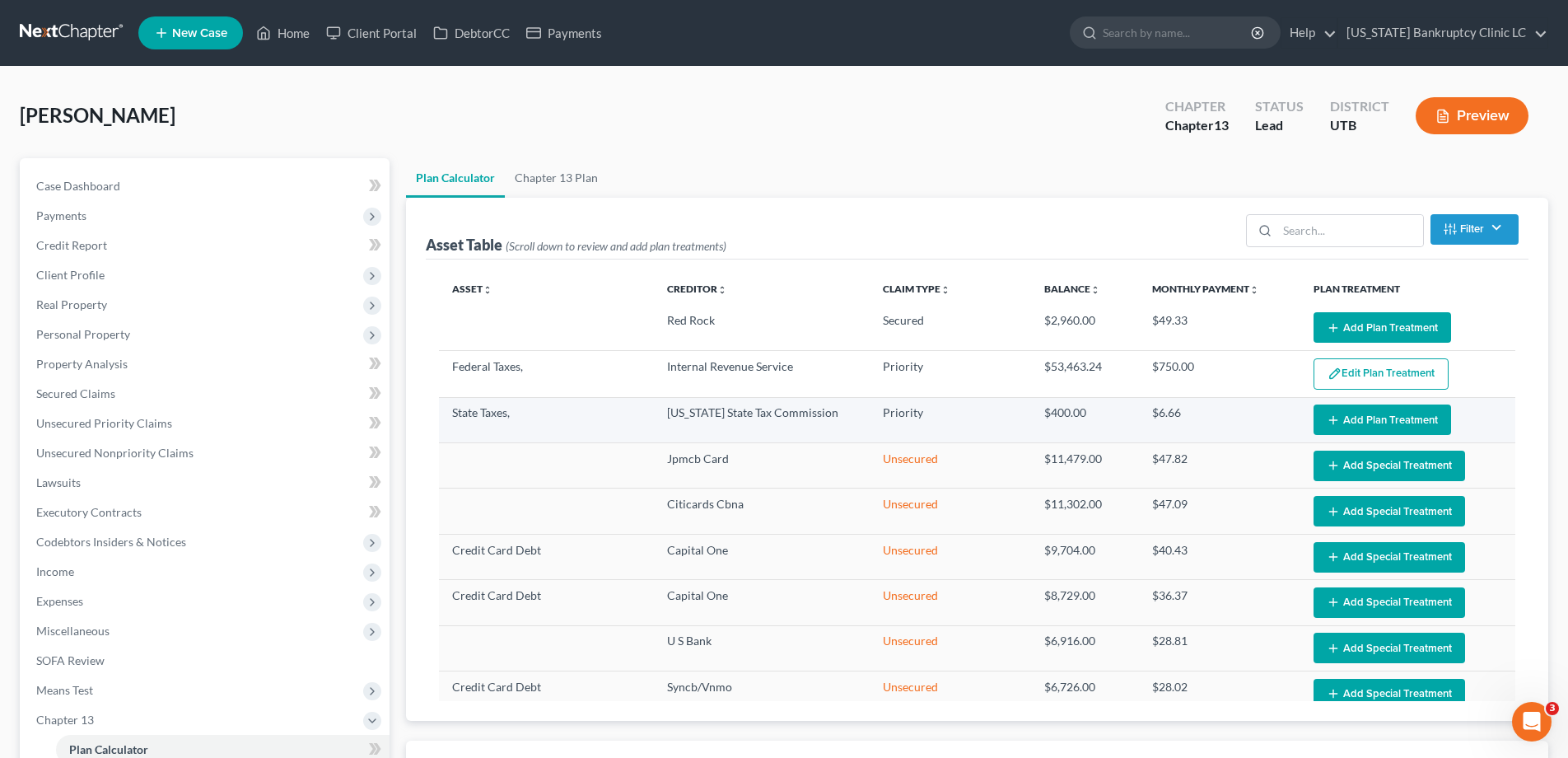
click at [1357, 424] on button "Add Plan Treatment" at bounding box center [1383, 419] width 138 height 30
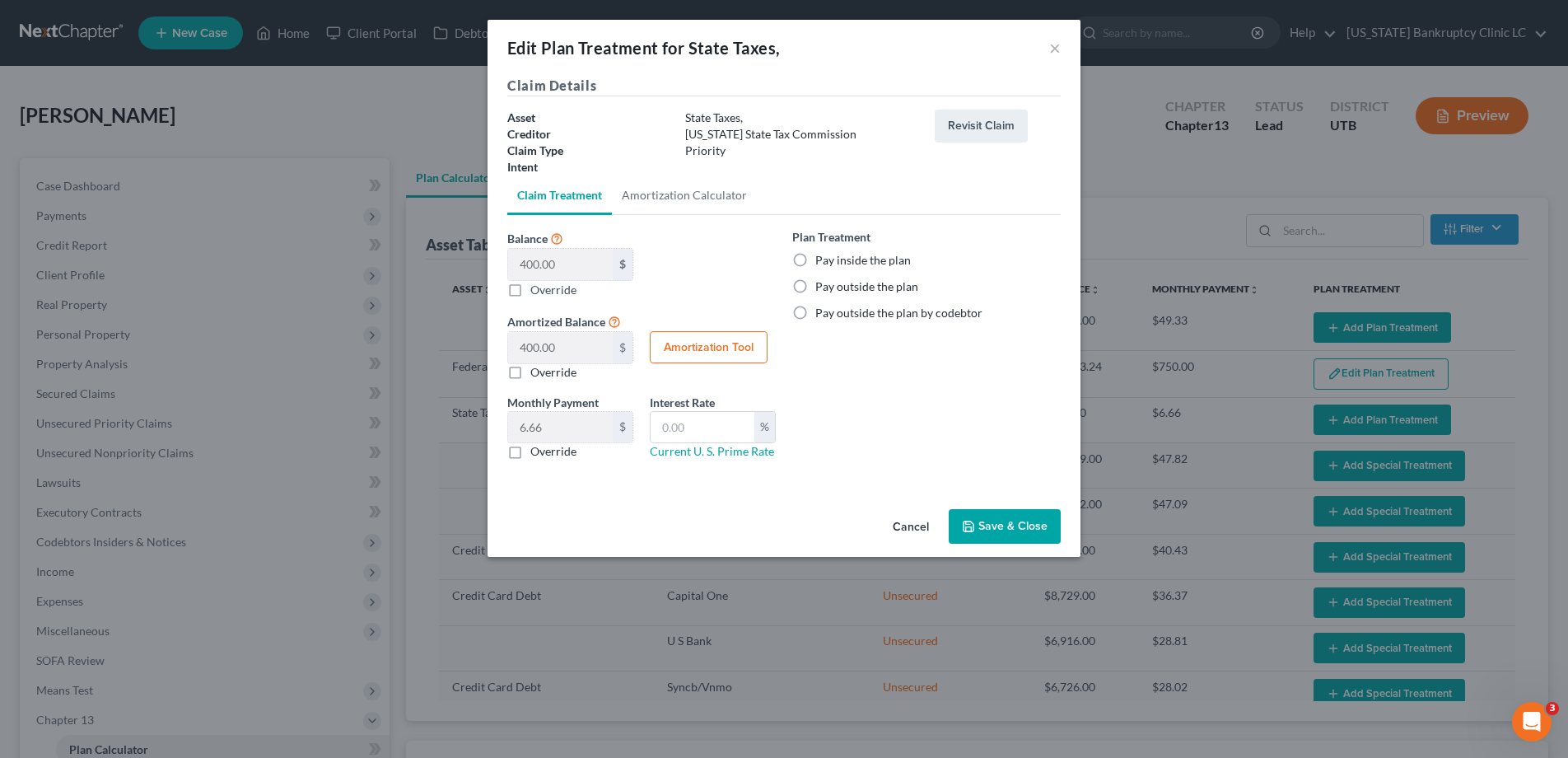
click at [816, 257] on label "Pay inside the plan" at bounding box center [864, 260] width 96 height 17
click at [822, 257] on input "Pay inside the plan" at bounding box center [828, 258] width 11 height 11
radio input "true"
click at [687, 426] on input "text" at bounding box center [703, 428] width 104 height 31
type input "6.0"
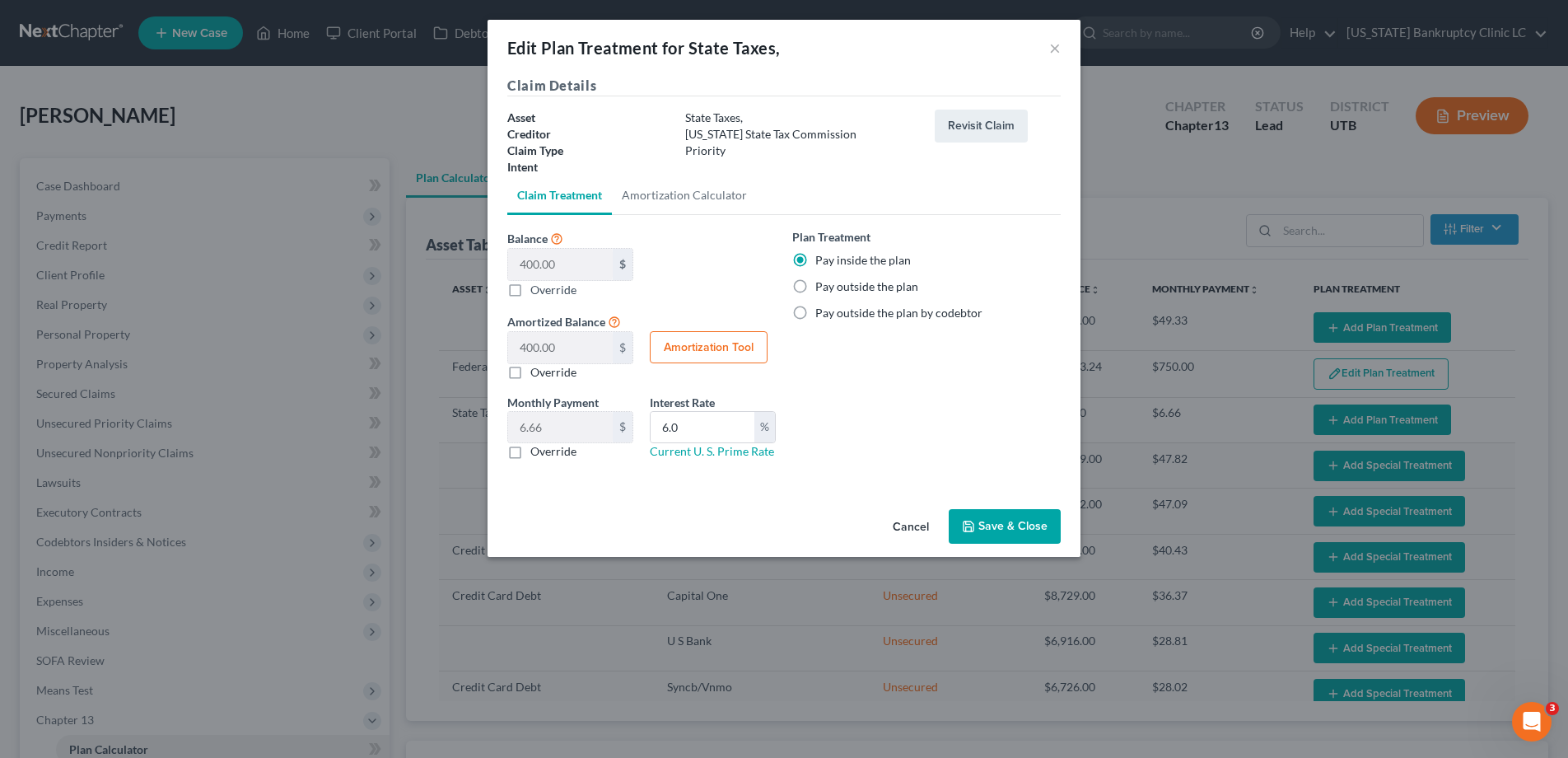
click at [700, 345] on button "Amortization Tool" at bounding box center [709, 348] width 118 height 33
type input "400.00"
type input "6.0"
type input "60"
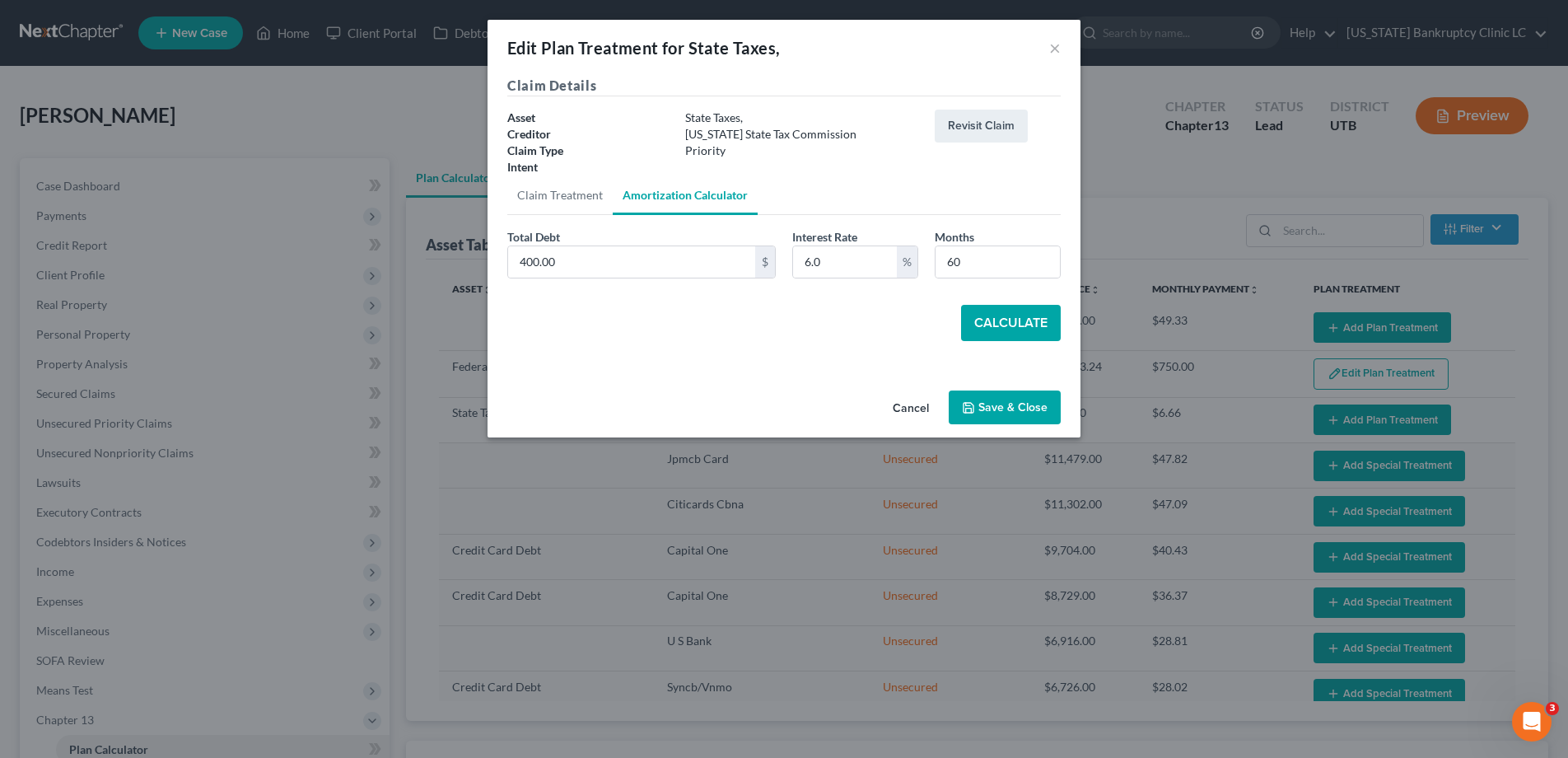
click at [1000, 316] on button "Calculate" at bounding box center [1011, 322] width 99 height 36
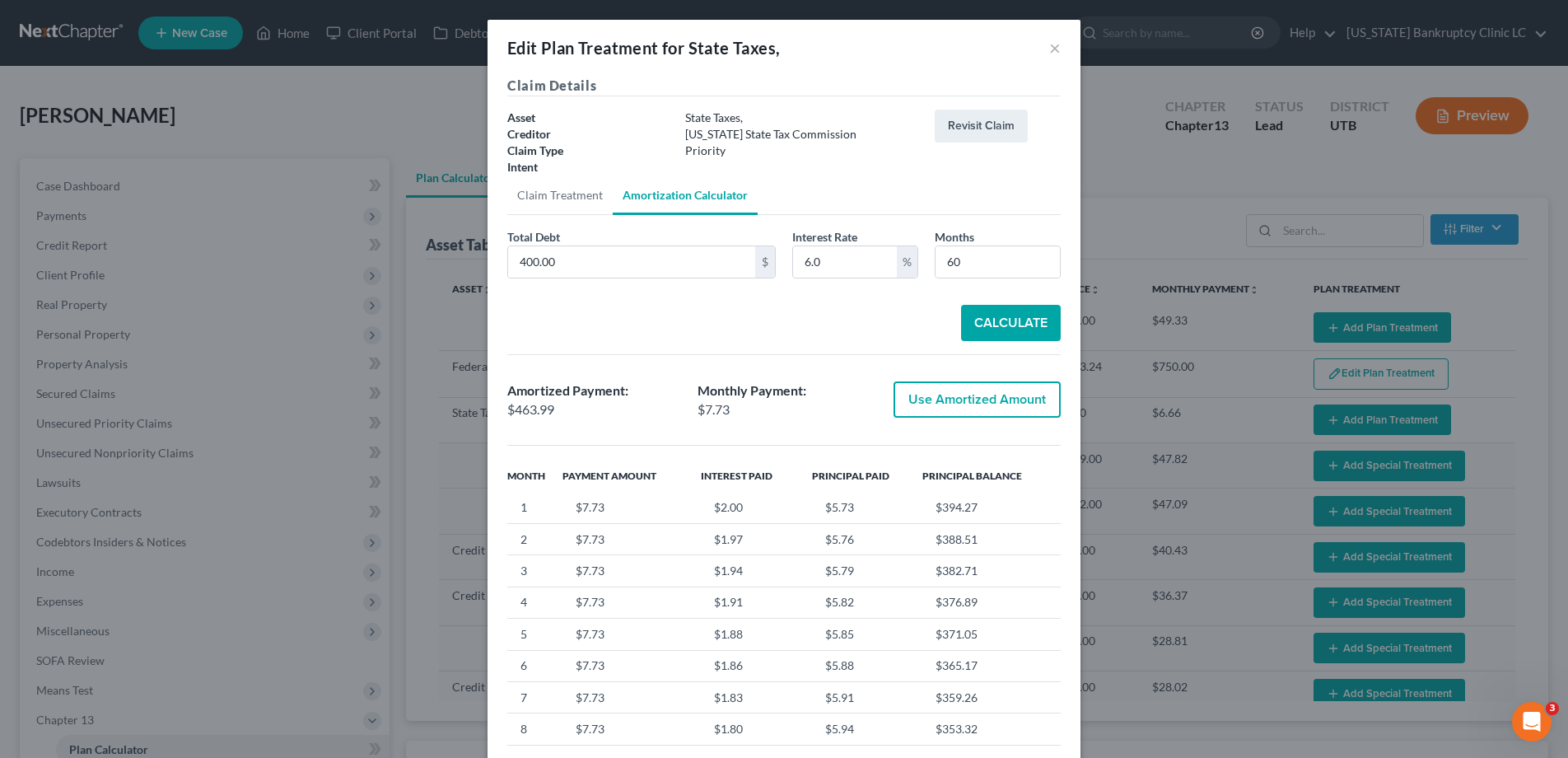
click at [997, 401] on button "Use Amortized Amount" at bounding box center [978, 399] width 167 height 36
type input "463.98"
checkbox input "true"
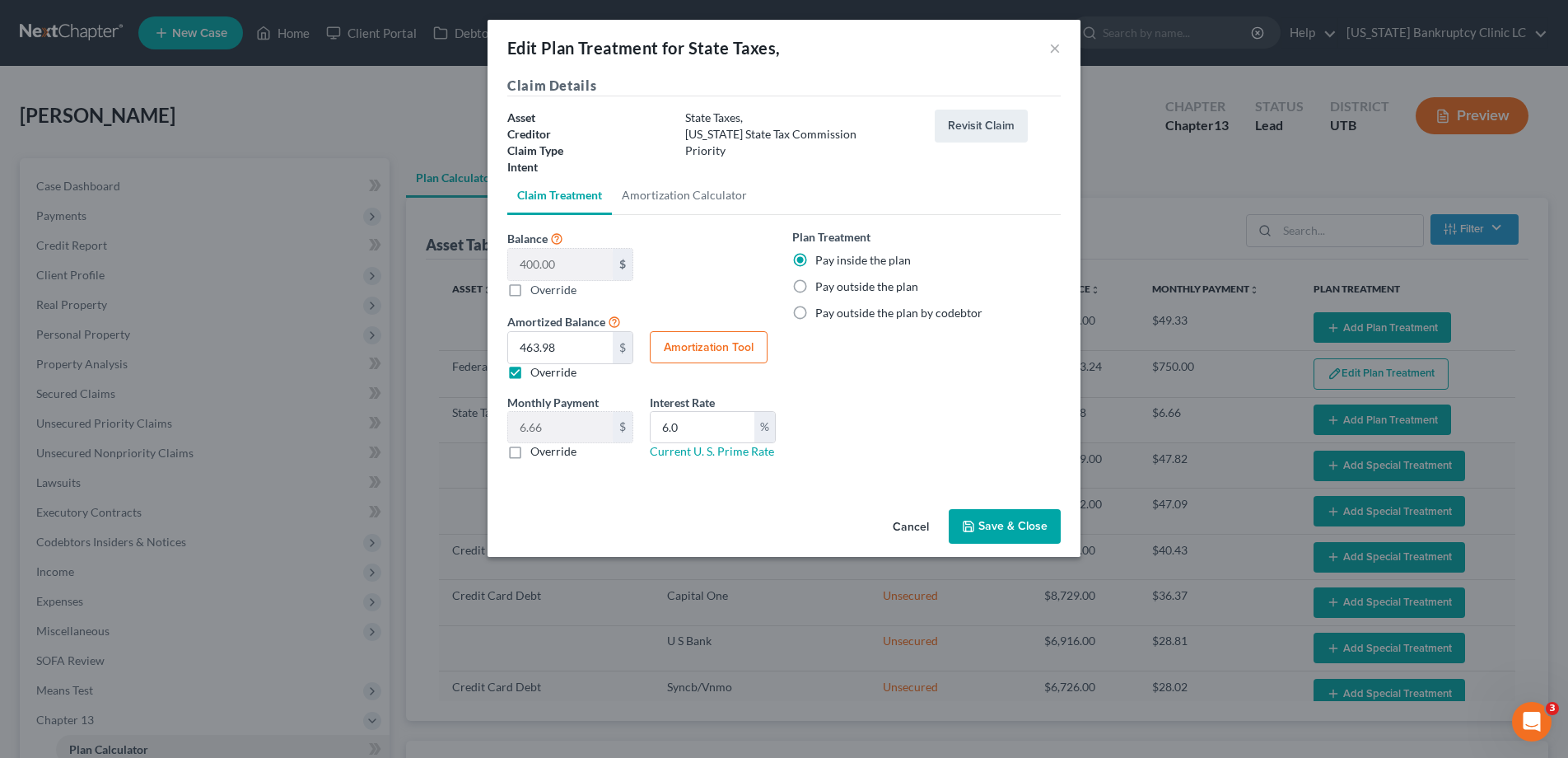
click at [1003, 518] on button "Save & Close" at bounding box center [1005, 527] width 112 height 35
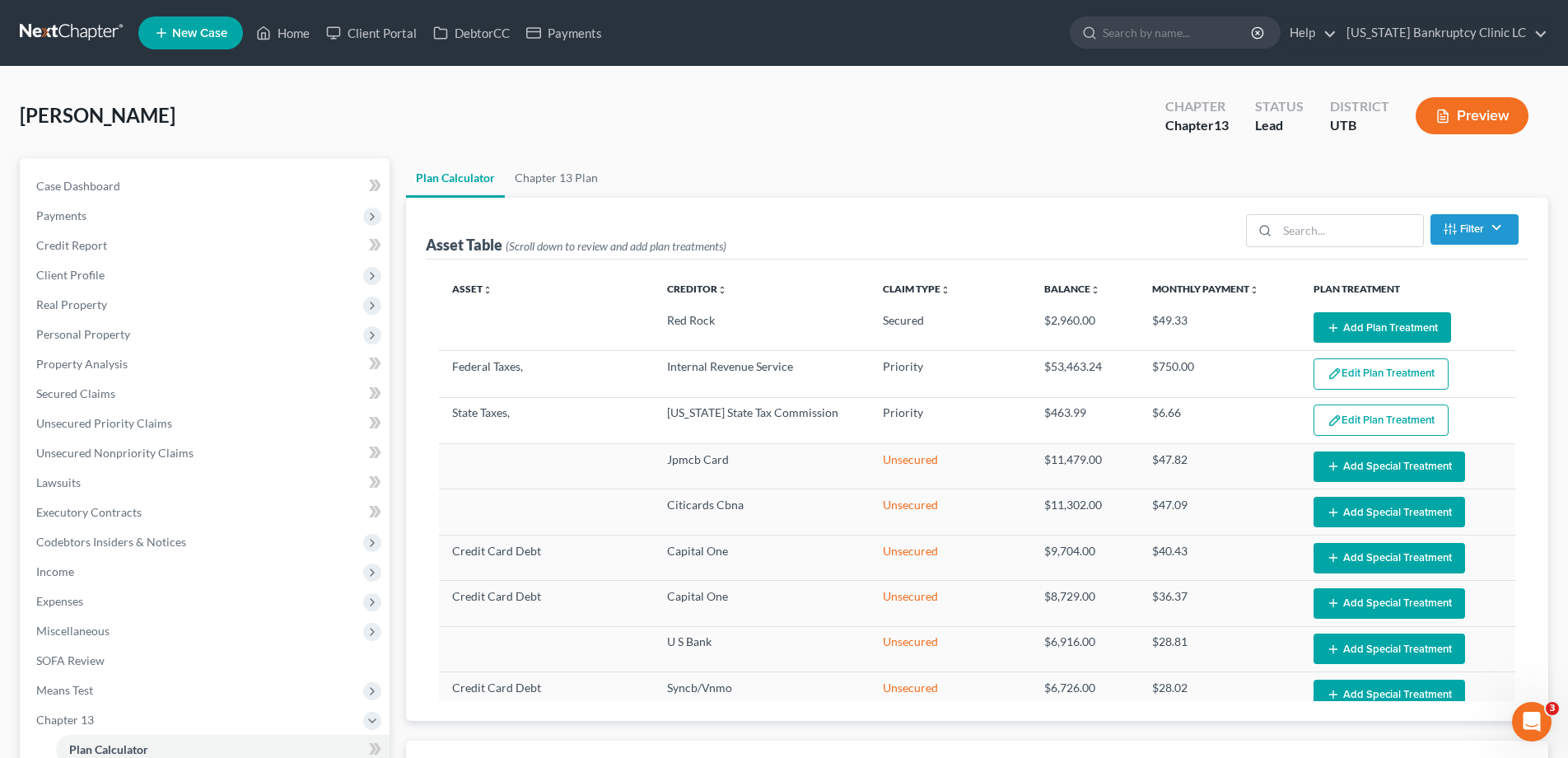
select select "59"
click at [88, 393] on span "Secured Claims" at bounding box center [75, 393] width 79 height 14
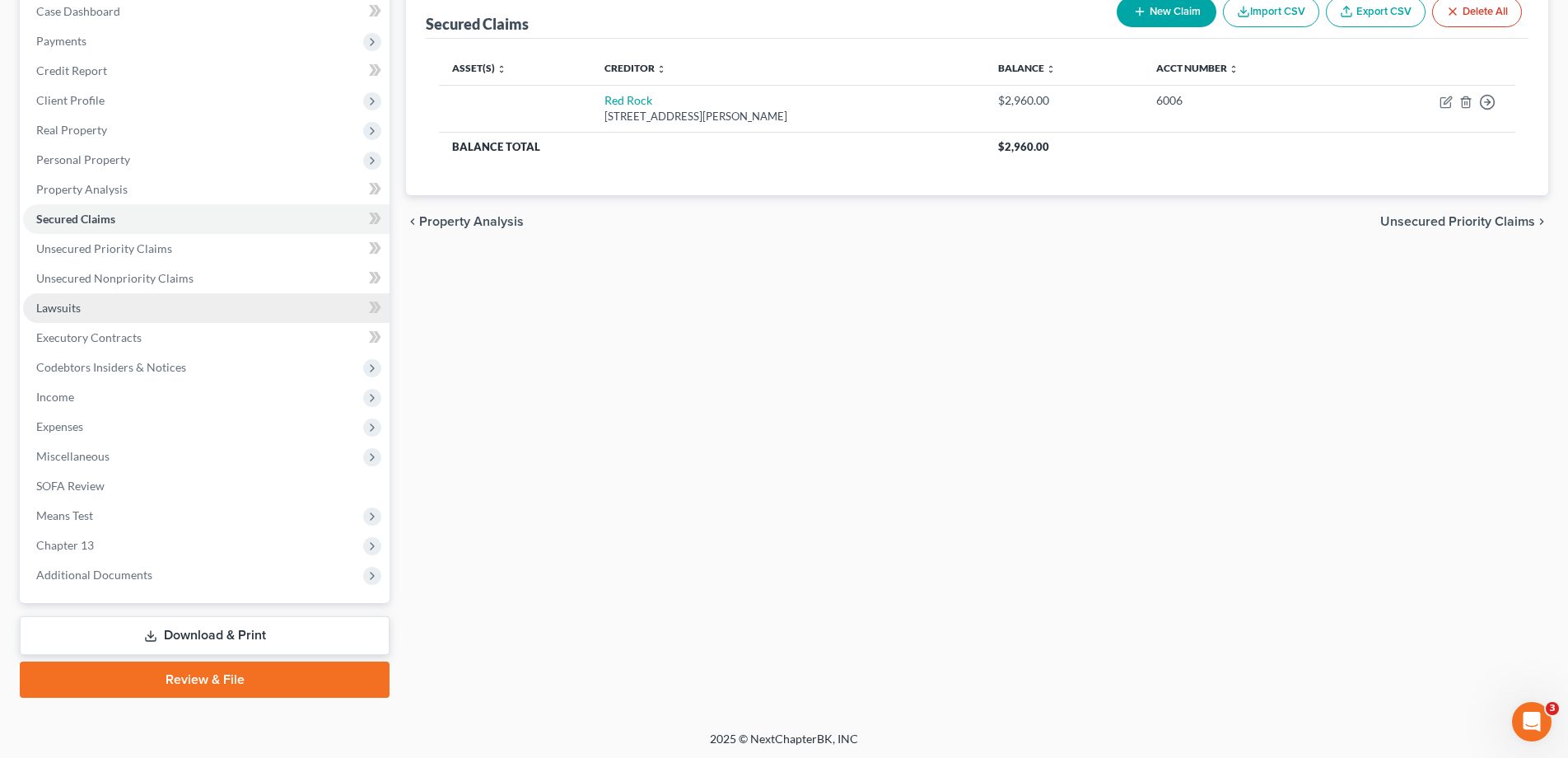
scroll to position [178, 0]
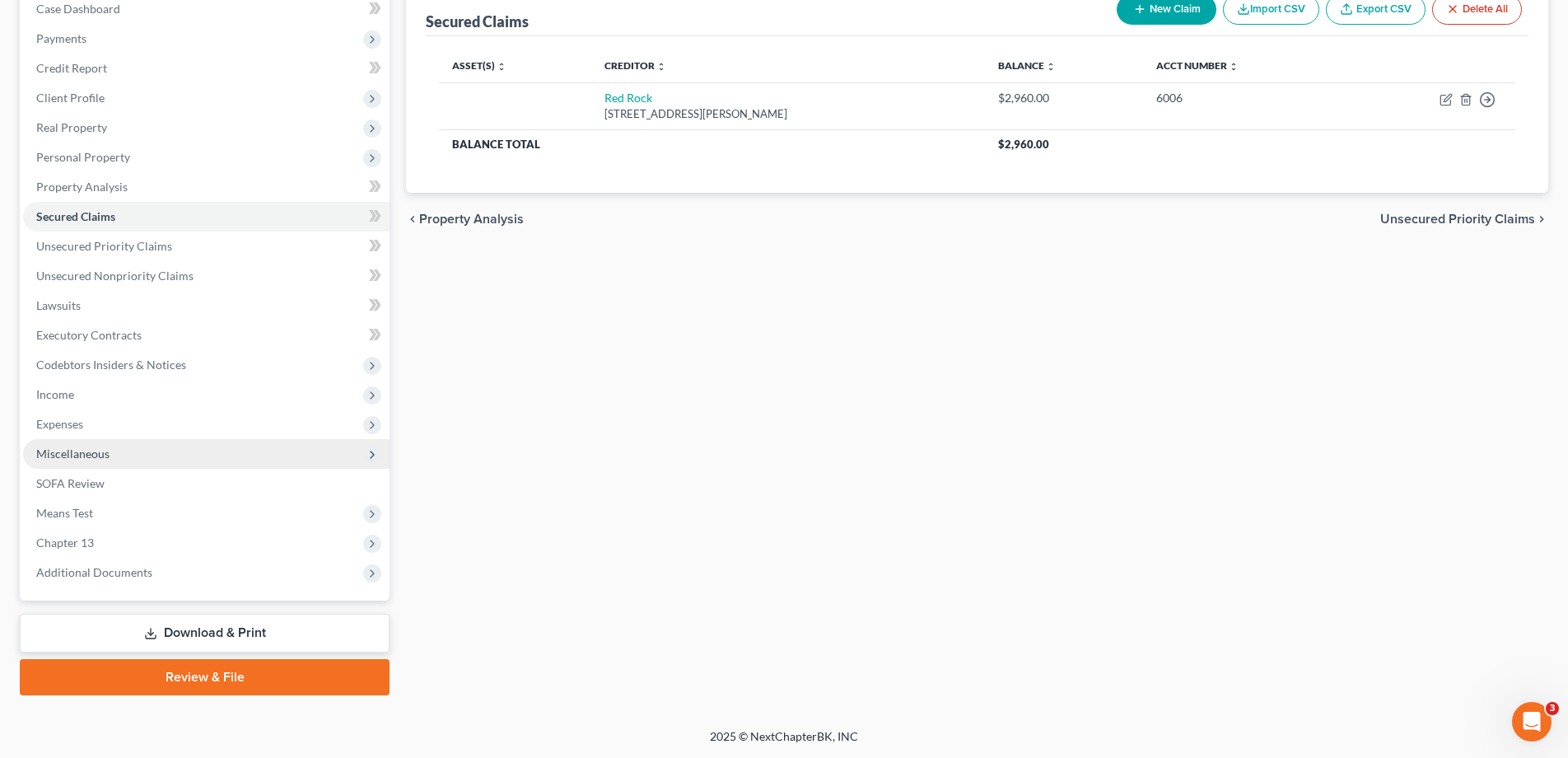
click at [52, 453] on span "Miscellaneous" at bounding box center [73, 453] width 74 height 14
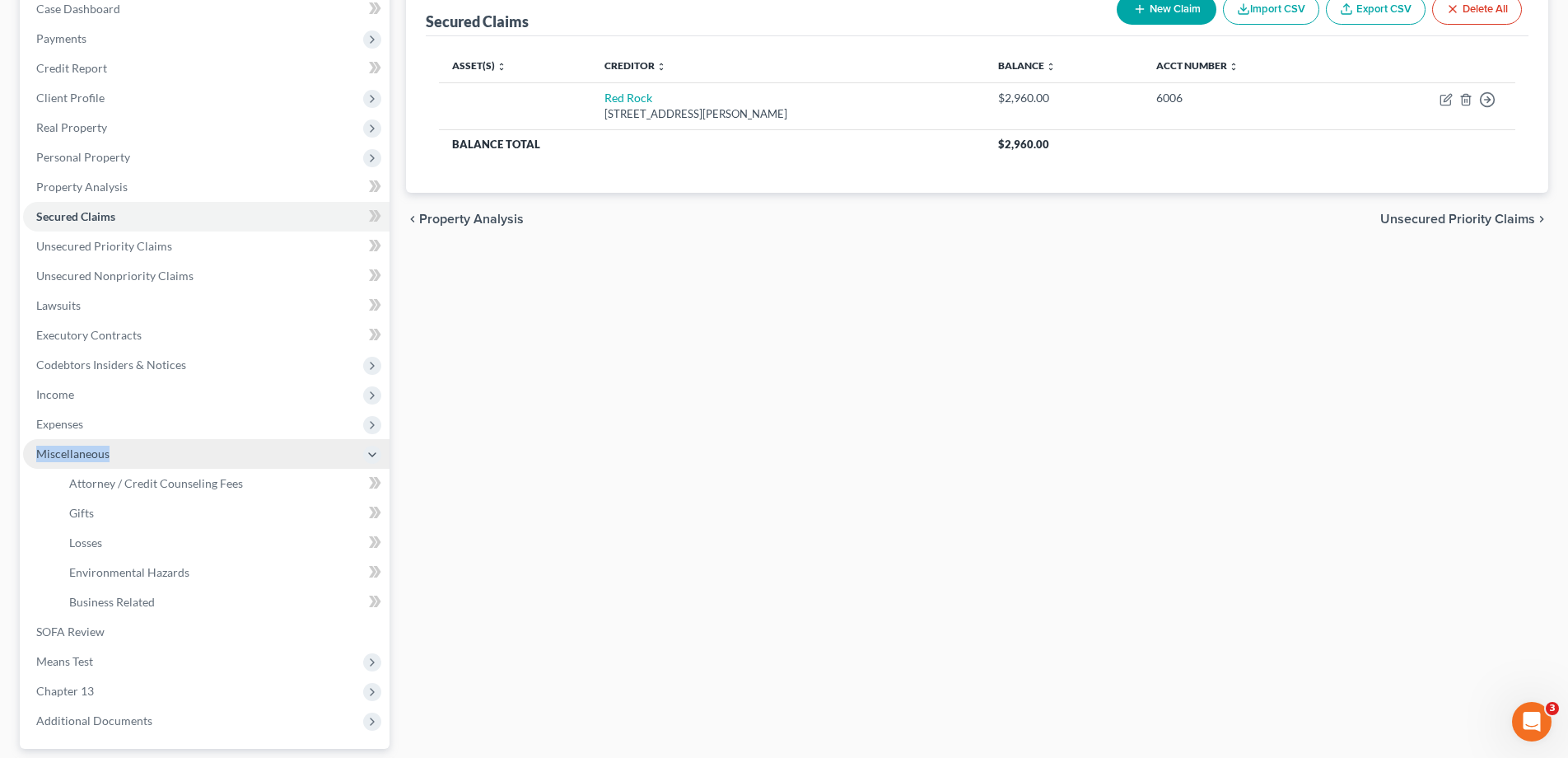
click at [52, 453] on span "Miscellaneous" at bounding box center [73, 453] width 74 height 14
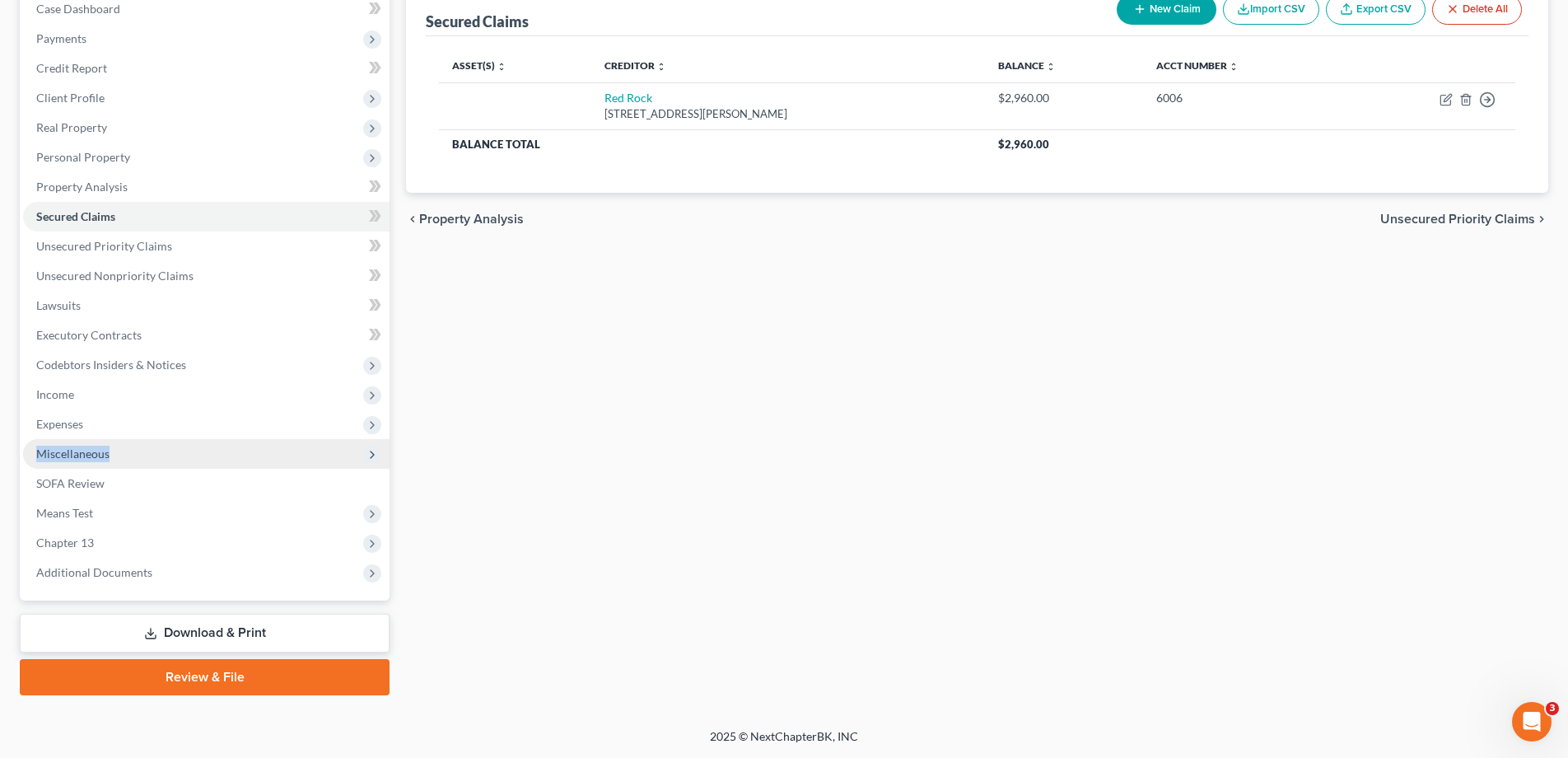
click at [53, 453] on span "Miscellaneous" at bounding box center [73, 453] width 74 height 14
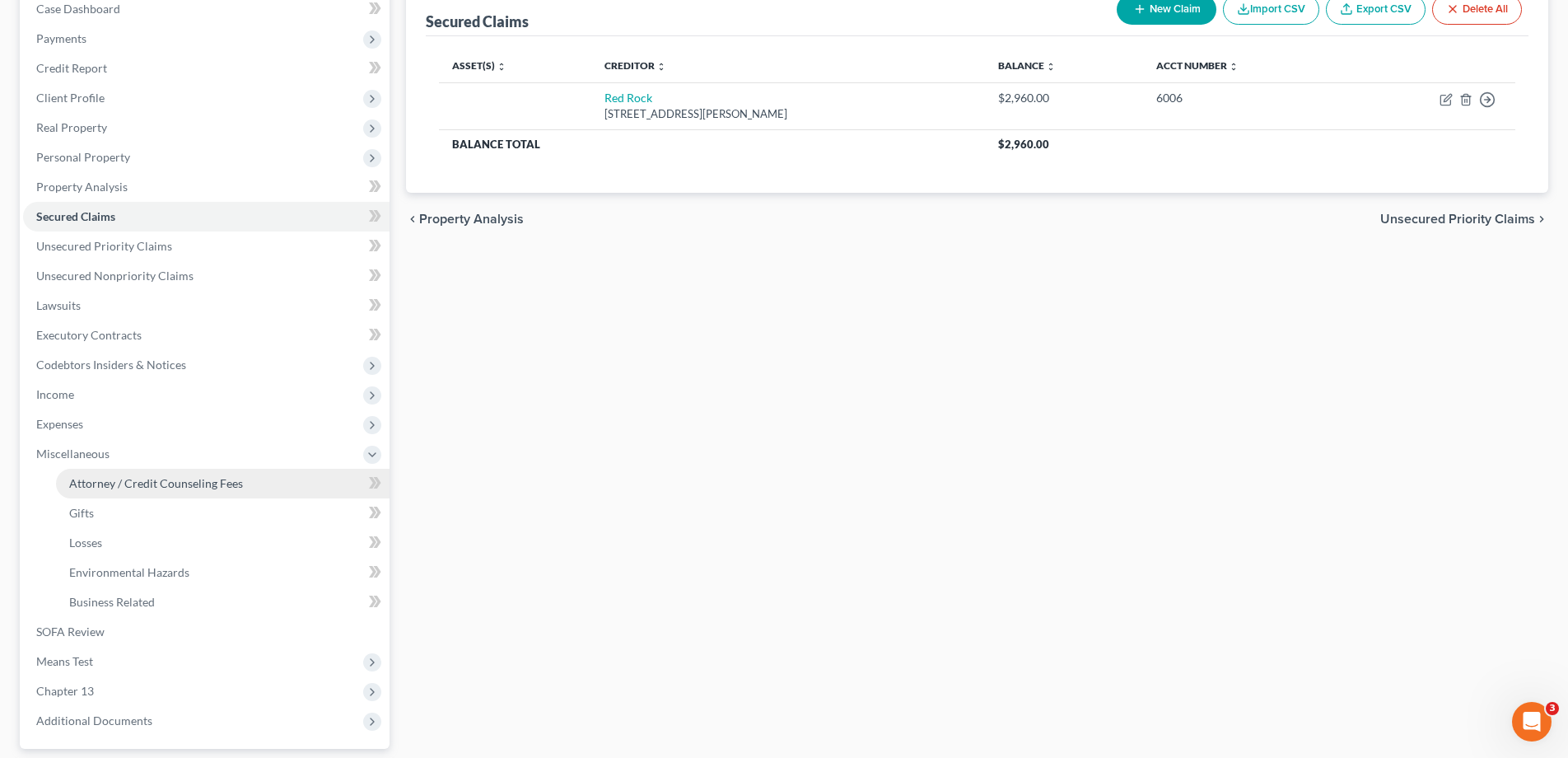
click at [134, 491] on link "Attorney / Credit Counseling Fees" at bounding box center [223, 484] width 334 height 29
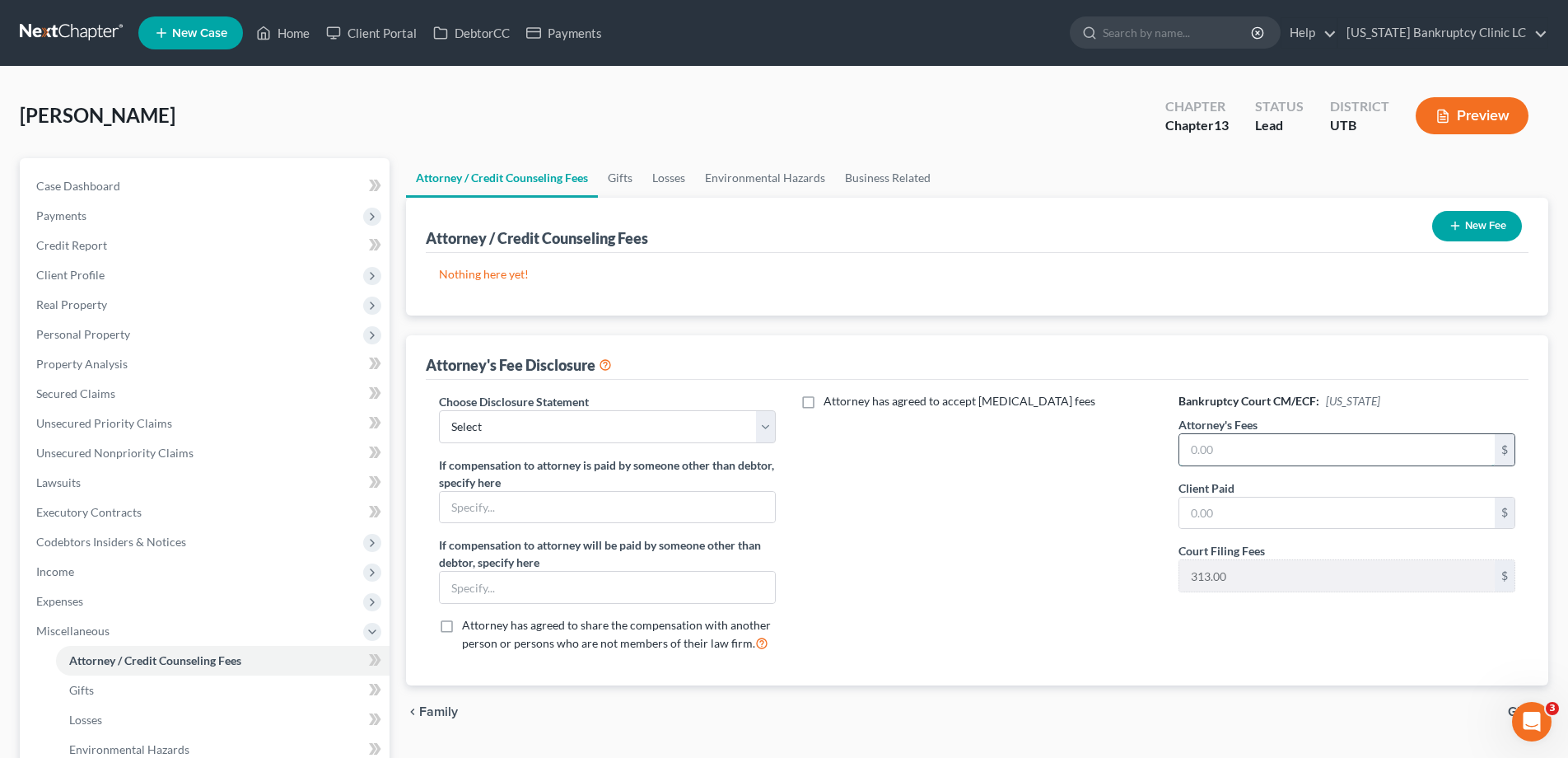
click at [1290, 452] on input "text" at bounding box center [1337, 450] width 315 height 31
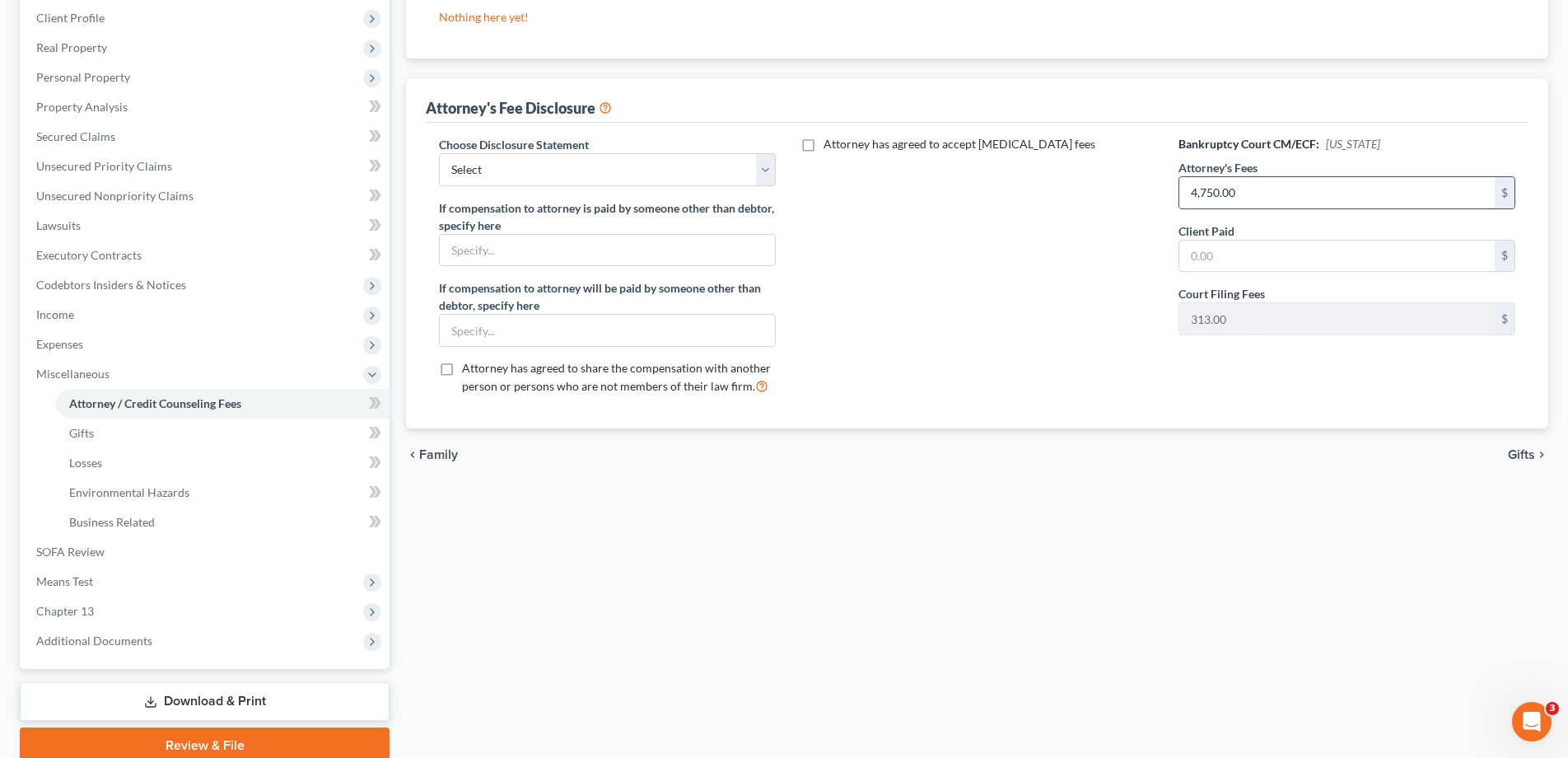
scroll to position [326, 0]
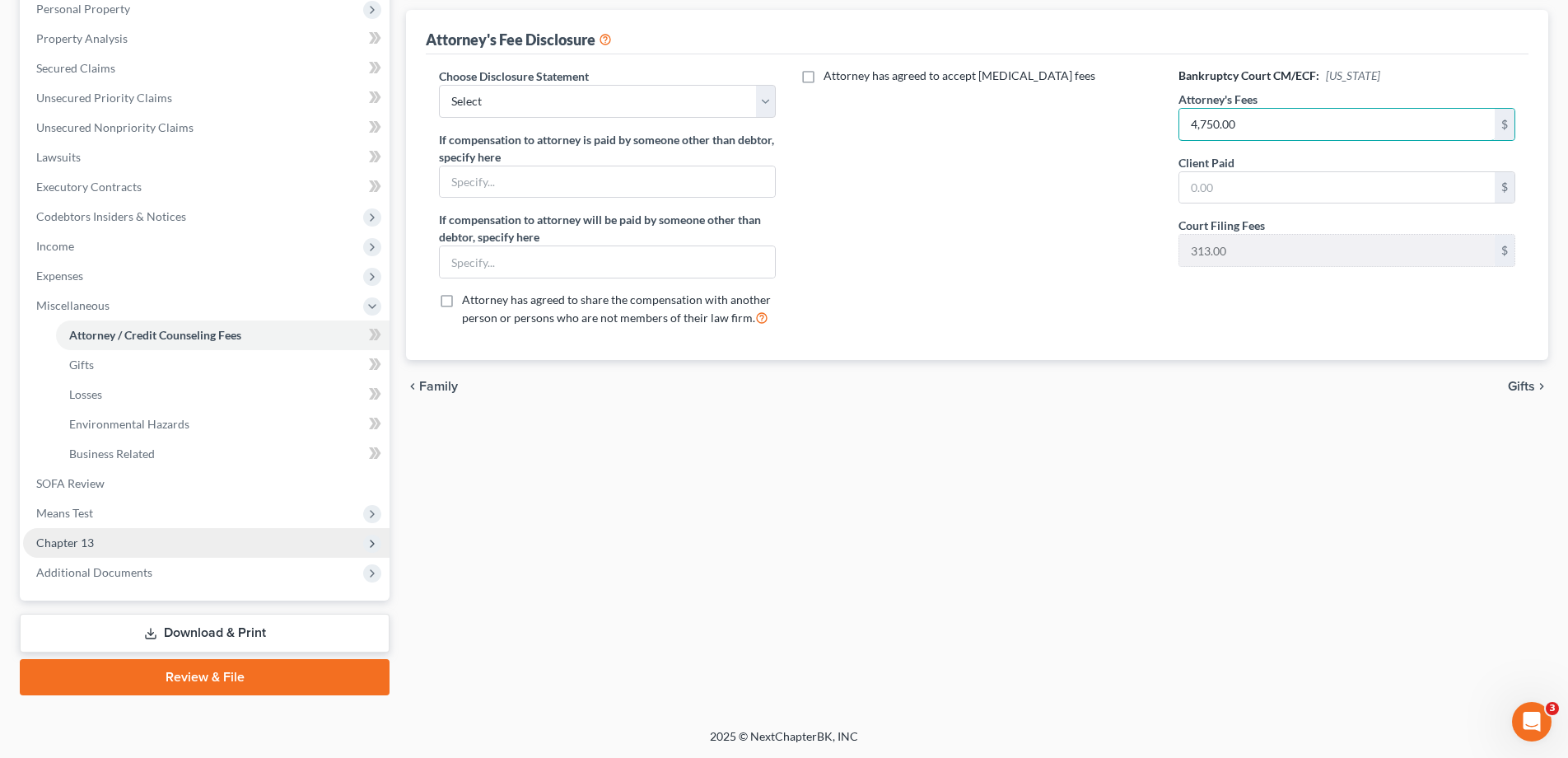
type input "4,750.00"
click at [118, 538] on span "Chapter 13" at bounding box center [206, 543] width 367 height 29
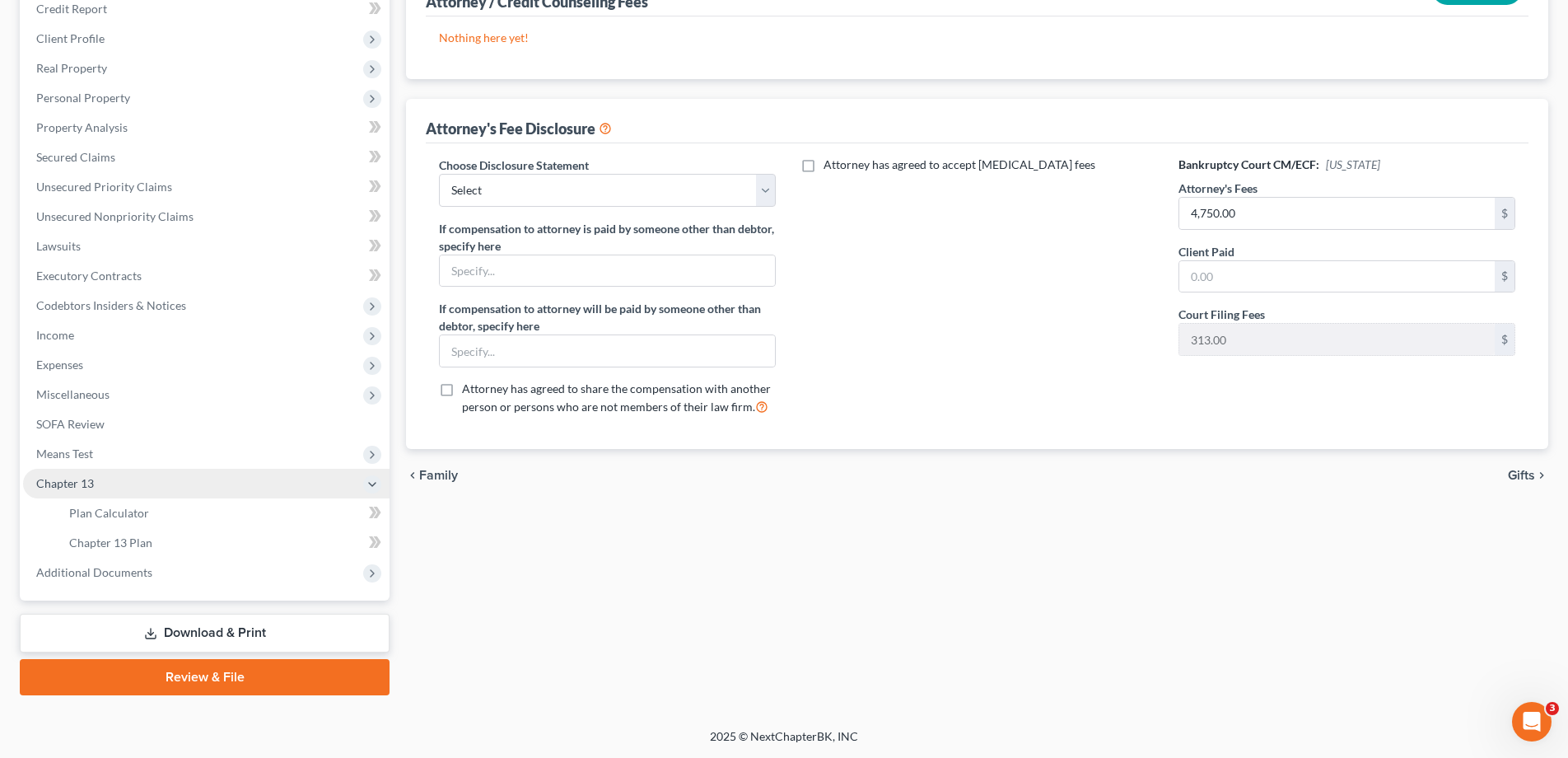
scroll to position [236, 0]
click at [109, 515] on span "Plan Calculator" at bounding box center [109, 512] width 80 height 14
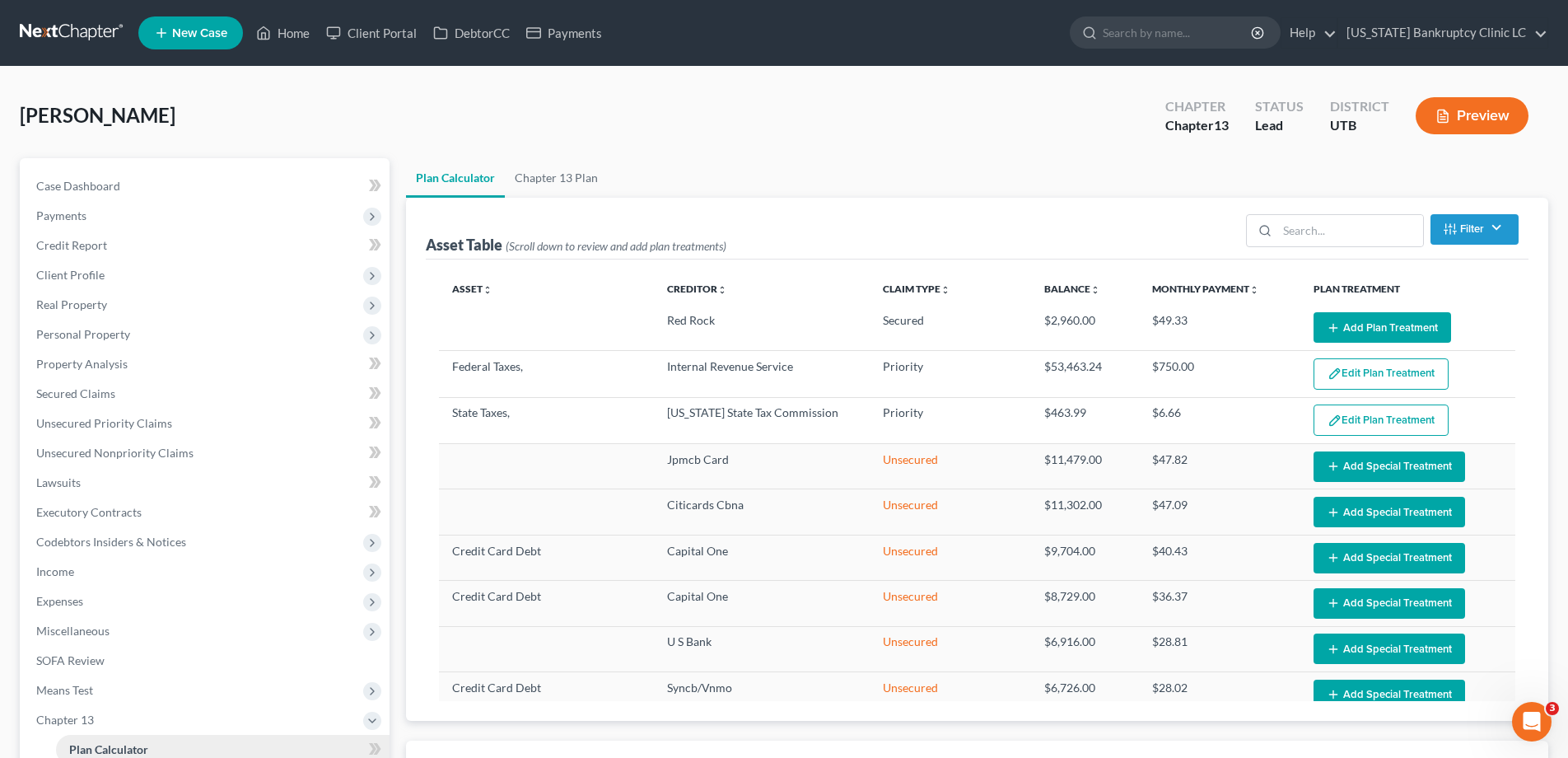
select select "59"
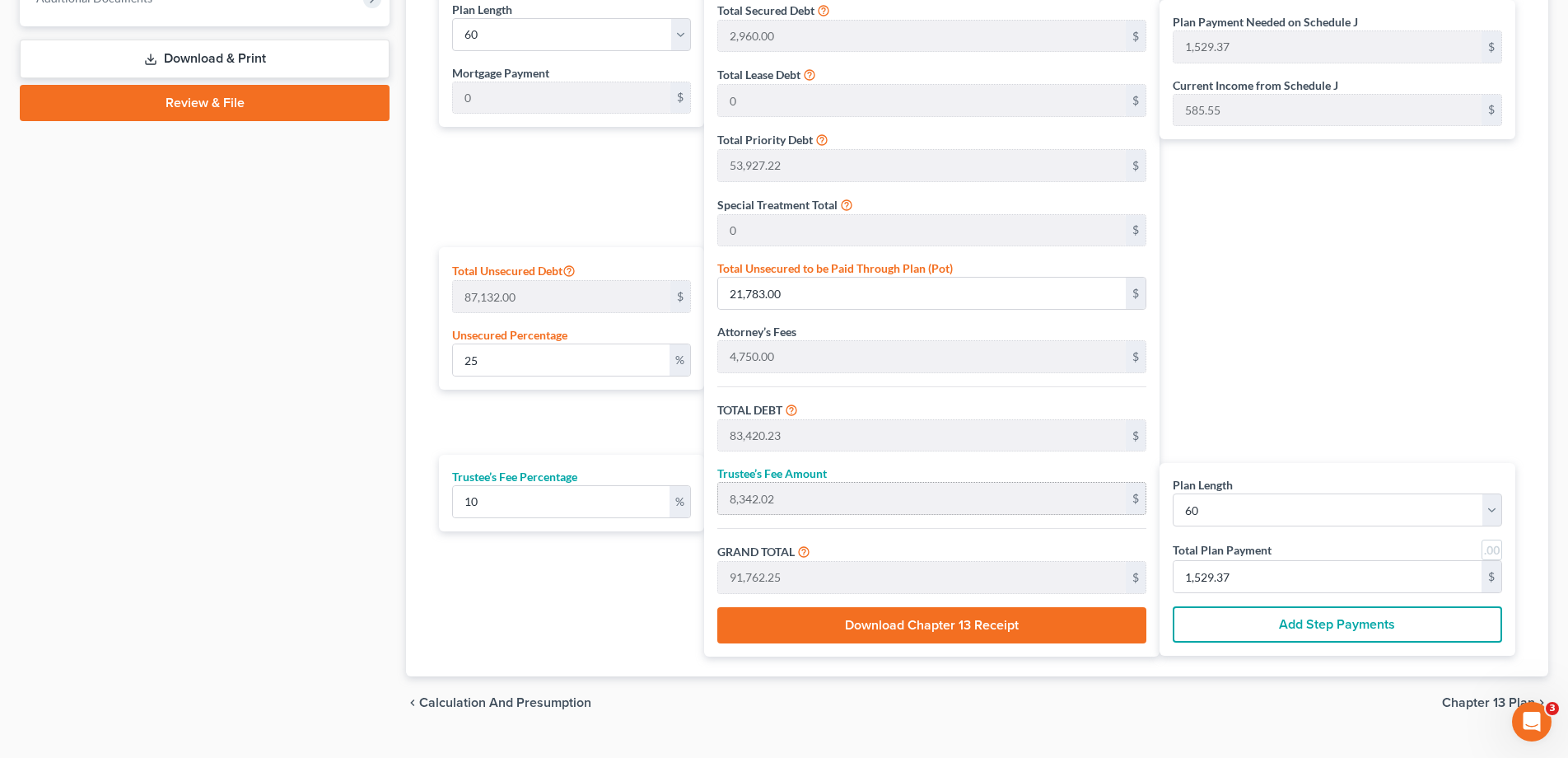
scroll to position [815, 0]
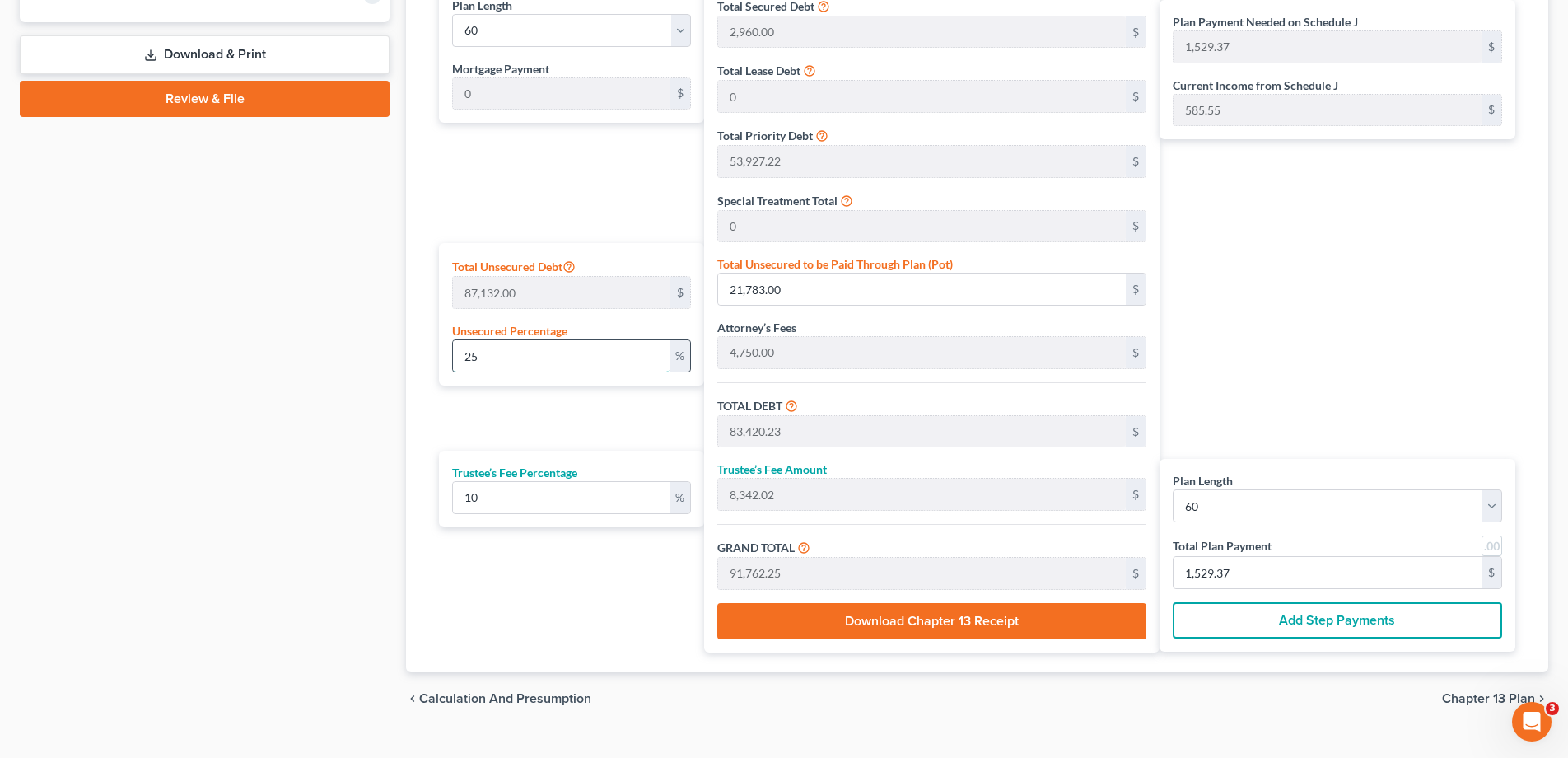
click at [509, 351] on input "25" at bounding box center [562, 356] width 217 height 31
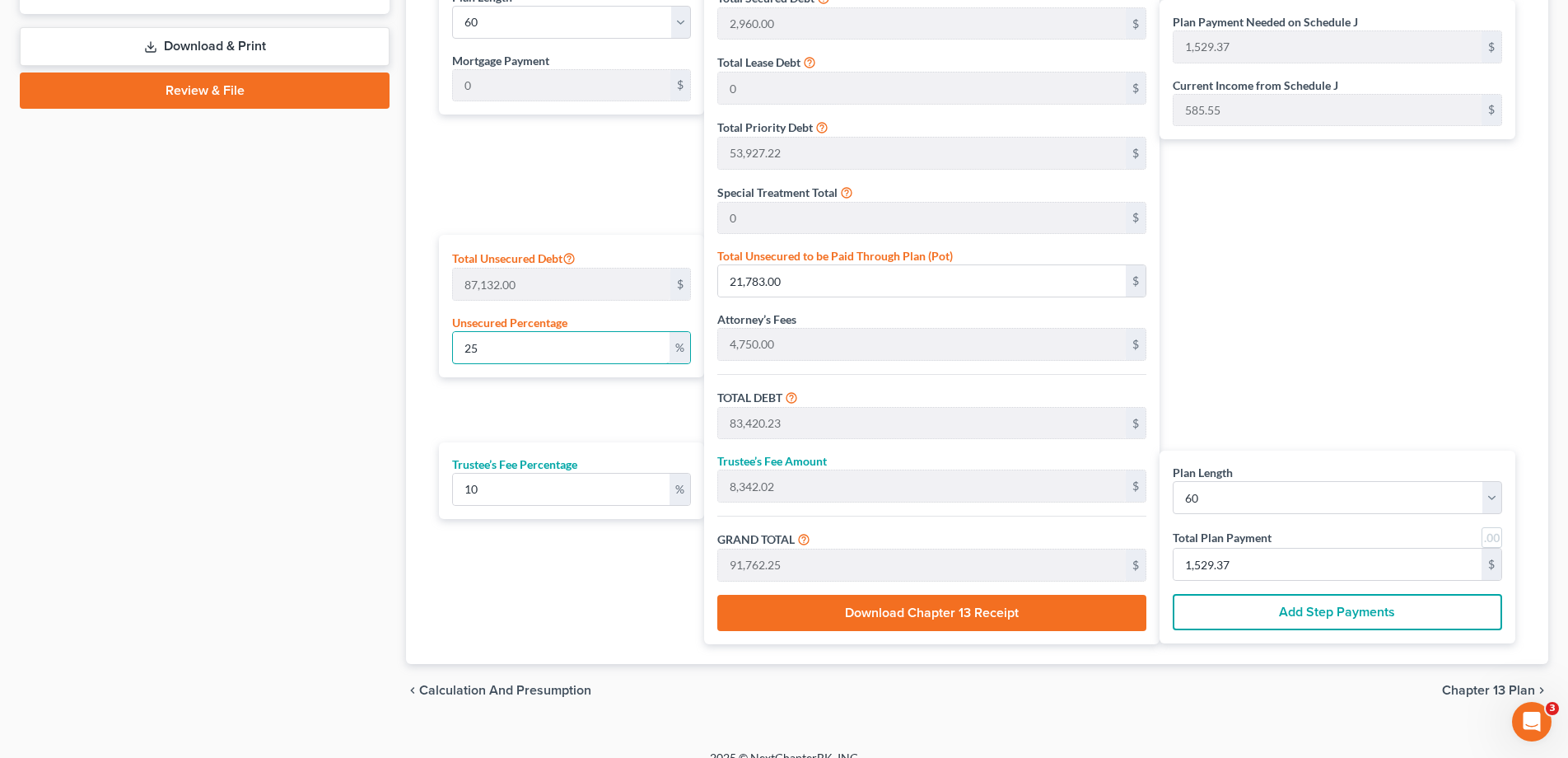
scroll to position [828, 0]
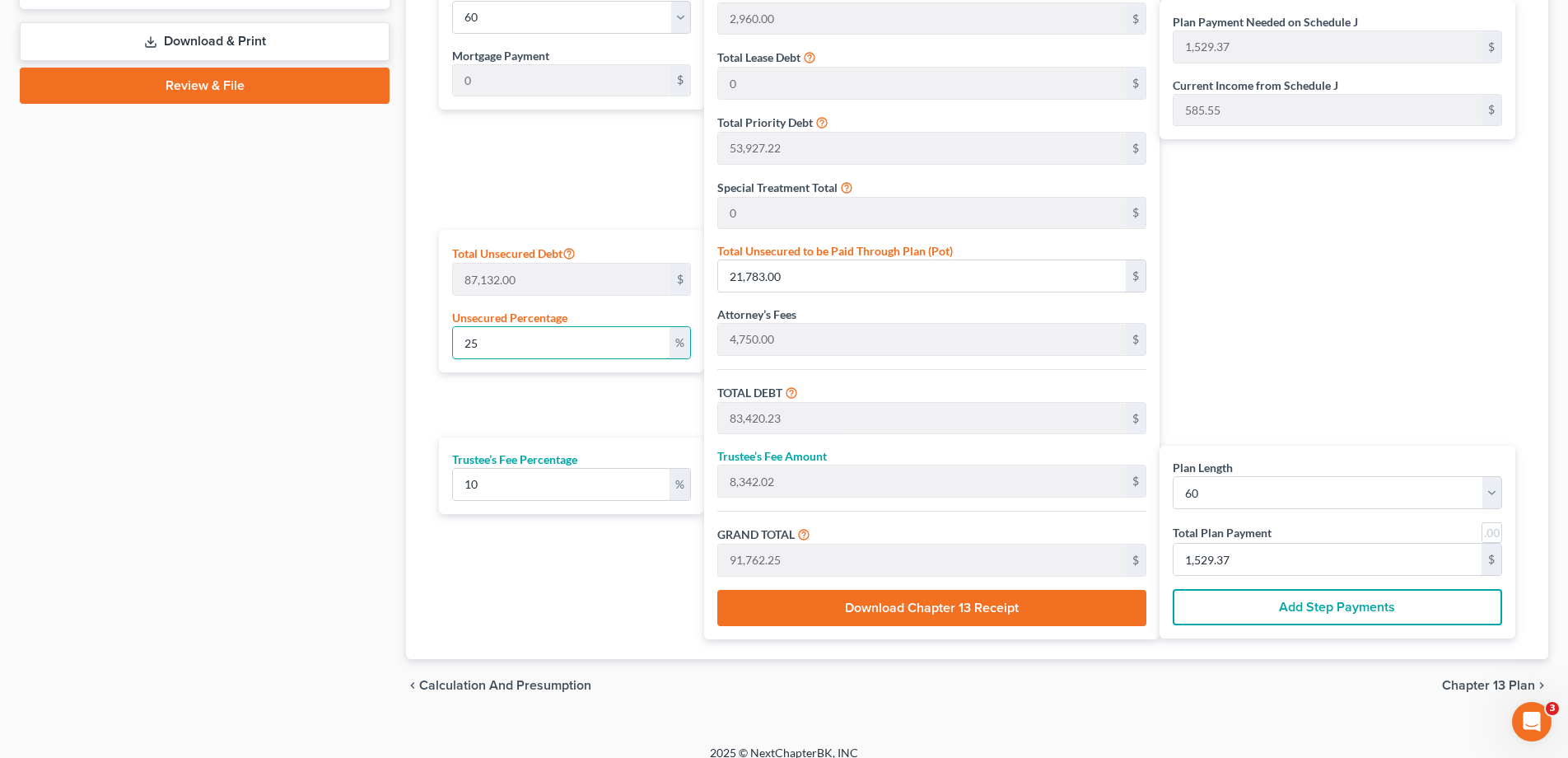
drag, startPoint x: 509, startPoint y: 351, endPoint x: 420, endPoint y: 352, distance: 89.0
click at [420, 352] on div "Calculator Plan Length 1 2 3 4 5 6 7 8 9 10 11 12 13 14 15 16 17 18 19 20 21 22…" at bounding box center [978, 286] width 1142 height 747
type input "251"
type input "218,701.32"
type input "280,338.55"
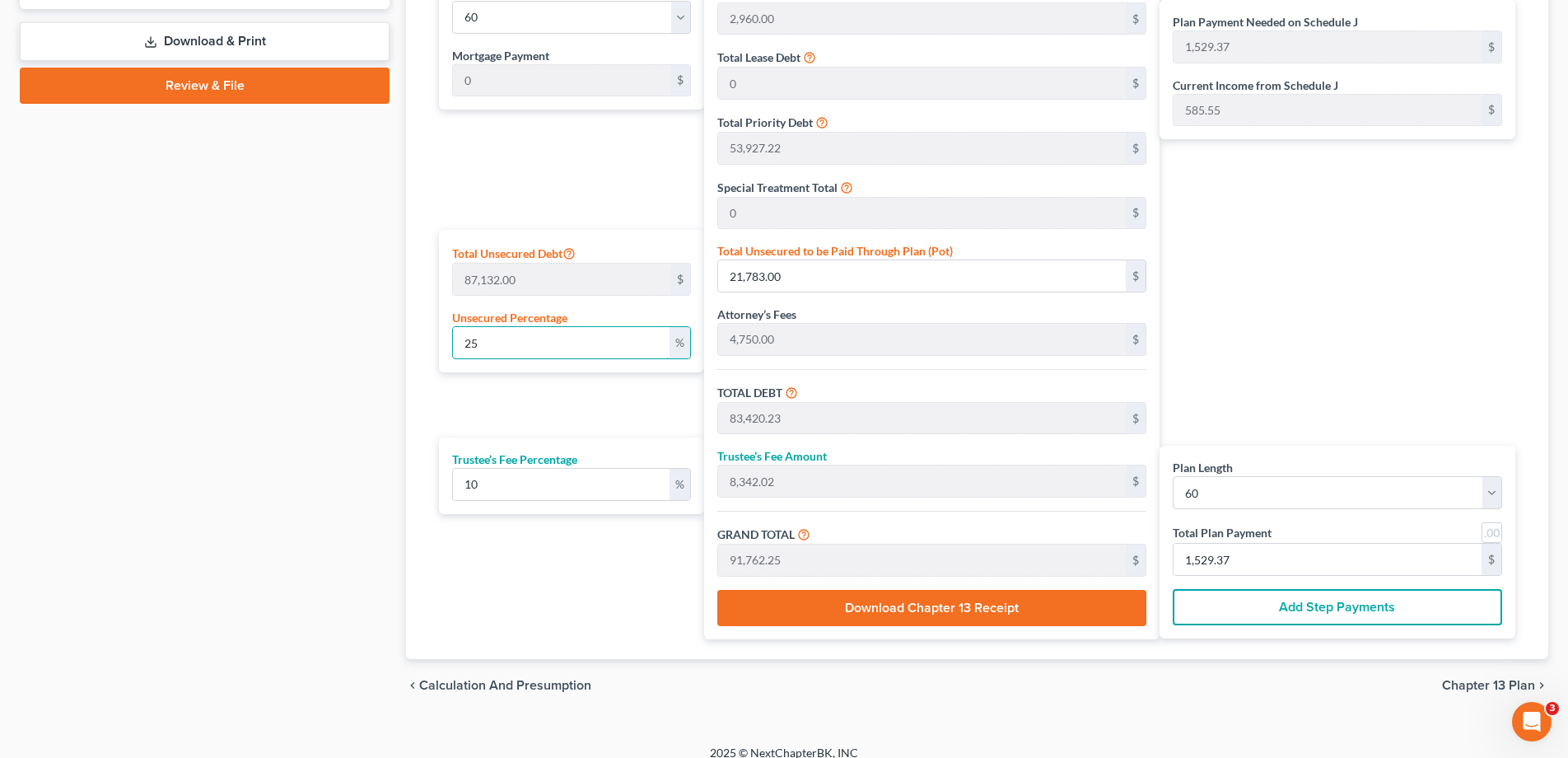
type input "28,033.85"
type input "308,372.40"
type input "5,139.54"
drag, startPoint x: 509, startPoint y: 337, endPoint x: 418, endPoint y: 336, distance: 91.0
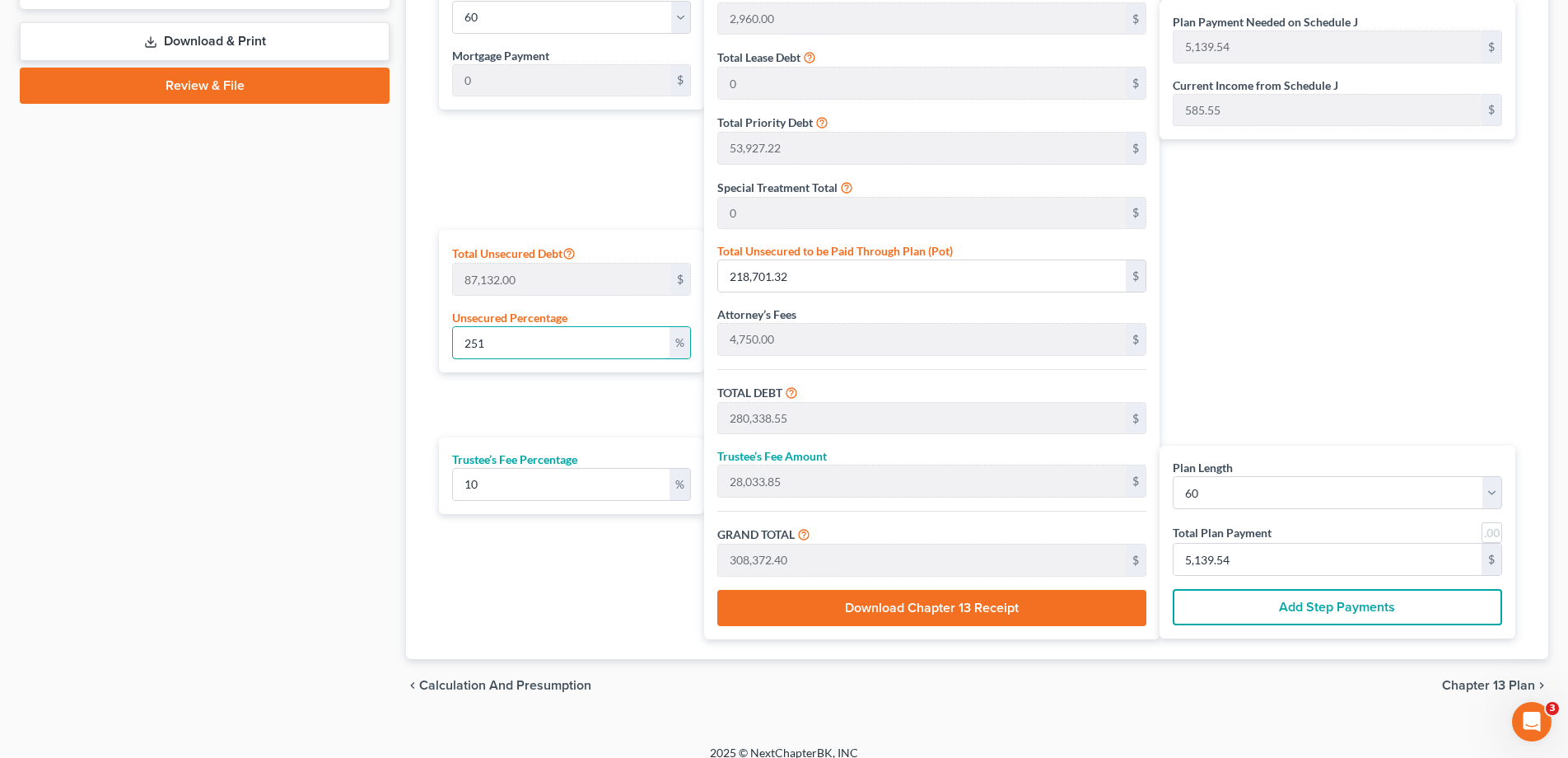
click at [418, 336] on div "Calculator Plan Length 1 2 3 4 5 6 7 8 9 10 11 12 13 14 15 16 17 18 19 20 21 22…" at bounding box center [978, 286] width 1142 height 747
type input "1"
type input "871.32"
type input "62,508.54"
type input "6,250.85"
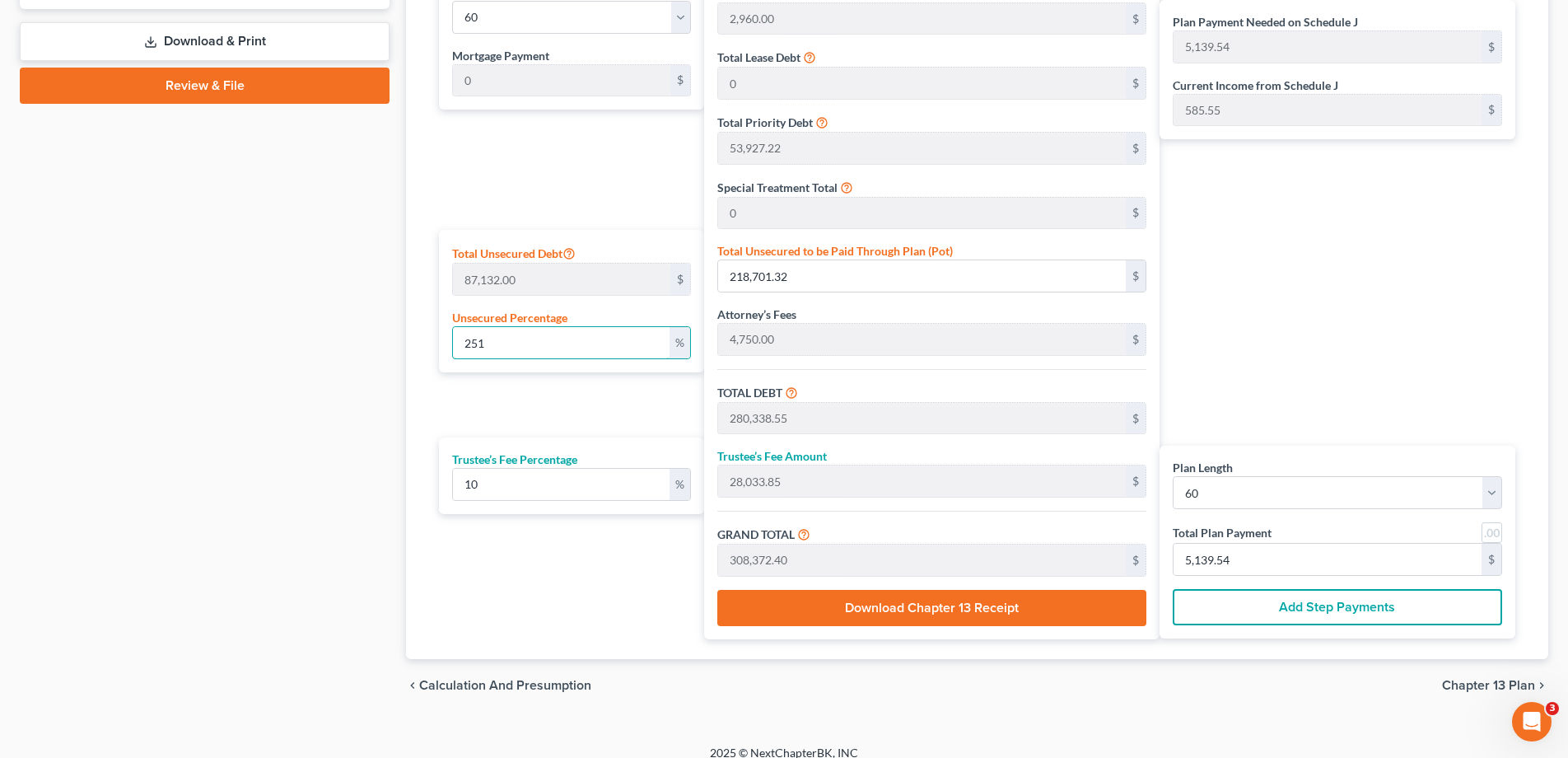
type input "68,759.40"
type input "1,145.99"
type input "1"
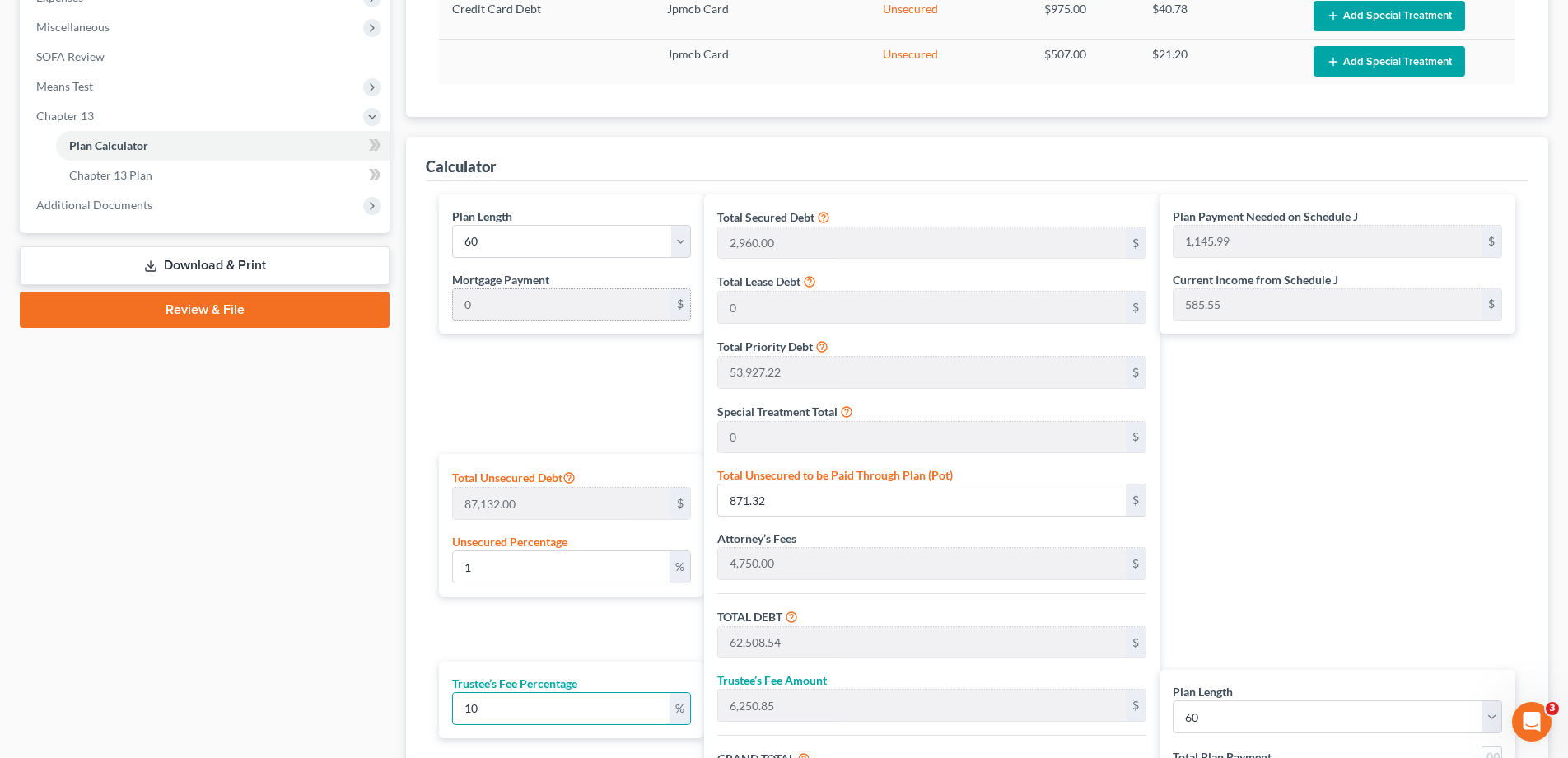
scroll to position [609, 0]
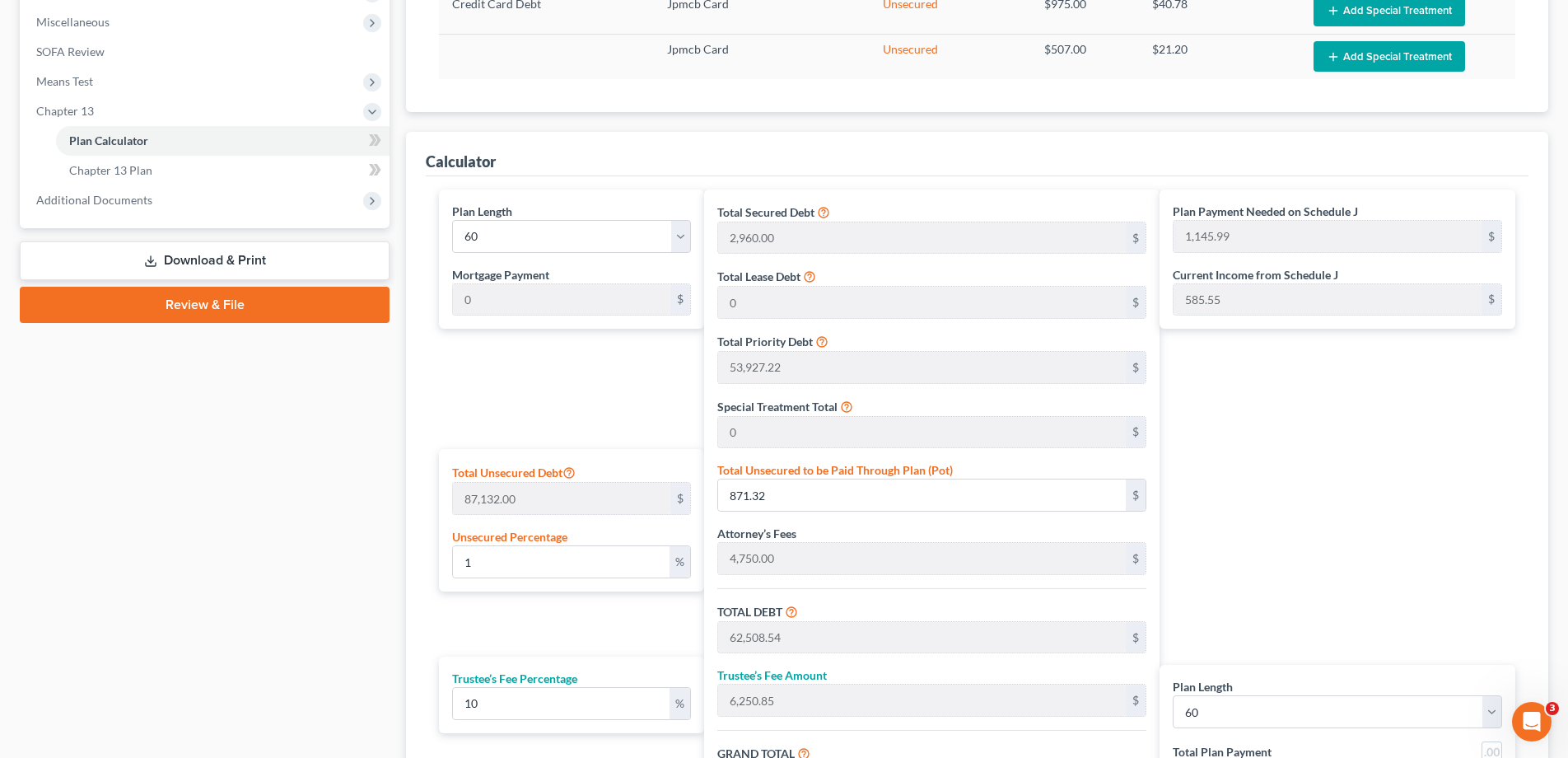
click at [230, 255] on link "Download & Print" at bounding box center [204, 260] width 370 height 39
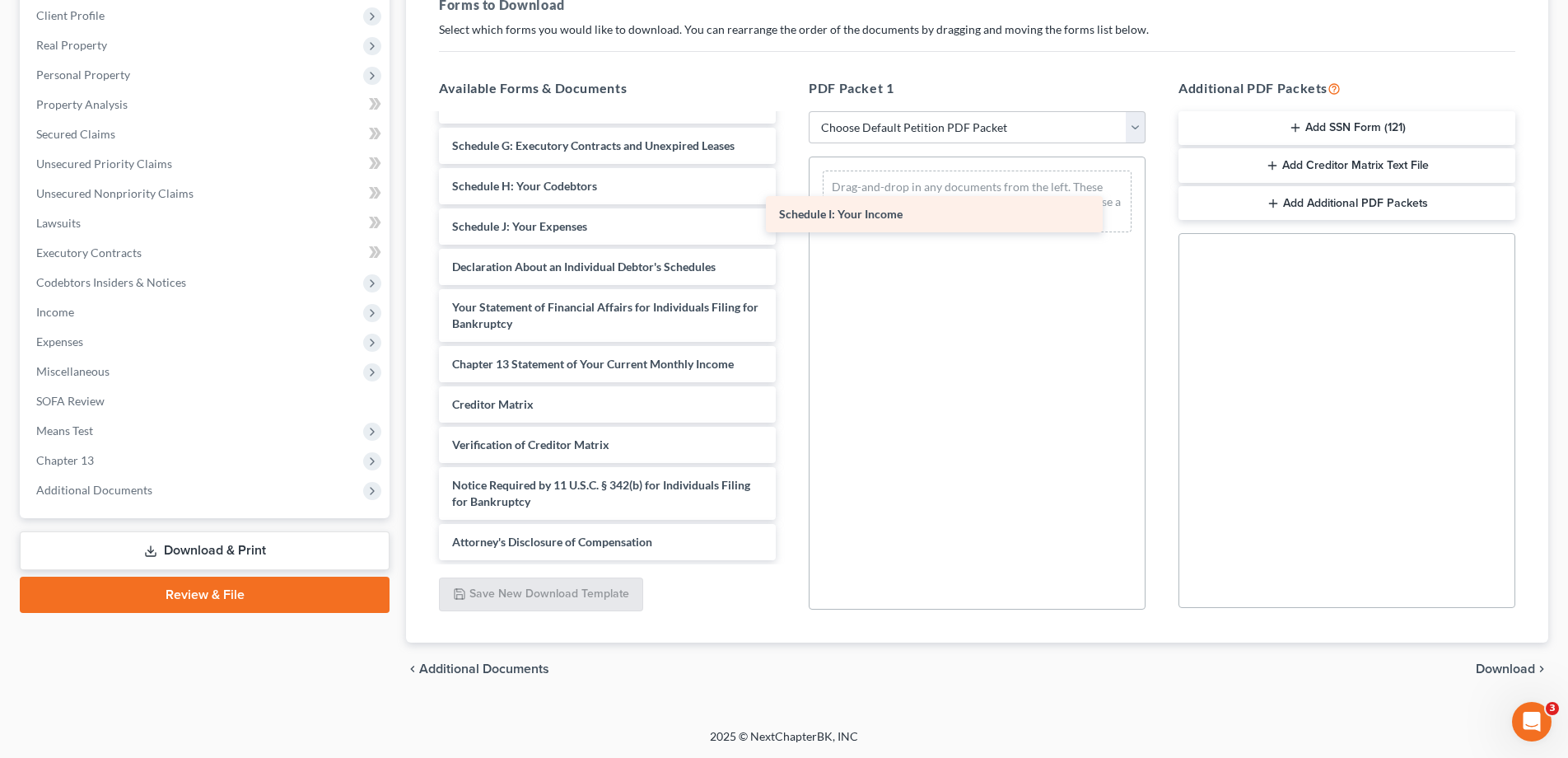
scroll to position [247, 0]
drag, startPoint x: 540, startPoint y: 185, endPoint x: 802, endPoint y: 212, distance: 263.4
click at [789, 212] on div "Schedule I: Your Income Voluntary Petition for Individuals Filing for Bankruptc…" at bounding box center [607, 215] width 363 height 692
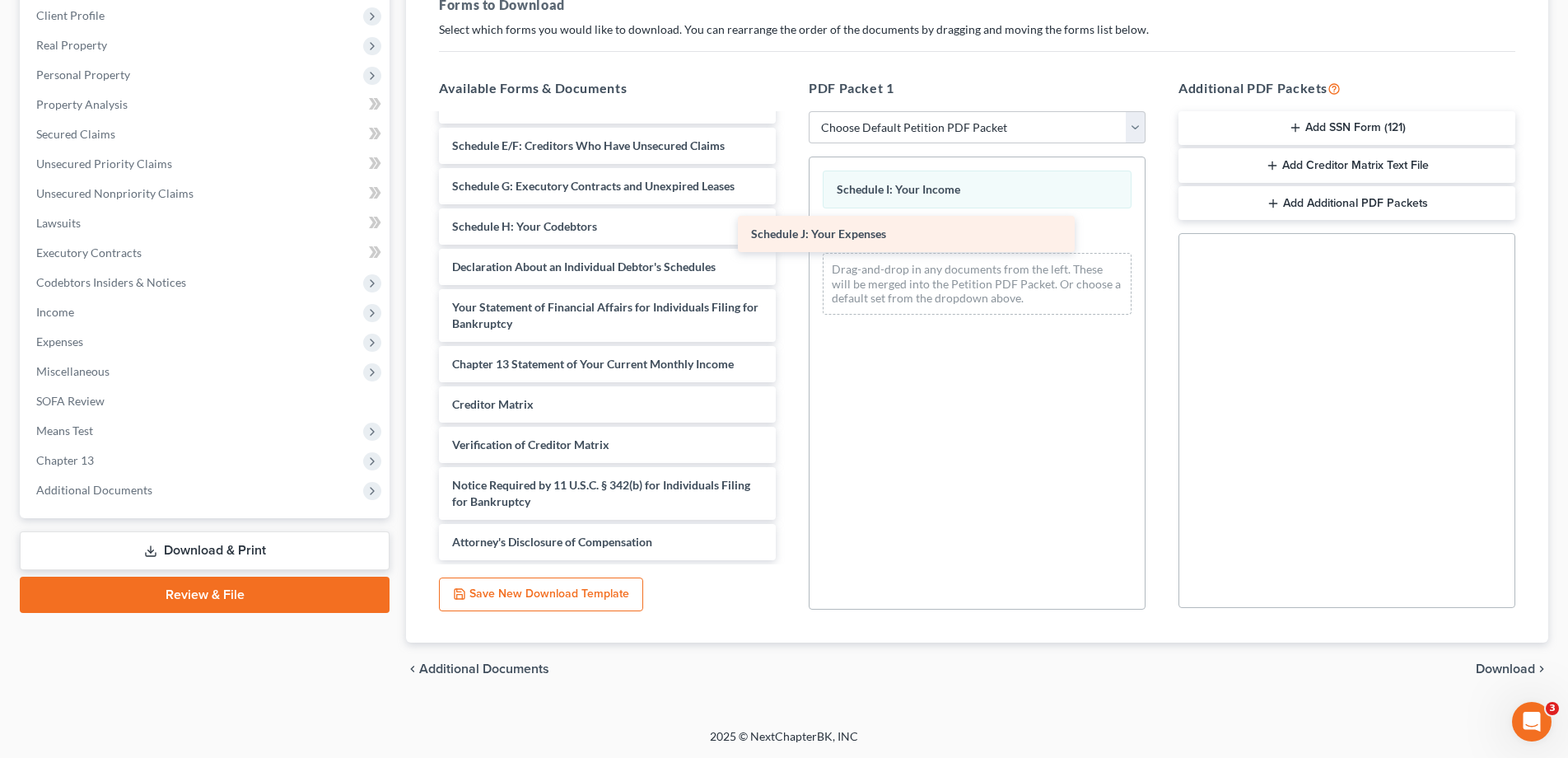
scroll to position [206, 0]
drag, startPoint x: 541, startPoint y: 223, endPoint x: 916, endPoint y: 230, distance: 375.1
click at [789, 230] on div "Schedule J: Your Expenses Voluntary Petition for Individuals Filing for Bankrup…" at bounding box center [607, 235] width 363 height 651
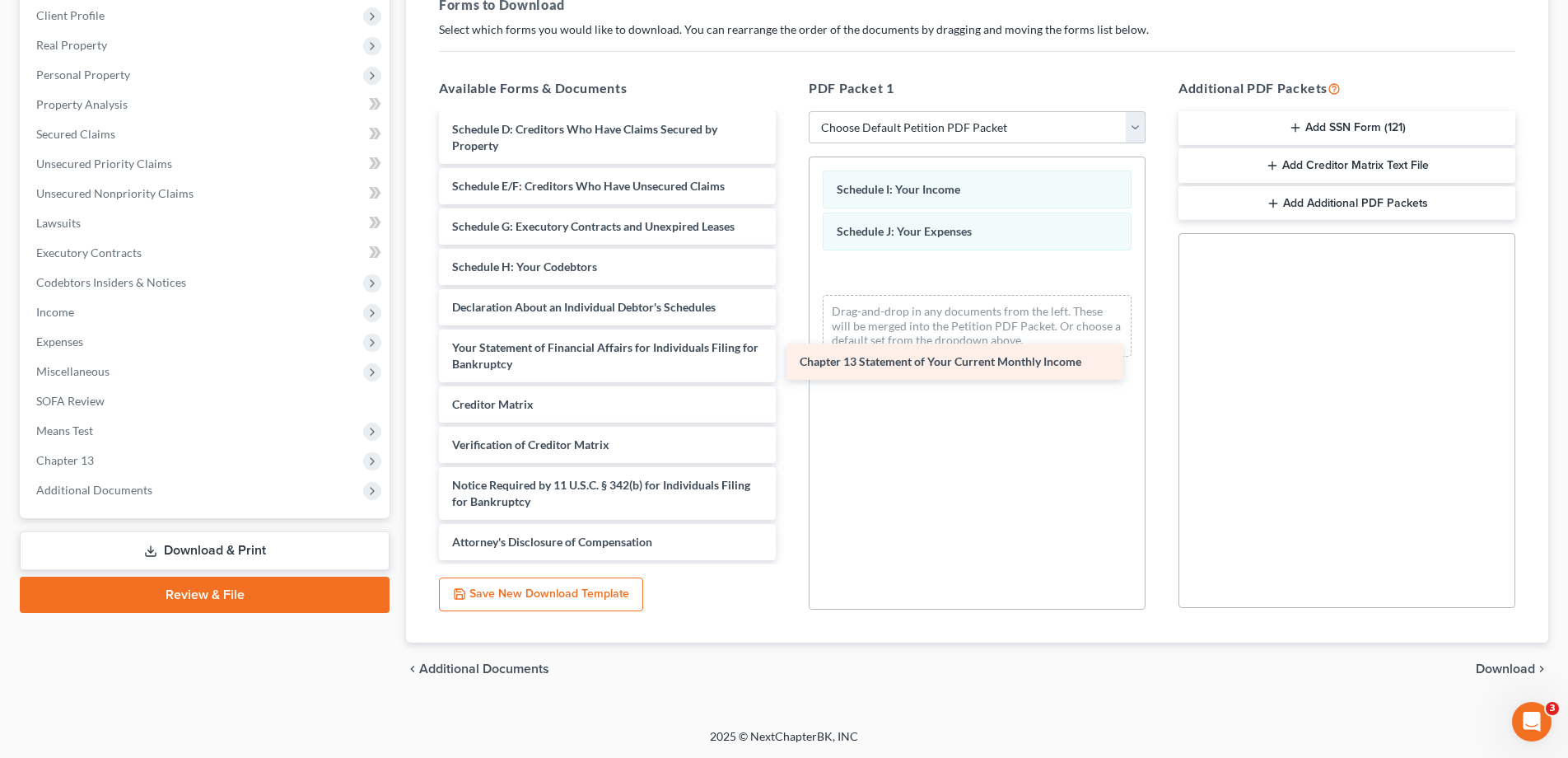
scroll to position [166, 0]
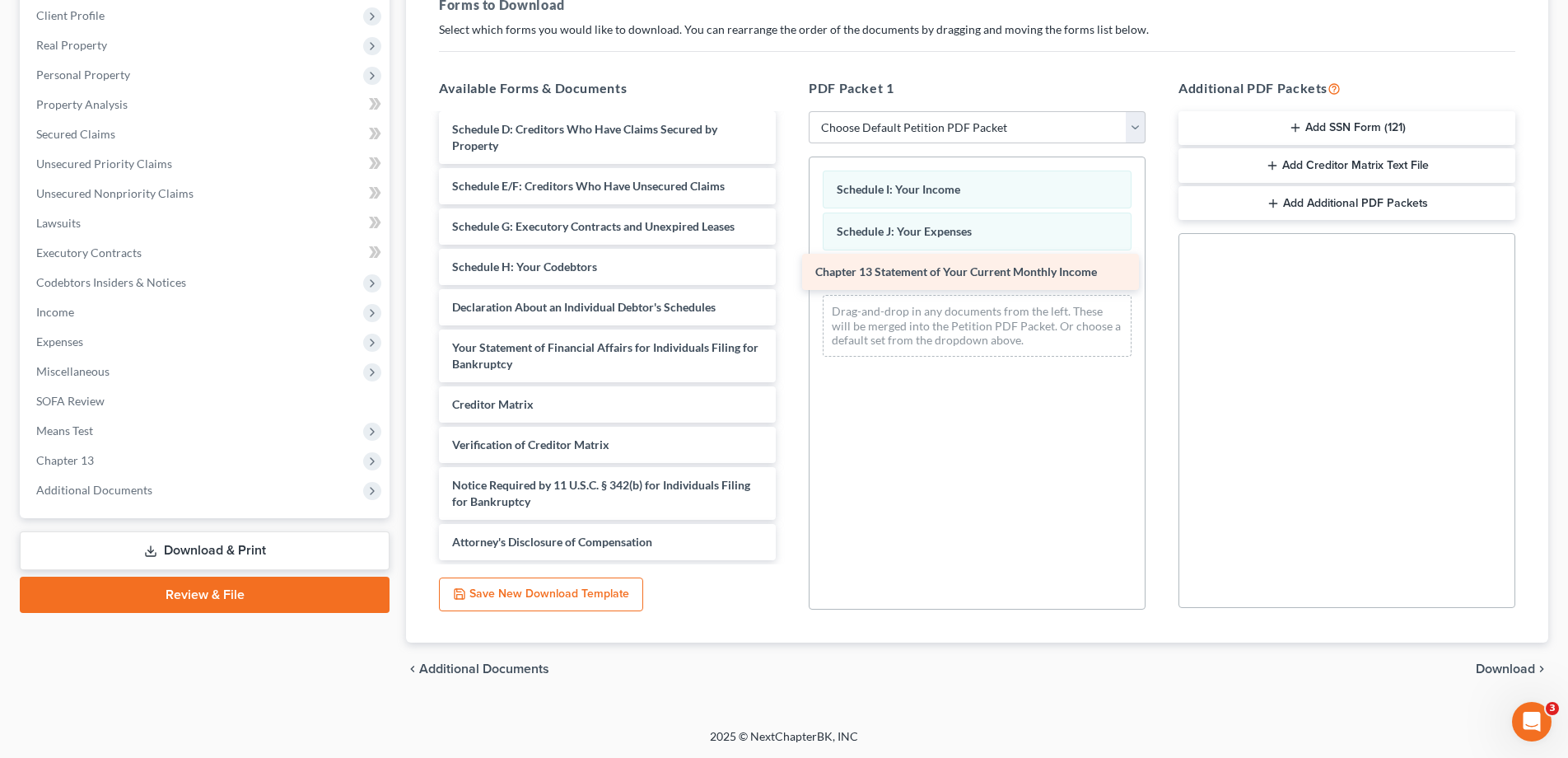
drag, startPoint x: 570, startPoint y: 367, endPoint x: 934, endPoint y: 273, distance: 375.9
click at [789, 273] on div "Chapter 13 Statement of Your Current Monthly Income Voluntary Petition for Indi…" at bounding box center [607, 255] width 363 height 611
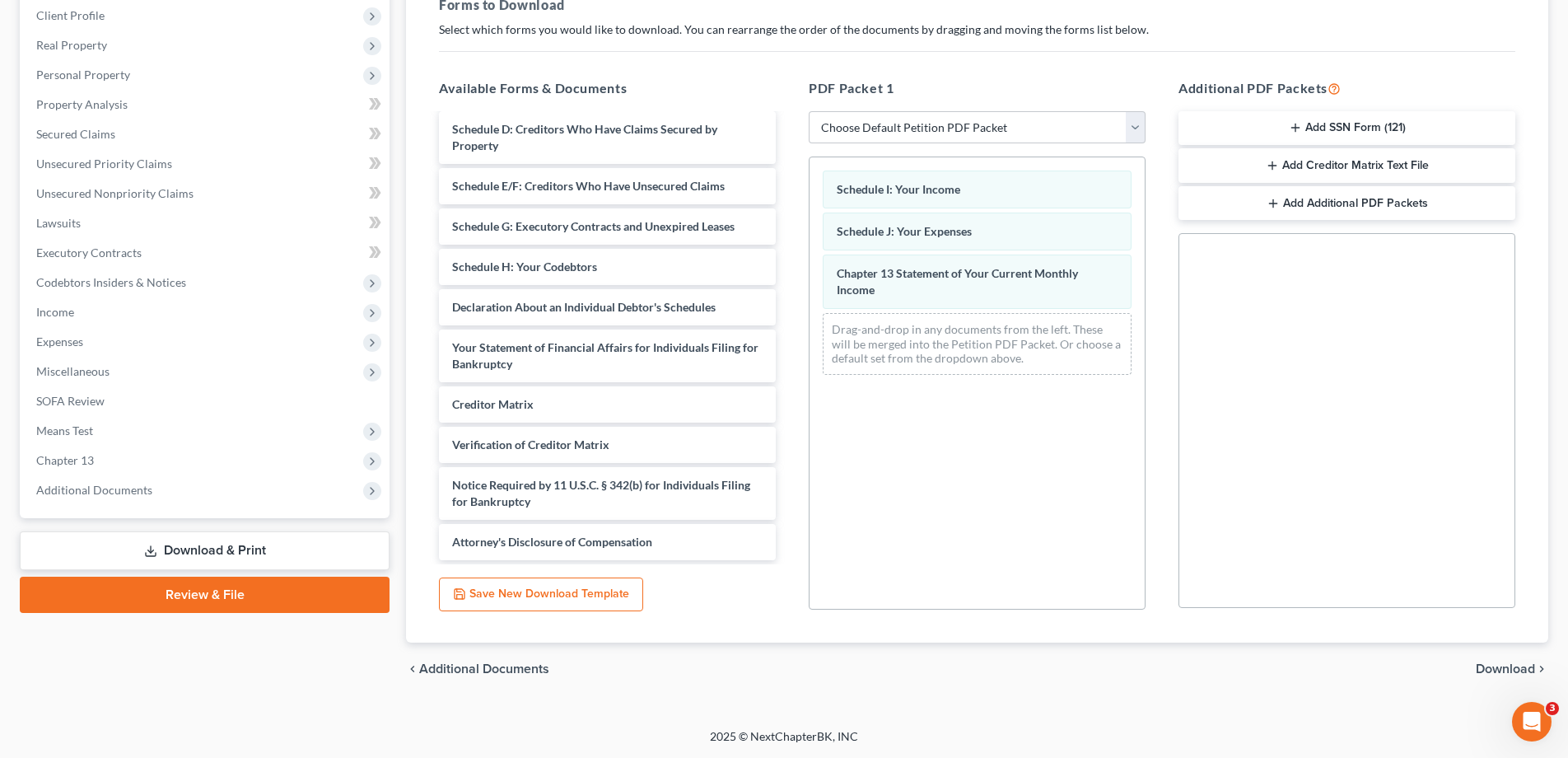
click at [1507, 668] on span "Download" at bounding box center [1505, 669] width 59 height 13
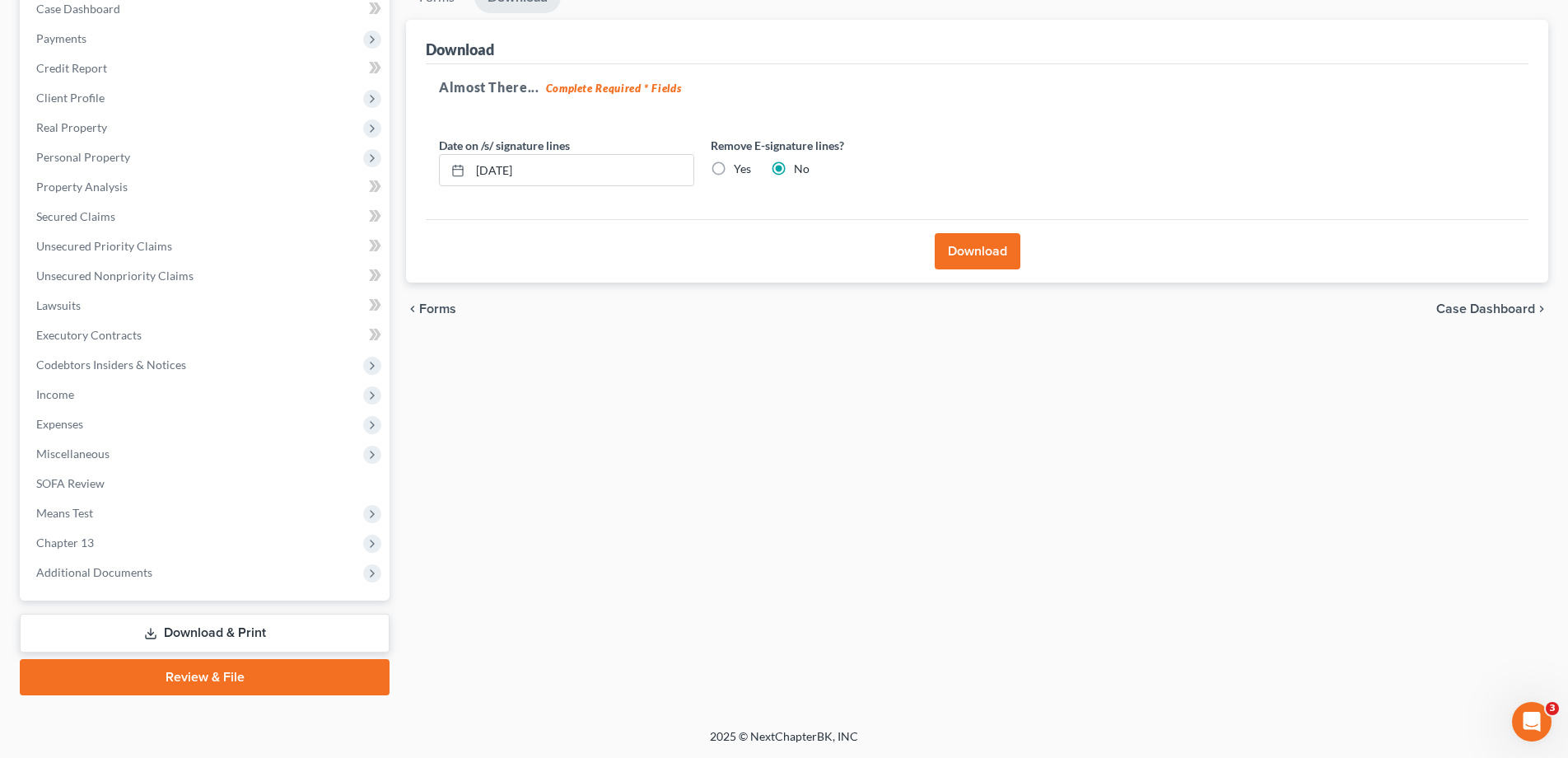
scroll to position [178, 0]
click at [980, 247] on button "Download" at bounding box center [978, 250] width 86 height 36
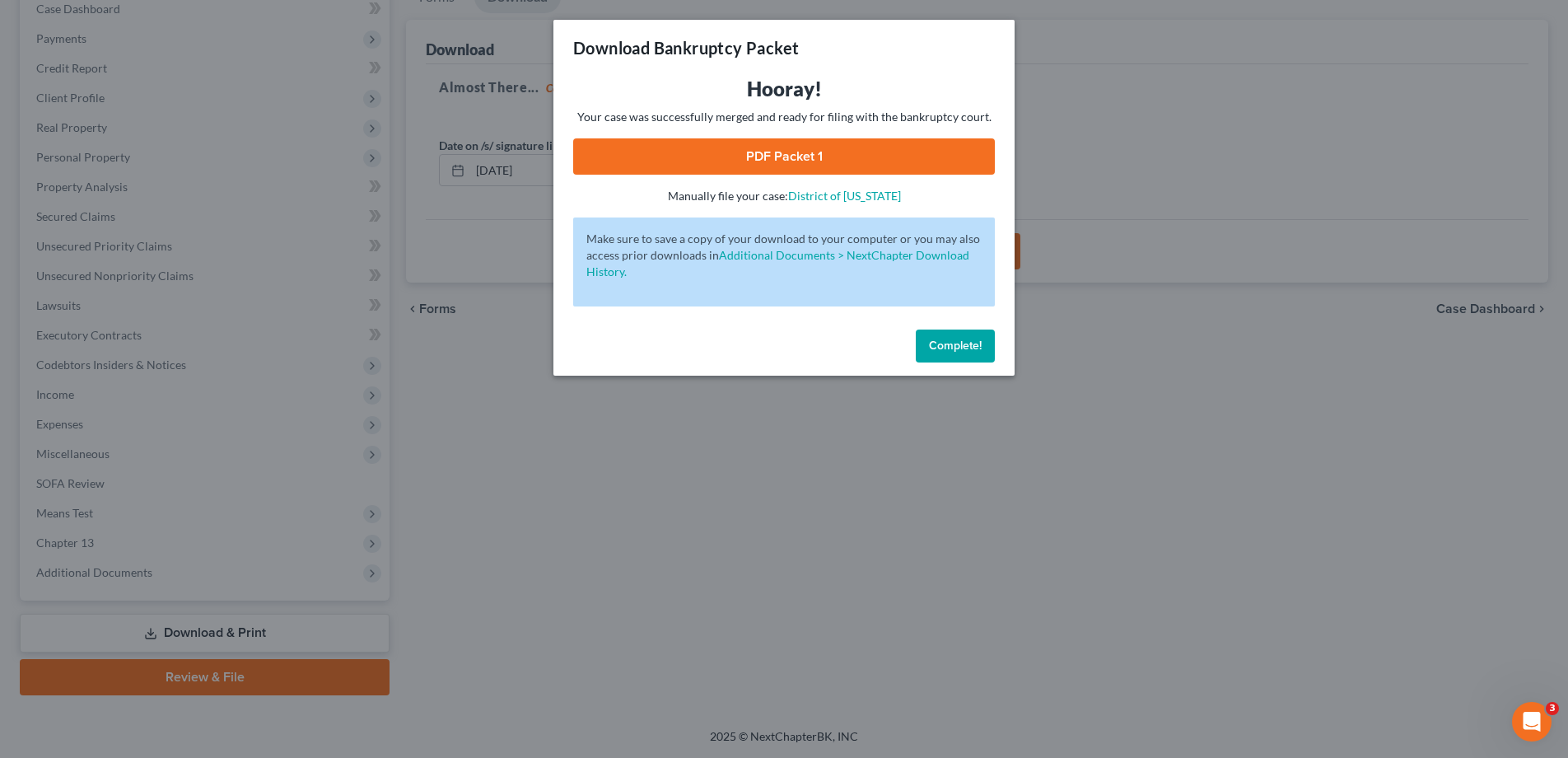
click at [758, 153] on link "PDF Packet 1" at bounding box center [784, 155] width 422 height 36
click at [938, 339] on span "Complete!" at bounding box center [955, 345] width 52 height 14
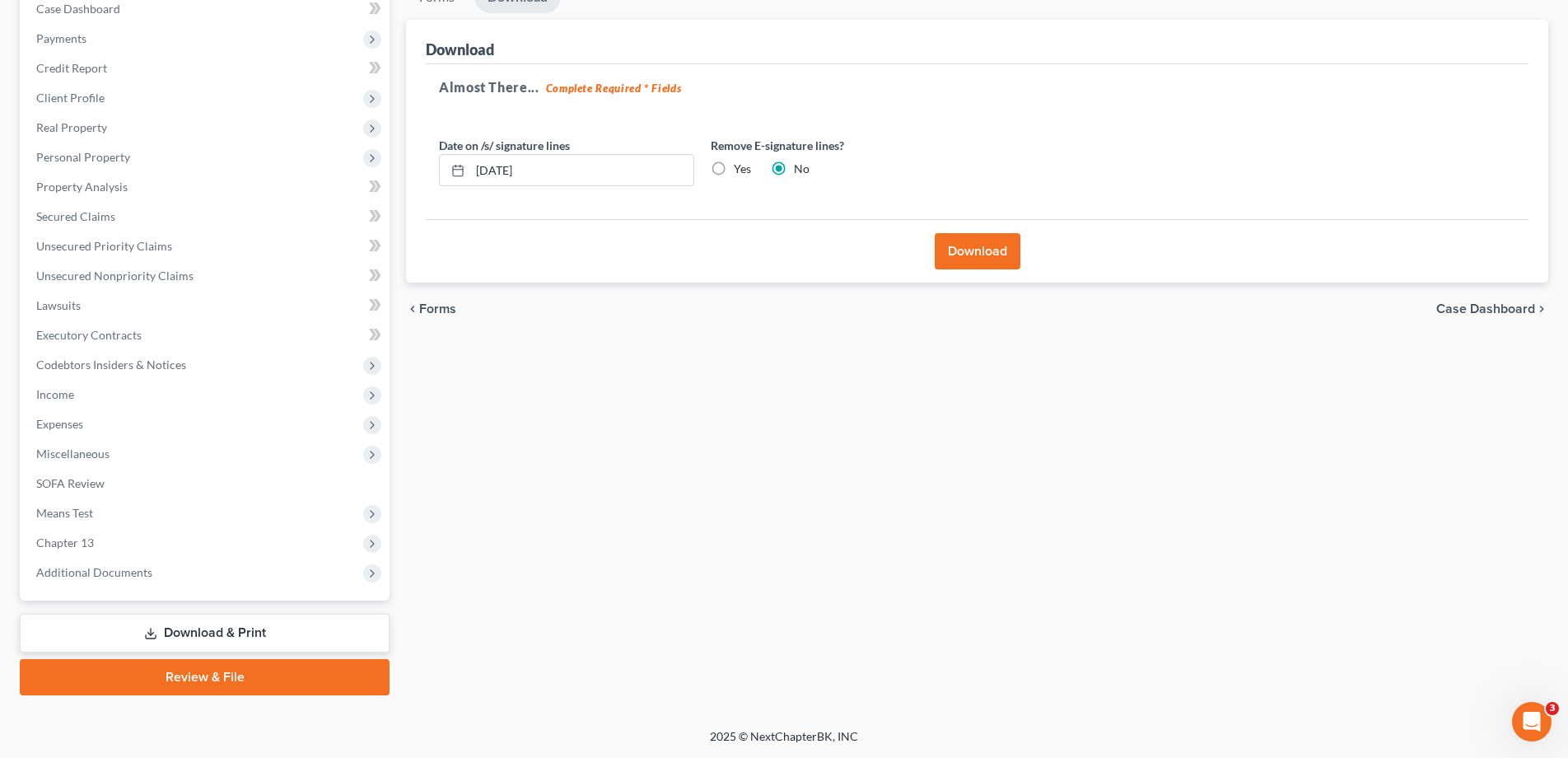
scroll to position [0, 0]
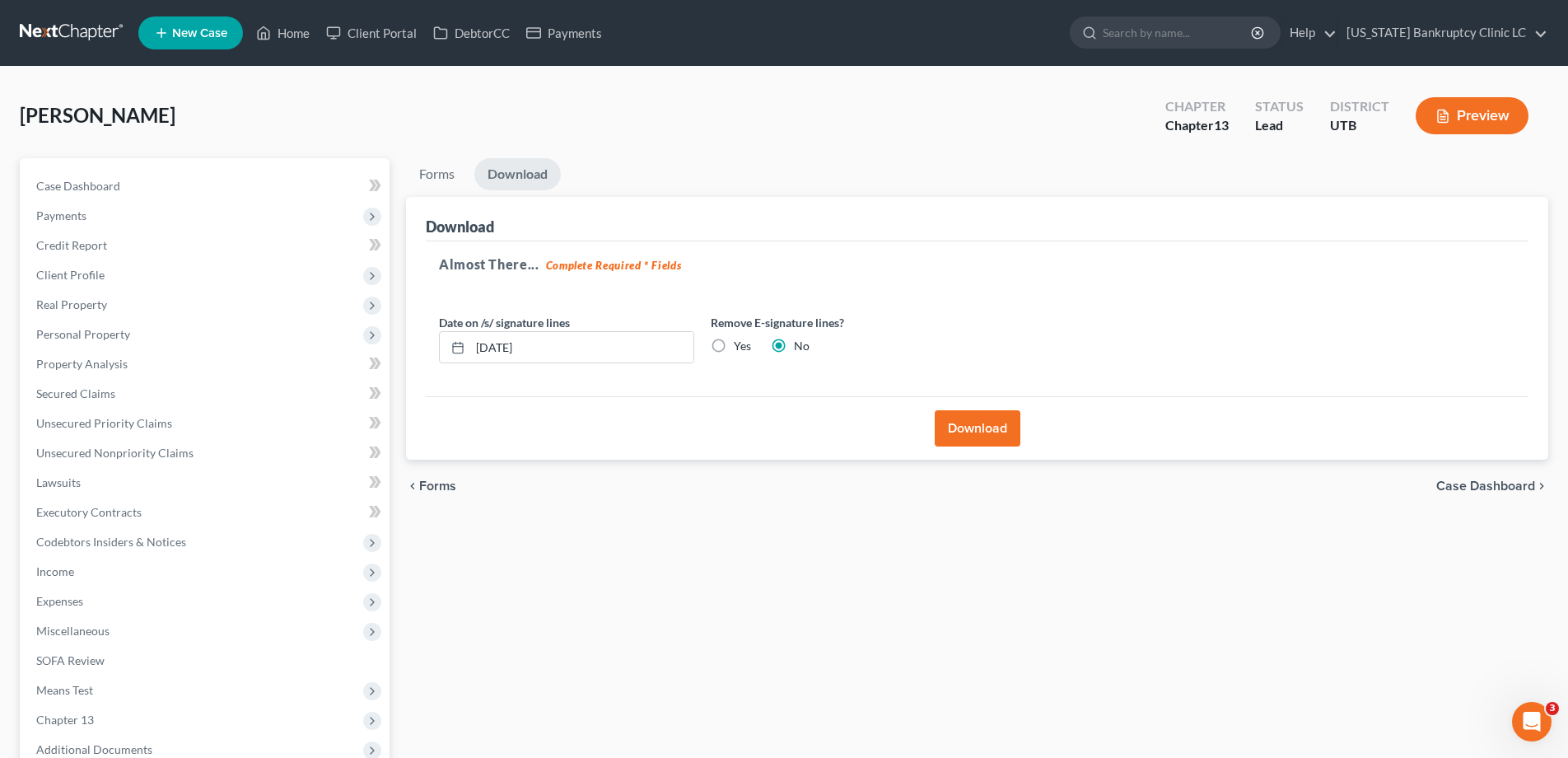
click at [84, 32] on link at bounding box center [72, 33] width 106 height 29
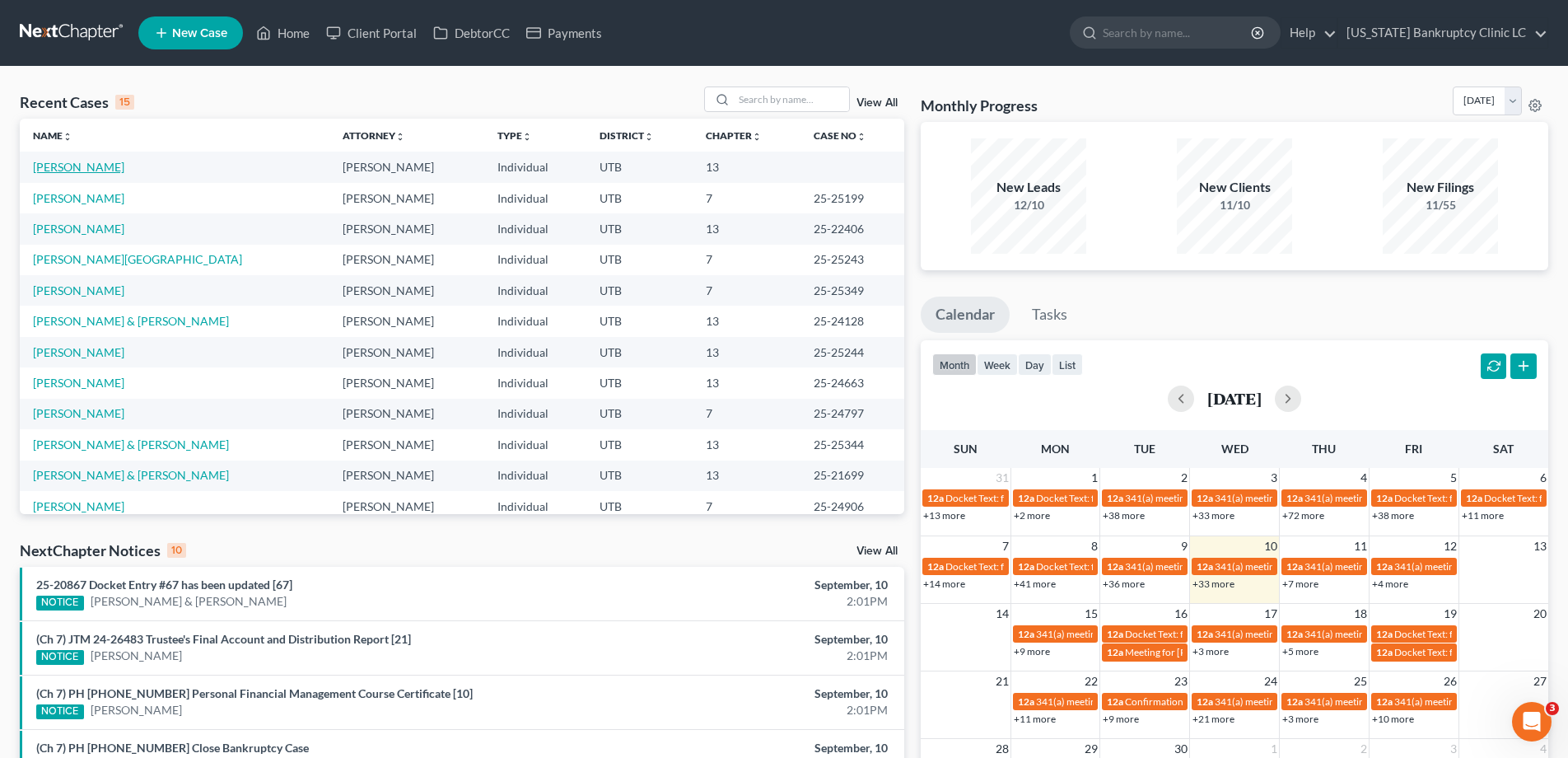
click at [65, 167] on link "[PERSON_NAME]" at bounding box center [78, 167] width 91 height 14
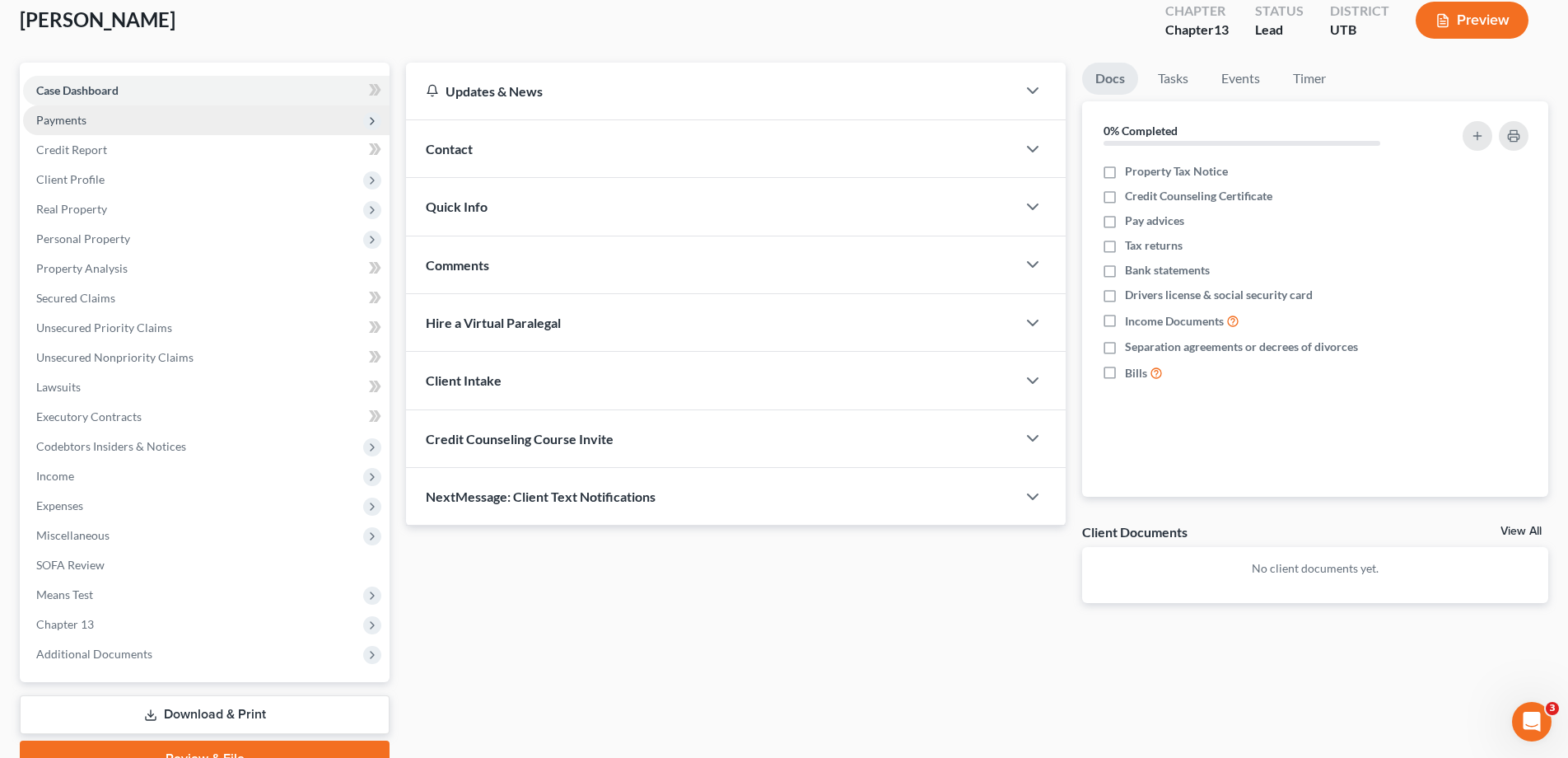
scroll to position [178, 0]
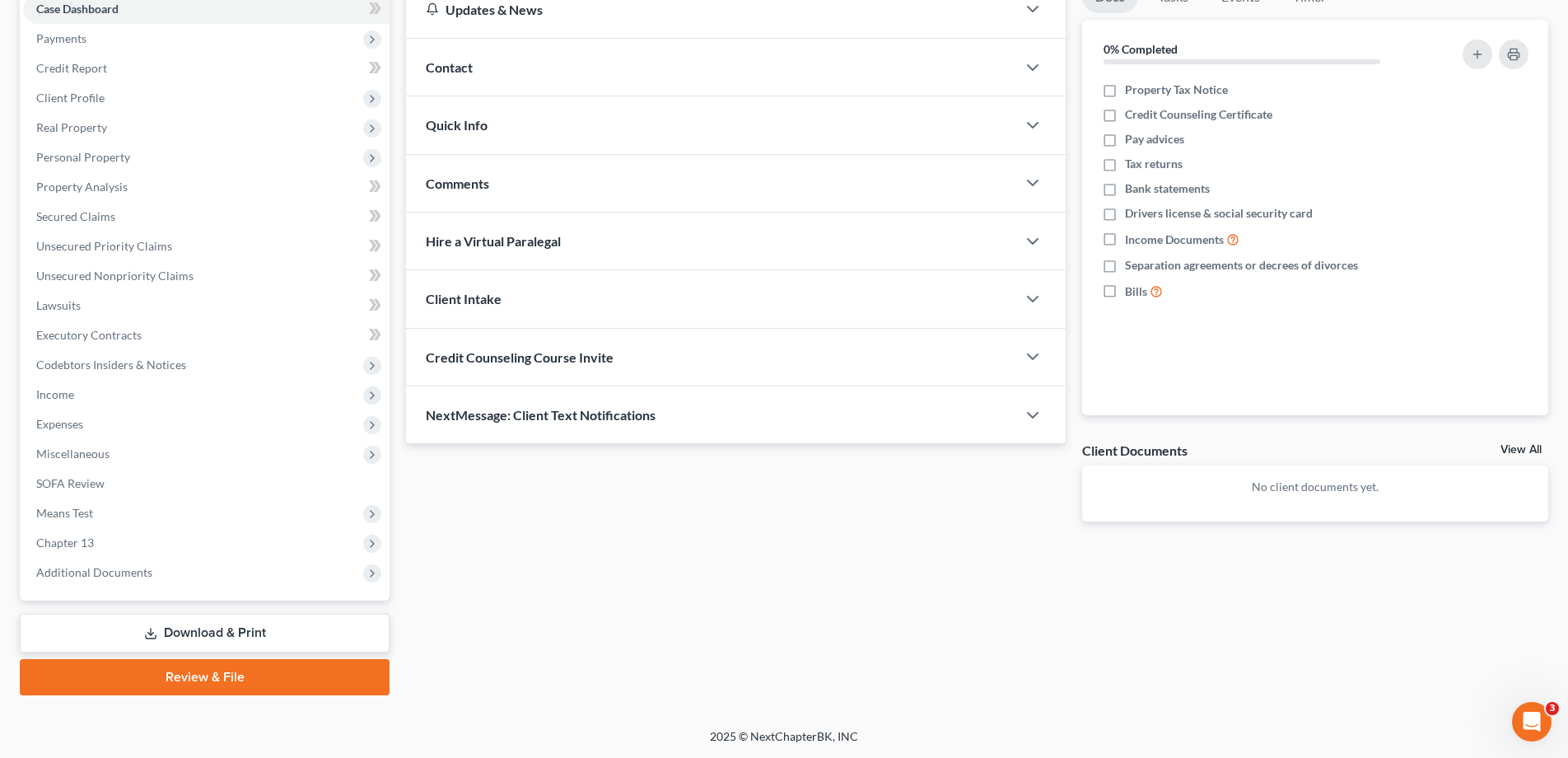
click at [181, 628] on link "Download & Print" at bounding box center [204, 633] width 370 height 39
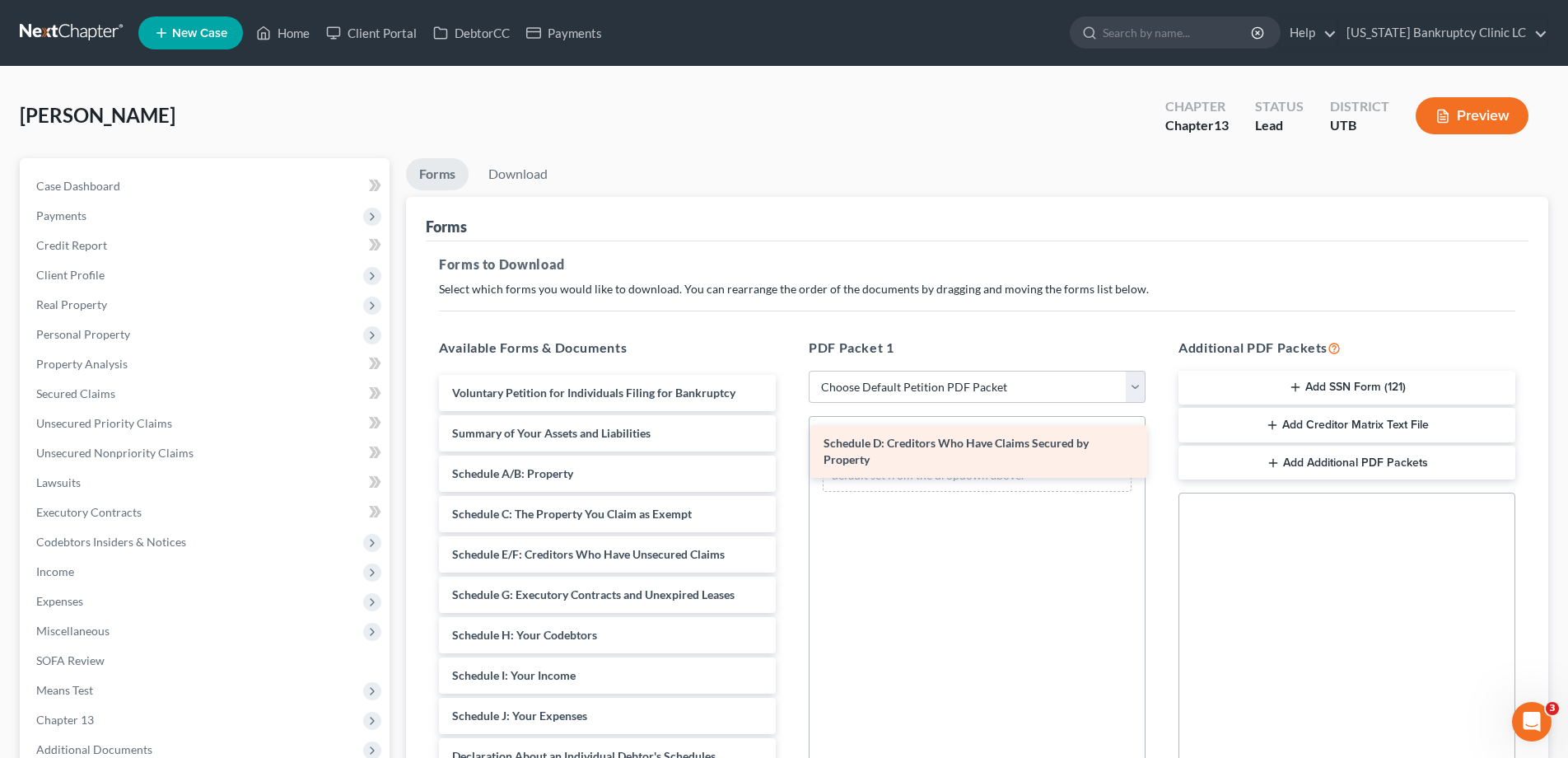
drag, startPoint x: 526, startPoint y: 562, endPoint x: 898, endPoint y: 451, distance: 388.2
click at [789, 451] on div "Schedule D: Creditors Who Have Claims Secured by Property Voluntary Petition fo…" at bounding box center [607, 713] width 363 height 675
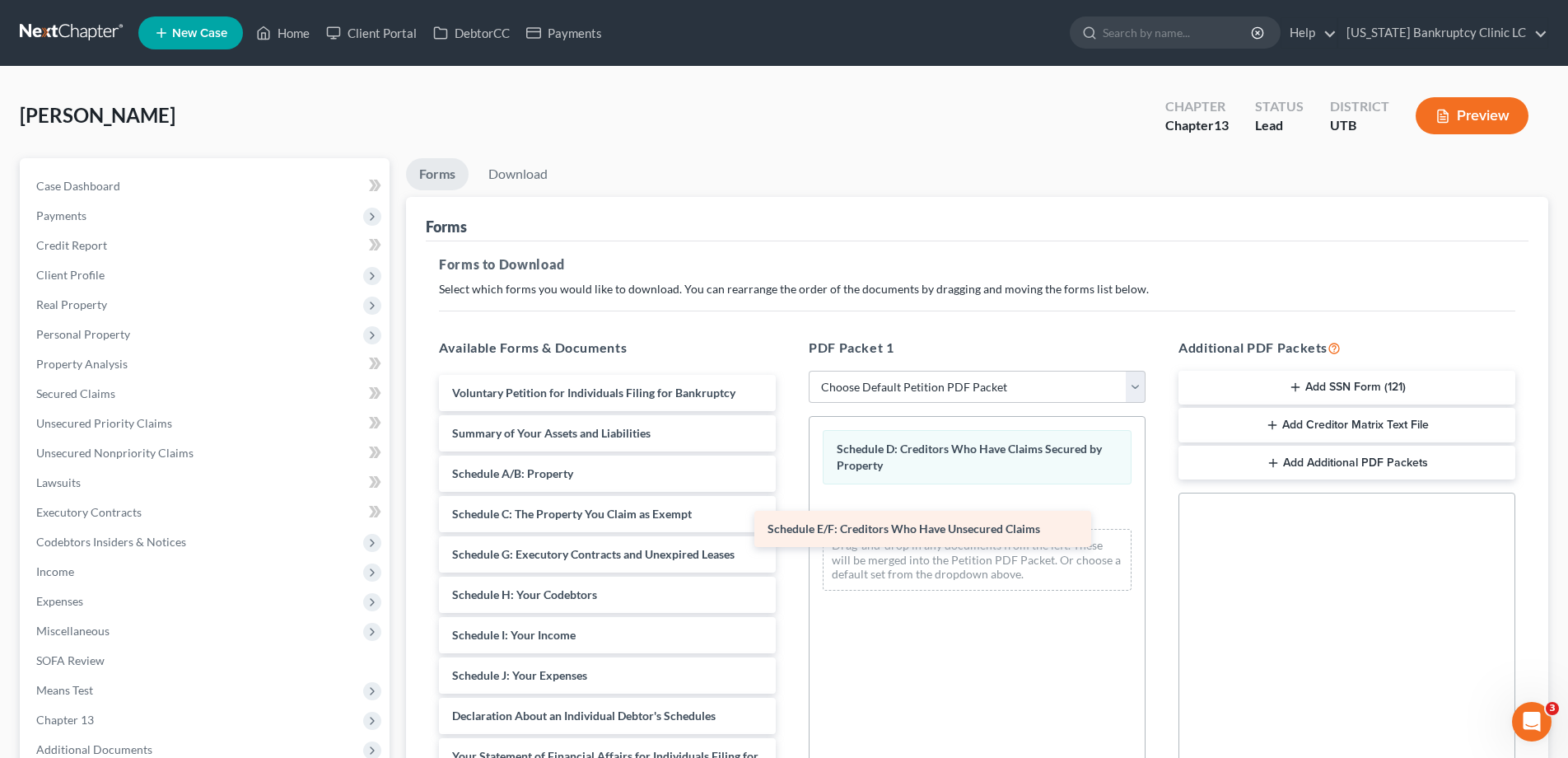
drag, startPoint x: 526, startPoint y: 553, endPoint x: 858, endPoint y: 510, distance: 334.8
click at [789, 510] on div "Schedule E/F: Creditors Who Have Unsecured Claims Voluntary Petition for Indivi…" at bounding box center [607, 693] width 363 height 635
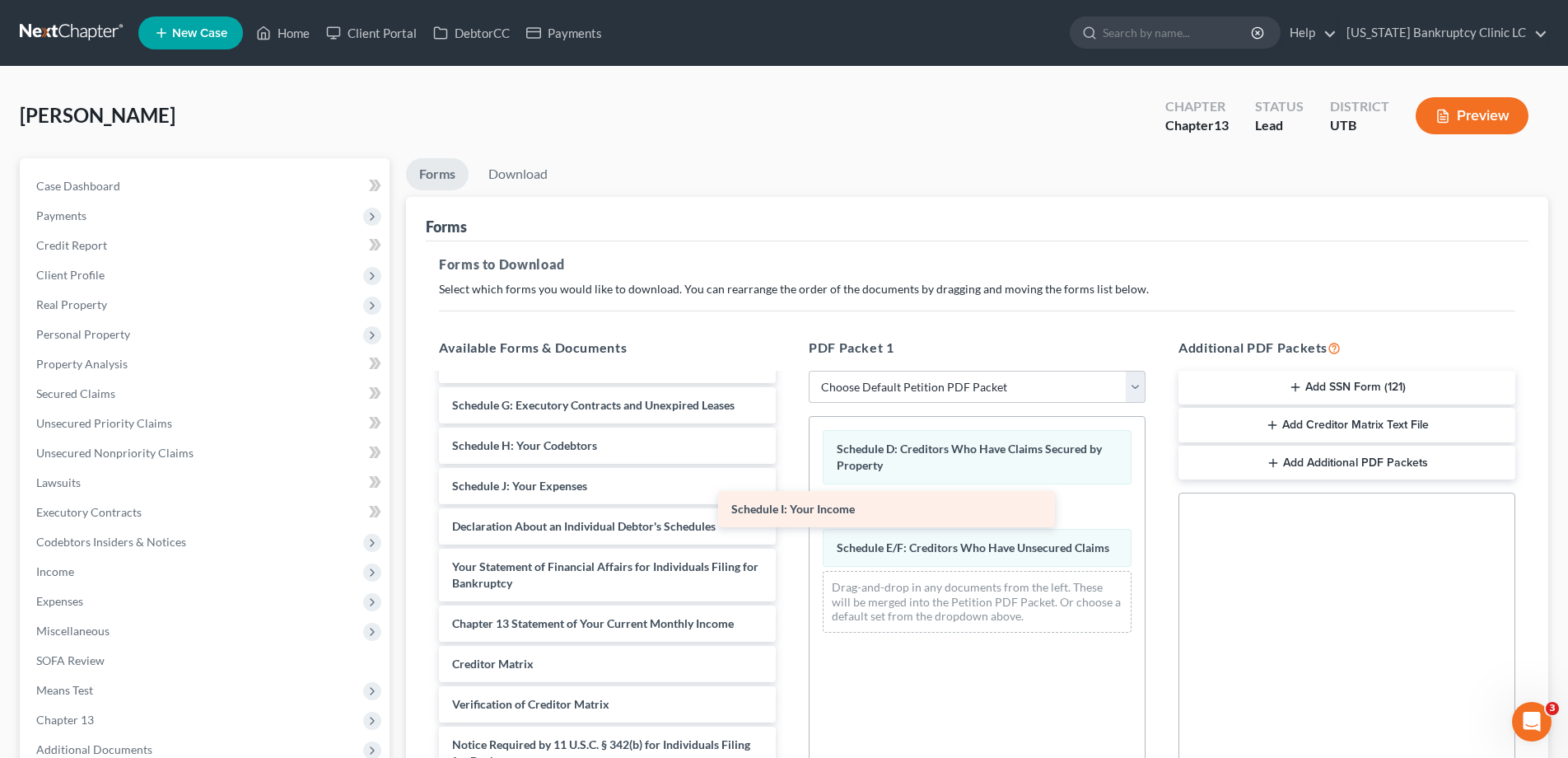
scroll to position [149, 0]
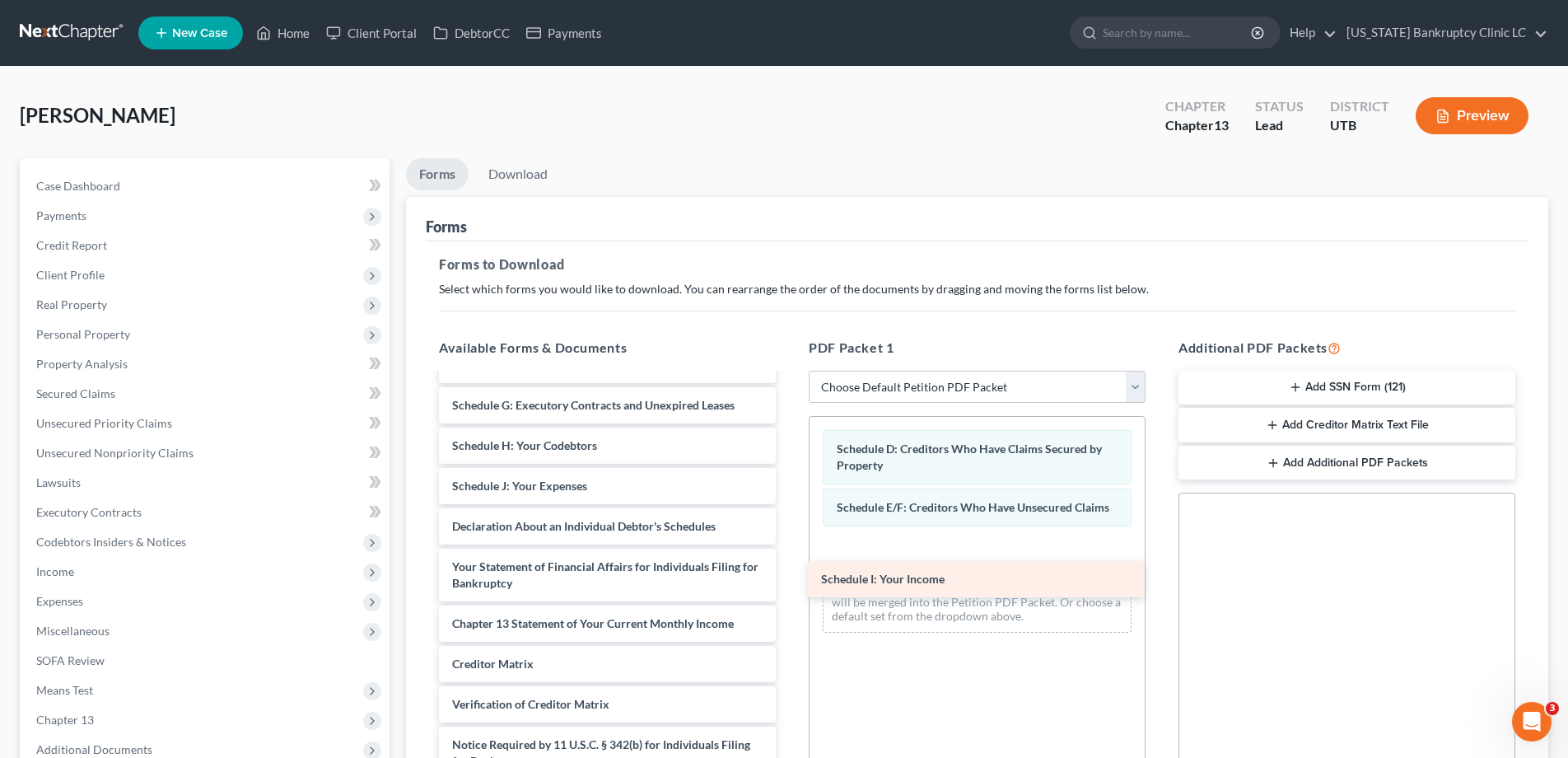
drag, startPoint x: 521, startPoint y: 442, endPoint x: 889, endPoint y: 572, distance: 390.3
click at [789, 572] on div "Schedule I: Your Income Voluntary Petition for Individuals Filing for Bankruptc…" at bounding box center [607, 523] width 363 height 594
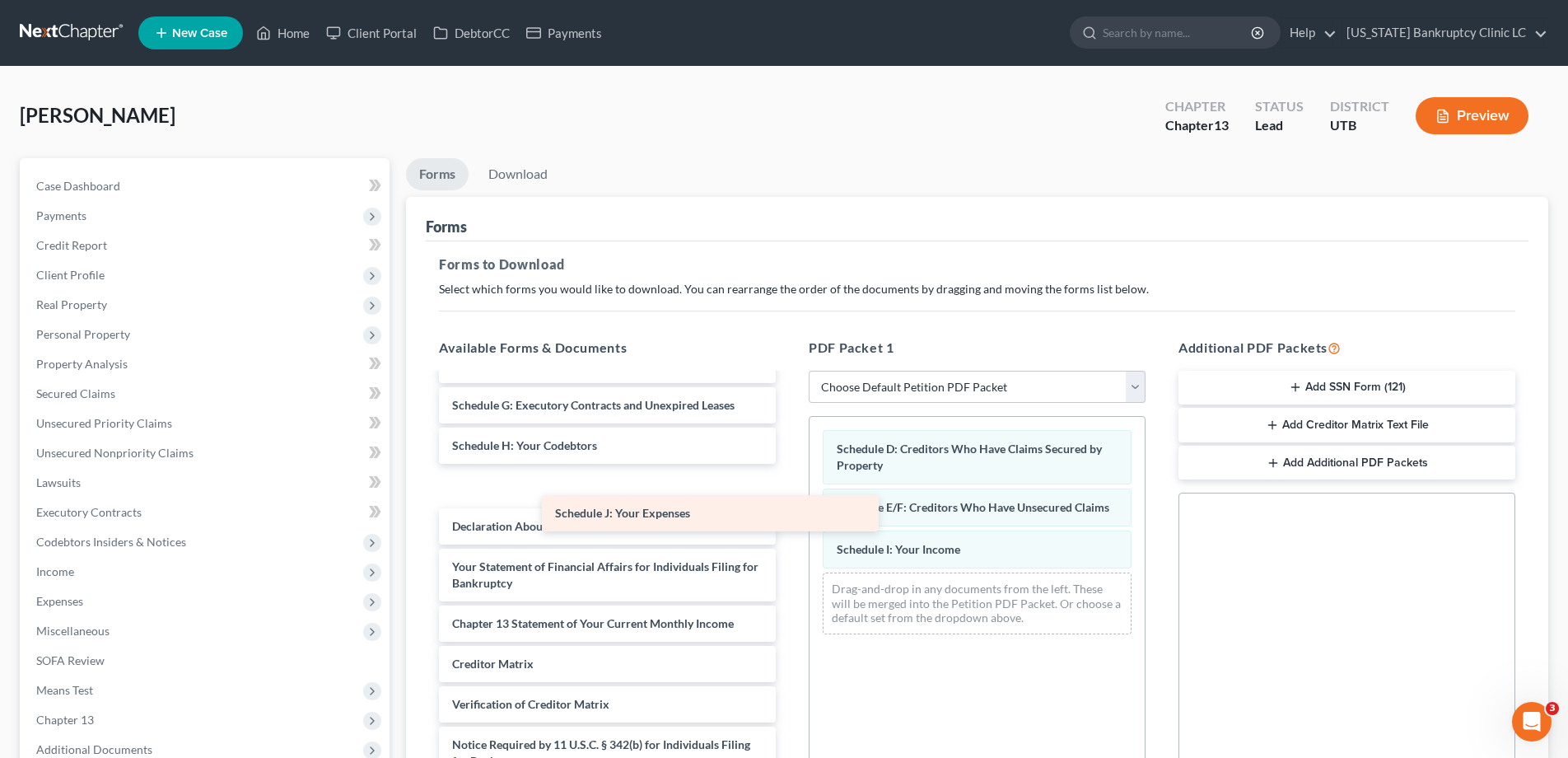
scroll to position [109, 0]
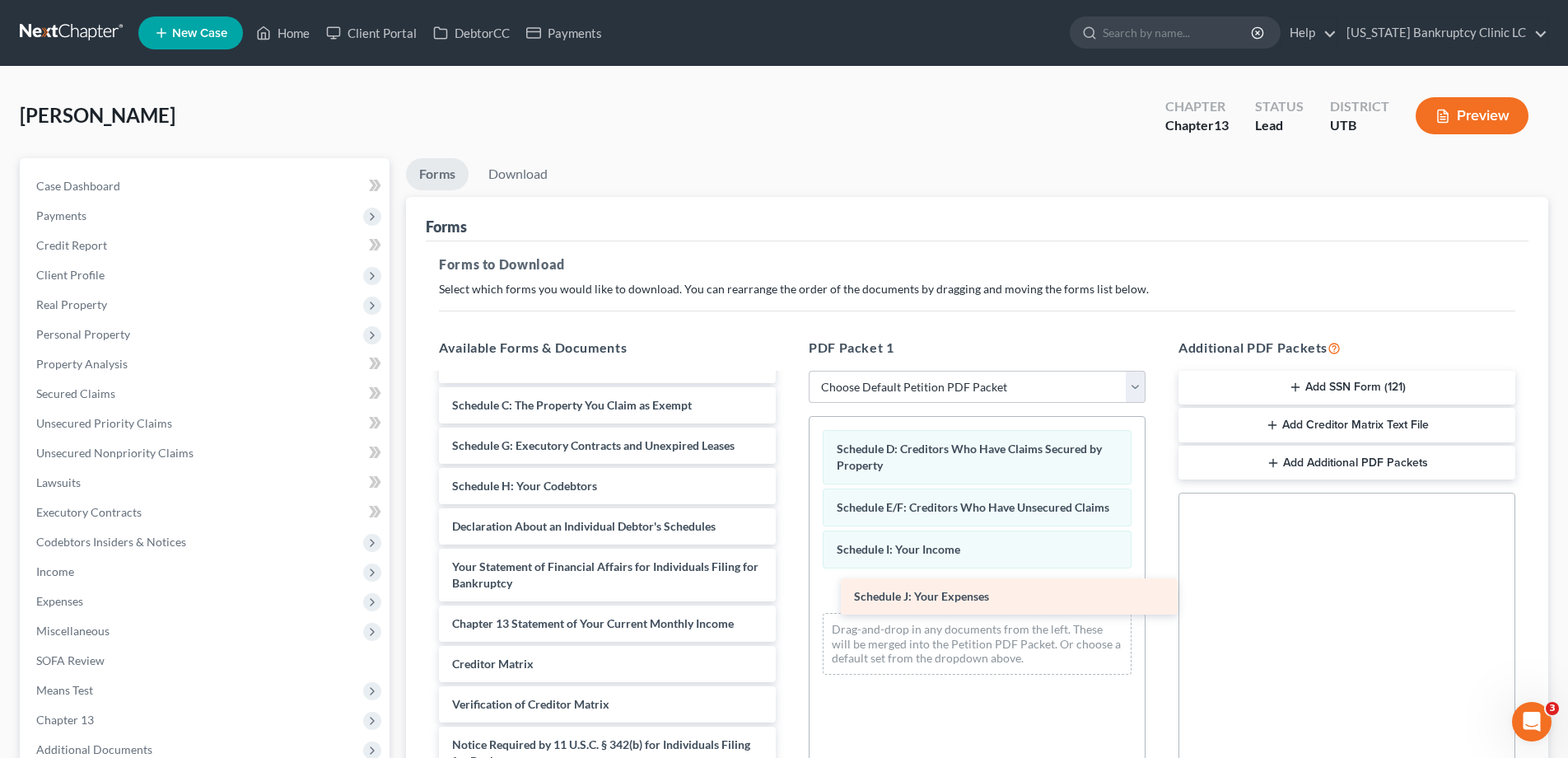
drag, startPoint x: 506, startPoint y: 488, endPoint x: 908, endPoint y: 599, distance: 417.0
click at [789, 599] on div "Schedule J: Your Expenses Voluntary Petition for Individuals Filing for Bankrup…" at bounding box center [607, 543] width 363 height 554
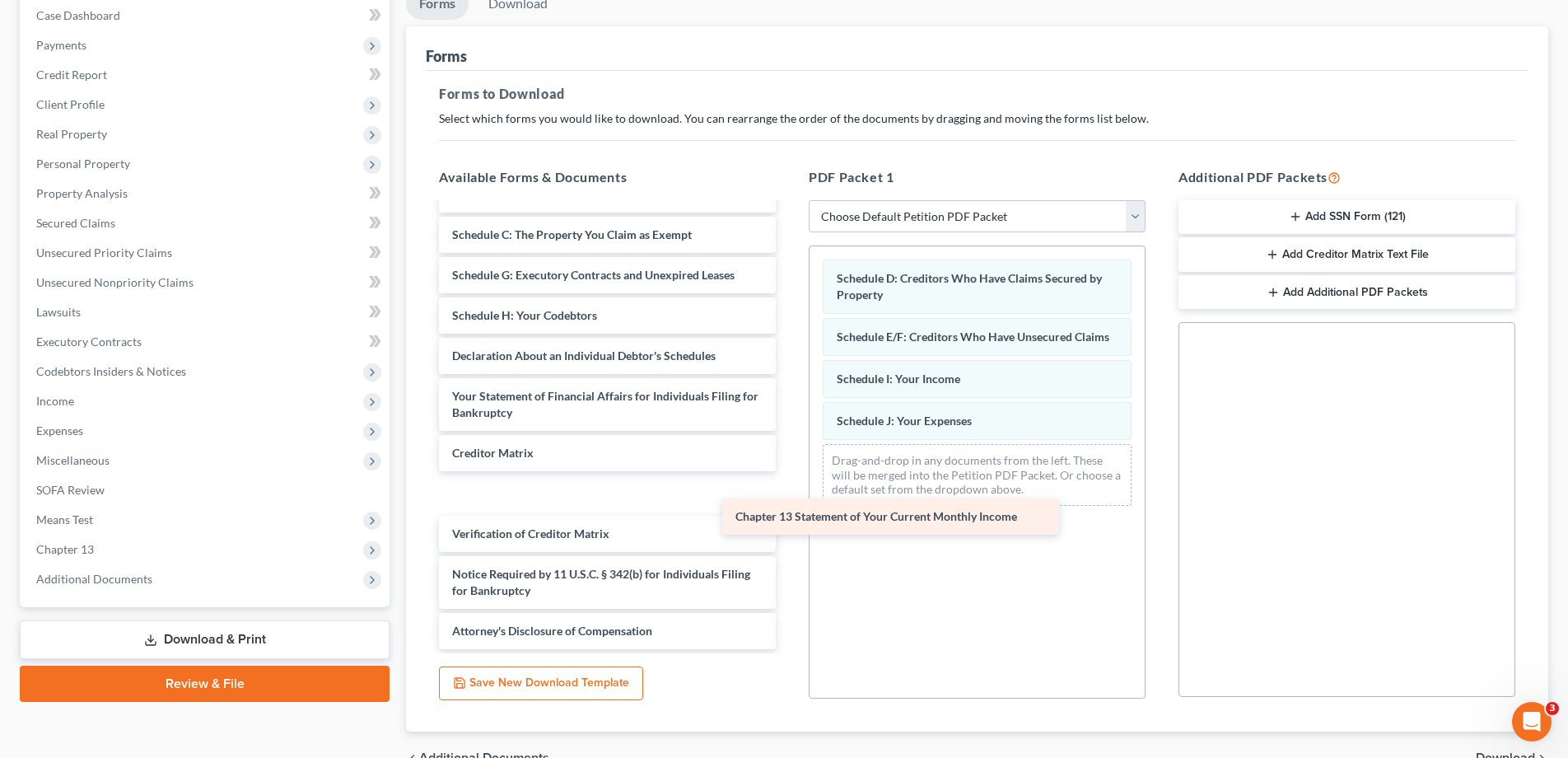
scroll to position [68, 0]
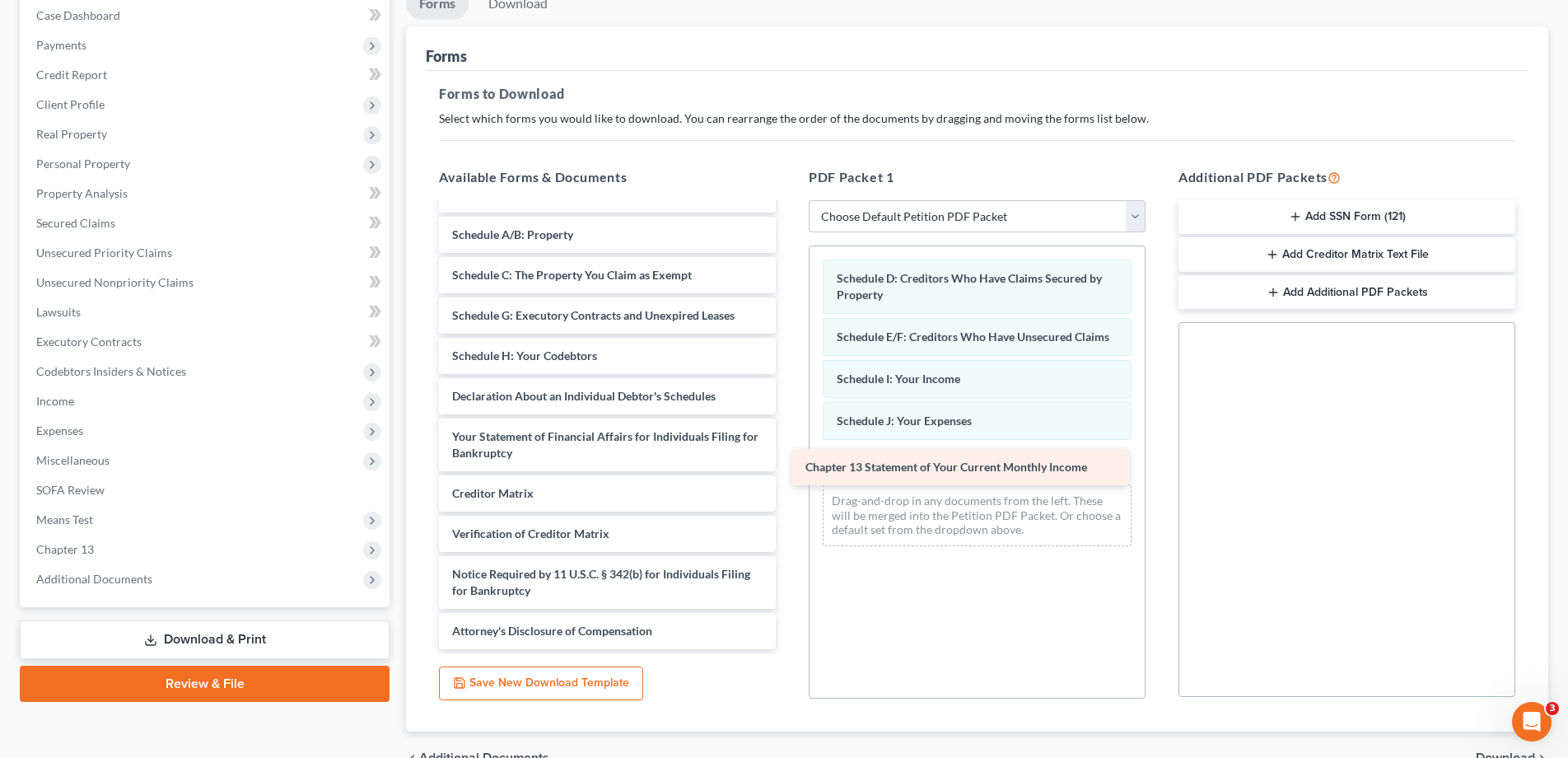
drag, startPoint x: 517, startPoint y: 450, endPoint x: 875, endPoint y: 459, distance: 358.1
click at [789, 459] on div "Chapter 13 Statement of Your Current Monthly Income Voluntary Petition for Indi…" at bounding box center [607, 393] width 363 height 513
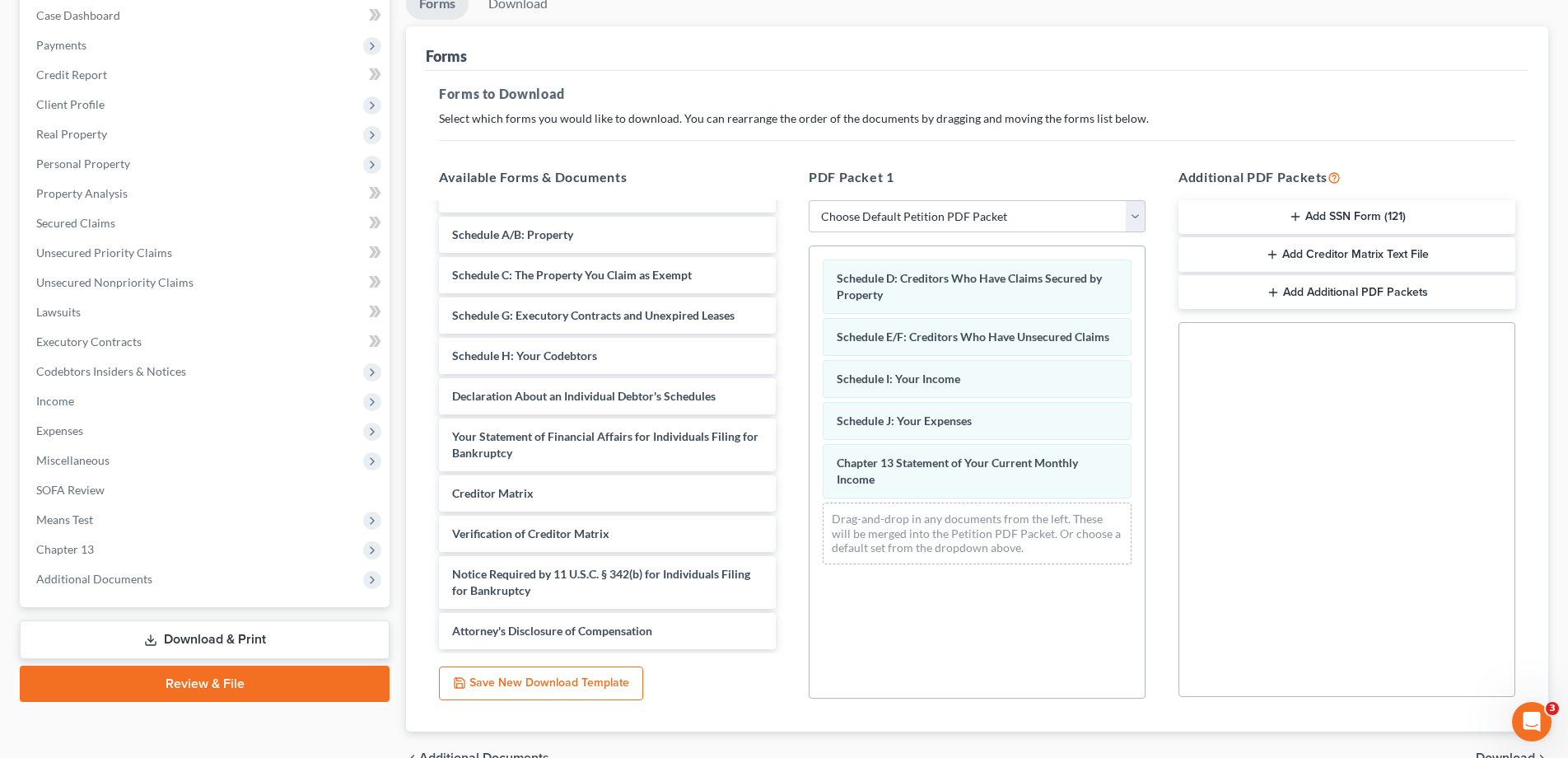
scroll to position [259, 0]
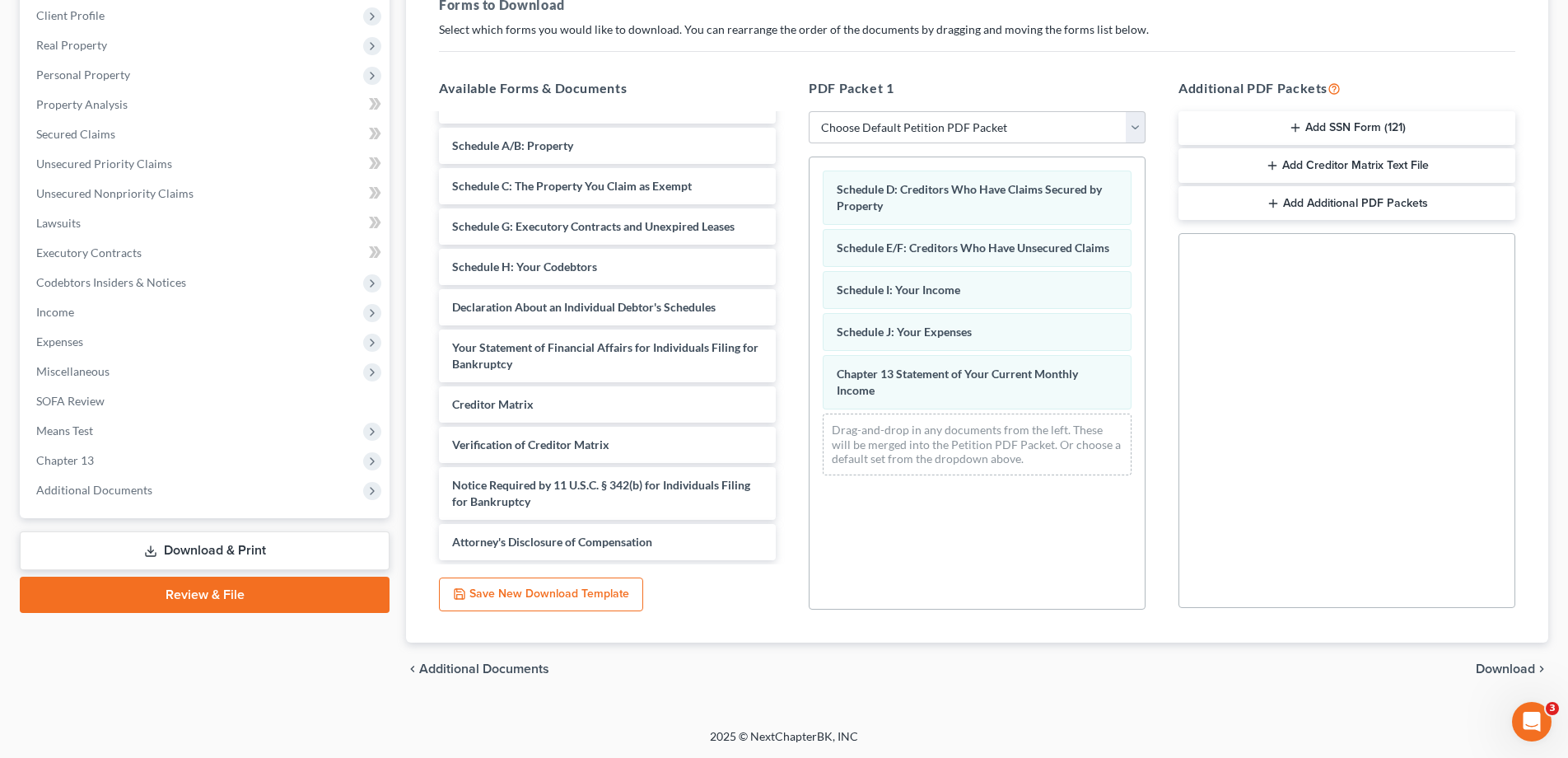
click at [1495, 672] on span "Download" at bounding box center [1505, 669] width 59 height 13
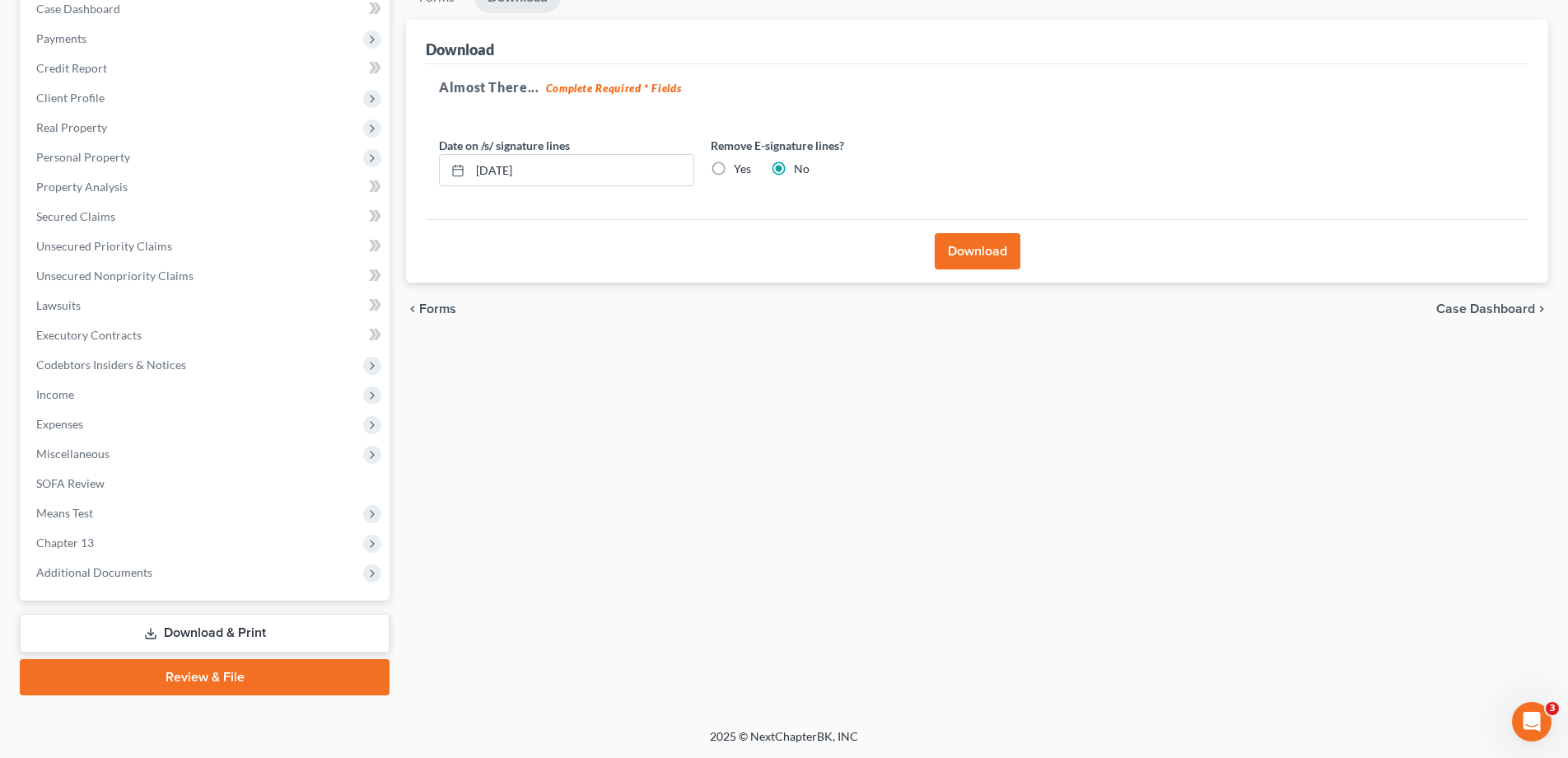
click at [1002, 258] on button "Download" at bounding box center [978, 250] width 86 height 36
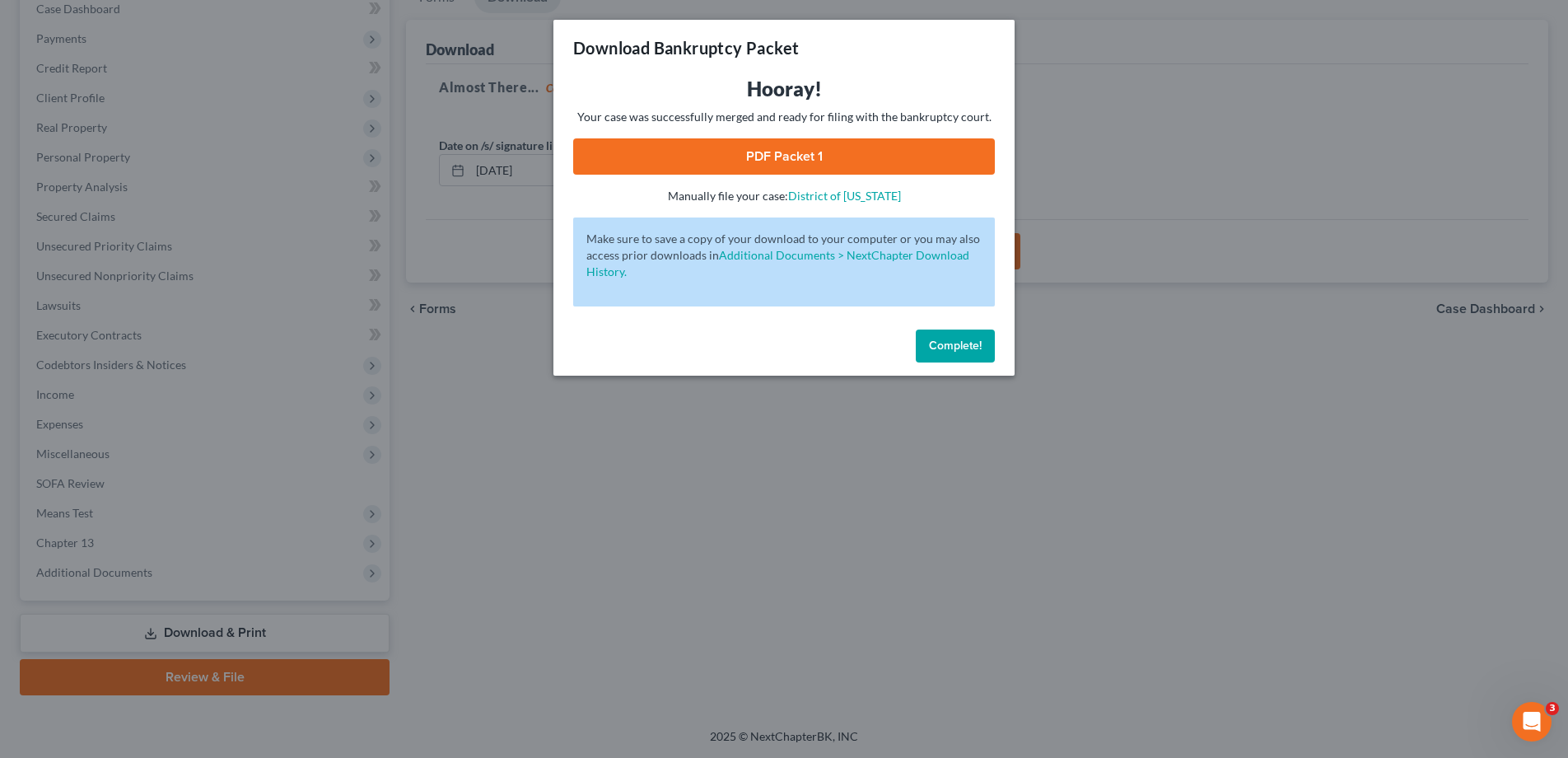
click at [797, 155] on link "PDF Packet 1" at bounding box center [784, 155] width 422 height 36
click at [947, 345] on span "Complete!" at bounding box center [955, 345] width 52 height 14
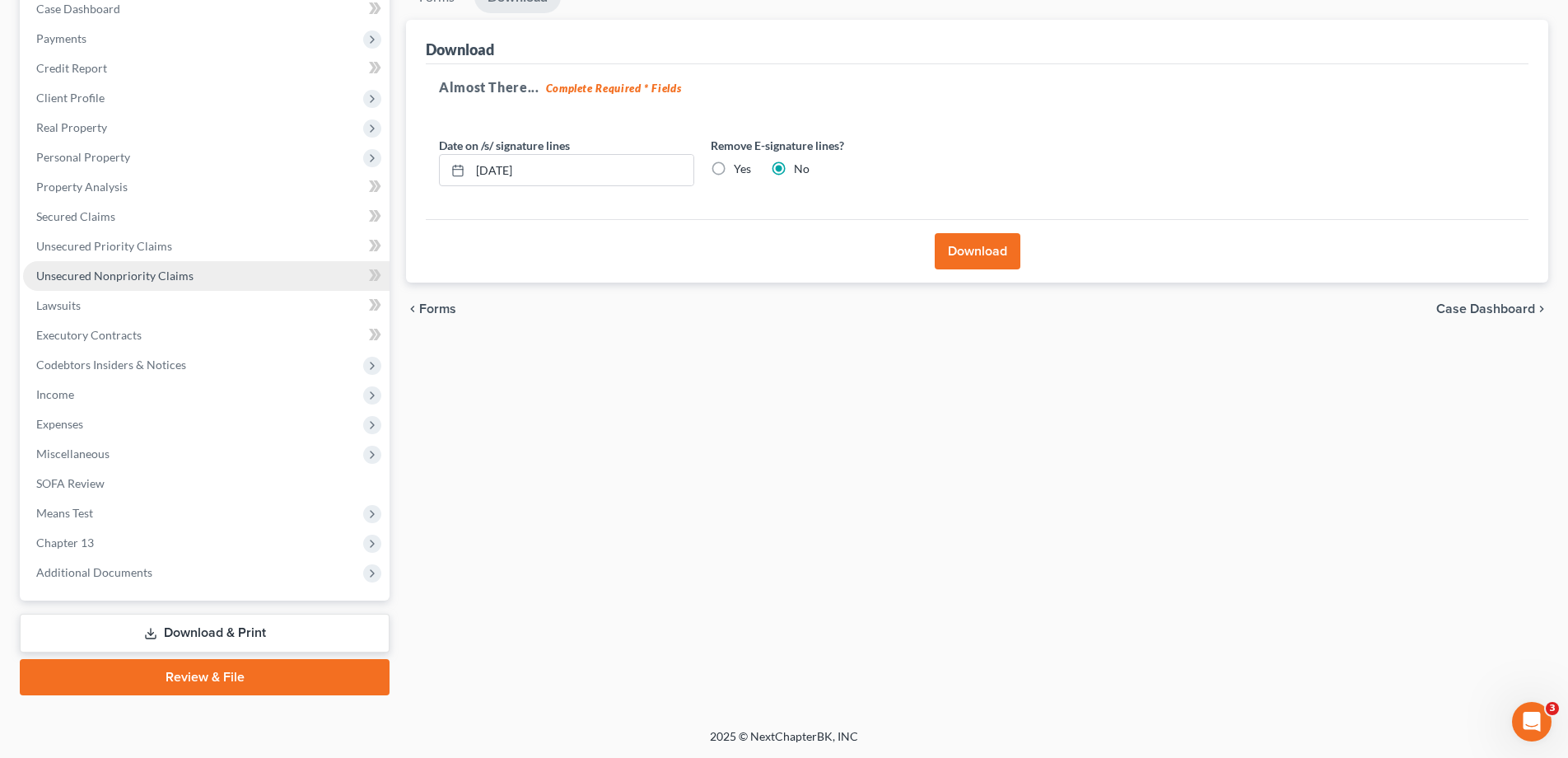
click at [179, 274] on span "Unsecured Nonpriority Claims" at bounding box center [114, 275] width 157 height 14
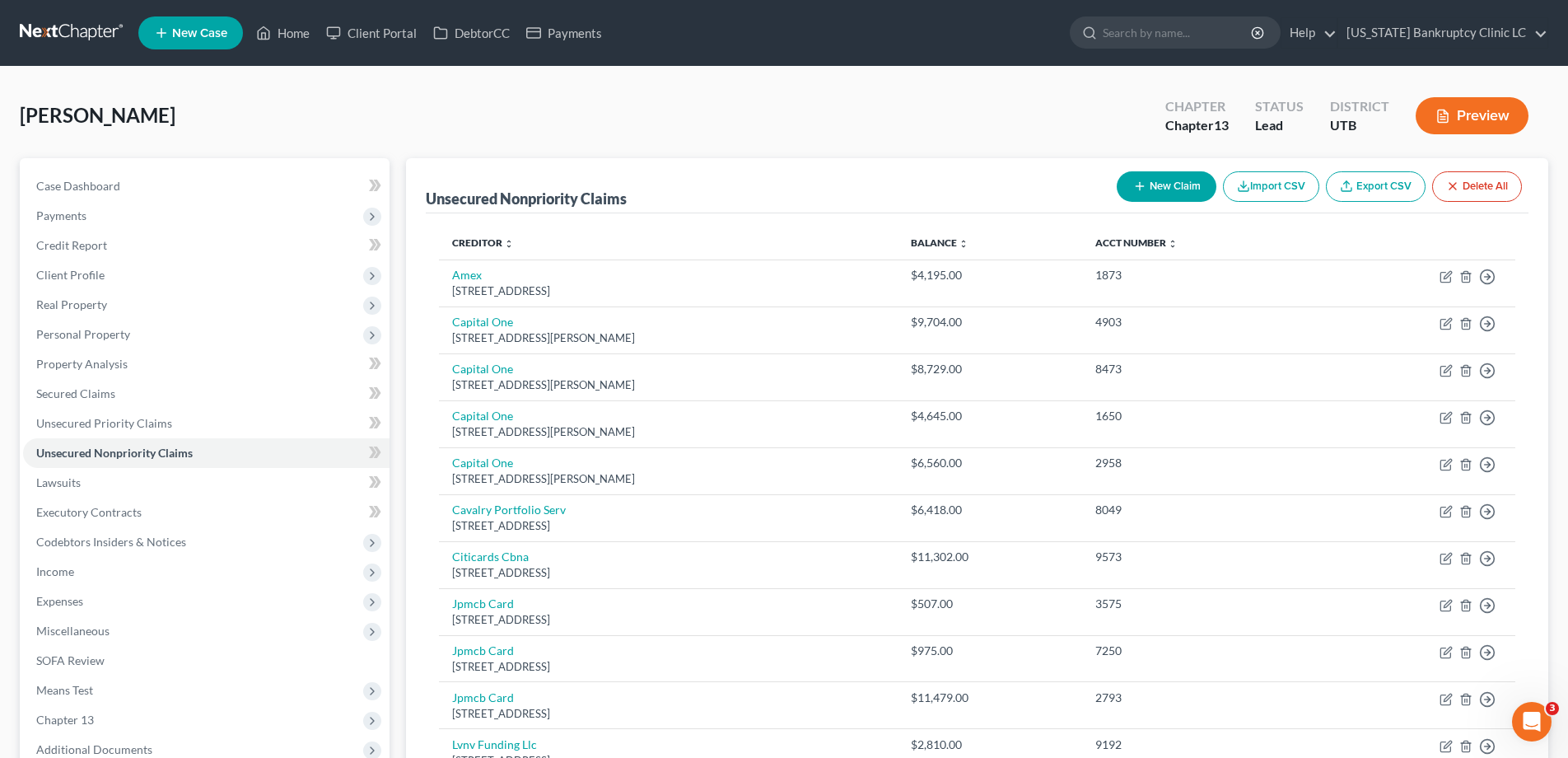
click at [79, 35] on link at bounding box center [72, 33] width 106 height 29
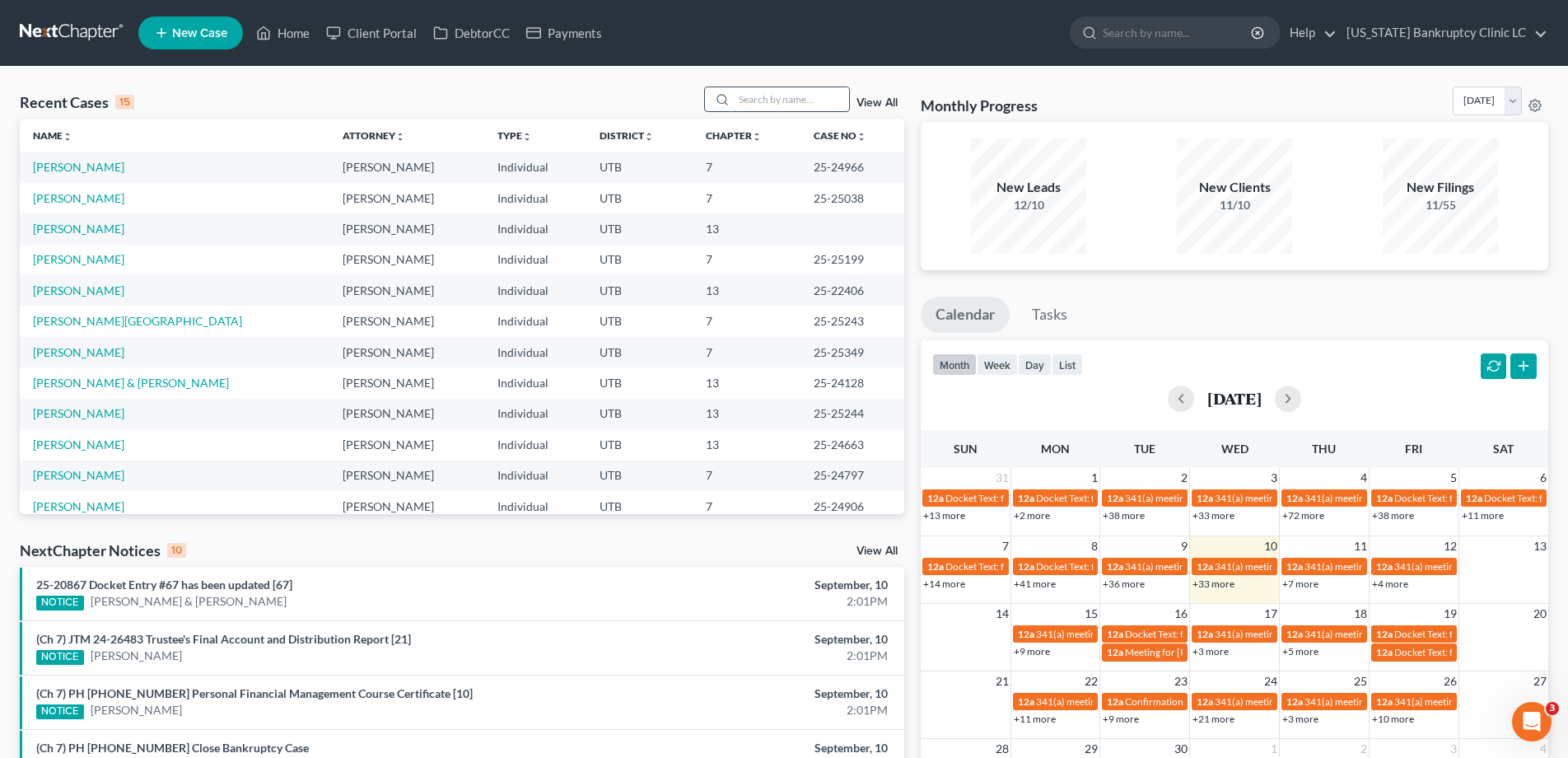
click at [754, 98] on input "search" at bounding box center [791, 99] width 115 height 24
type input "hawkins"
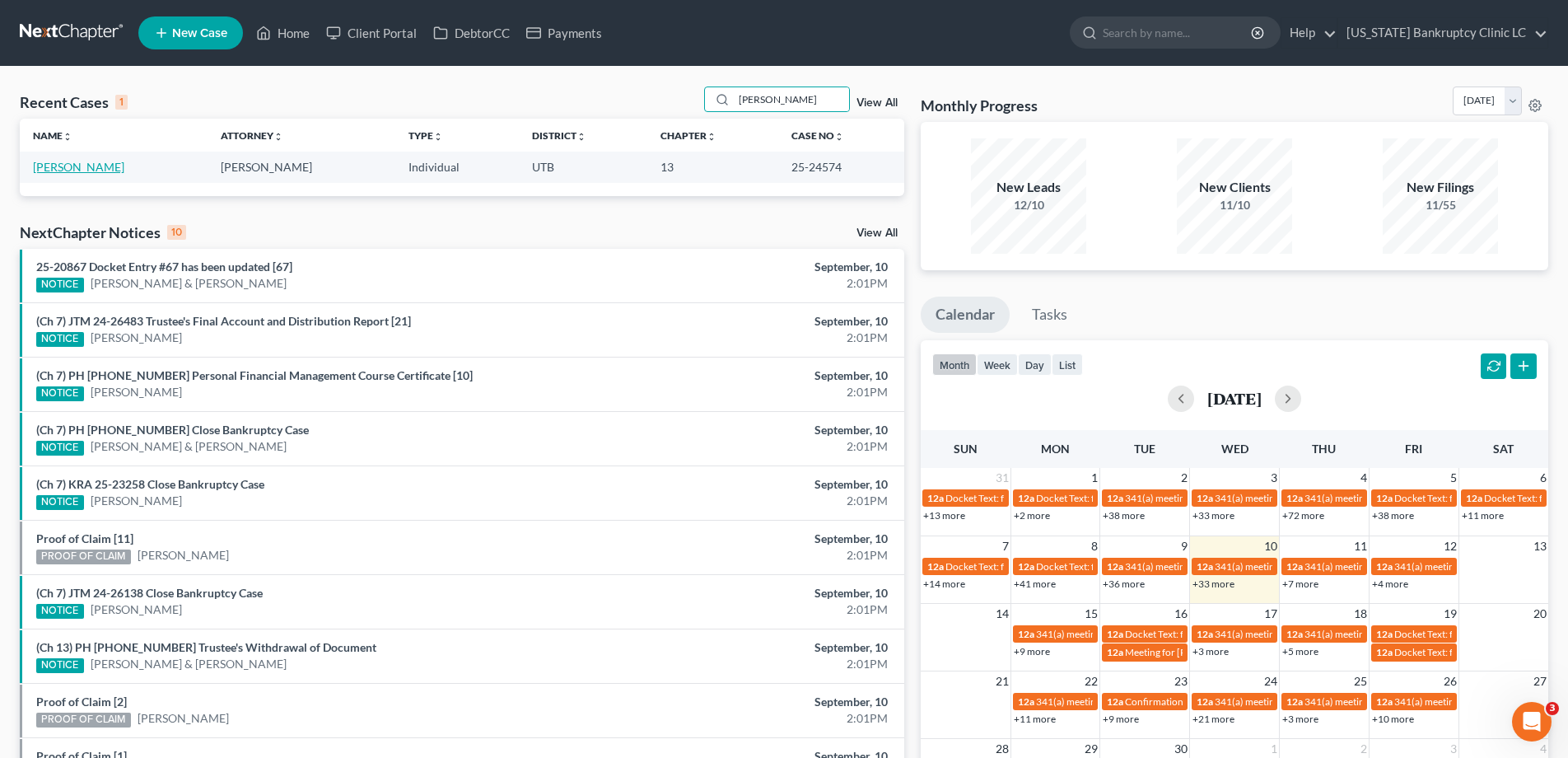
click at [94, 172] on link "Hawkins, Jessica" at bounding box center [78, 167] width 91 height 14
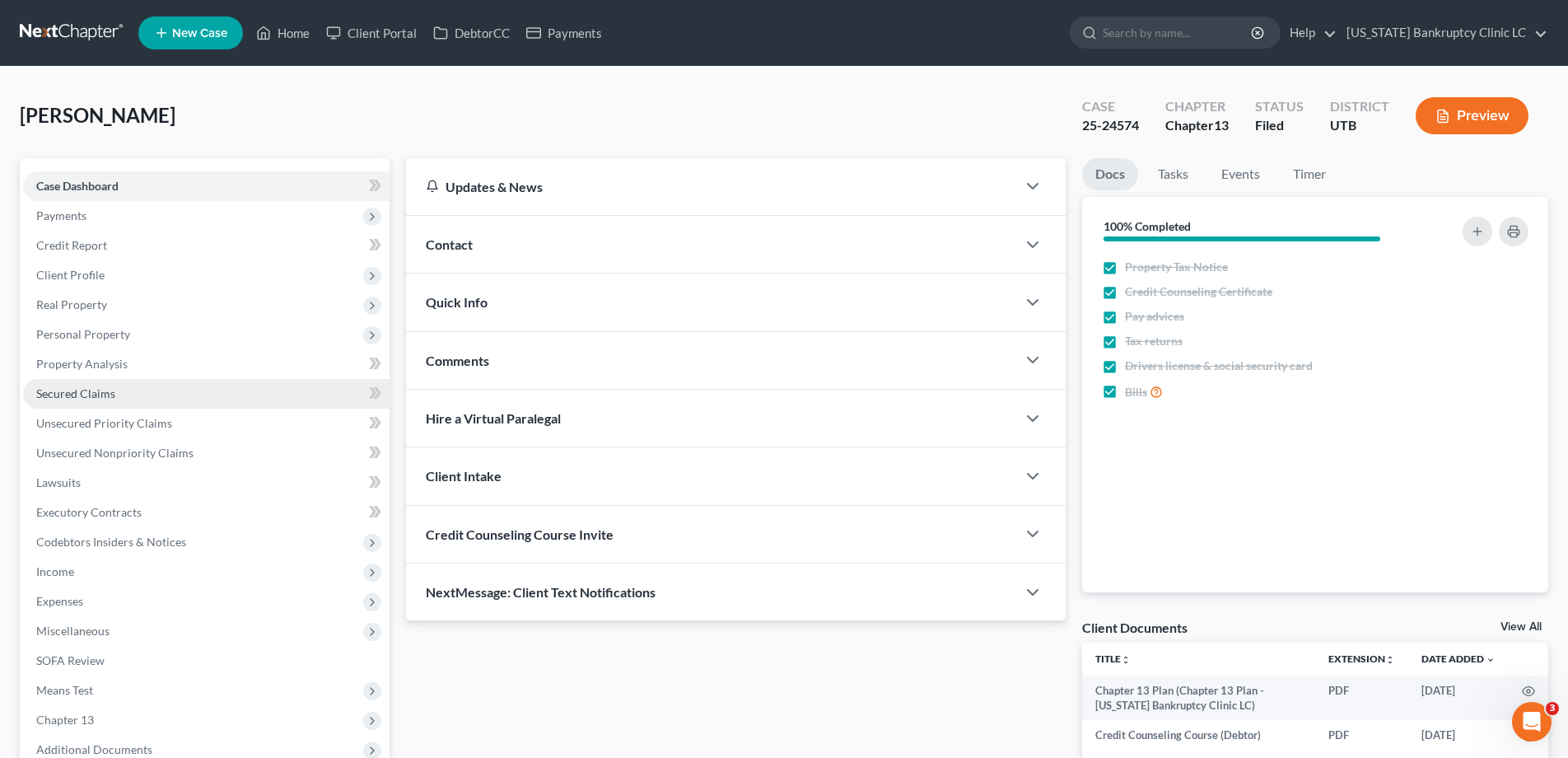
click at [98, 391] on span "Secured Claims" at bounding box center [75, 393] width 79 height 14
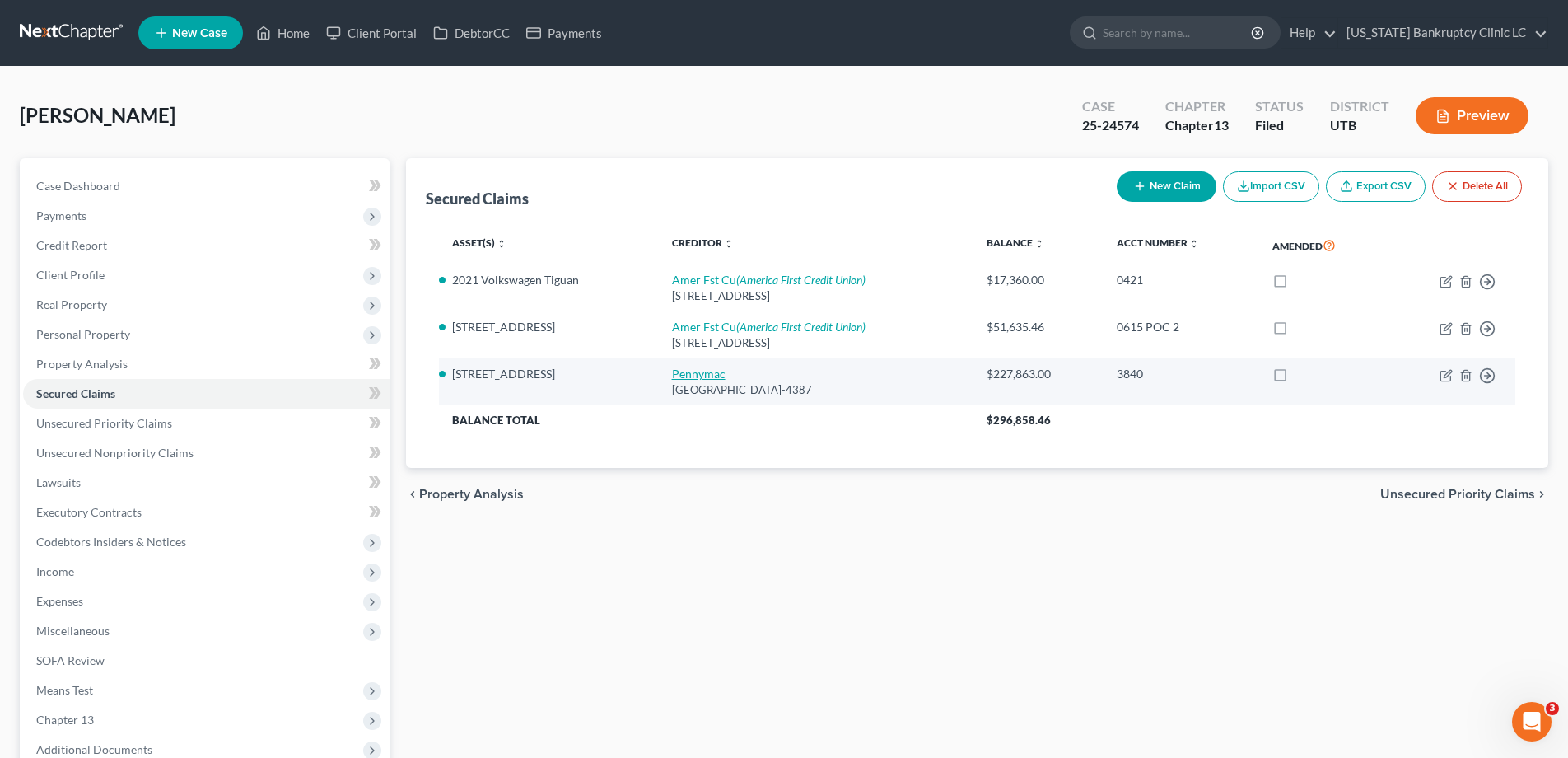
click at [691, 377] on link "Pennymac" at bounding box center [699, 373] width 53 height 14
select select "4"
select select "0"
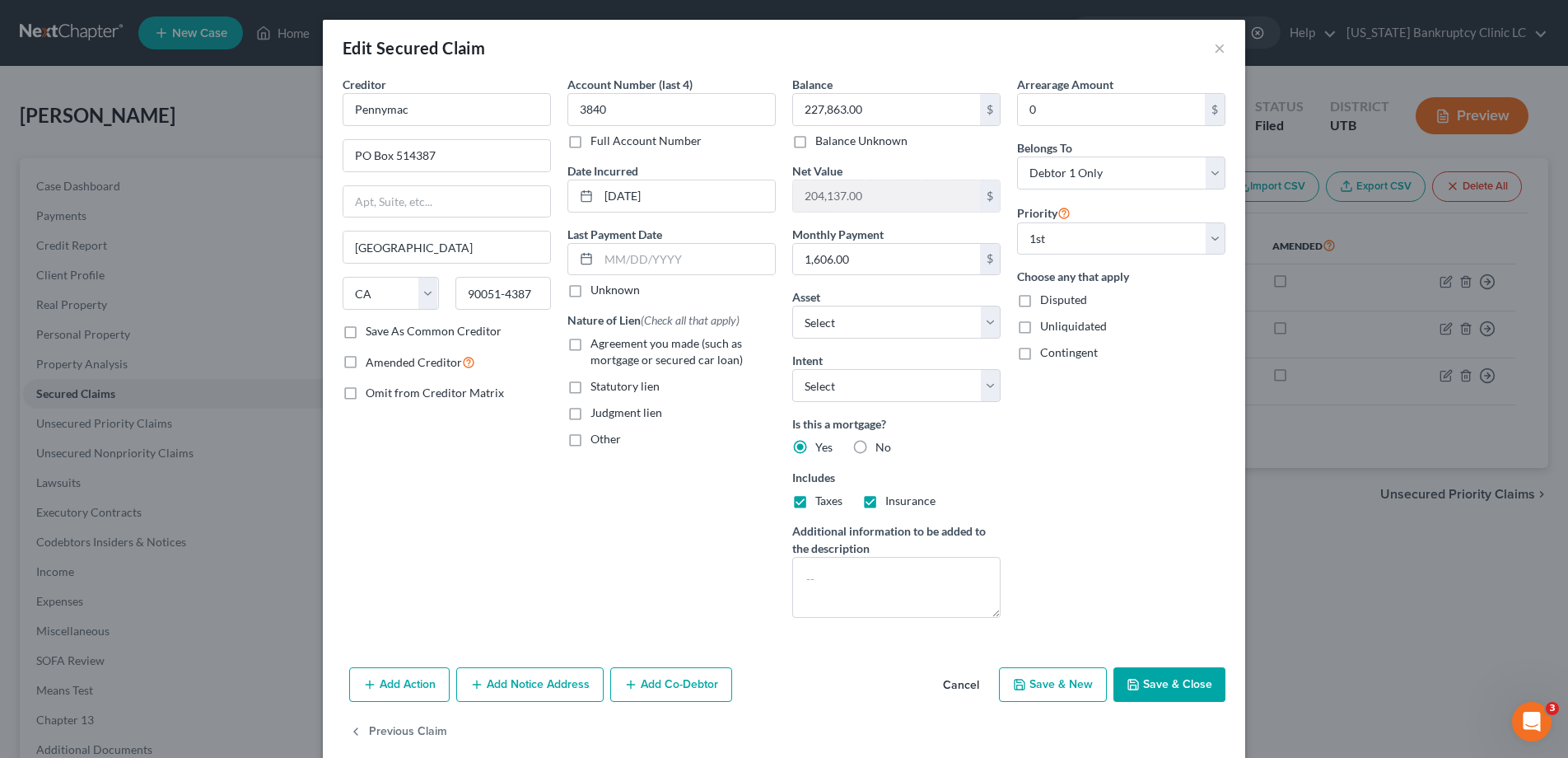
click at [590, 142] on label "Full Account Number" at bounding box center [646, 141] width 111 height 17
click at [597, 142] on input "Full Account Number" at bounding box center [602, 138] width 11 height 11
click at [639, 115] on input "3840" at bounding box center [671, 109] width 209 height 33
type input "3840 POC 10"
click at [590, 348] on label "Agreement you made (such as mortgage or secured car loan)" at bounding box center [683, 352] width 186 height 33
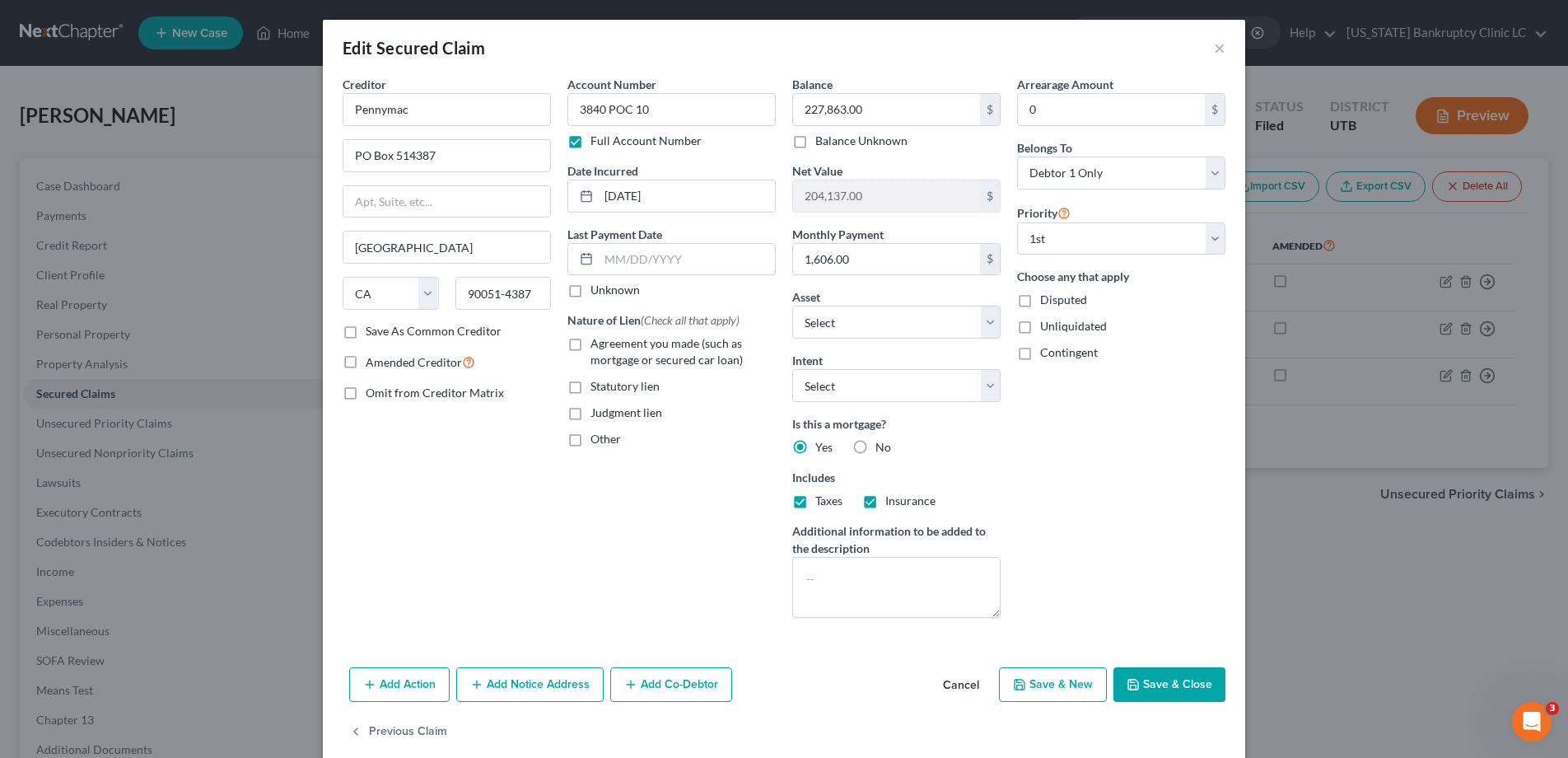
click at [597, 346] on input "Agreement you made (such as mortgage or secured car loan)" at bounding box center [602, 341] width 11 height 11
checkbox input "true"
click at [882, 113] on input "227,863.00" at bounding box center [887, 109] width 187 height 31
type input "225,285.38"
click at [1070, 108] on input "0" at bounding box center [1111, 109] width 187 height 31
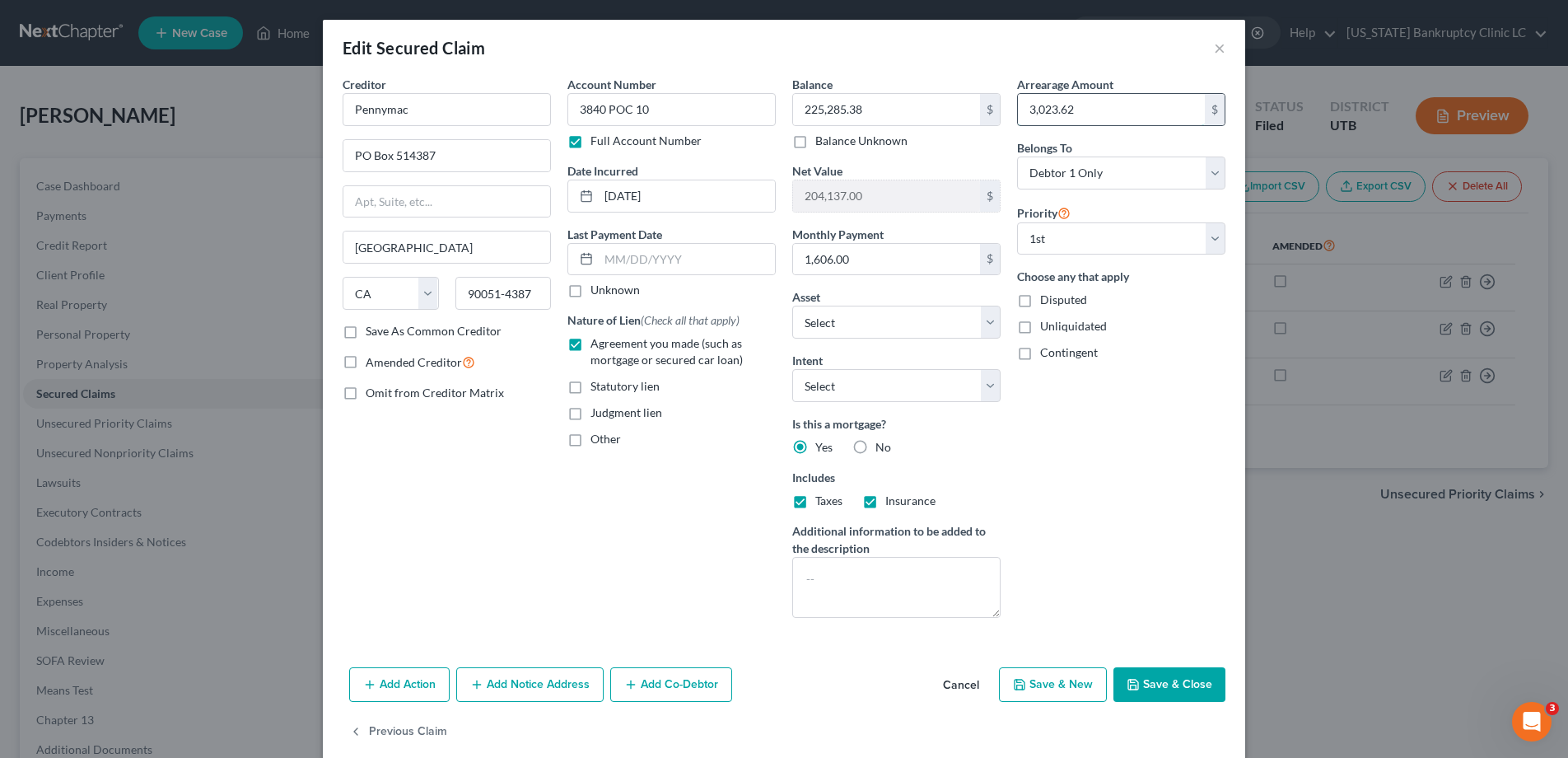
type input "3,023.62"
click at [1165, 683] on button "Save & Close" at bounding box center [1170, 685] width 112 height 35
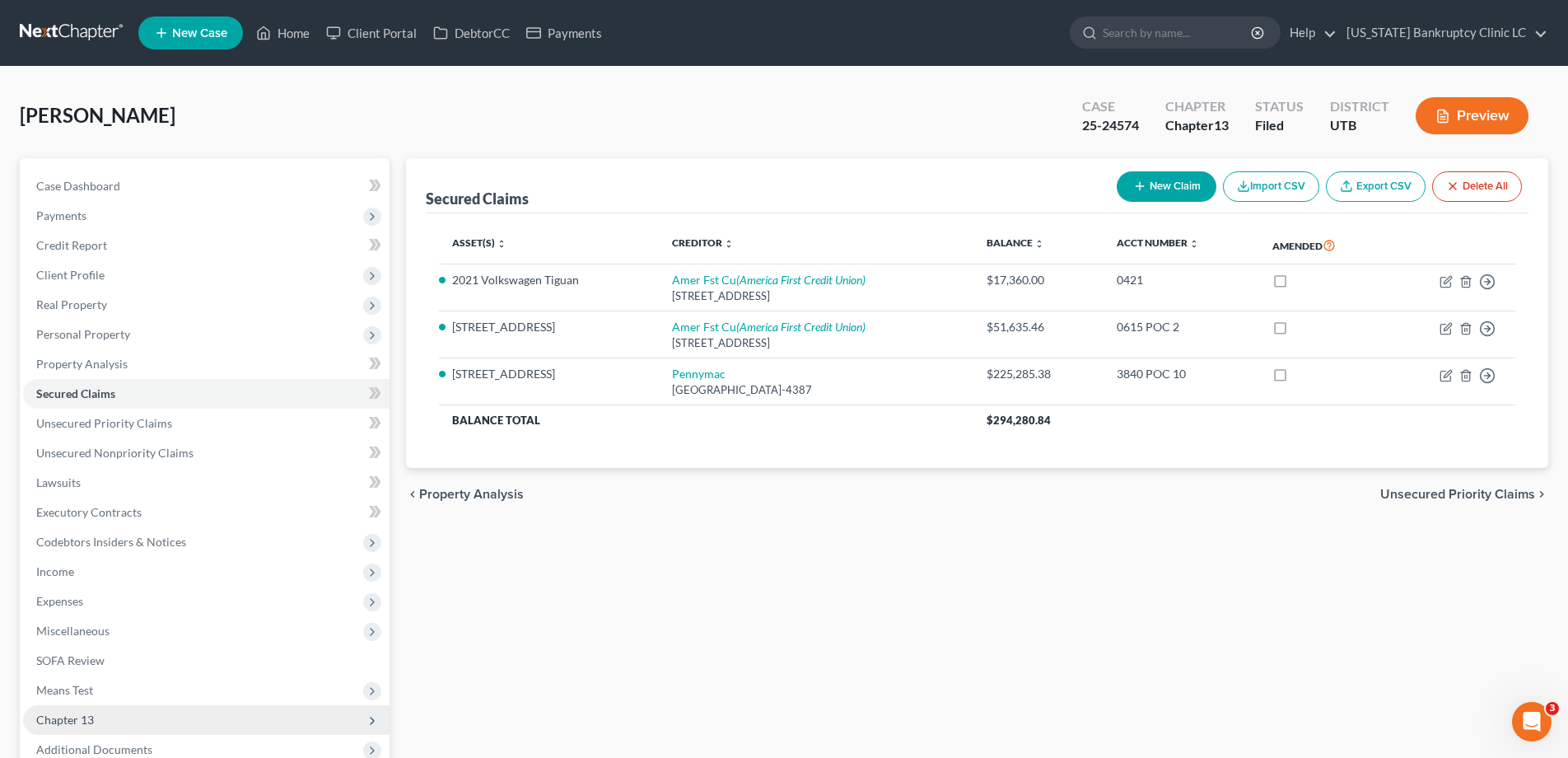
click at [96, 721] on span "Chapter 13" at bounding box center [206, 720] width 367 height 29
click at [116, 745] on span "Plan Calculator" at bounding box center [109, 749] width 80 height 14
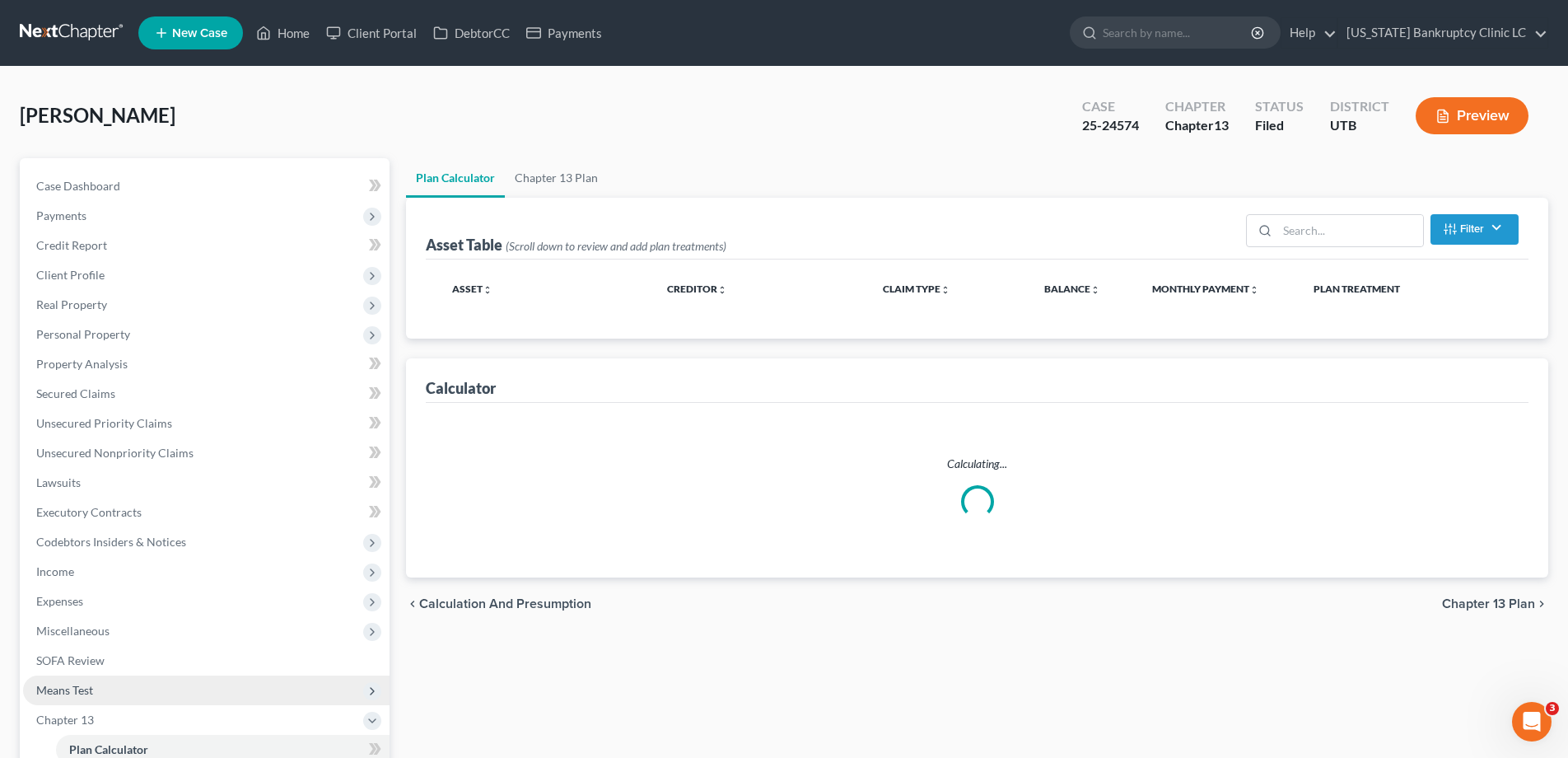
select select "59"
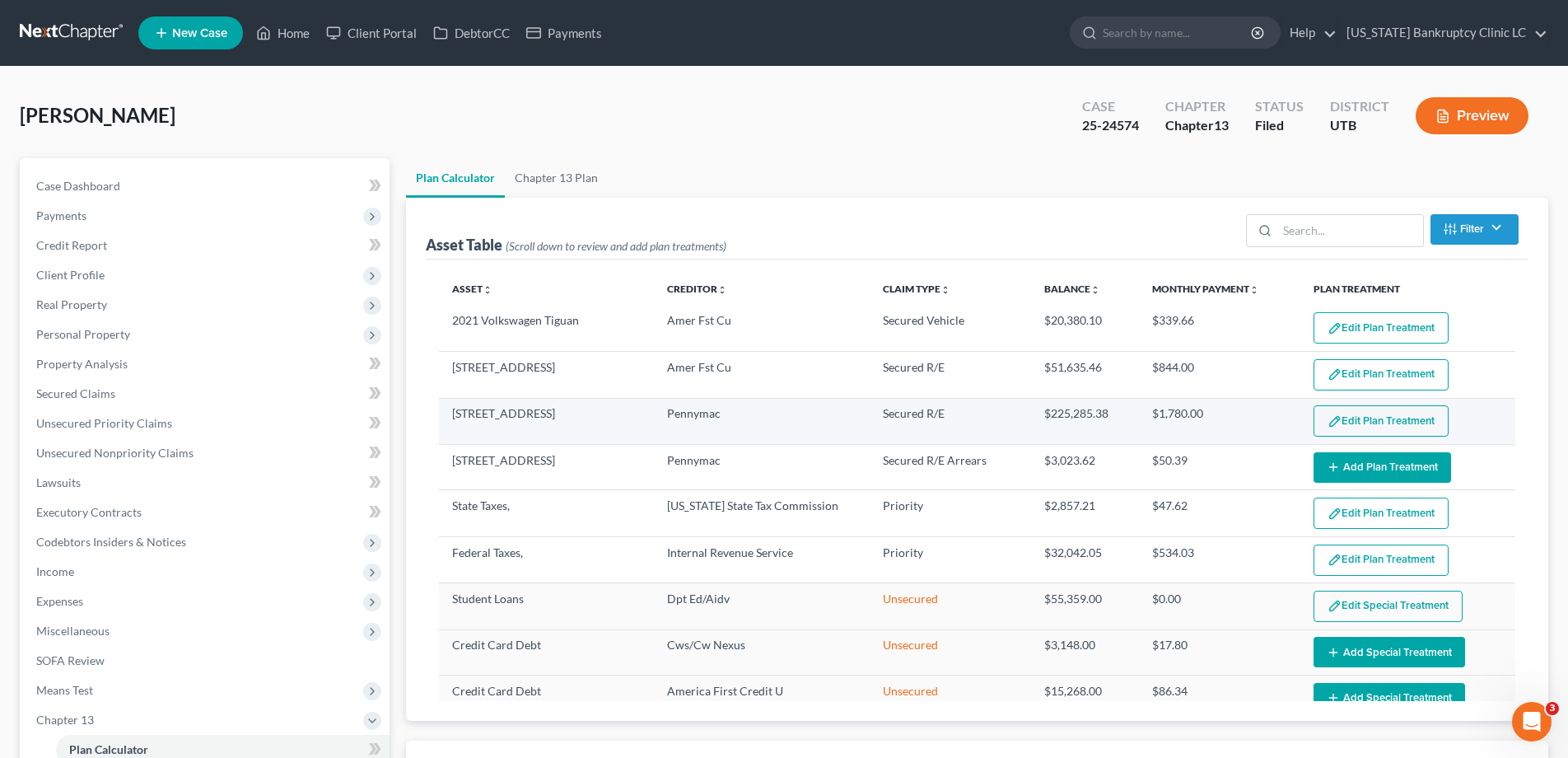
select select "59"
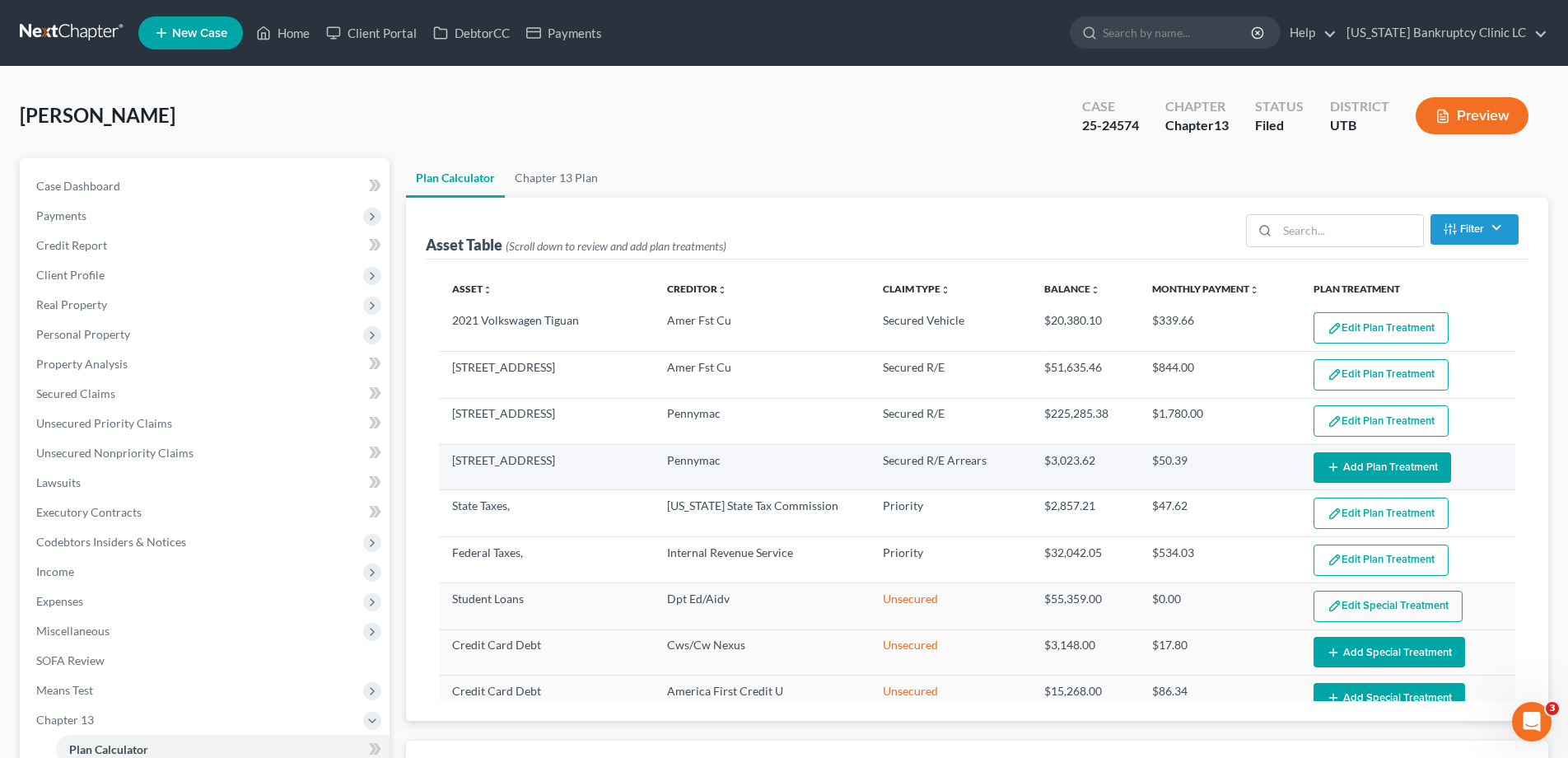
click at [1381, 462] on button "Add Plan Treatment" at bounding box center [1383, 467] width 138 height 30
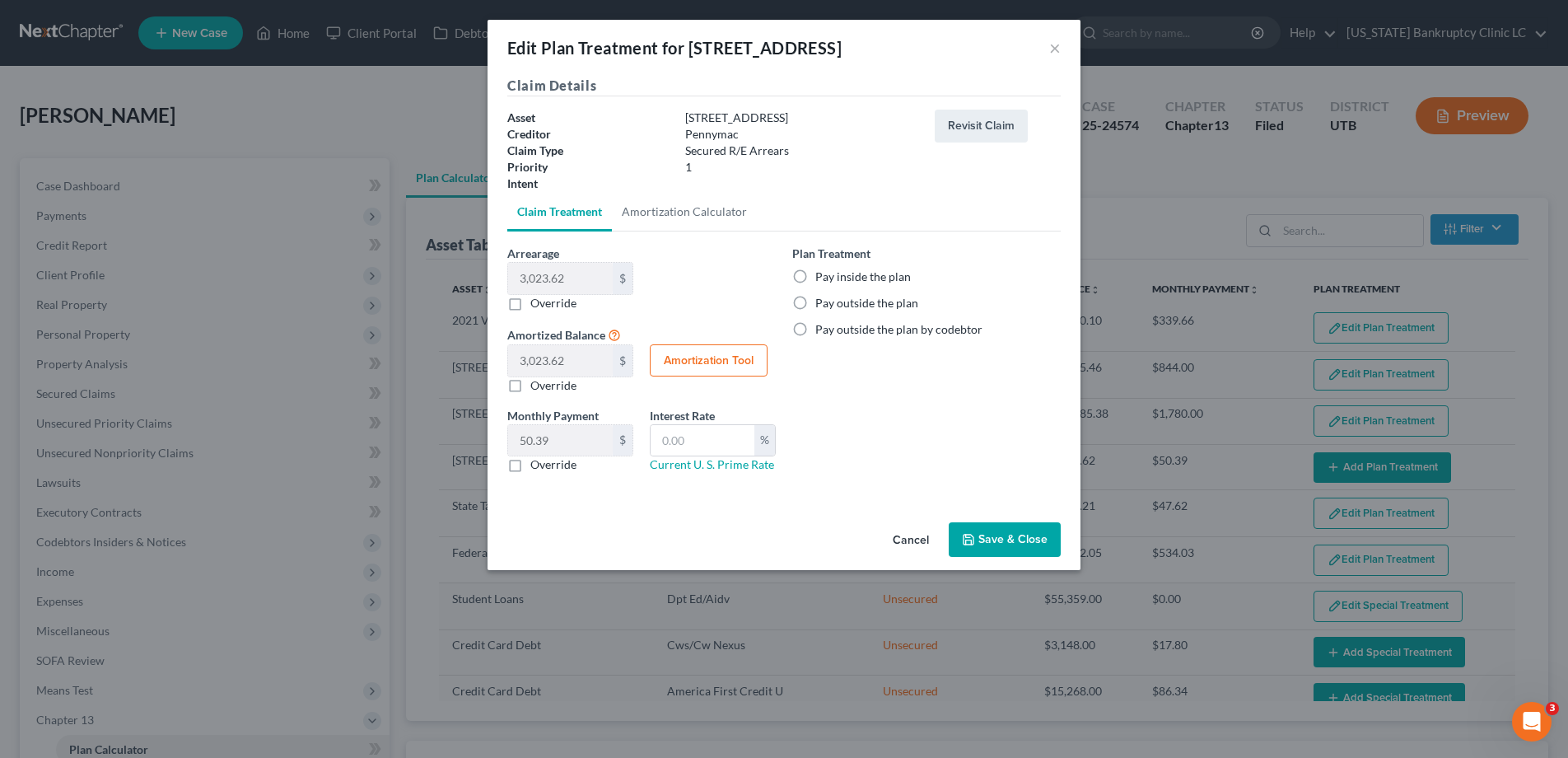
click at [816, 275] on label "Pay inside the plan" at bounding box center [864, 277] width 96 height 17
click at [822, 275] on input "Pay inside the plan" at bounding box center [828, 274] width 11 height 11
radio input "true"
click at [995, 535] on button "Save & Close" at bounding box center [1005, 540] width 112 height 35
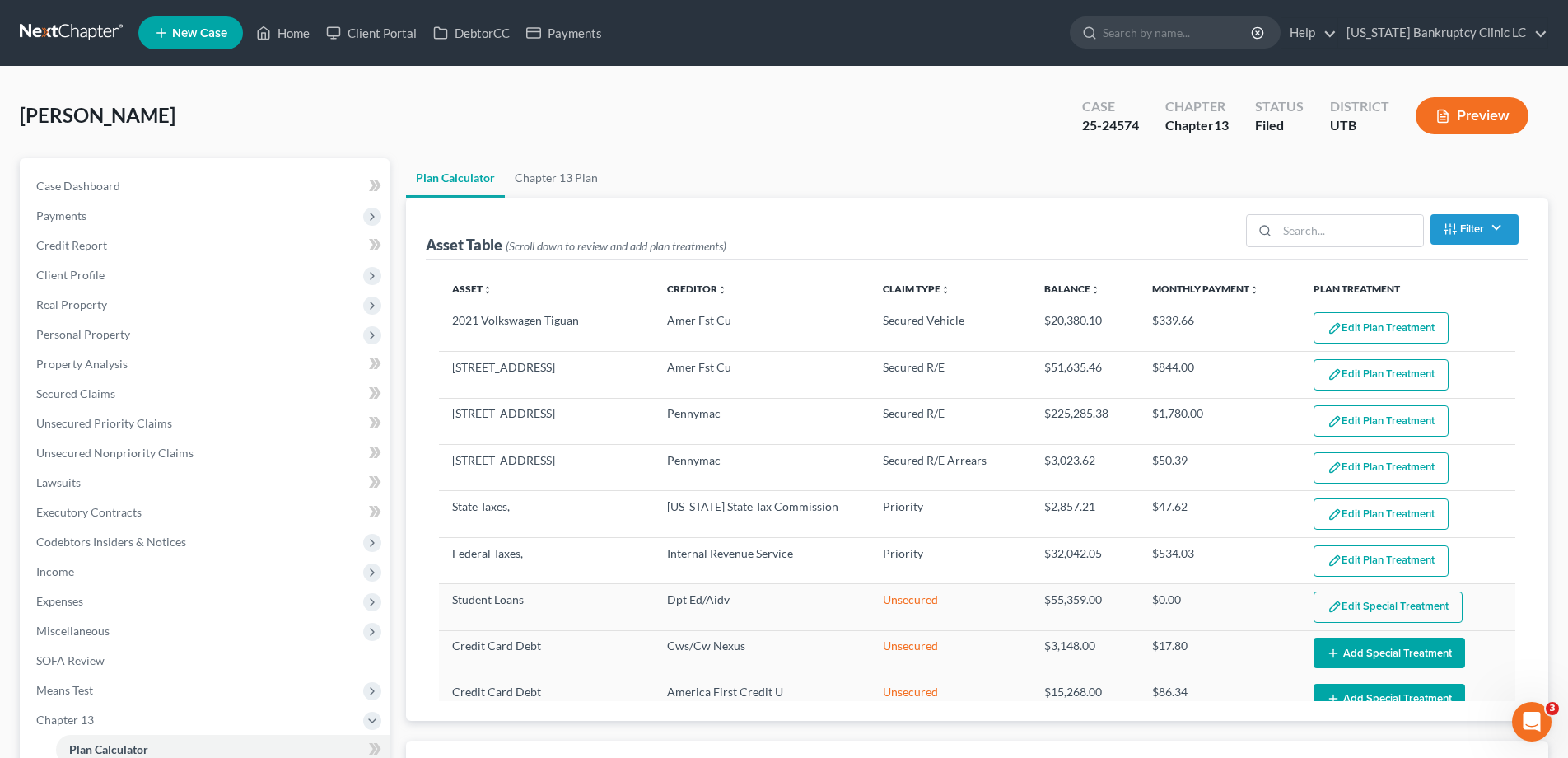
select select "59"
